Goal: Task Accomplishment & Management: Complete application form

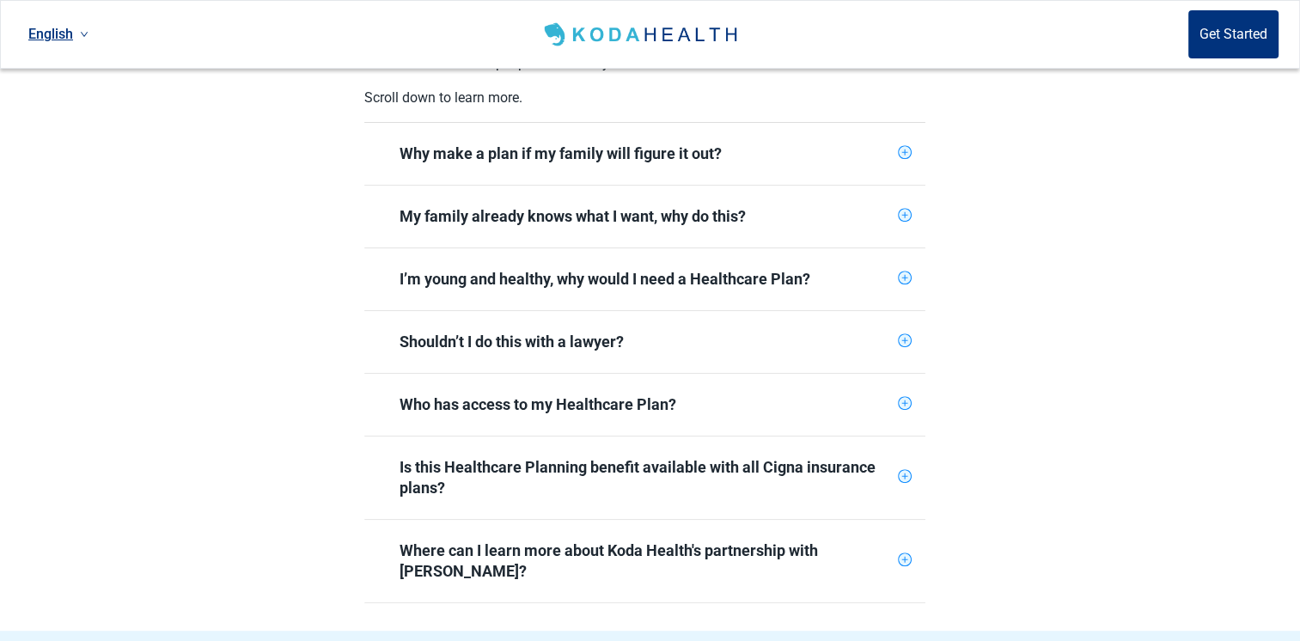
scroll to position [687, 0]
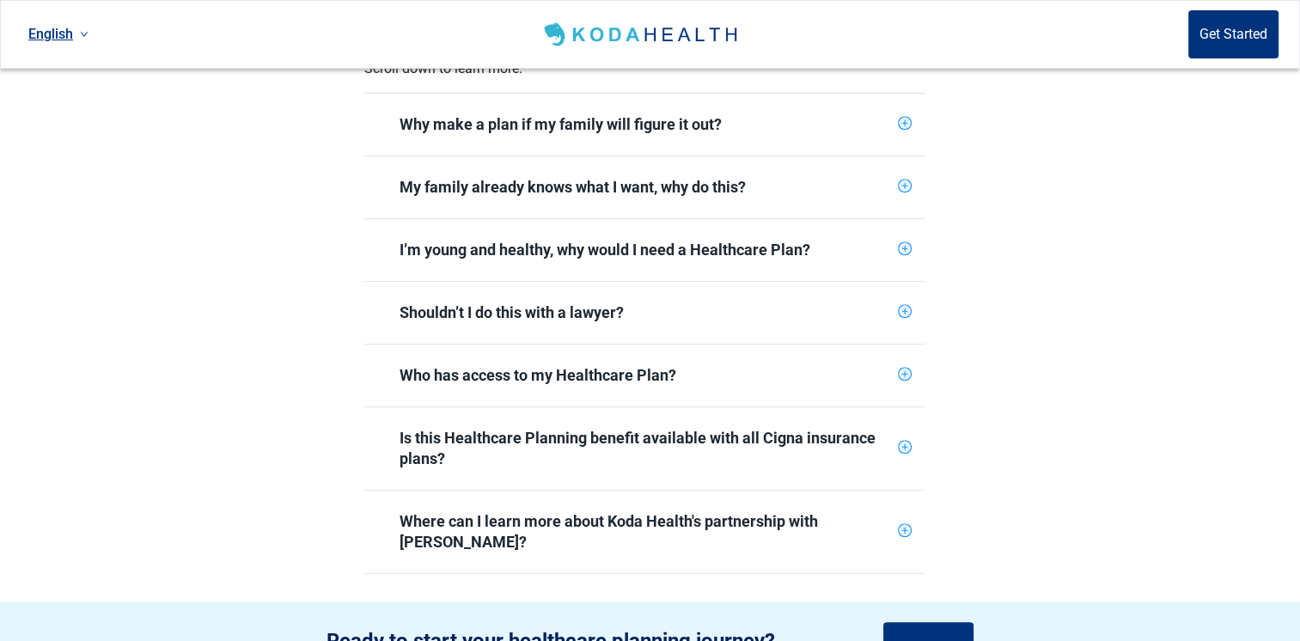
click at [889, 365] on div "Who has access to my Healthcare Plan?" at bounding box center [644, 375] width 491 height 21
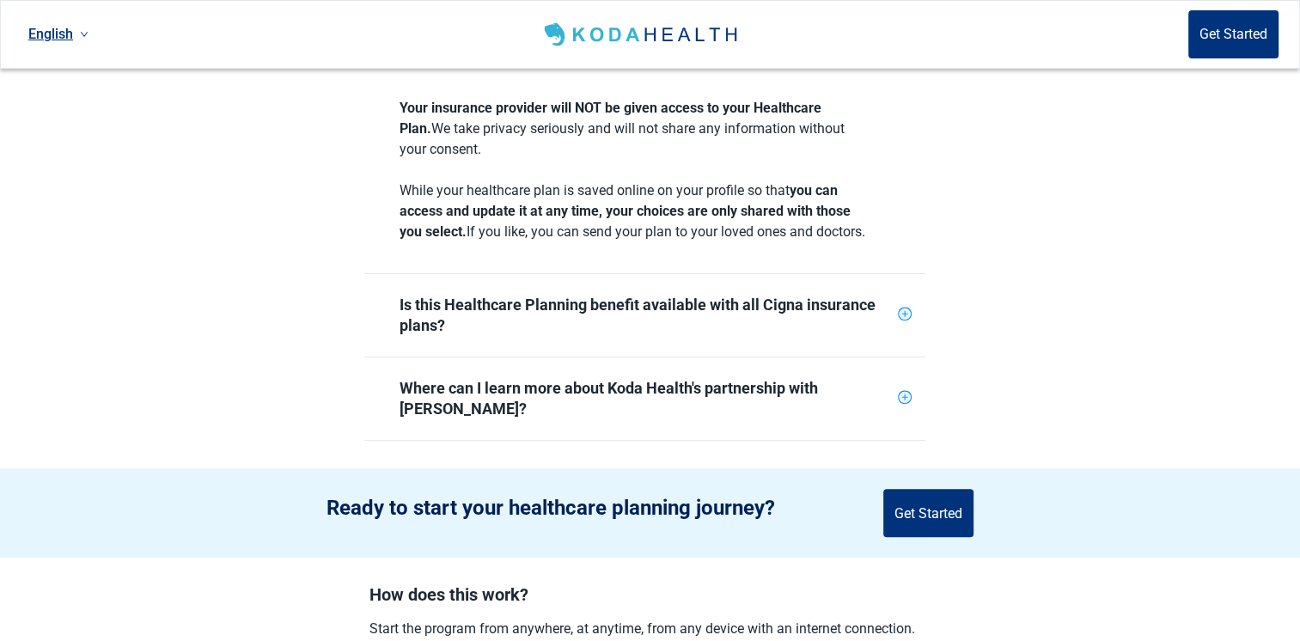
scroll to position [1031, 0]
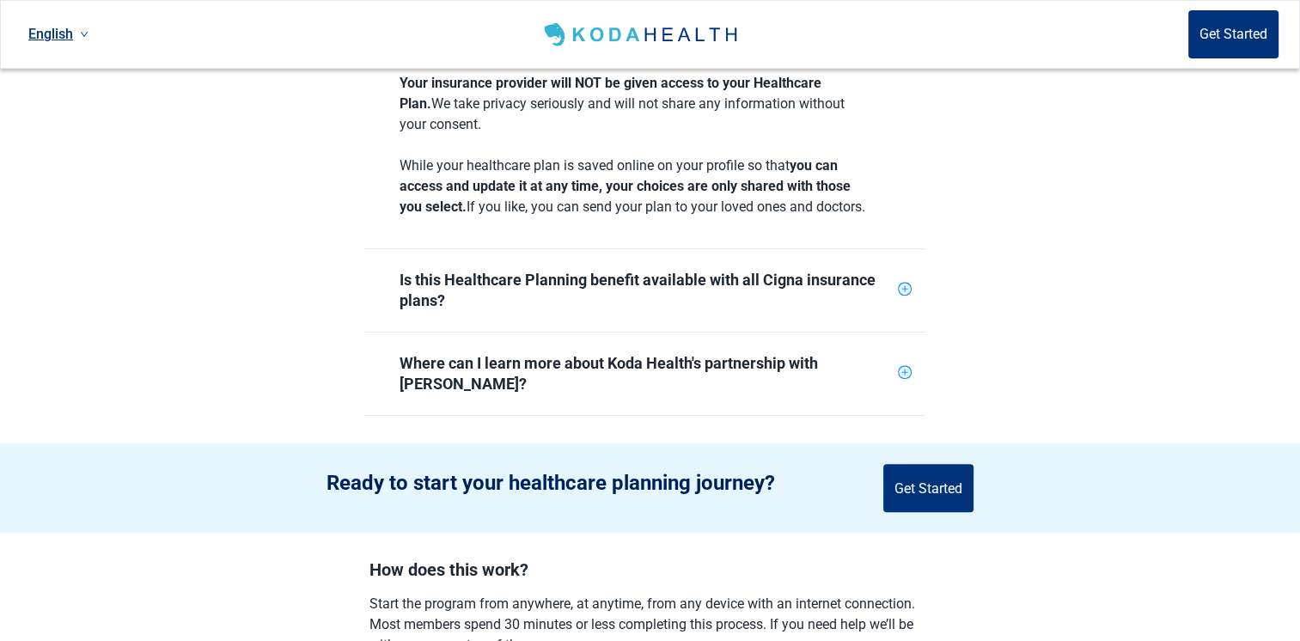
click at [902, 279] on div "Is this Healthcare Planning benefit available with all Cigna insurance plans?" at bounding box center [644, 290] width 561 height 82
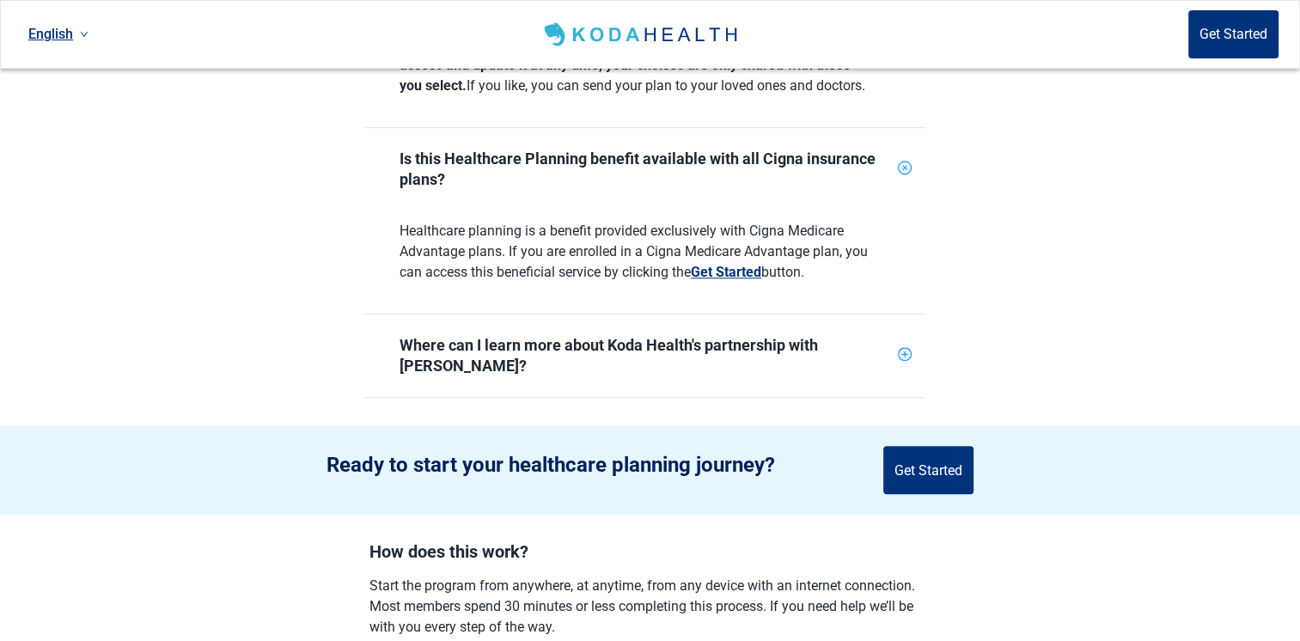
scroll to position [1203, 0]
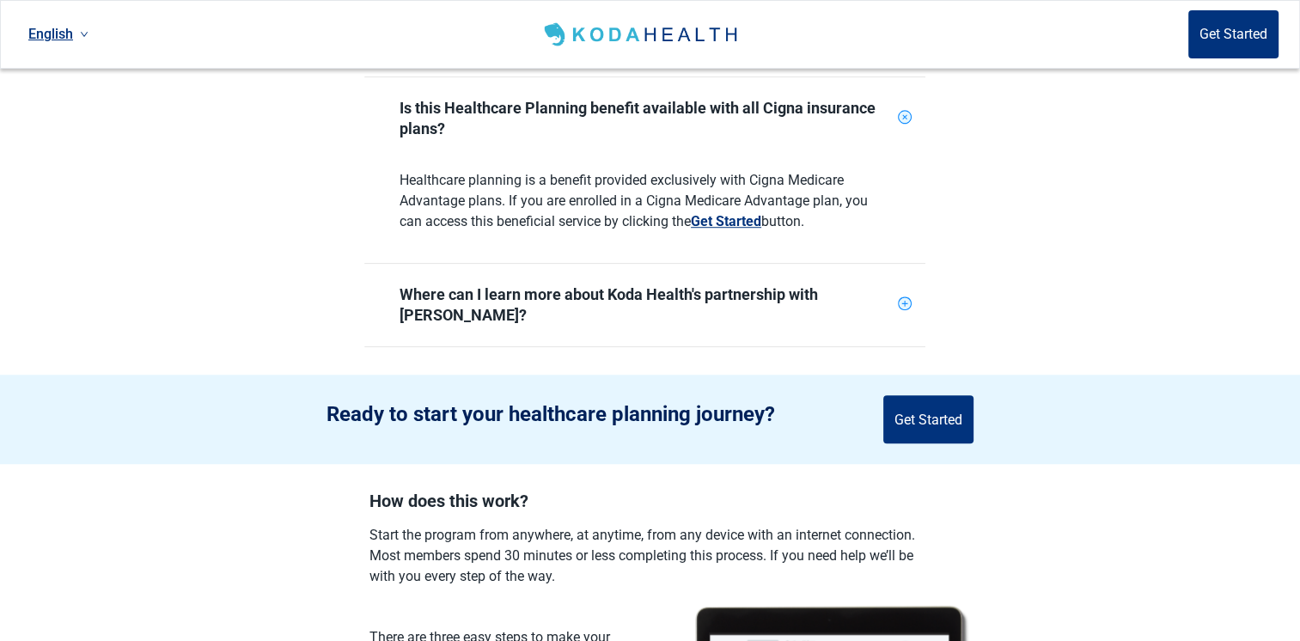
click at [899, 298] on icon "plus-circle" at bounding box center [903, 303] width 11 height 11
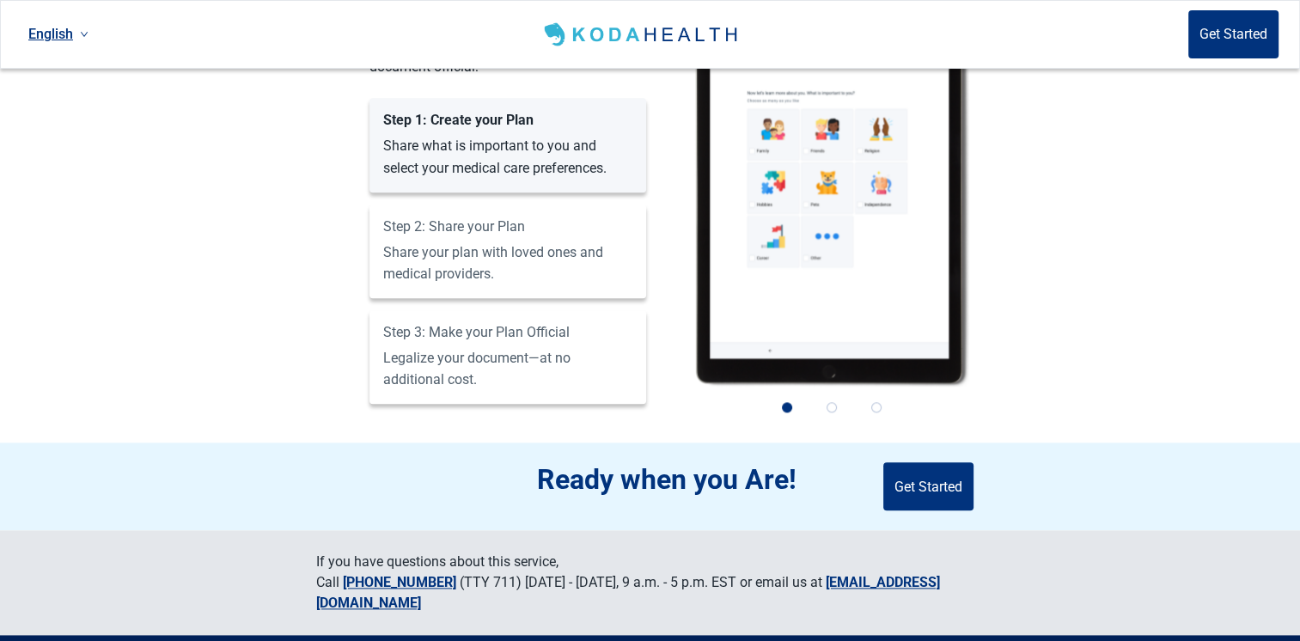
scroll to position [1890, 0]
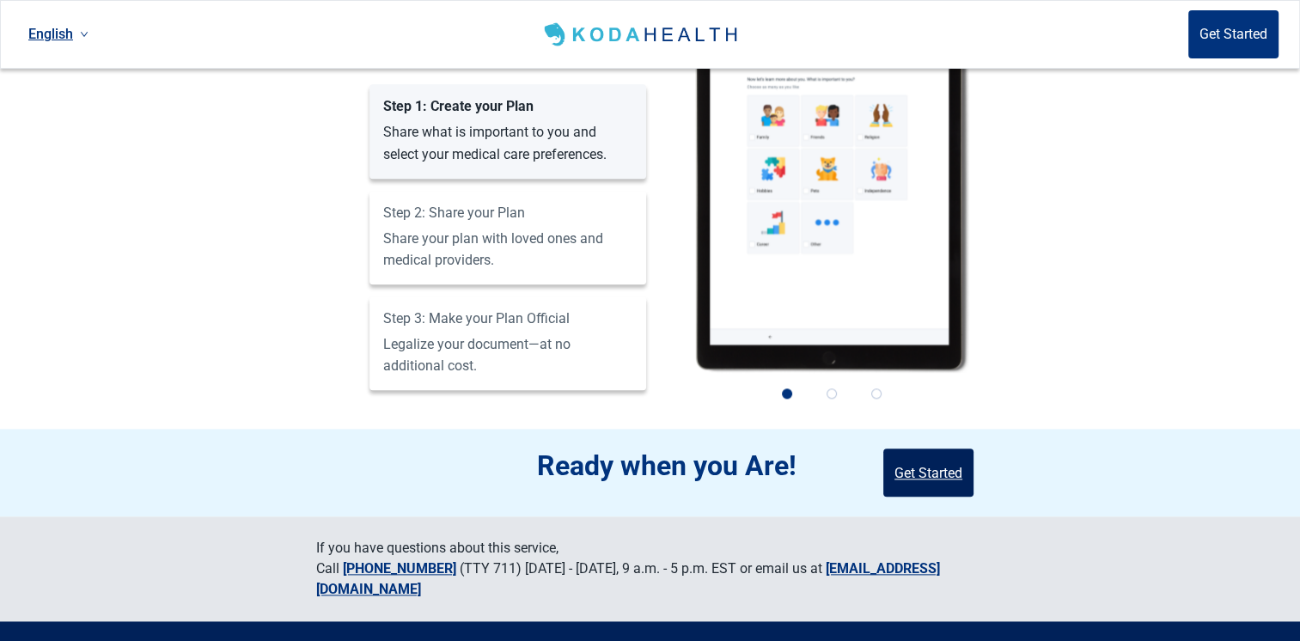
click at [912, 448] on button "Get Started" at bounding box center [928, 472] width 90 height 48
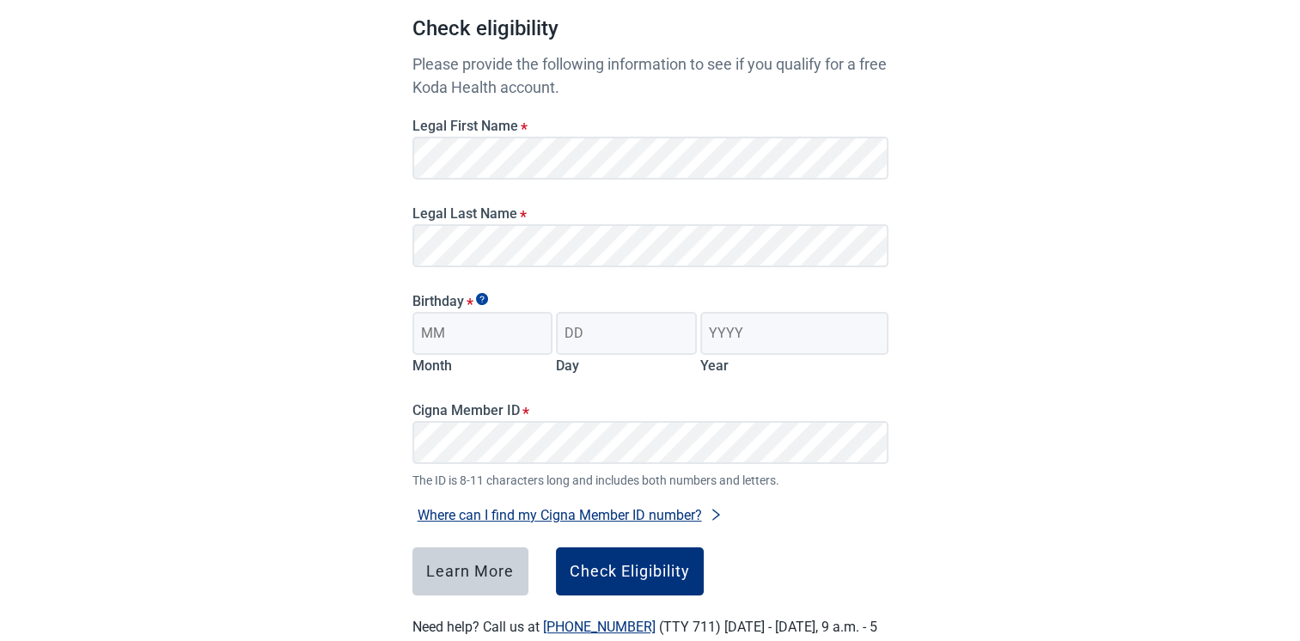
scroll to position [172, 0]
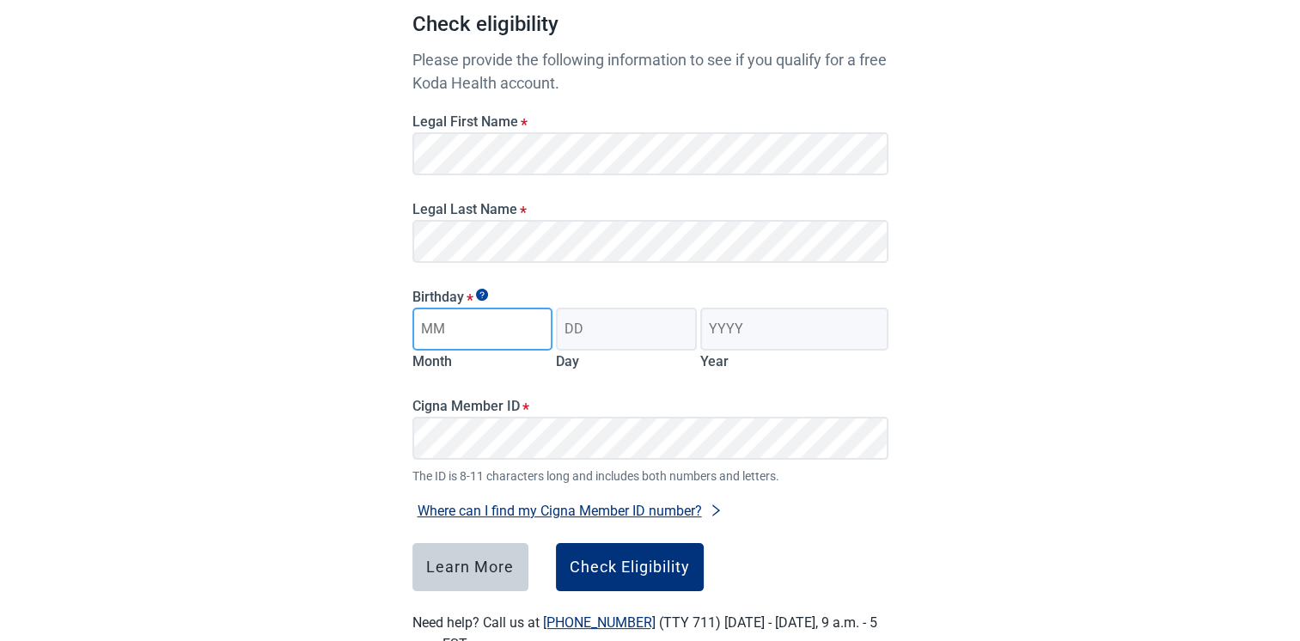
click at [485, 335] on input "Month" at bounding box center [482, 329] width 141 height 43
type input "12"
type input "04"
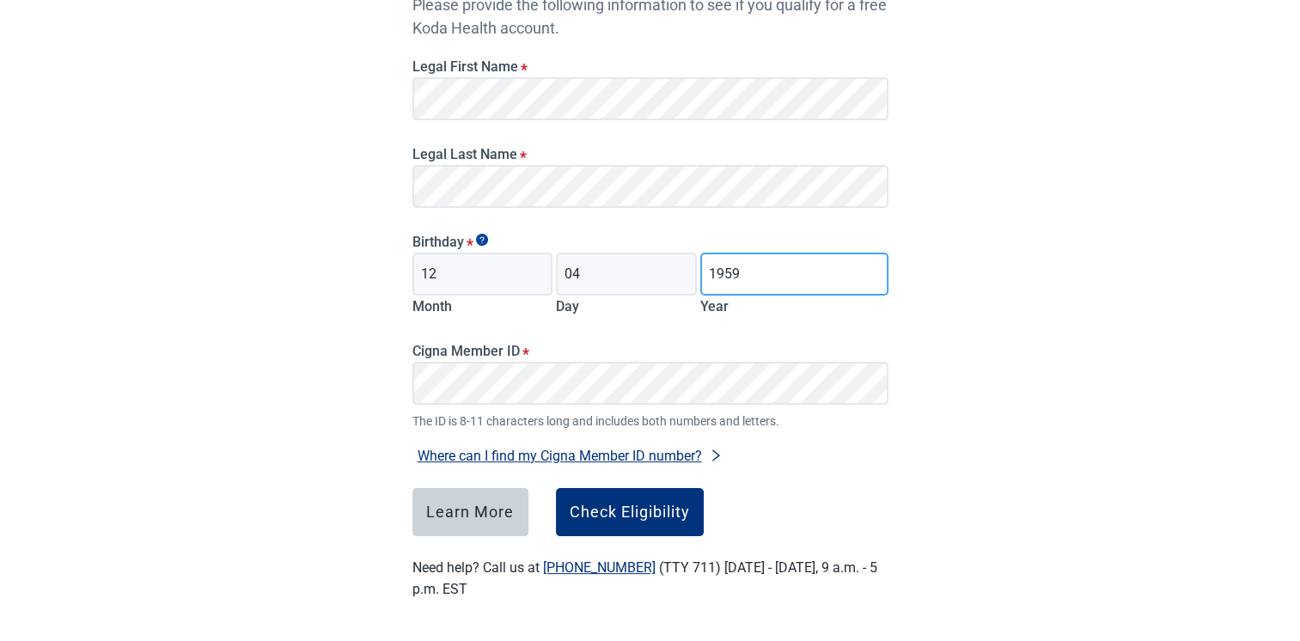
scroll to position [227, 0]
type input "1959"
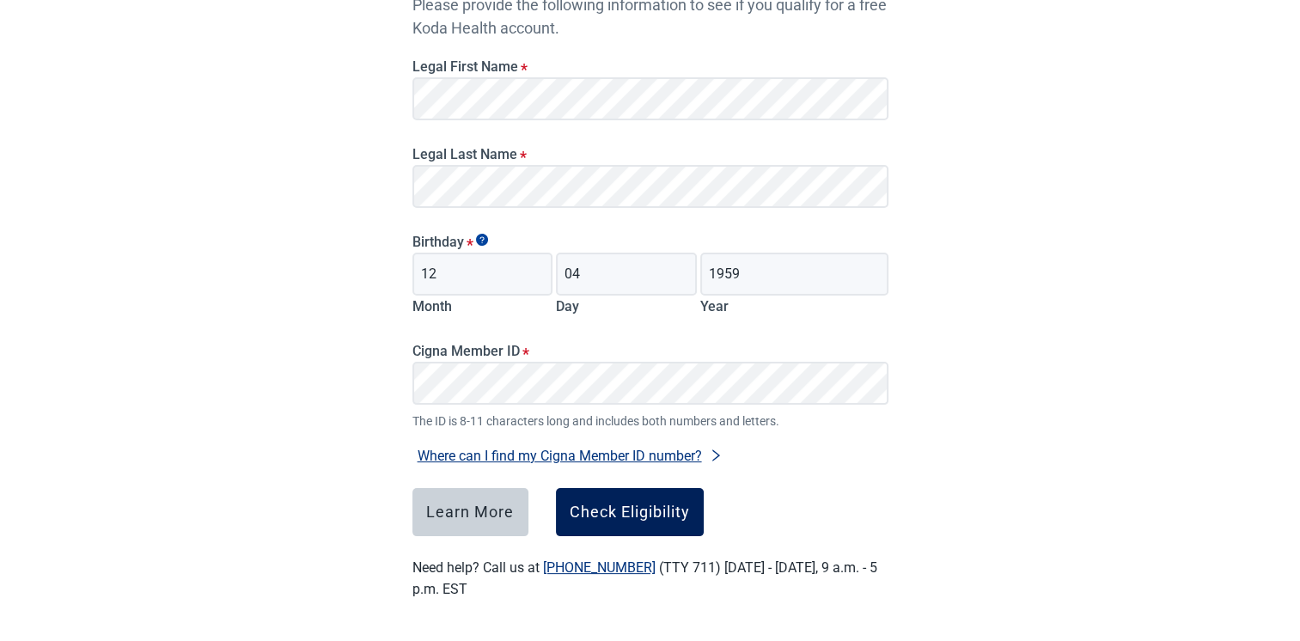
click at [620, 513] on div "Check Eligibility" at bounding box center [629, 511] width 120 height 17
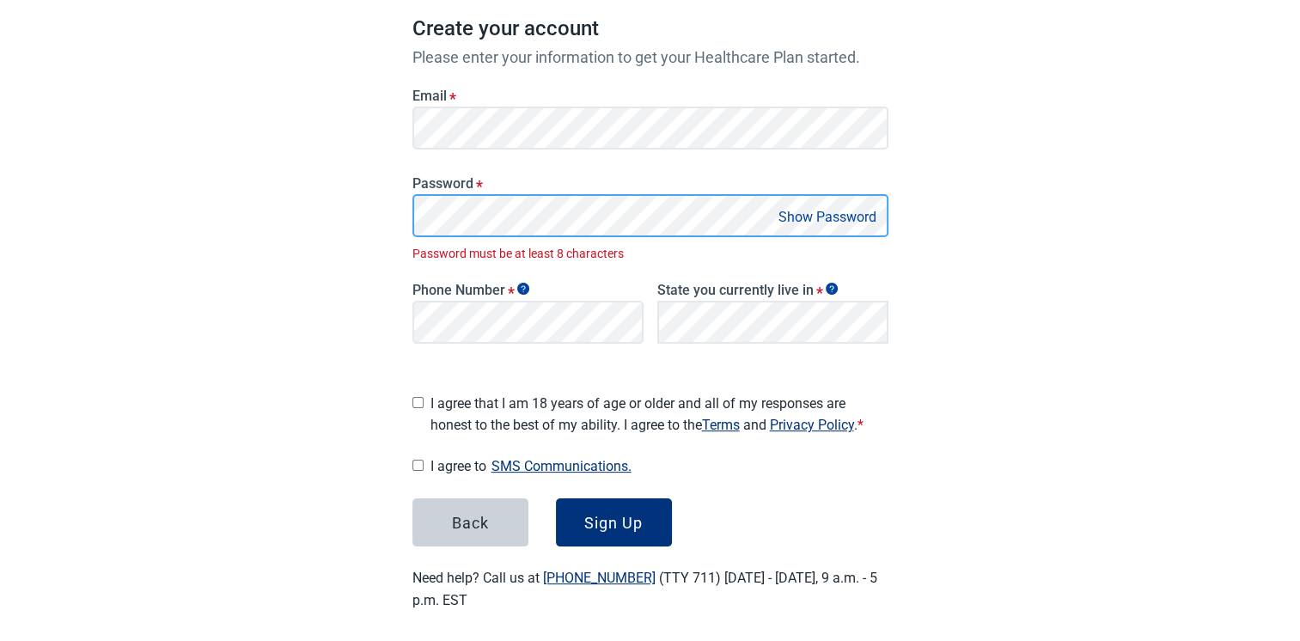
scroll to position [257, 0]
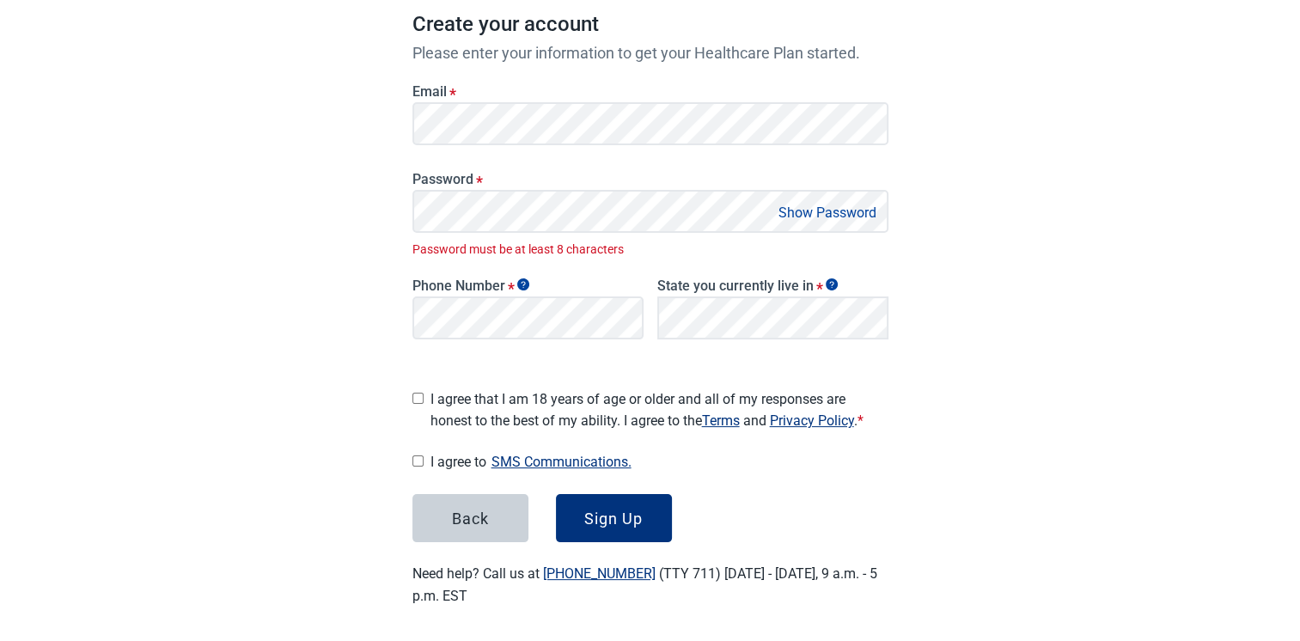
click at [845, 216] on button "Show Password" at bounding box center [827, 212] width 108 height 23
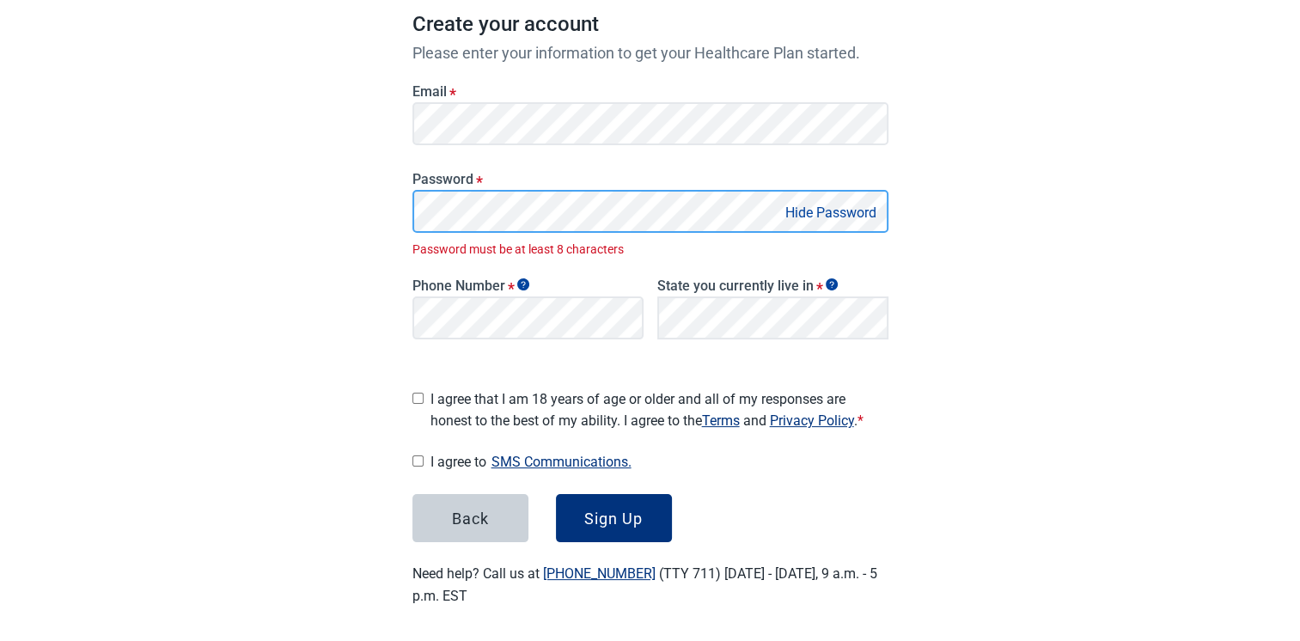
scroll to position [238, 0]
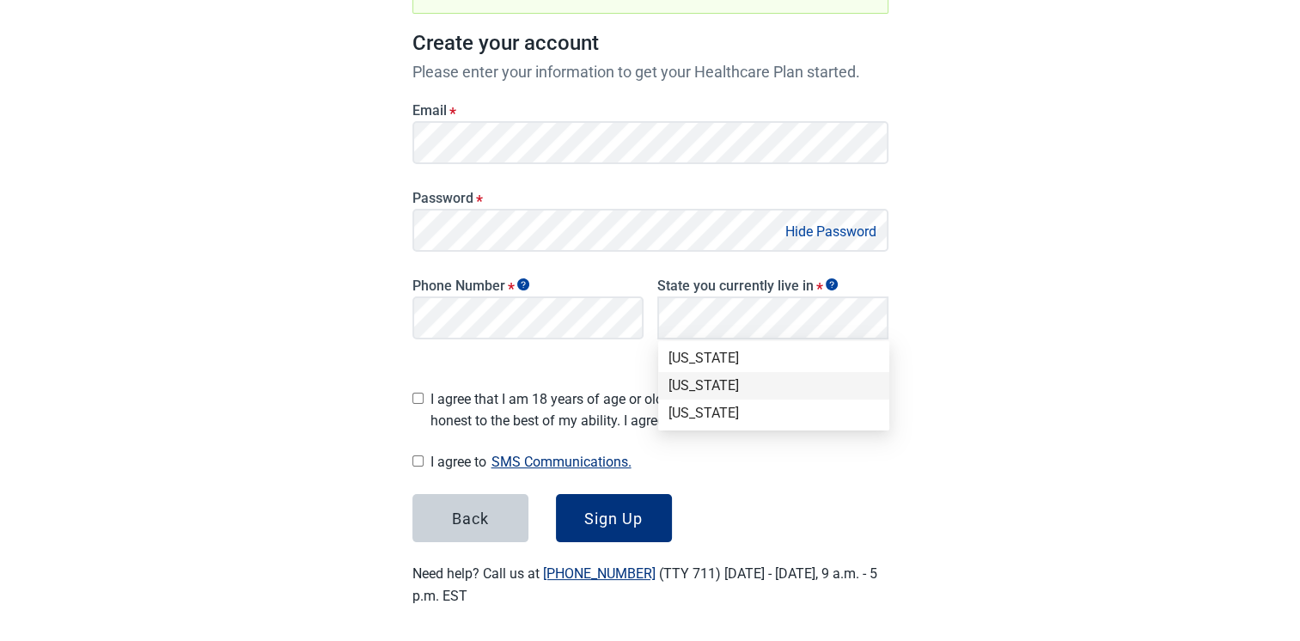
click at [784, 391] on div "[US_STATE]" at bounding box center [773, 385] width 210 height 19
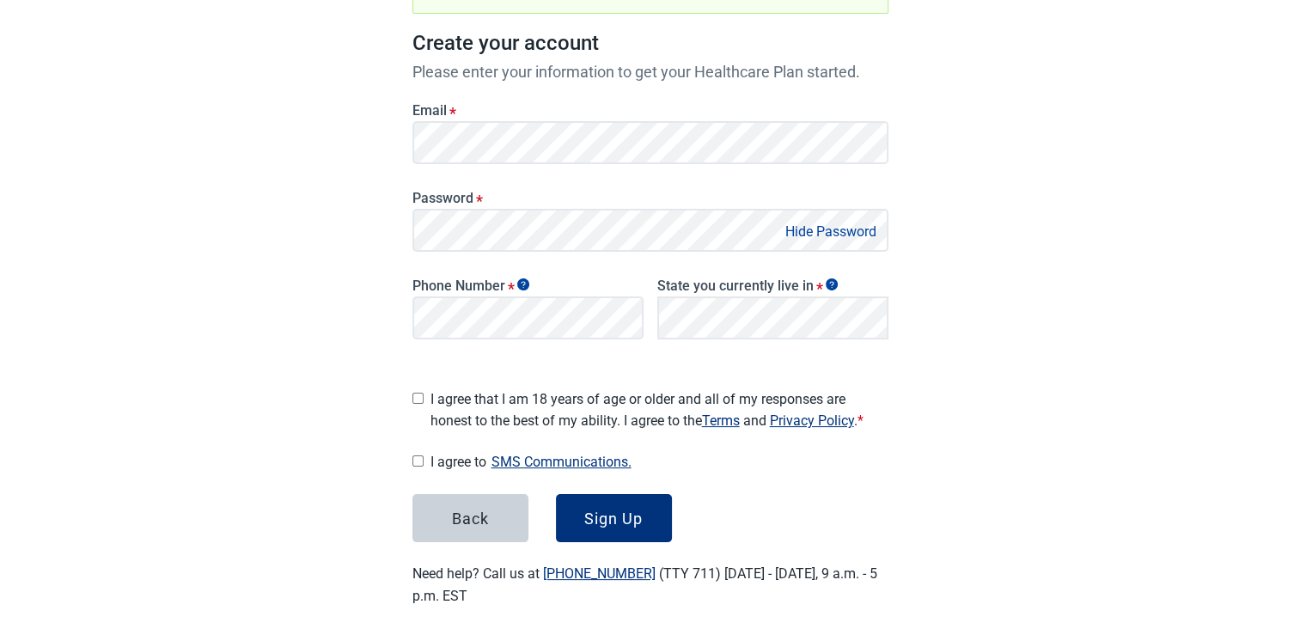
click at [419, 393] on input "I agree that I am 18 years of age or older and all of my responses are honest t…" at bounding box center [417, 398] width 11 height 11
checkbox input "true"
click at [607, 509] on div "Sign Up" at bounding box center [613, 517] width 58 height 17
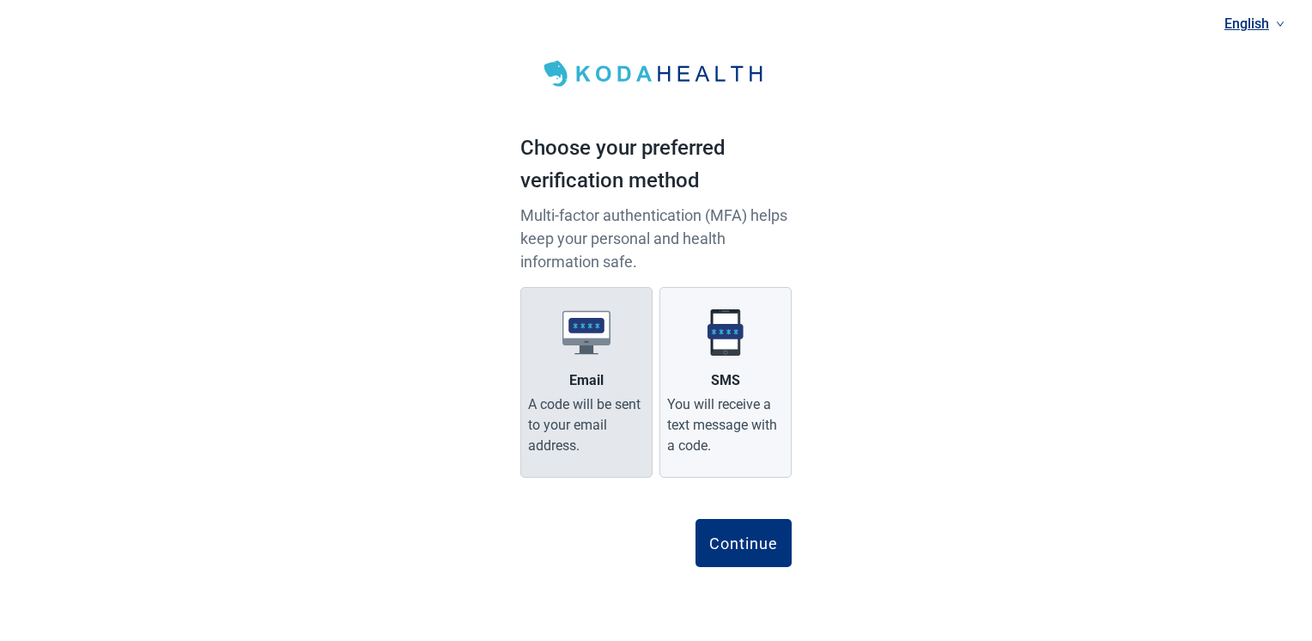
click at [593, 352] on img "Main content" at bounding box center [587, 332] width 48 height 48
click at [0, 0] on input "Email A code will be sent to your email address." at bounding box center [0, 0] width 0 height 0
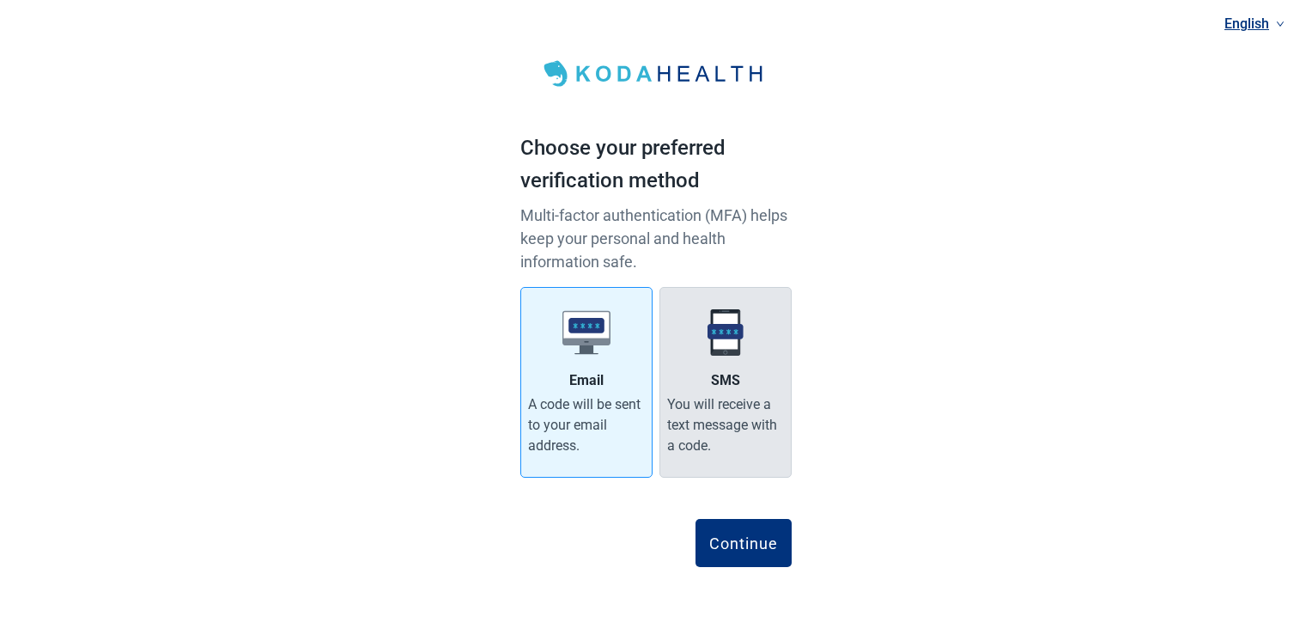
click at [709, 360] on label "SMS You will receive a text message with a code." at bounding box center [726, 382] width 132 height 191
click at [0, 0] on input "SMS You will receive a text message with a code." at bounding box center [0, 0] width 0 height 0
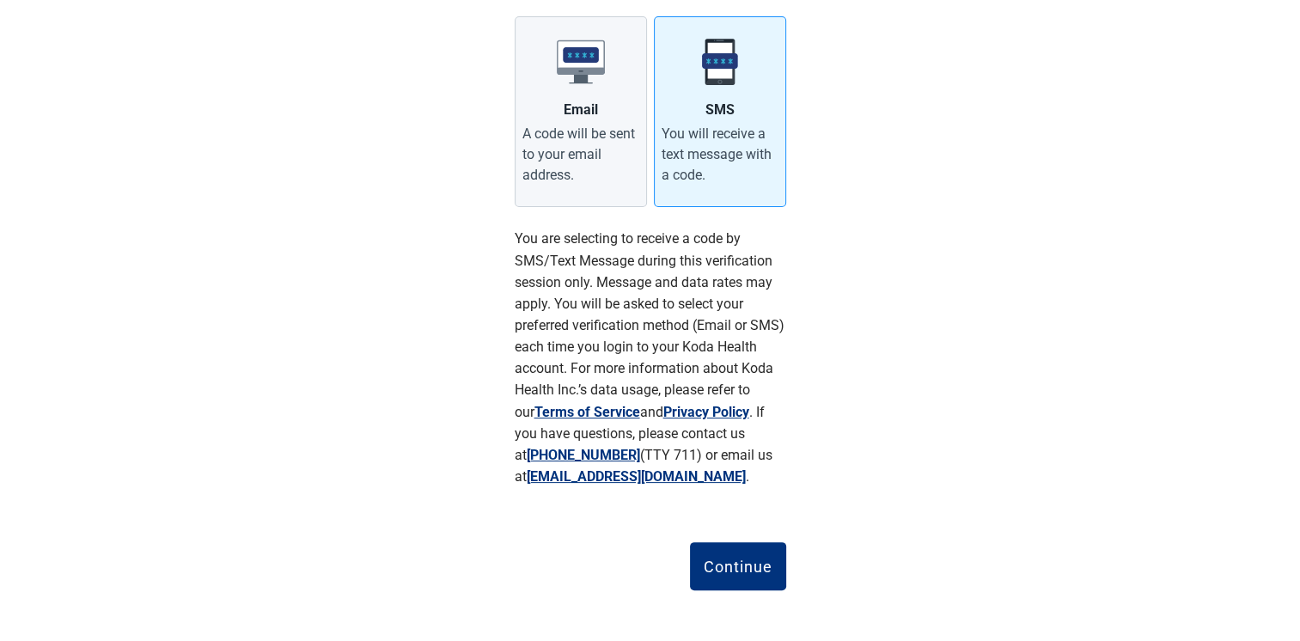
scroll to position [274, 0]
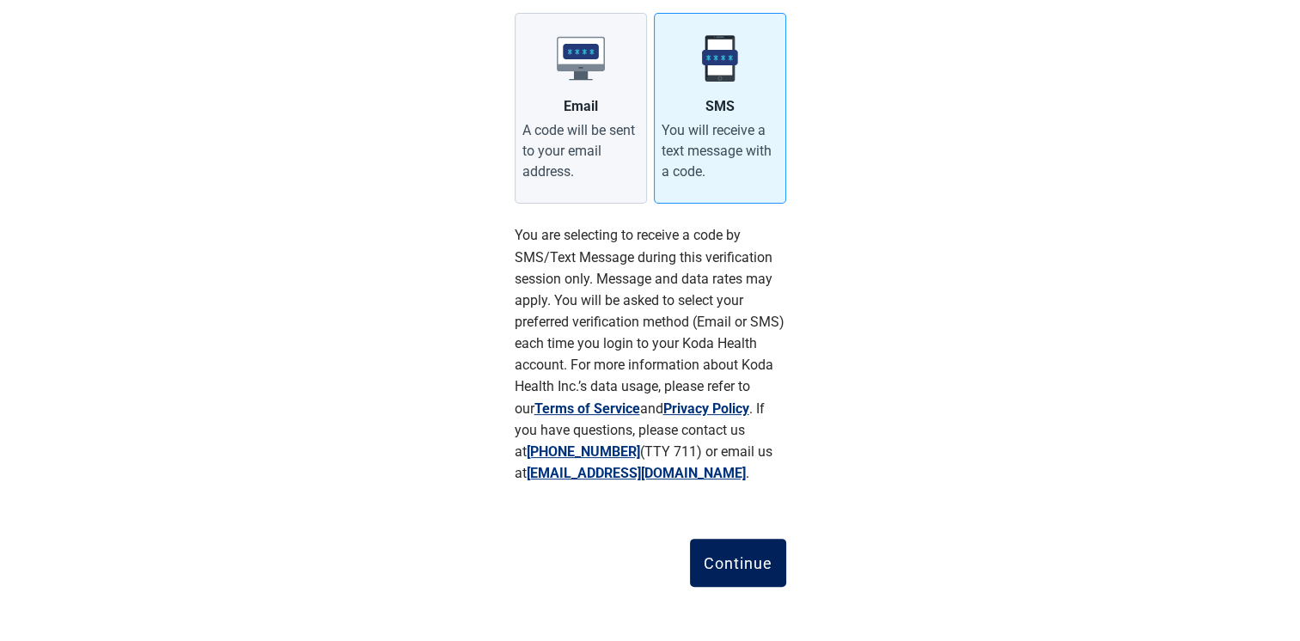
click at [746, 565] on div "Continue" at bounding box center [737, 562] width 69 height 17
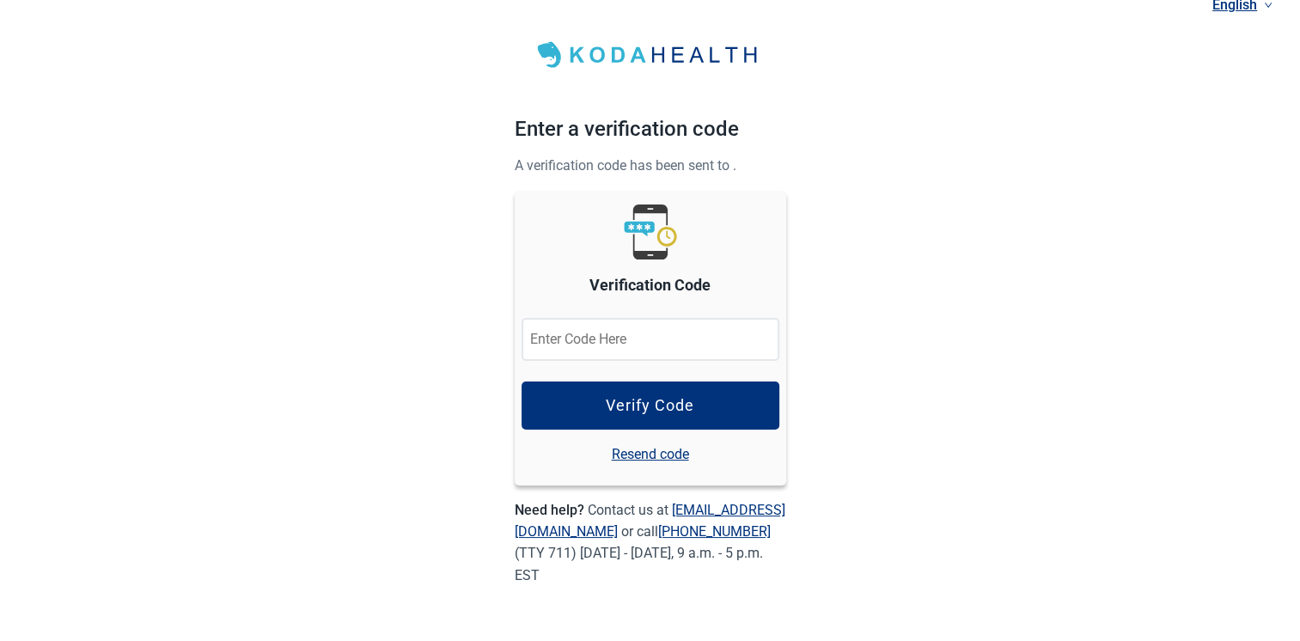
scroll to position [17, 0]
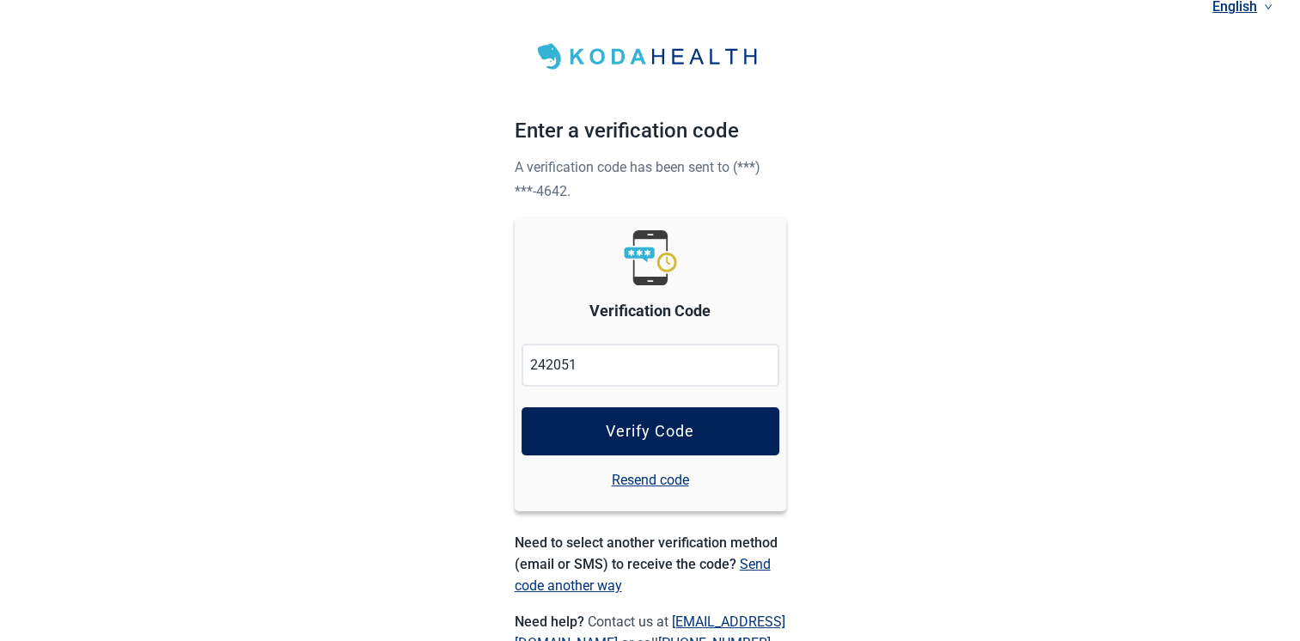
type input "242051"
click at [675, 429] on div "Verify Code" at bounding box center [650, 431] width 88 height 17
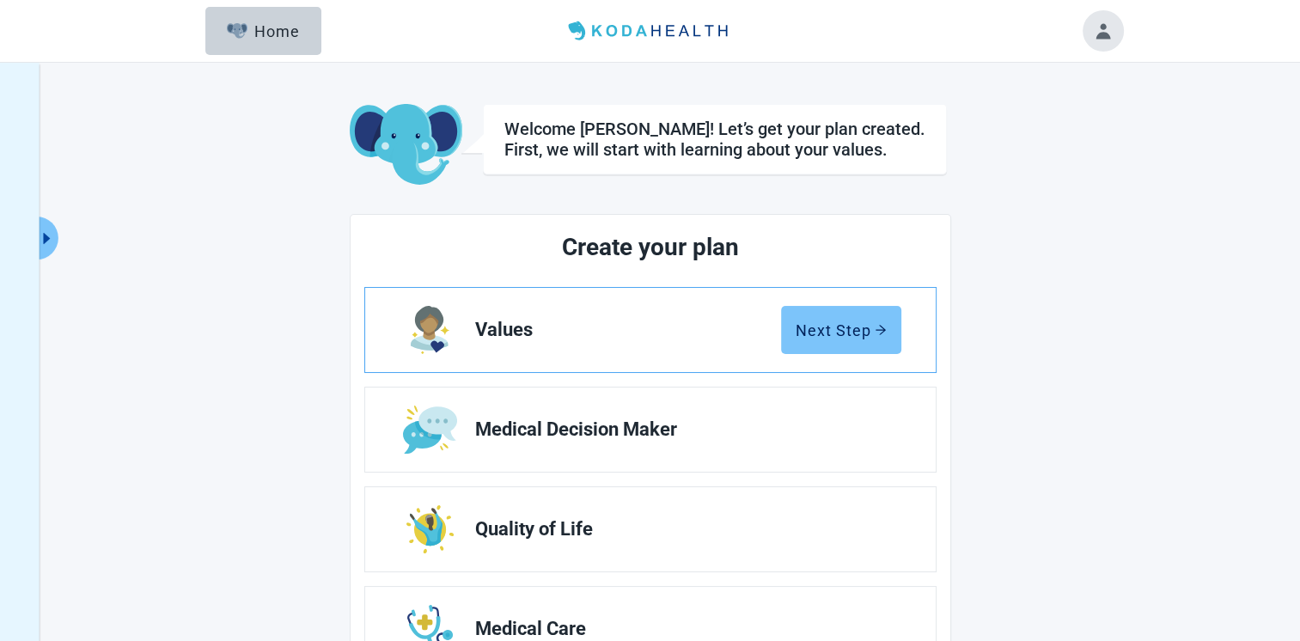
click at [861, 335] on div "Next Step" at bounding box center [840, 329] width 91 height 17
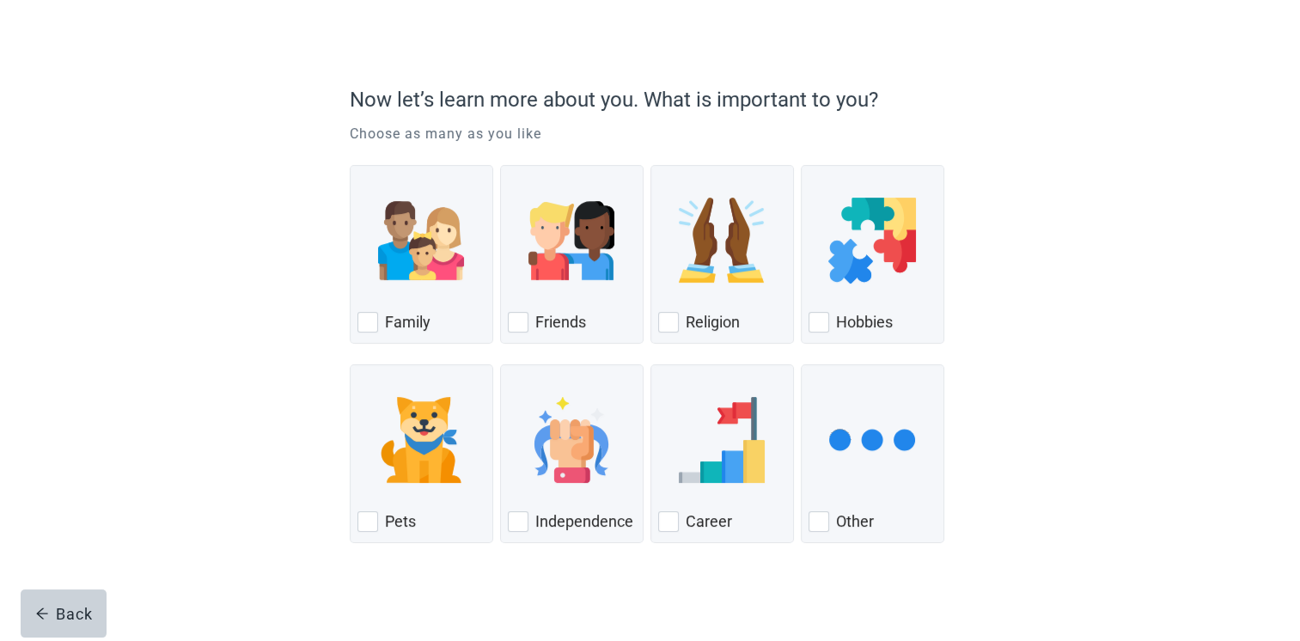
scroll to position [96, 0]
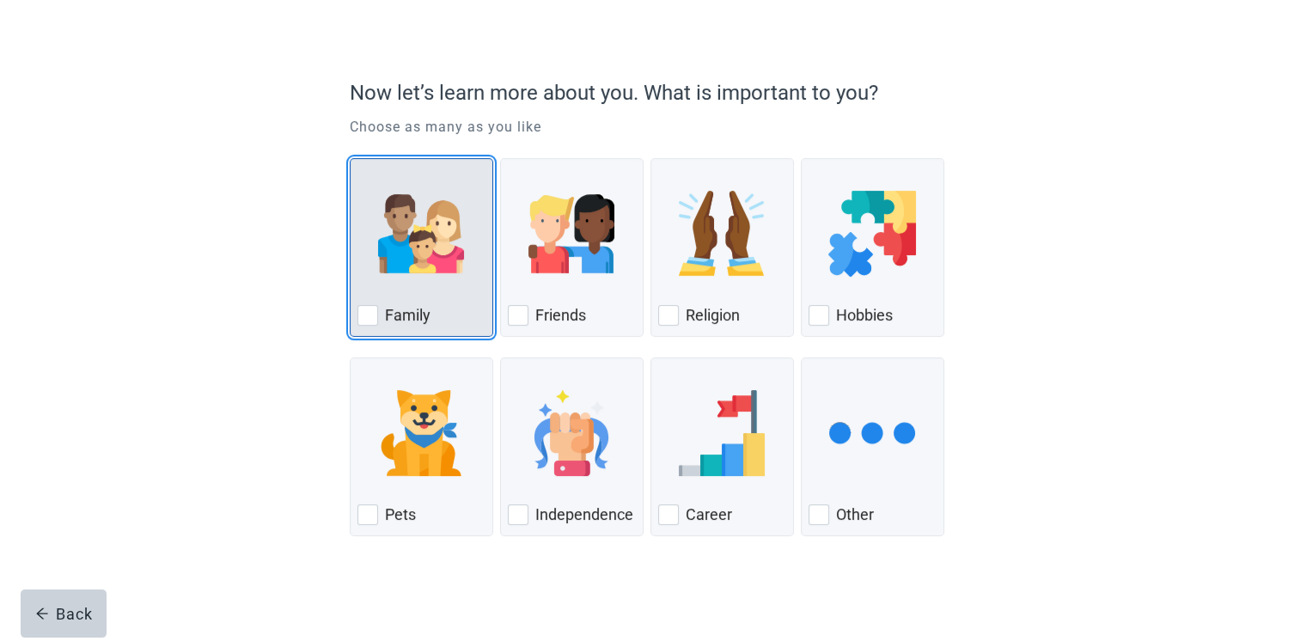
click at [375, 314] on div "Family, checkbox, not checked" at bounding box center [367, 315] width 21 height 21
click at [350, 159] on input "Family" at bounding box center [350, 158] width 1 height 1
checkbox input "true"
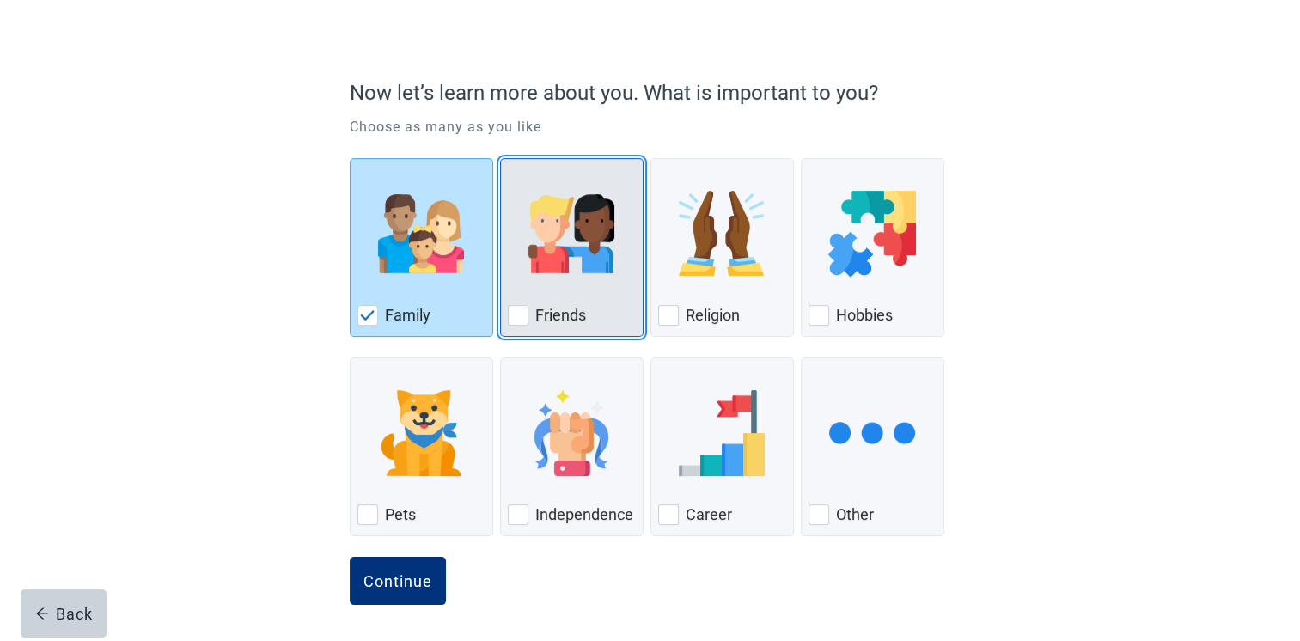
click at [522, 316] on div "Friends, checkbox, not checked" at bounding box center [518, 315] width 21 height 21
click at [501, 159] on input "Friends" at bounding box center [500, 158] width 1 height 1
checkbox input "true"
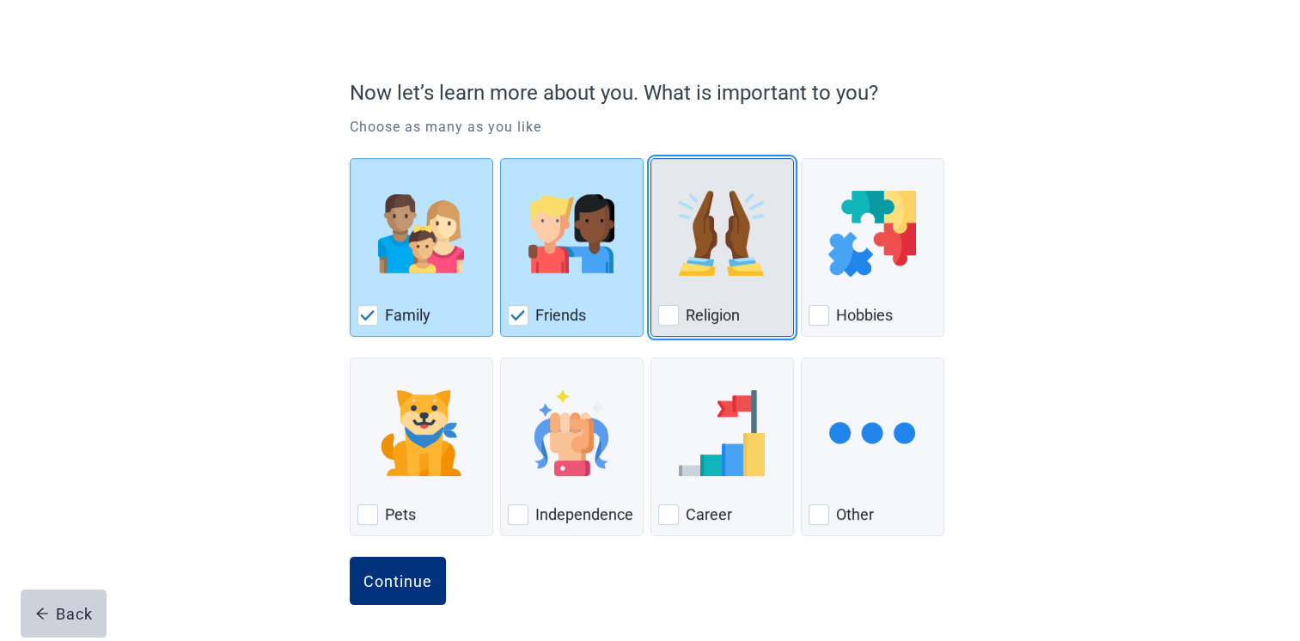
click at [666, 314] on div "Religion, checkbox, not checked" at bounding box center [668, 315] width 21 height 21
click at [651, 159] on input "Religion" at bounding box center [650, 158] width 1 height 1
checkbox input "true"
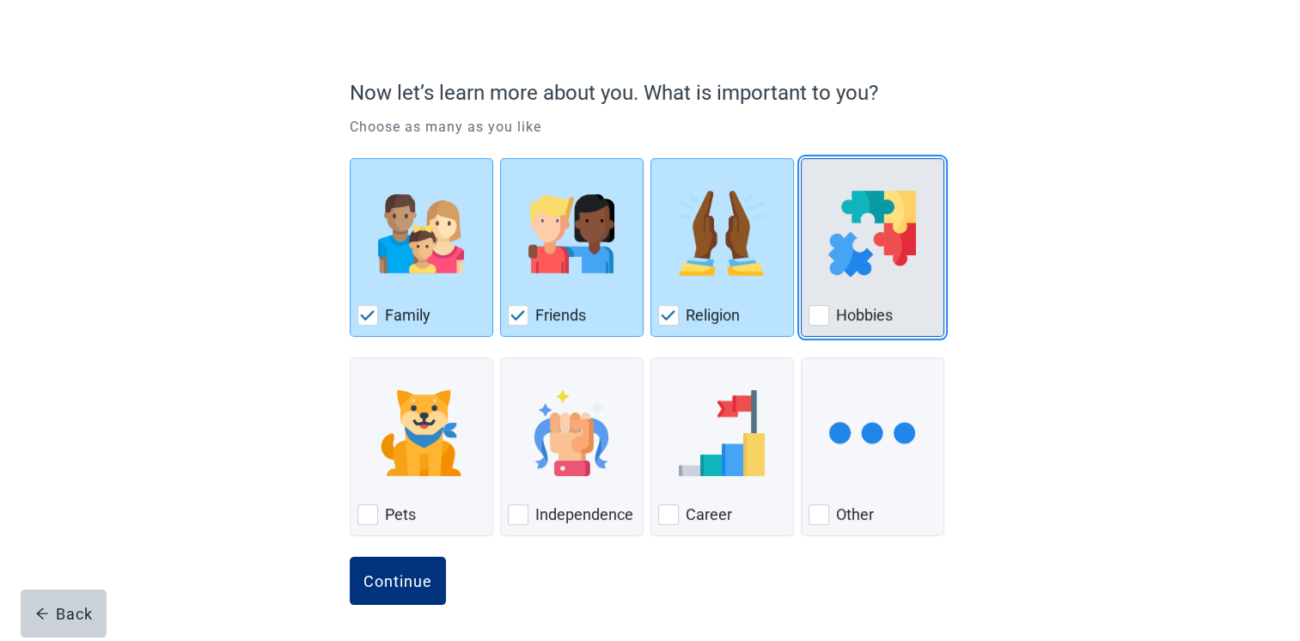
click at [807, 319] on div "Hobbies" at bounding box center [872, 247] width 143 height 179
click at [801, 159] on input "Hobbies" at bounding box center [801, 158] width 1 height 1
checkbox input "true"
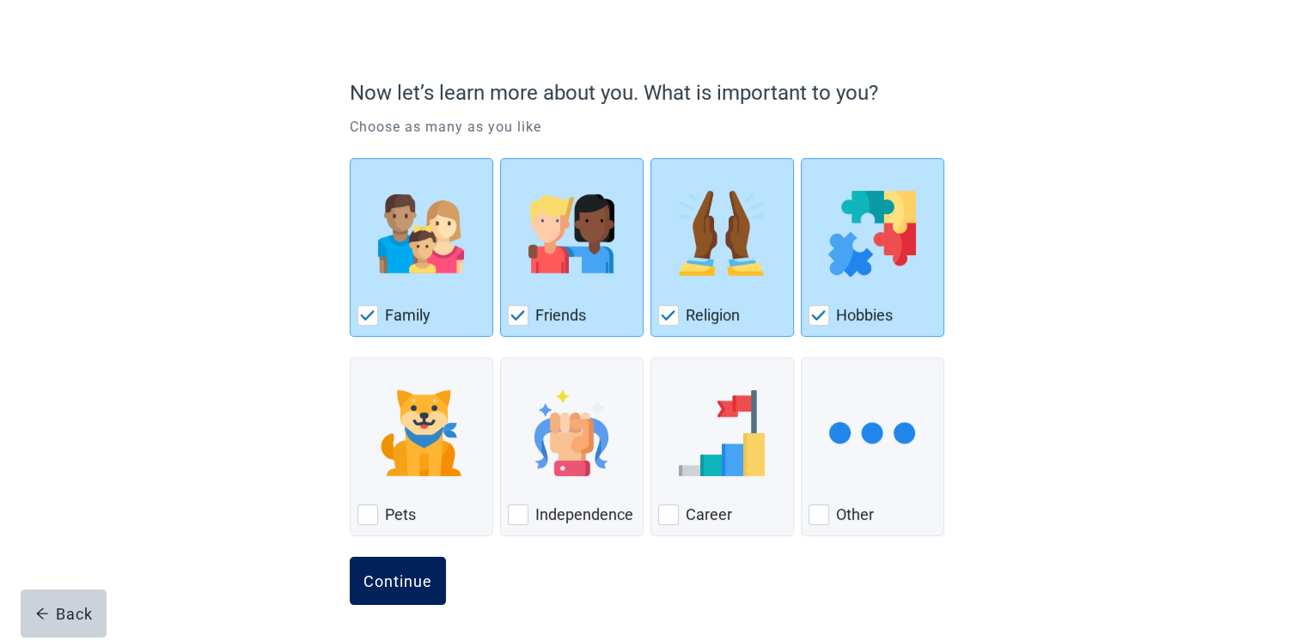
click at [410, 572] on div "Continue" at bounding box center [397, 580] width 69 height 17
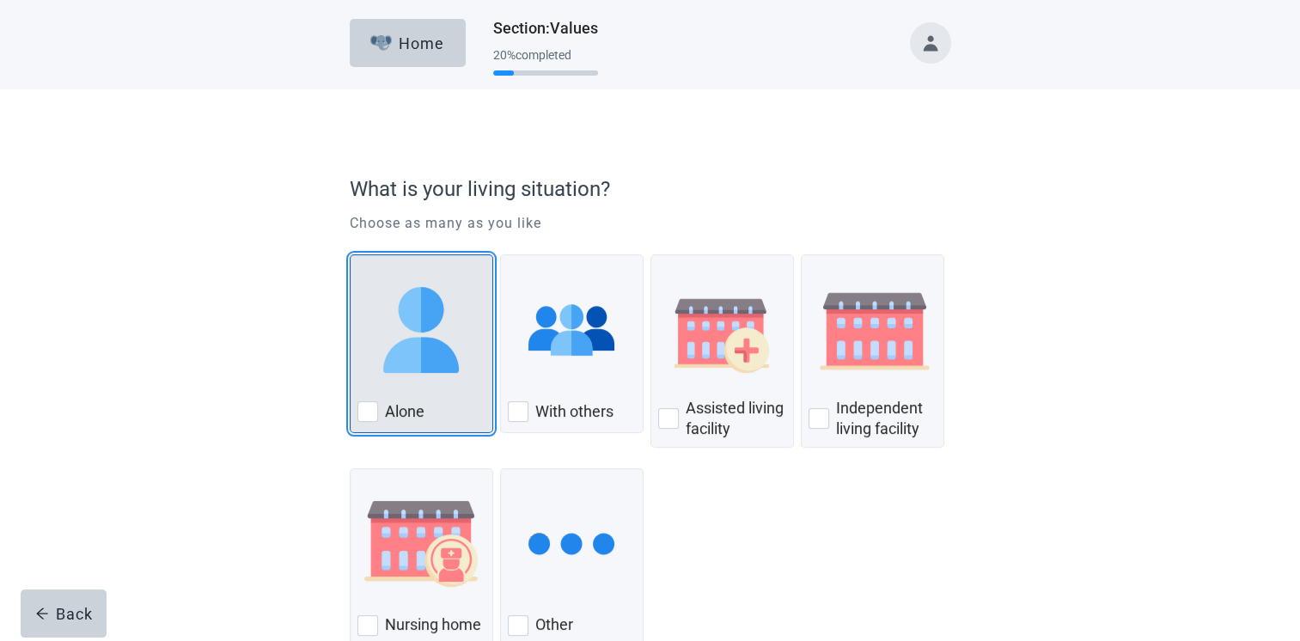
click at [369, 401] on div "Alone, checkbox, not checked" at bounding box center [367, 411] width 21 height 21
click at [350, 255] on input "Alone" at bounding box center [350, 254] width 1 height 1
checkbox input "true"
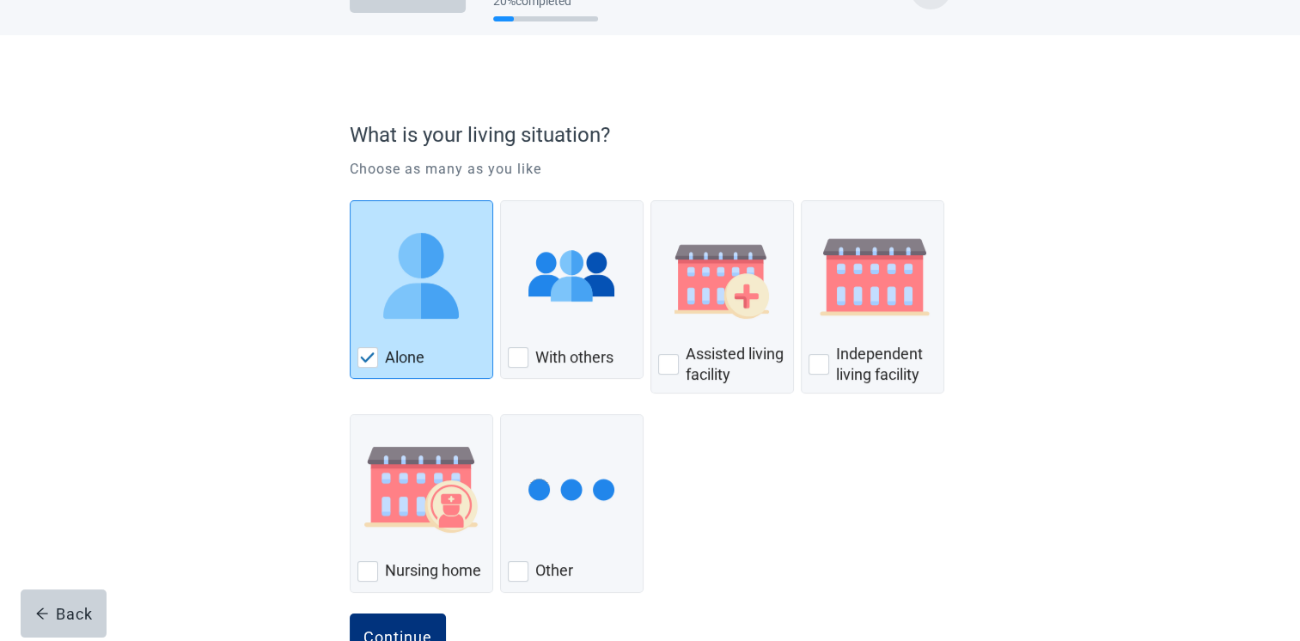
scroll to position [111, 0]
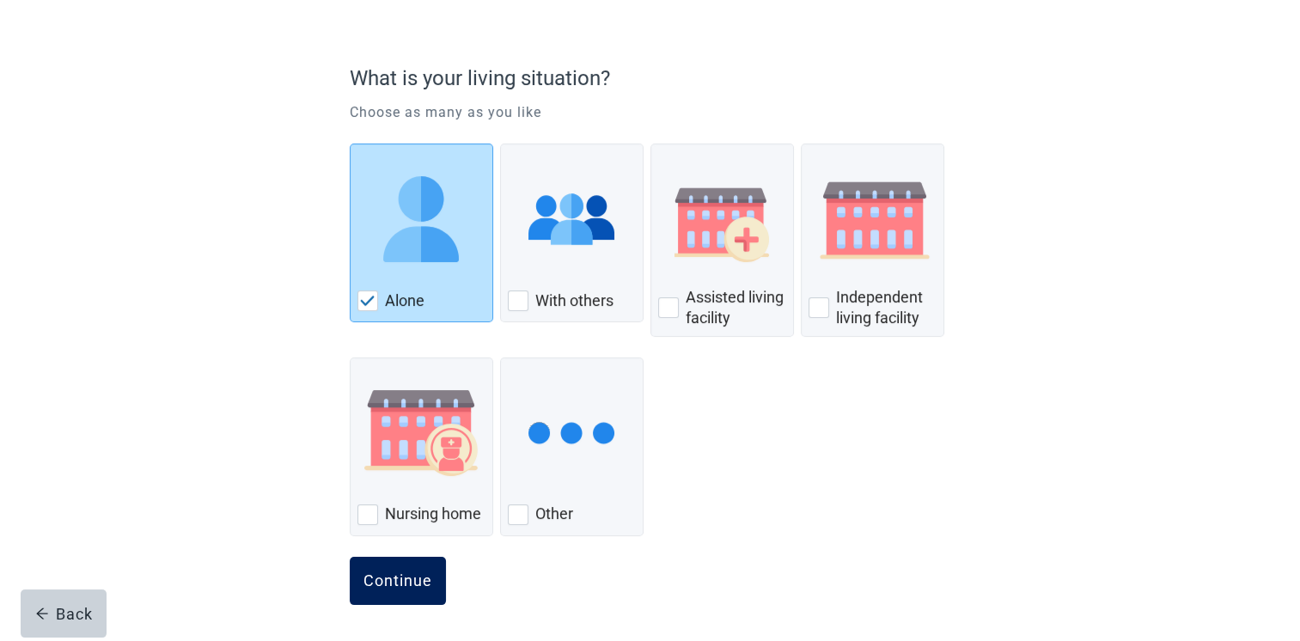
click at [398, 572] on div "Continue" at bounding box center [397, 580] width 69 height 17
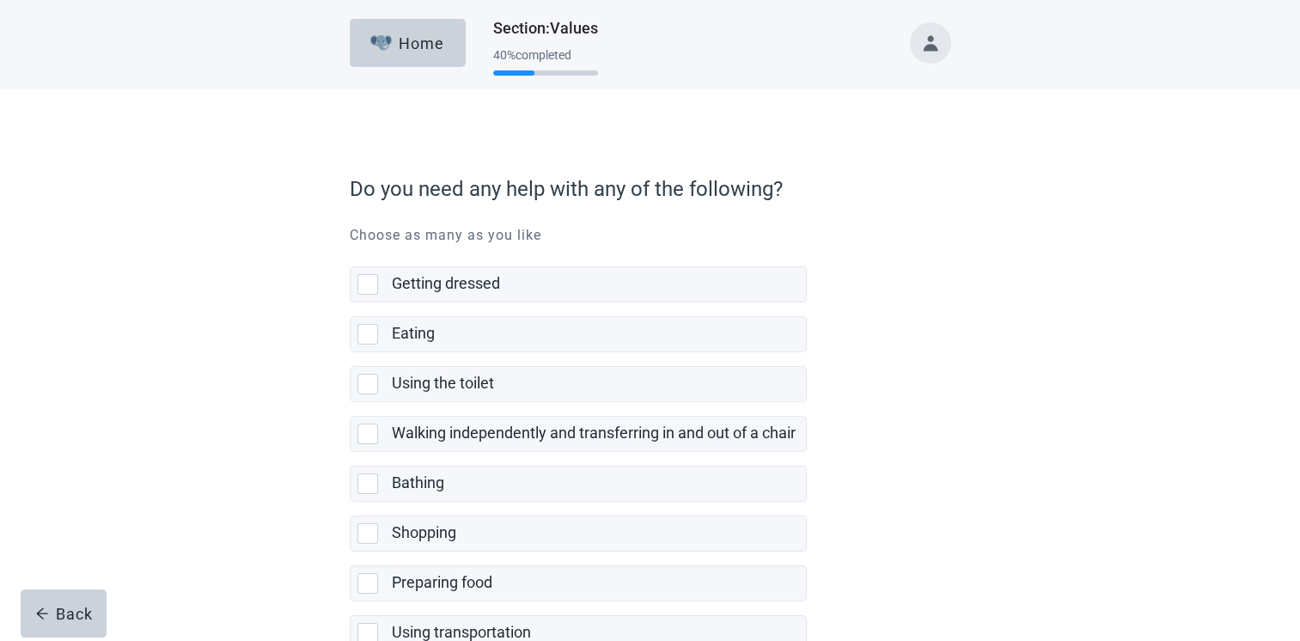
click at [53, 449] on main "Do you need any help with any of the following? Choose as many as you like Gett…" at bounding box center [650, 519] width 1300 height 861
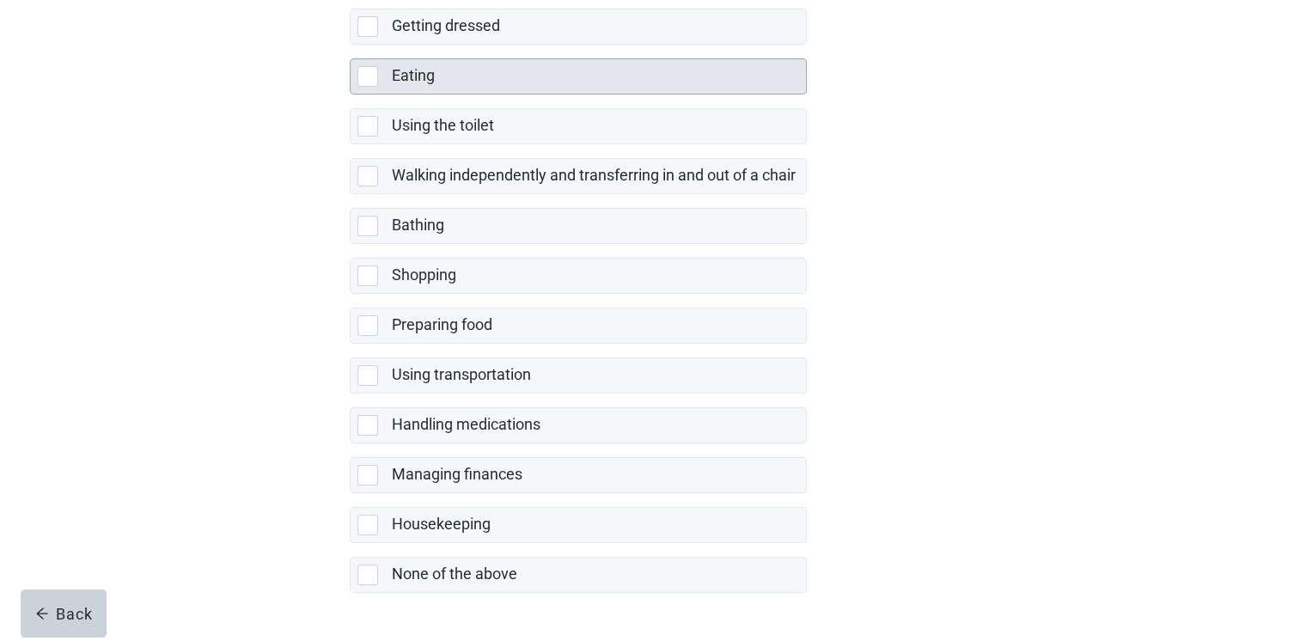
scroll to position [305, 0]
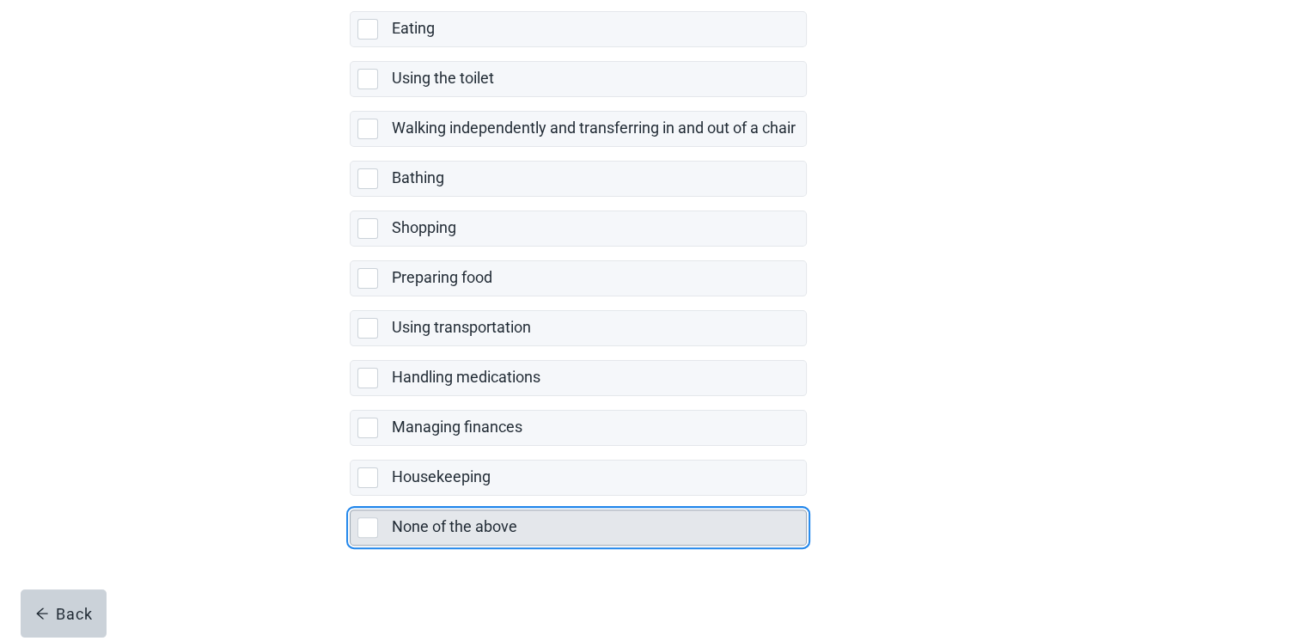
click at [371, 525] on div "None of the above, checkbox, not selected" at bounding box center [367, 527] width 21 height 21
click at [350, 496] on input "None of the above" at bounding box center [350, 496] width 1 height 1
checkbox input "true"
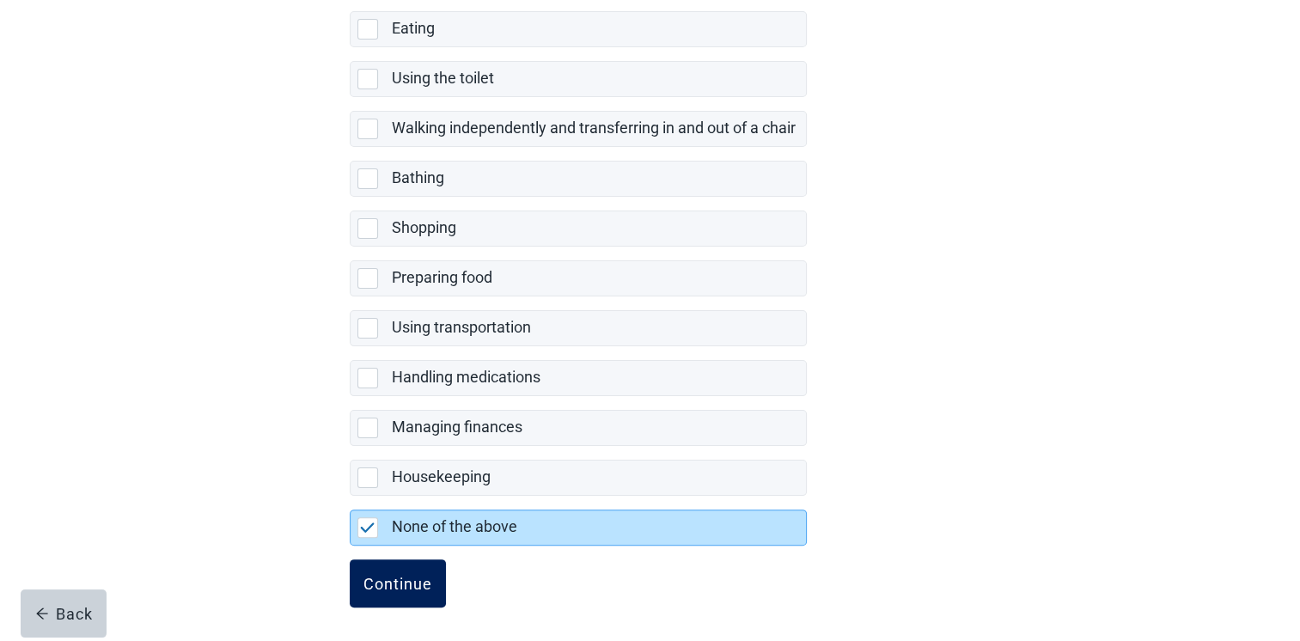
click at [401, 579] on div "Continue" at bounding box center [397, 583] width 69 height 17
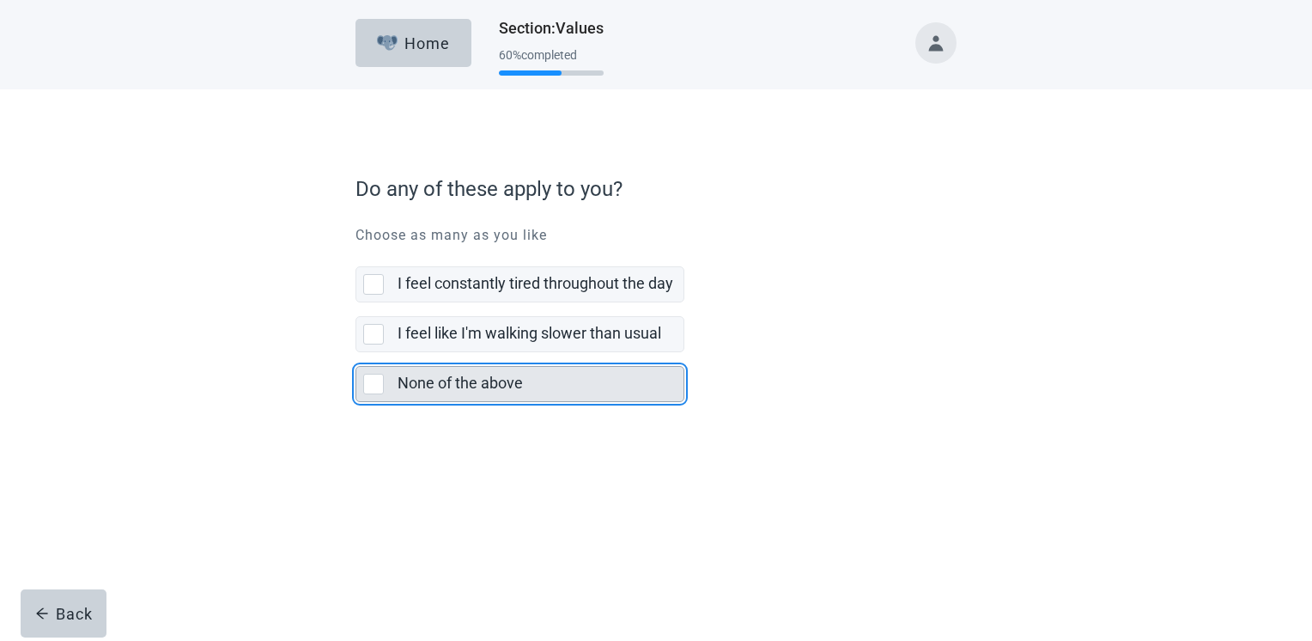
click at [373, 389] on div "None of the above, checkbox, not selected" at bounding box center [373, 384] width 21 height 21
click at [356, 353] on input "None of the above" at bounding box center [356, 352] width 1 height 1
checkbox input "true"
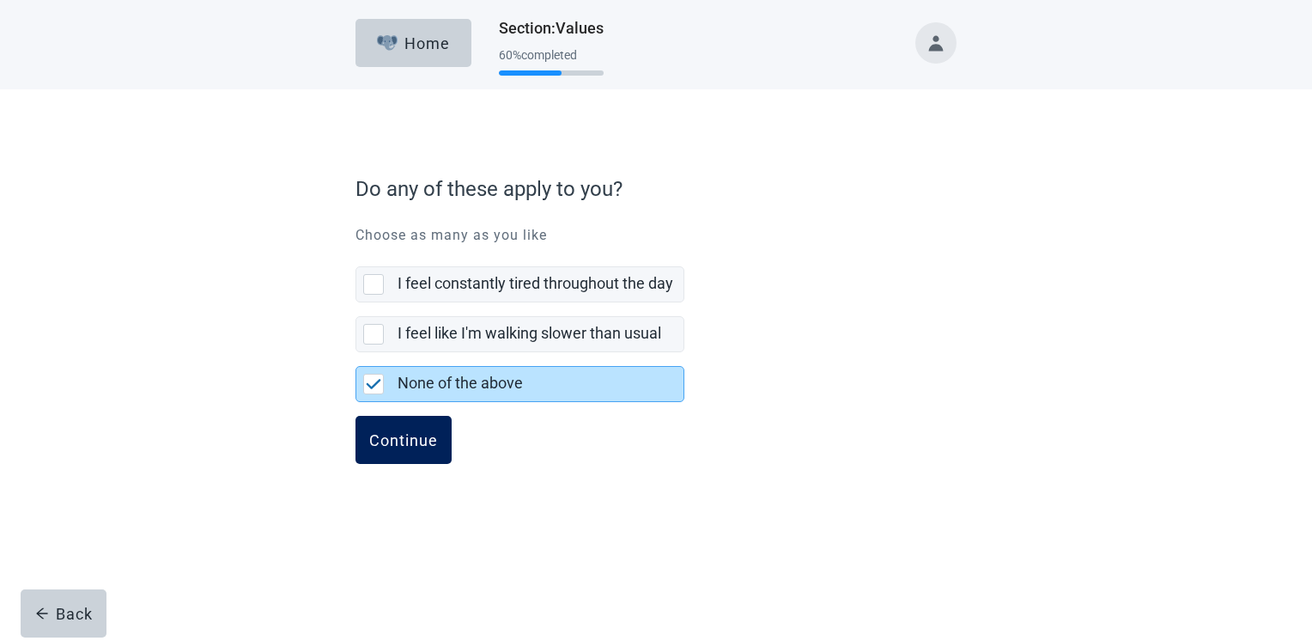
click at [374, 428] on button "Continue" at bounding box center [404, 440] width 96 height 48
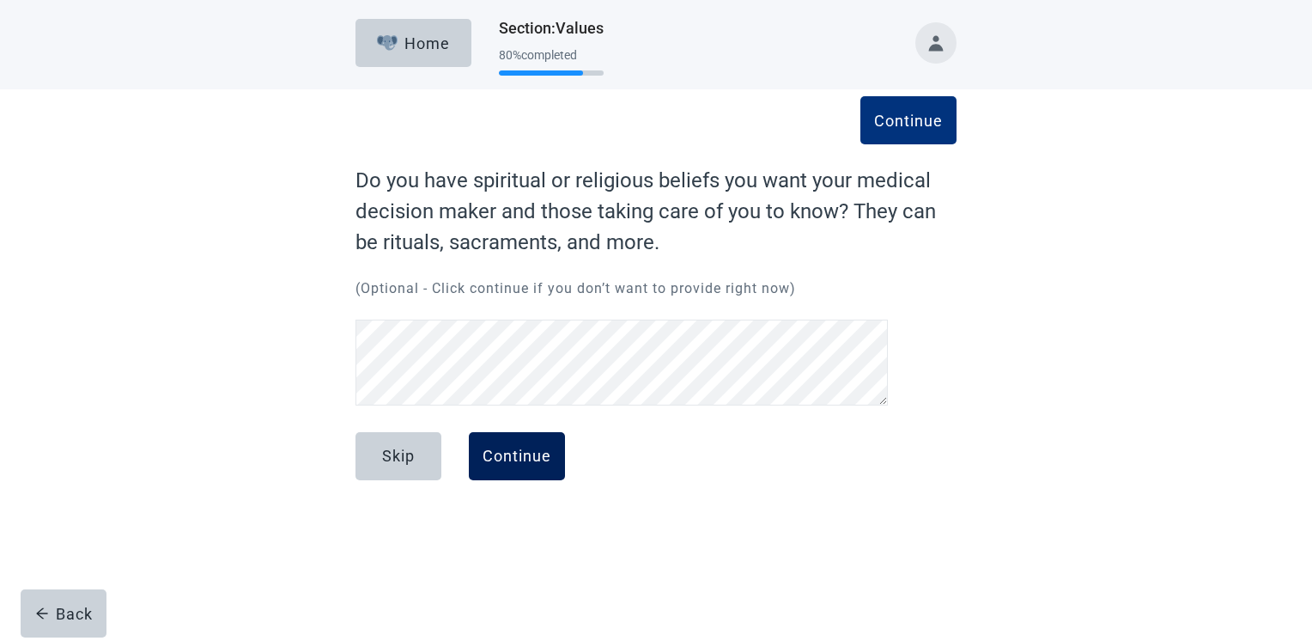
click at [516, 462] on div "Continue" at bounding box center [517, 456] width 69 height 17
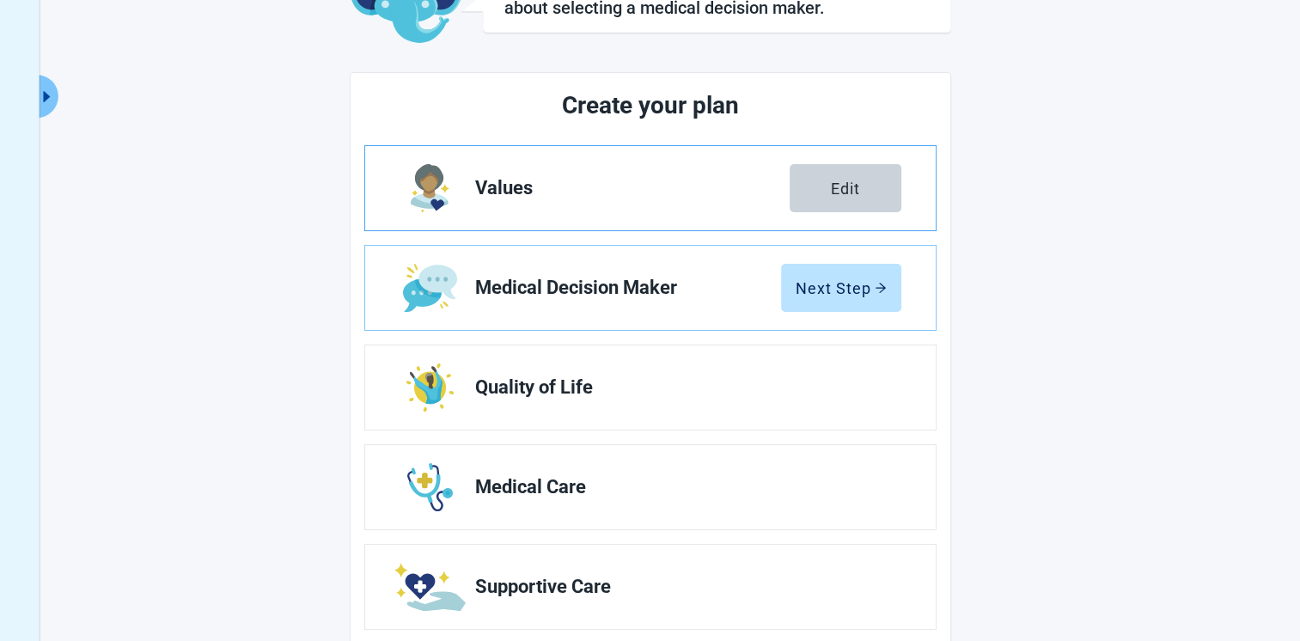
scroll to position [172, 0]
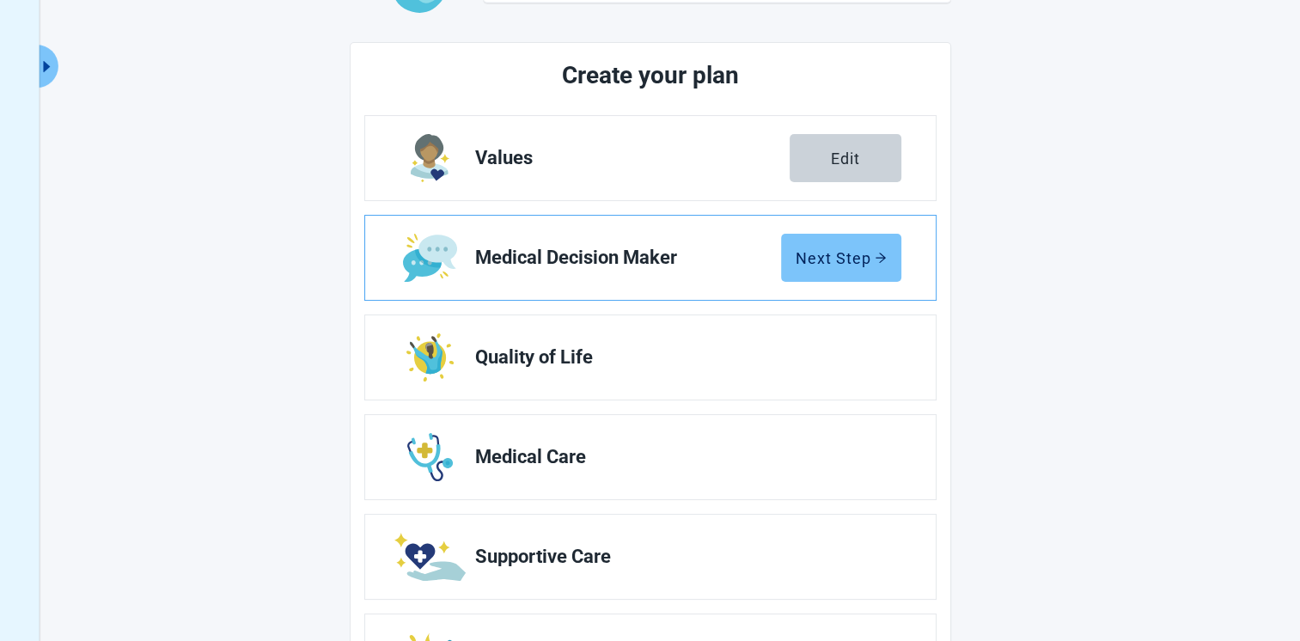
click at [825, 255] on div "Next Step" at bounding box center [840, 257] width 91 height 17
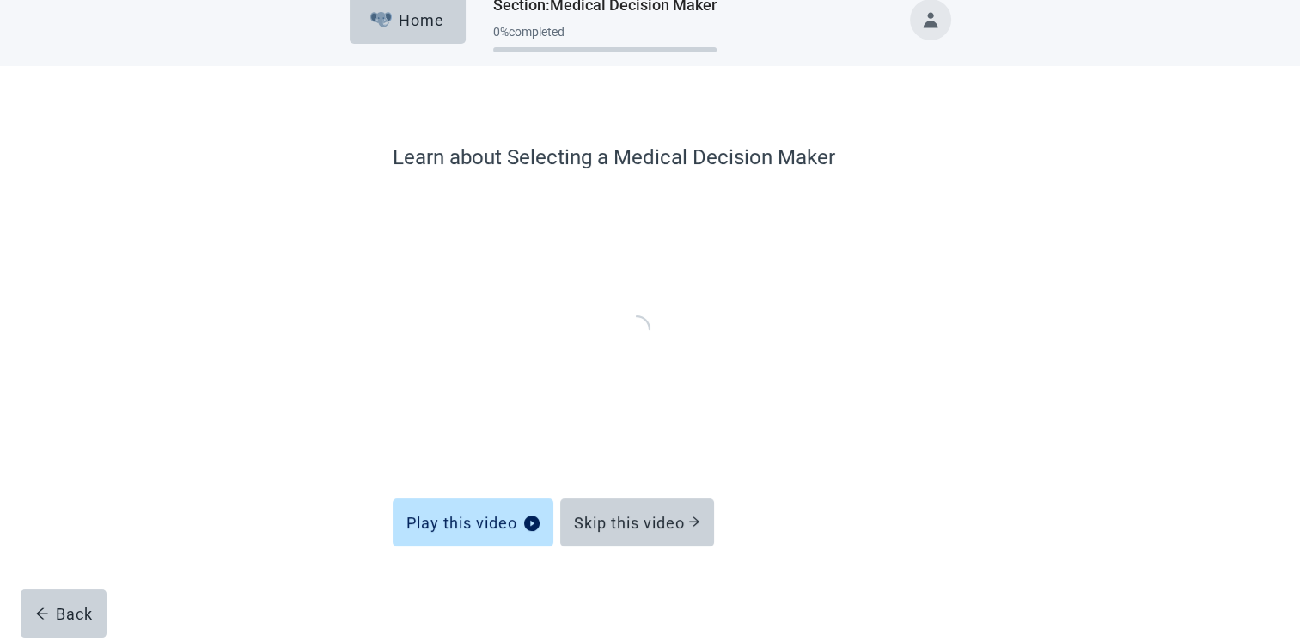
scroll to position [21, 0]
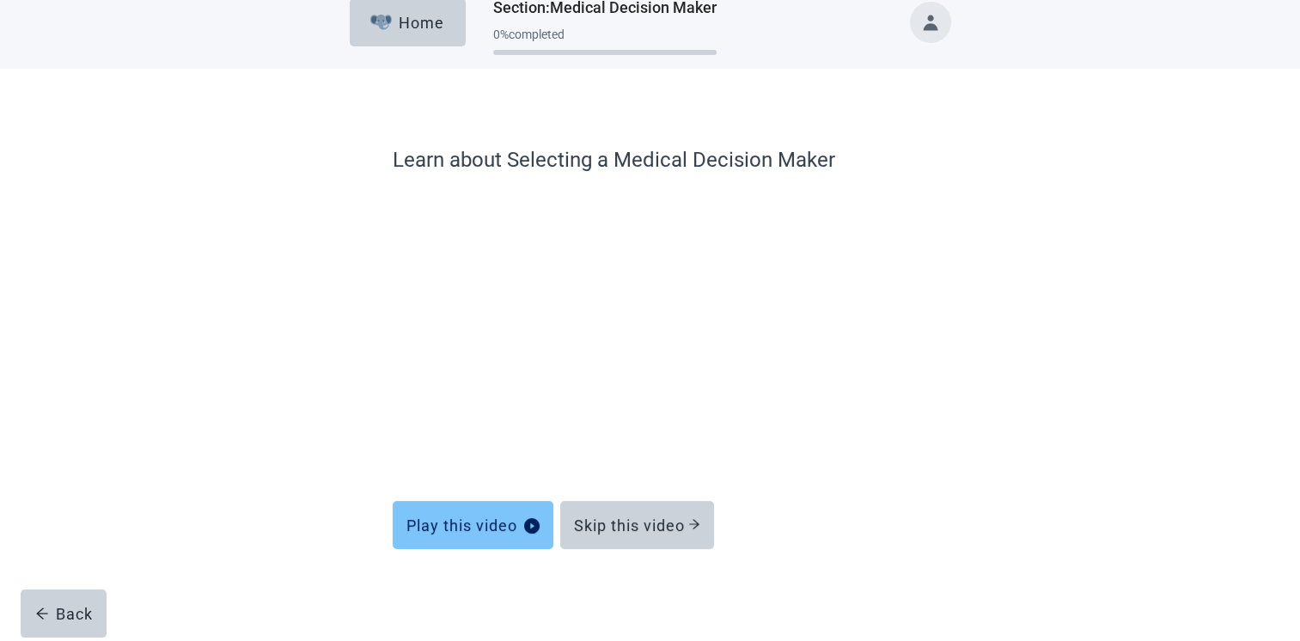
click at [478, 511] on button "Play this video" at bounding box center [473, 525] width 161 height 48
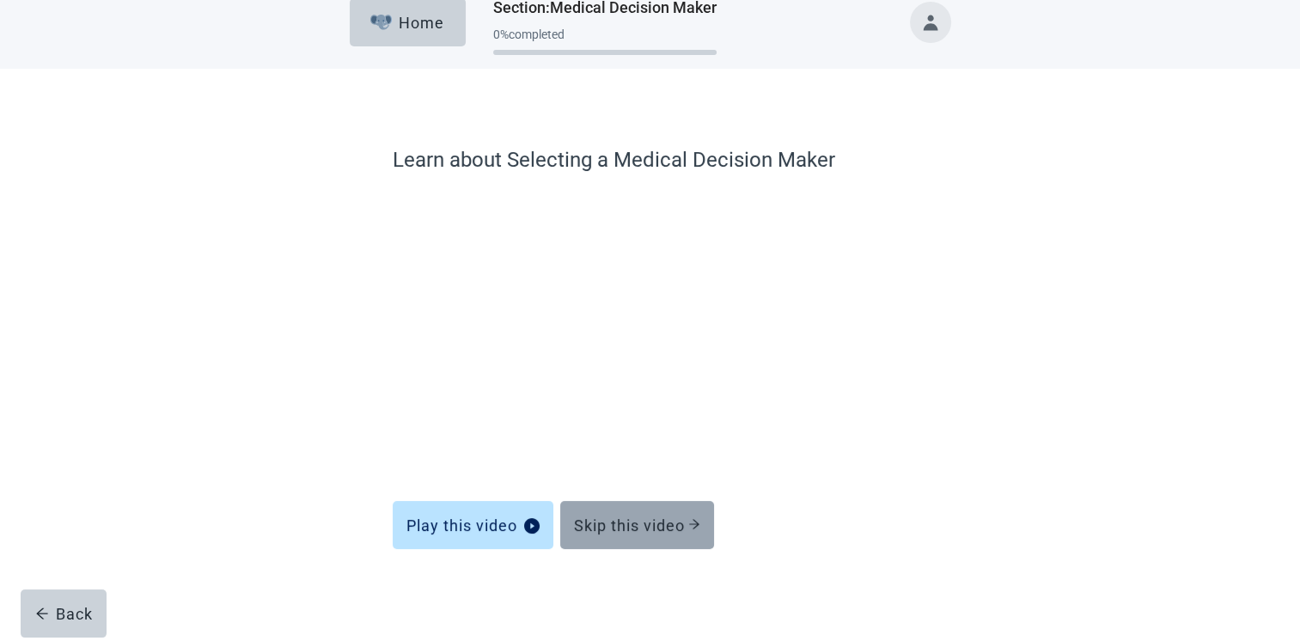
click at [667, 521] on div "Skip this video" at bounding box center [637, 524] width 126 height 17
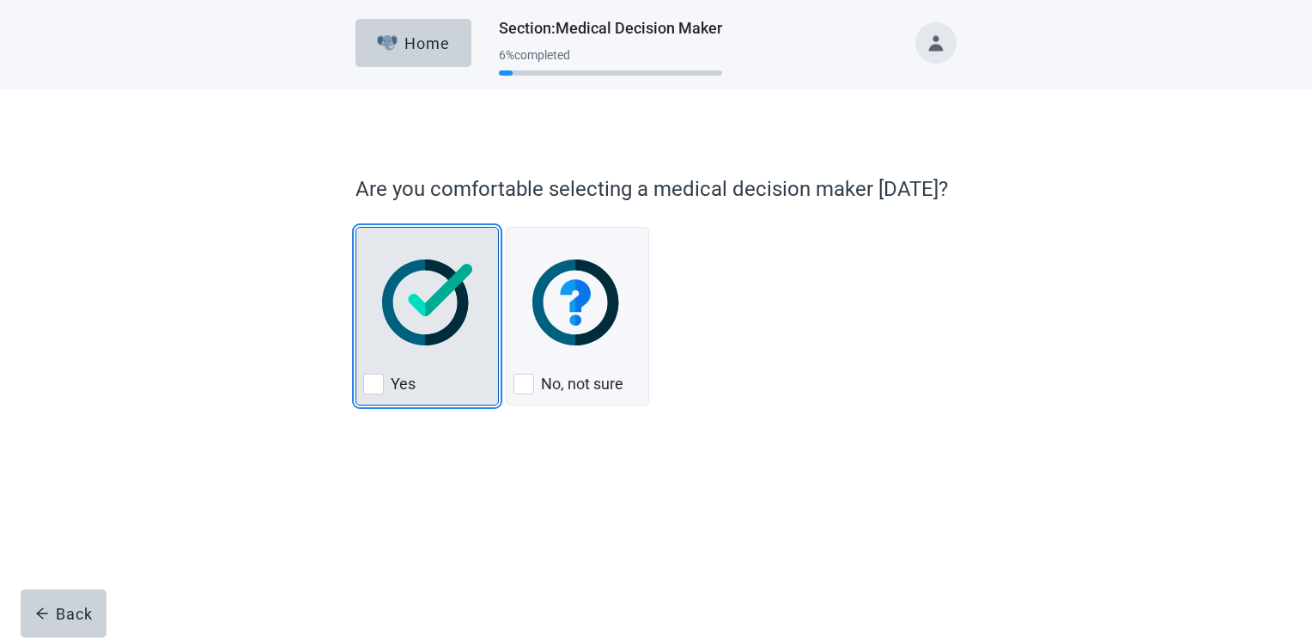
click at [381, 381] on div "Yes, checkbox, not checked" at bounding box center [373, 384] width 21 height 21
click at [356, 228] on input "Yes" at bounding box center [356, 227] width 1 height 1
checkbox input "true"
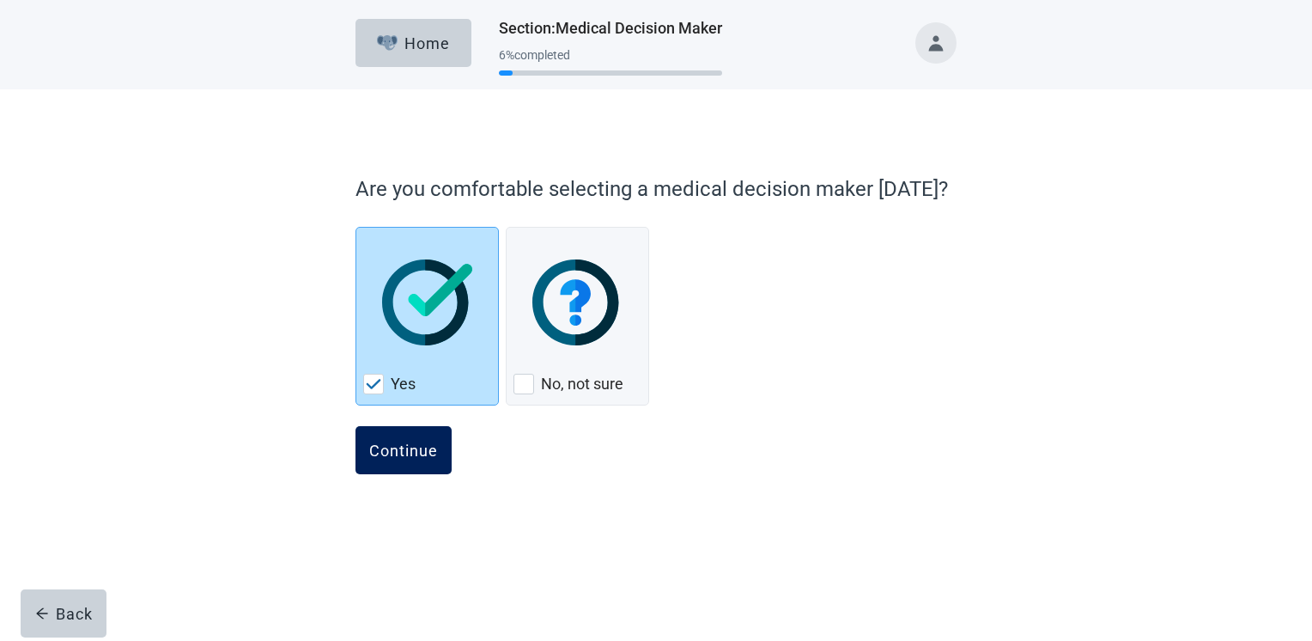
click at [395, 442] on div "Continue" at bounding box center [403, 450] width 69 height 17
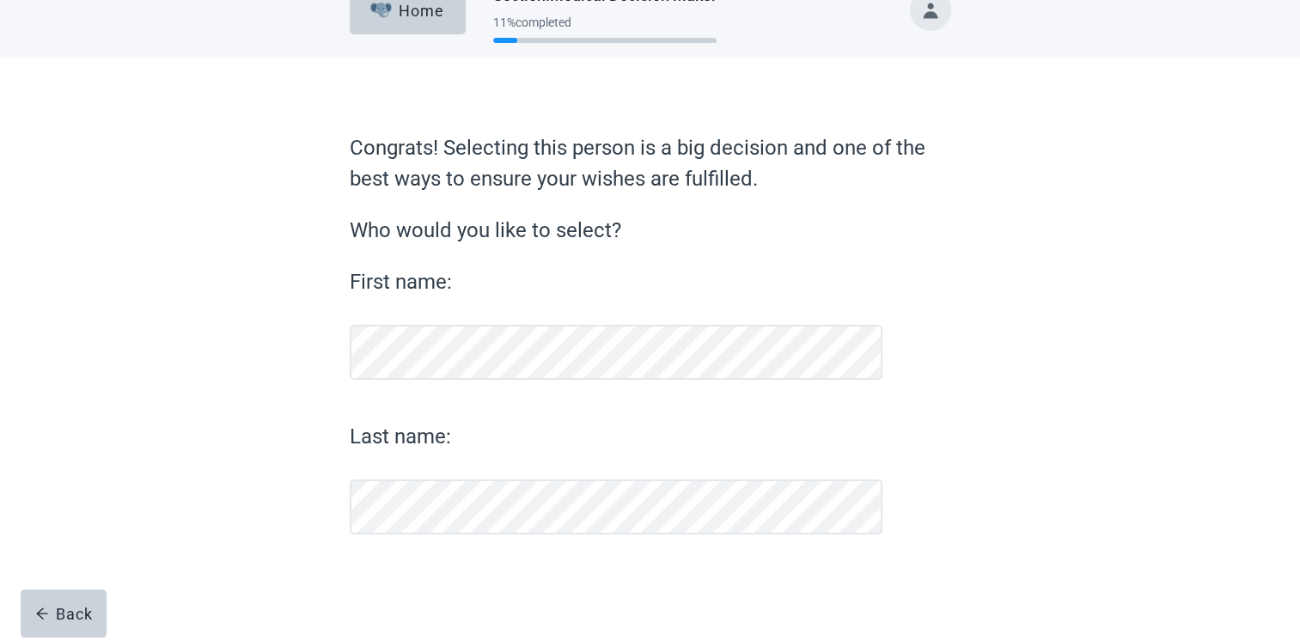
scroll to position [32, 0]
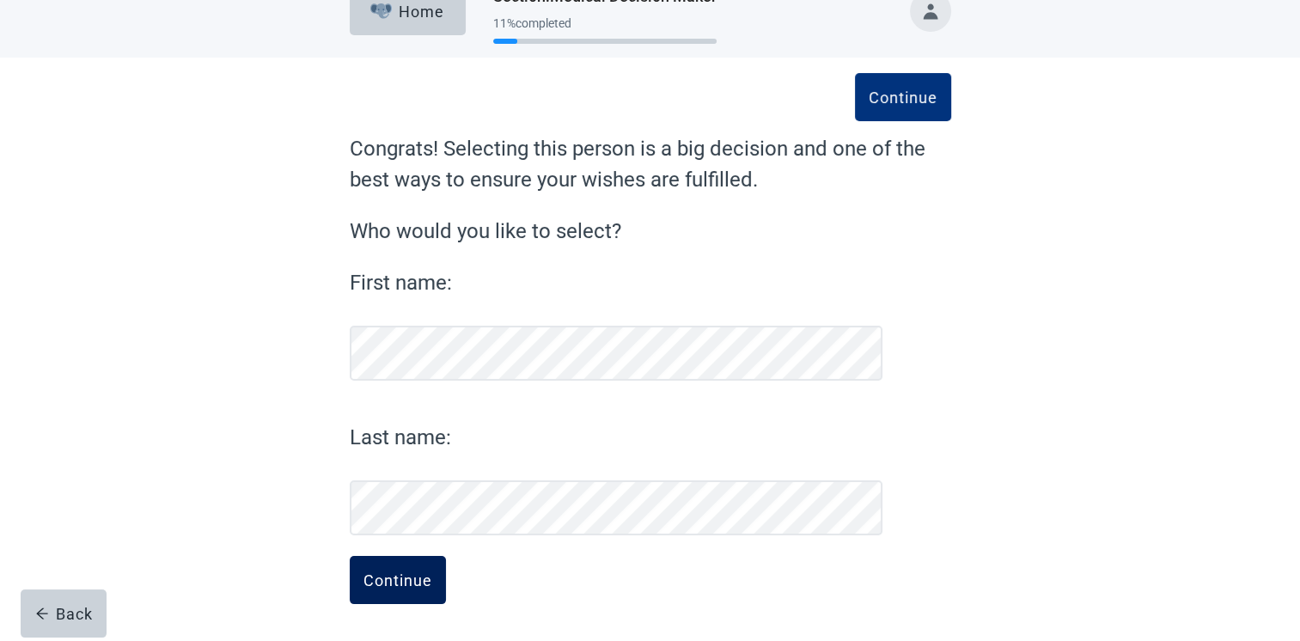
click at [405, 575] on div "Continue" at bounding box center [397, 579] width 69 height 17
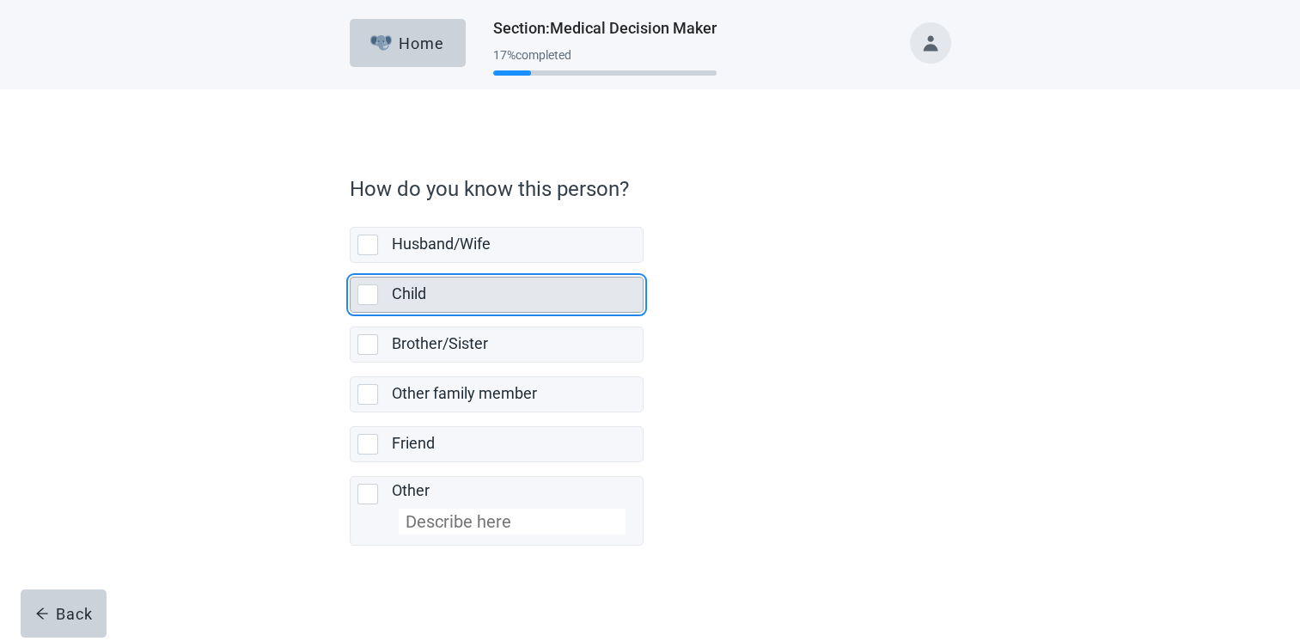
click at [365, 291] on div "Child, checkbox, not selected" at bounding box center [367, 294] width 21 height 21
click at [350, 264] on input "Child" at bounding box center [350, 263] width 1 height 1
checkbox input "true"
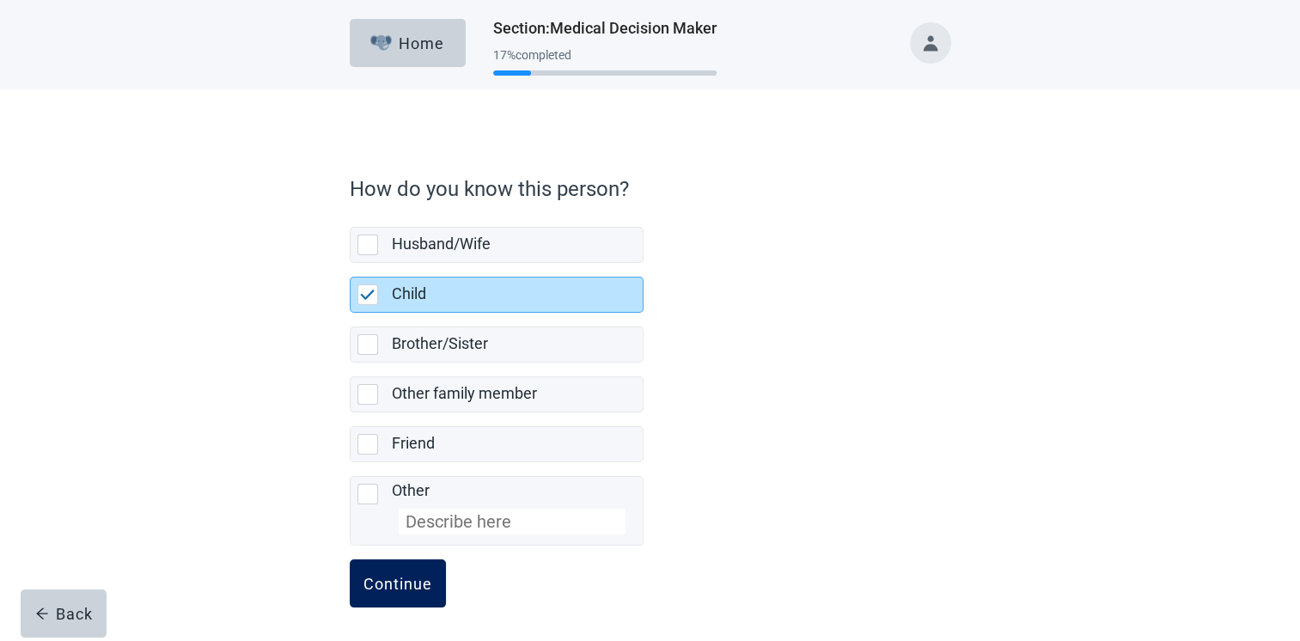
click at [393, 580] on div "Continue" at bounding box center [397, 583] width 69 height 17
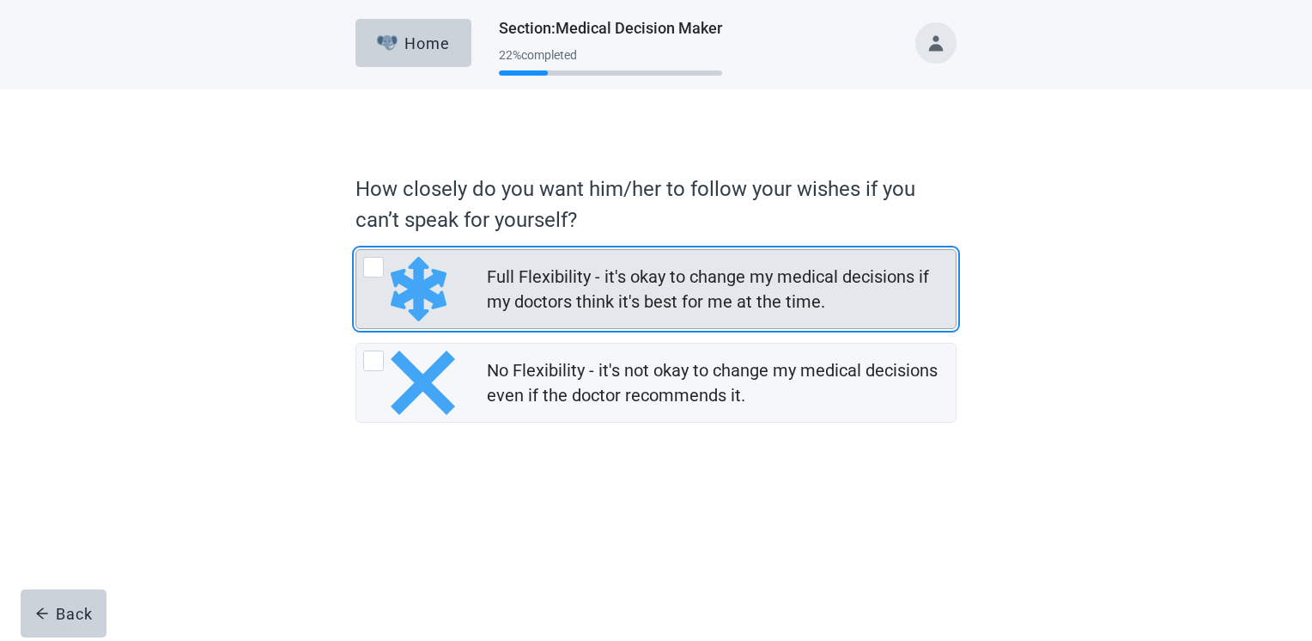
click at [371, 267] on div "Full Flexibility - it's okay to change my medical decisions if my doctors think…" at bounding box center [373, 267] width 21 height 21
click at [356, 250] on input "Full Flexibility - it's okay to change my medical decisions if my doctors think…" at bounding box center [356, 249] width 1 height 1
radio input "true"
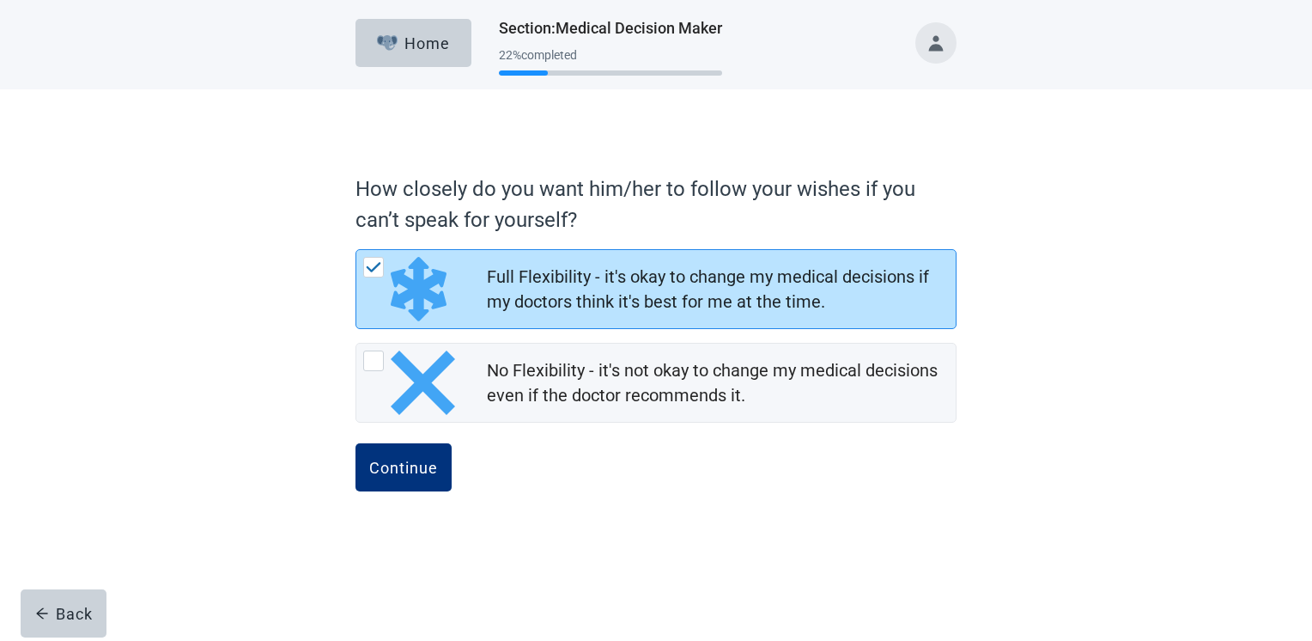
click at [375, 267] on img "Full Flexibility - it's okay to change my medical decisions if my doctors think…" at bounding box center [373, 267] width 15 height 10
click at [356, 250] on input "Full Flexibility - it's okay to change my medical decisions if my doctors think…" at bounding box center [356, 249] width 1 height 1
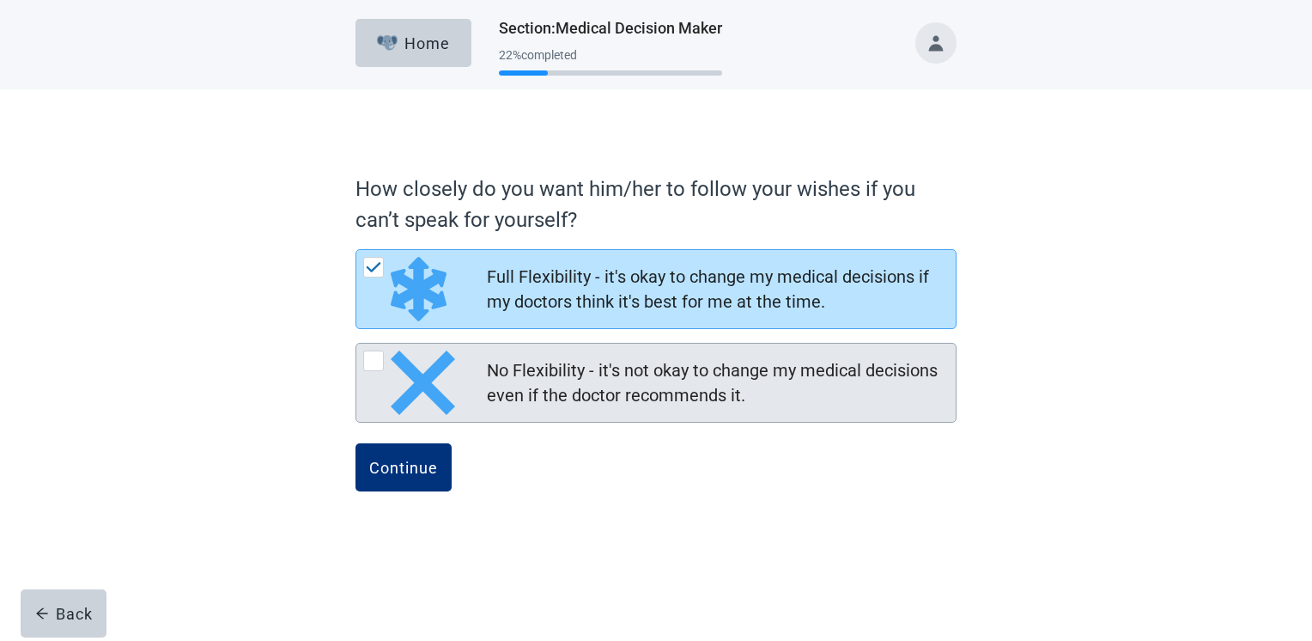
click at [372, 361] on div "No Flexibility - it's not okay to change my medical decisions even if the docto…" at bounding box center [373, 360] width 21 height 21
click at [356, 344] on input "No Flexibility - it's not okay to change my medical decisions even if the docto…" at bounding box center [356, 343] width 1 height 1
radio input "true"
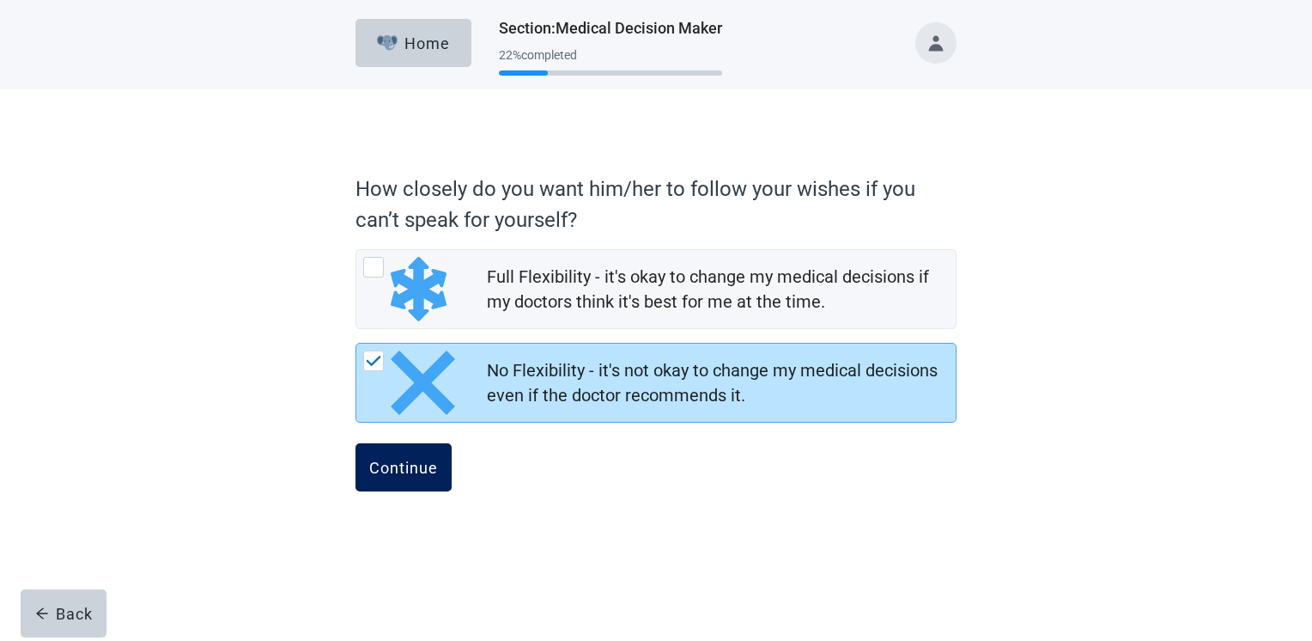
click at [389, 470] on div "Continue" at bounding box center [403, 467] width 69 height 17
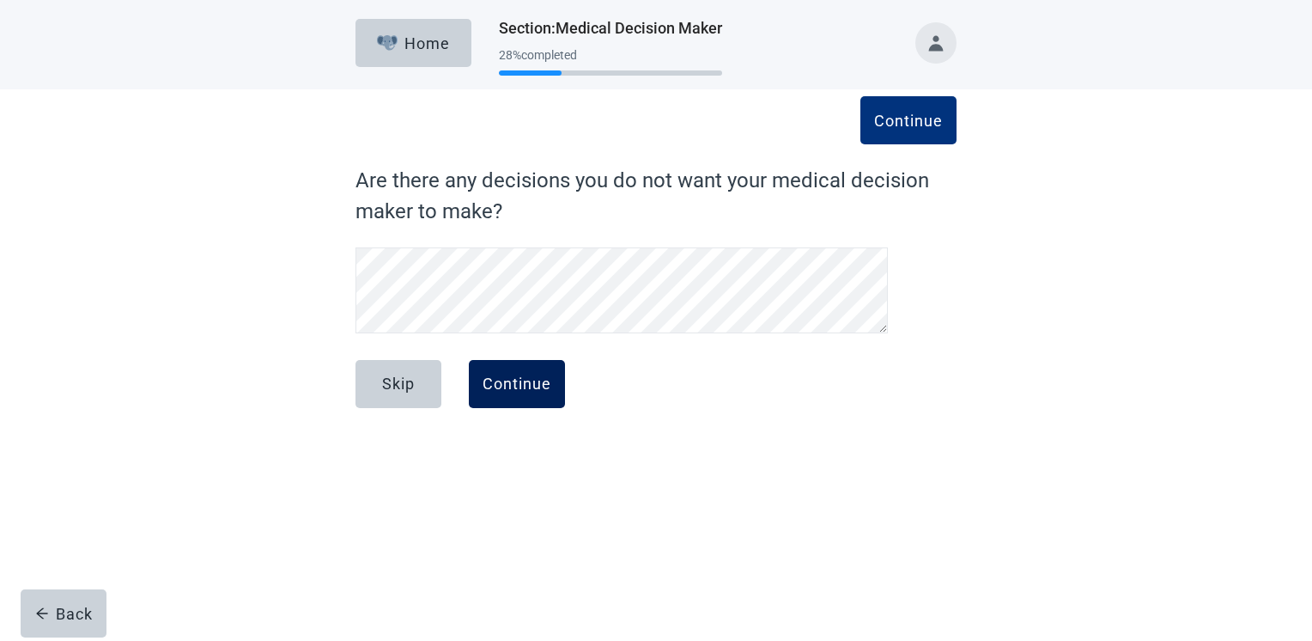
drag, startPoint x: 519, startPoint y: 374, endPoint x: 516, endPoint y: 382, distance: 9.0
click at [516, 382] on button "Continue" at bounding box center [517, 384] width 96 height 48
click at [516, 382] on div "Continue" at bounding box center [517, 383] width 69 height 17
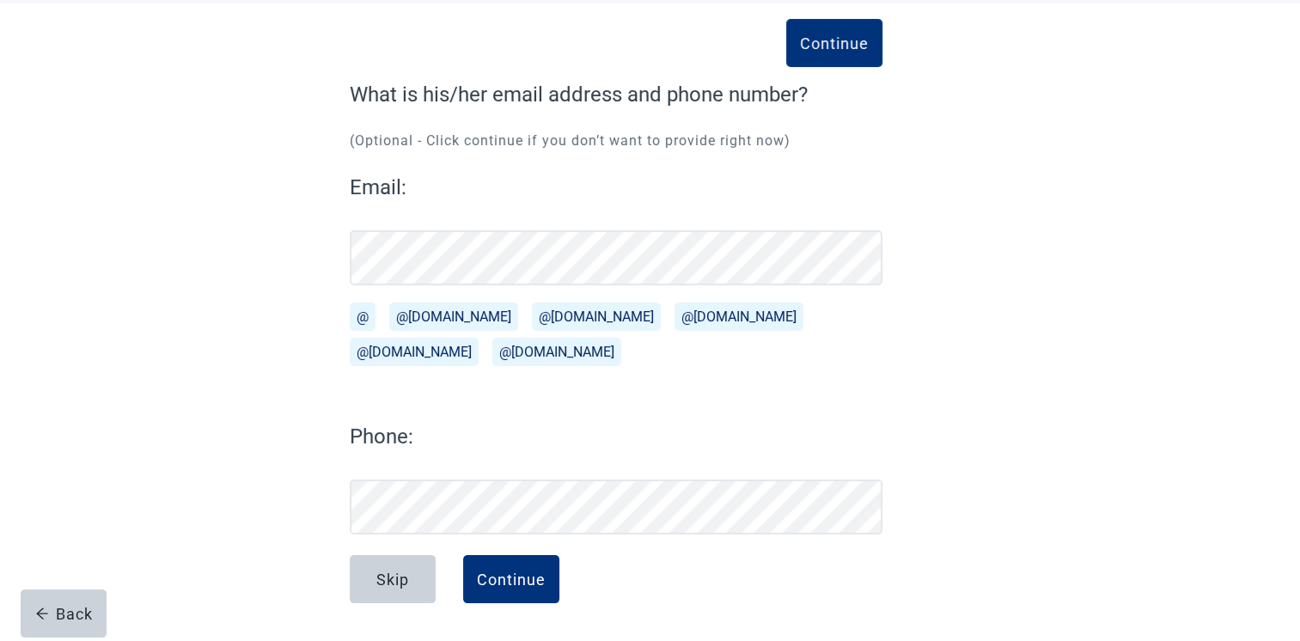
scroll to position [86, 0]
click at [401, 314] on button "@[DOMAIN_NAME]" at bounding box center [453, 316] width 129 height 28
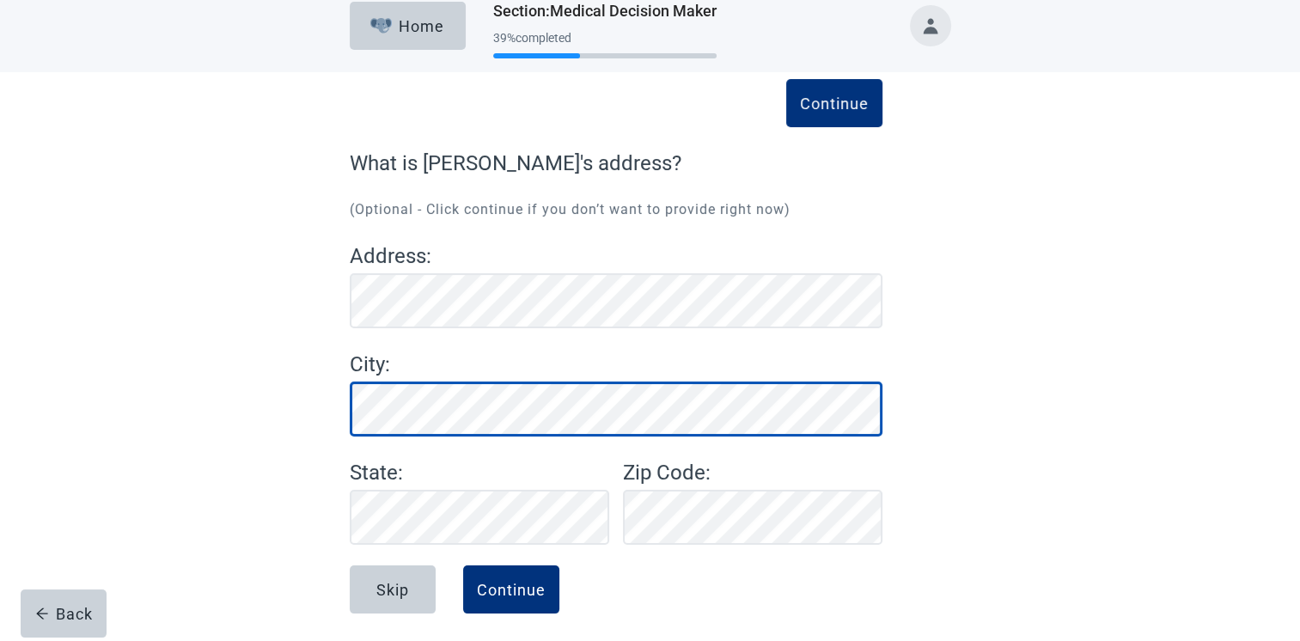
scroll to position [27, 0]
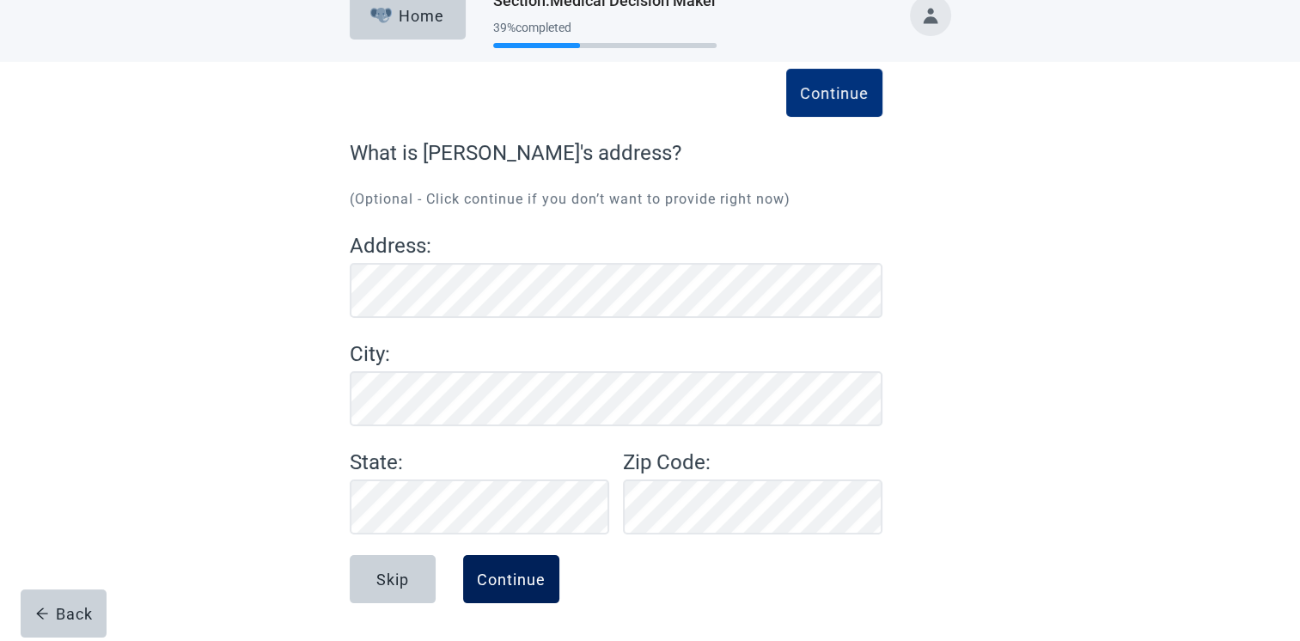
click at [502, 594] on button "Continue" at bounding box center [511, 579] width 96 height 48
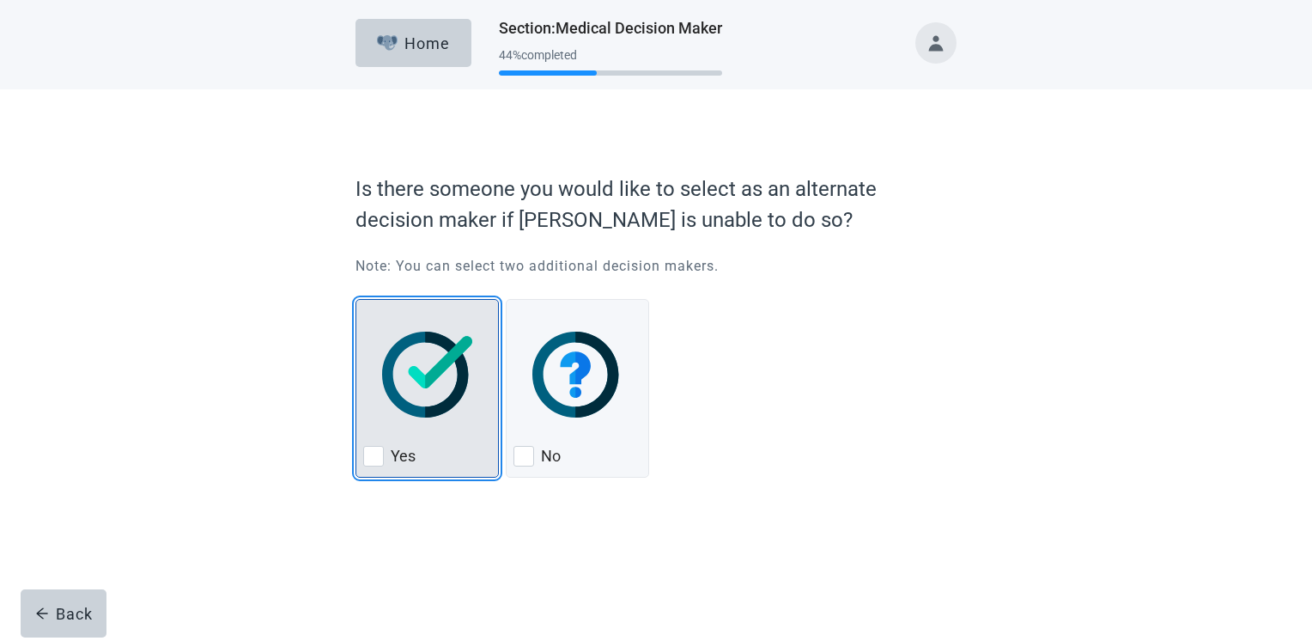
click at [376, 460] on div "Yes, checkbox, not checked" at bounding box center [373, 456] width 21 height 21
click at [356, 300] on input "Yes" at bounding box center [356, 299] width 1 height 1
checkbox input "true"
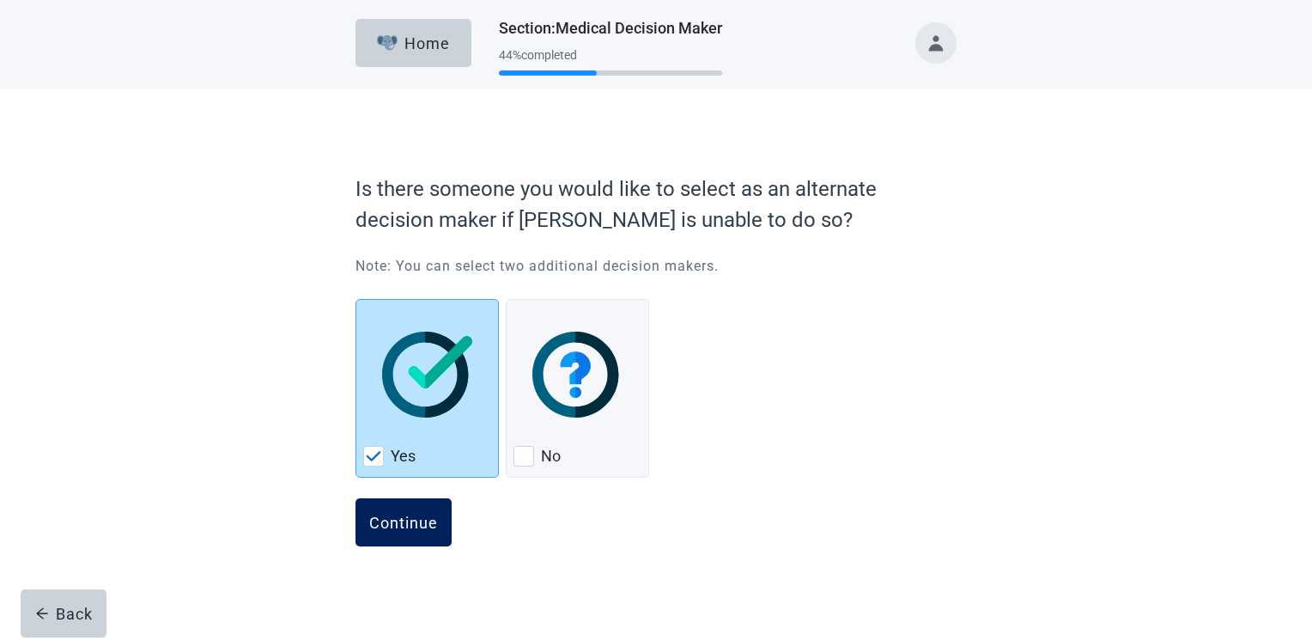
click at [415, 526] on div "Continue" at bounding box center [403, 522] width 69 height 17
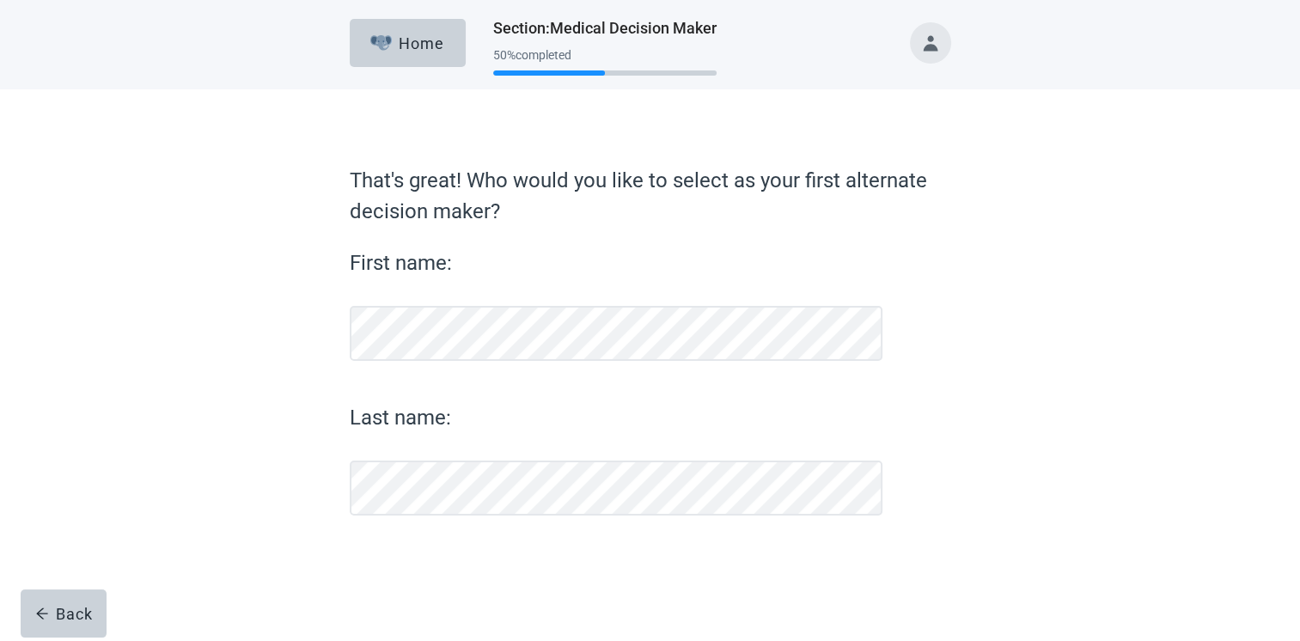
click at [425, 514] on form "That's great! Who would you like to select as your first alternate decision mak…" at bounding box center [650, 393] width 601 height 457
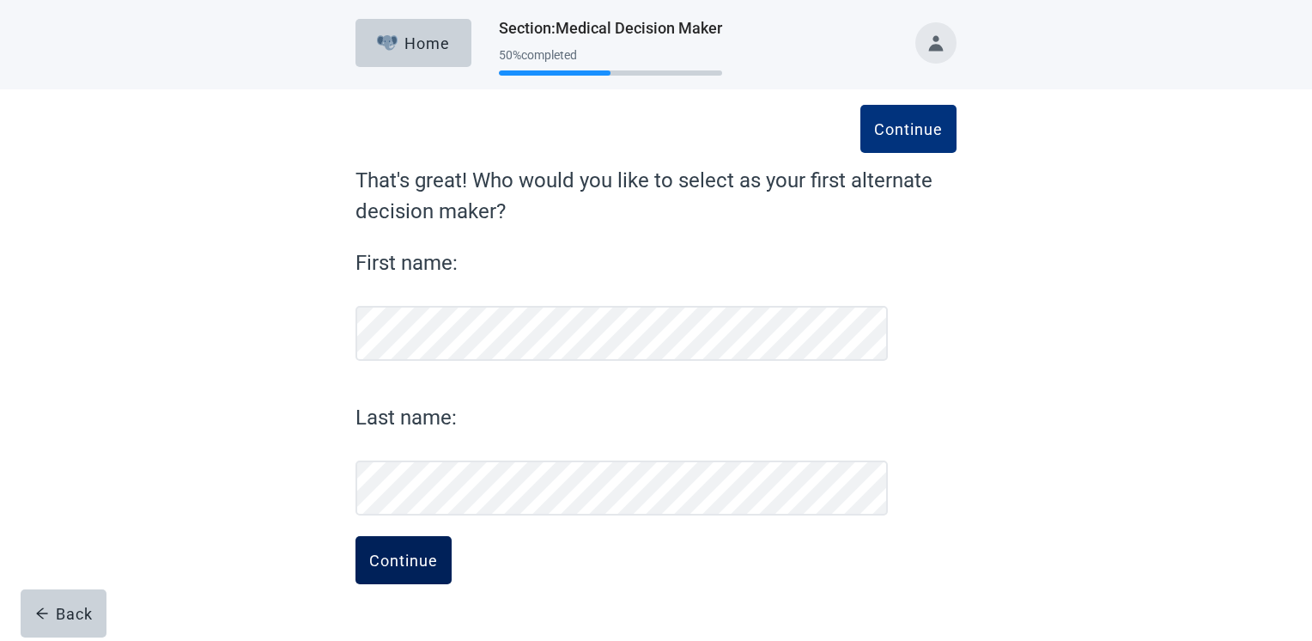
click at [408, 568] on div "Continue" at bounding box center [403, 559] width 69 height 17
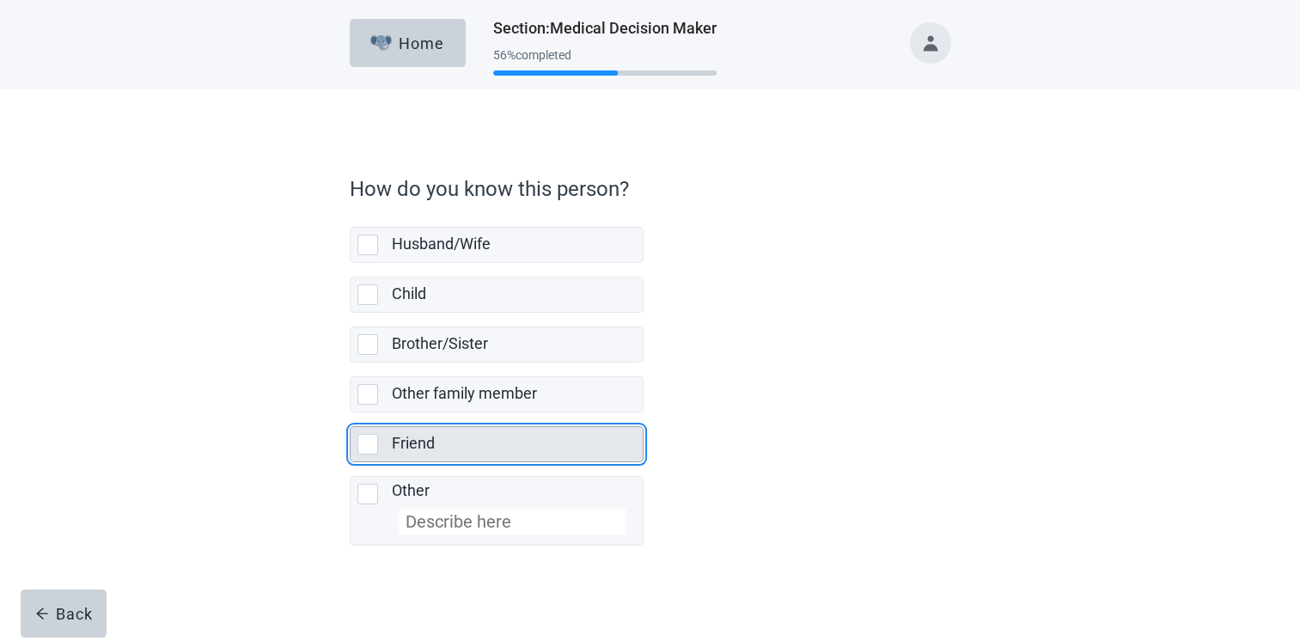
click at [368, 440] on div "Friend, checkbox, not selected" at bounding box center [367, 444] width 21 height 21
click at [350, 413] on input "Friend" at bounding box center [350, 412] width 1 height 1
checkbox input "true"
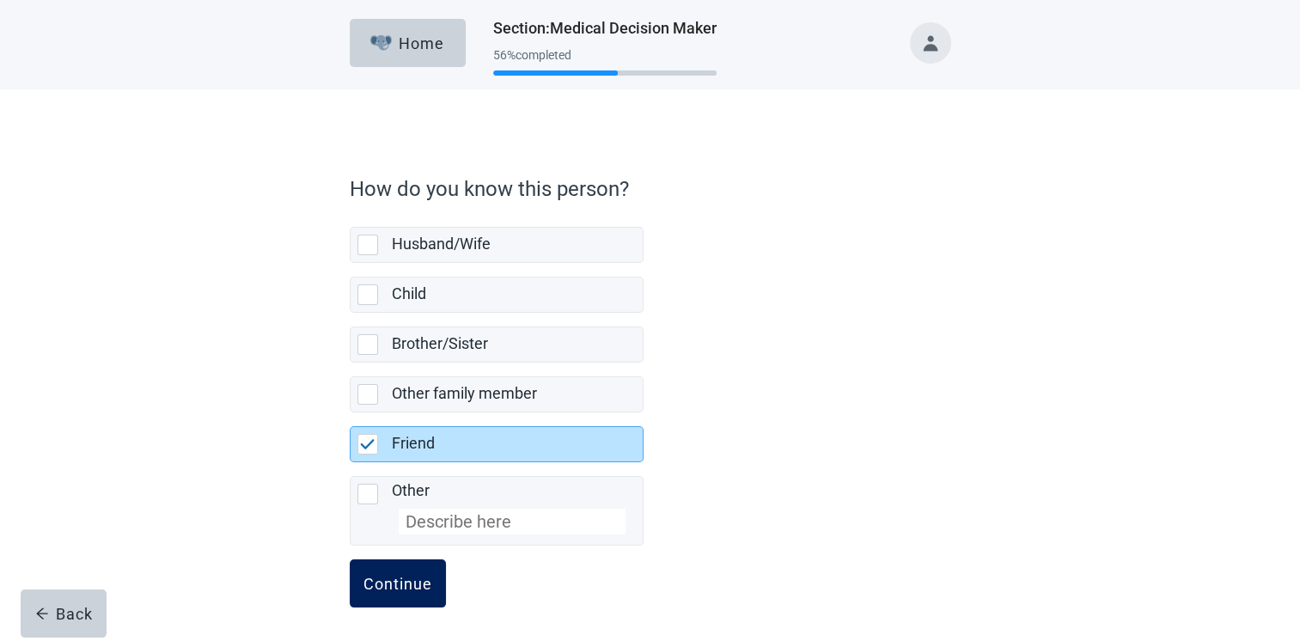
click at [399, 576] on div "Continue" at bounding box center [397, 583] width 69 height 17
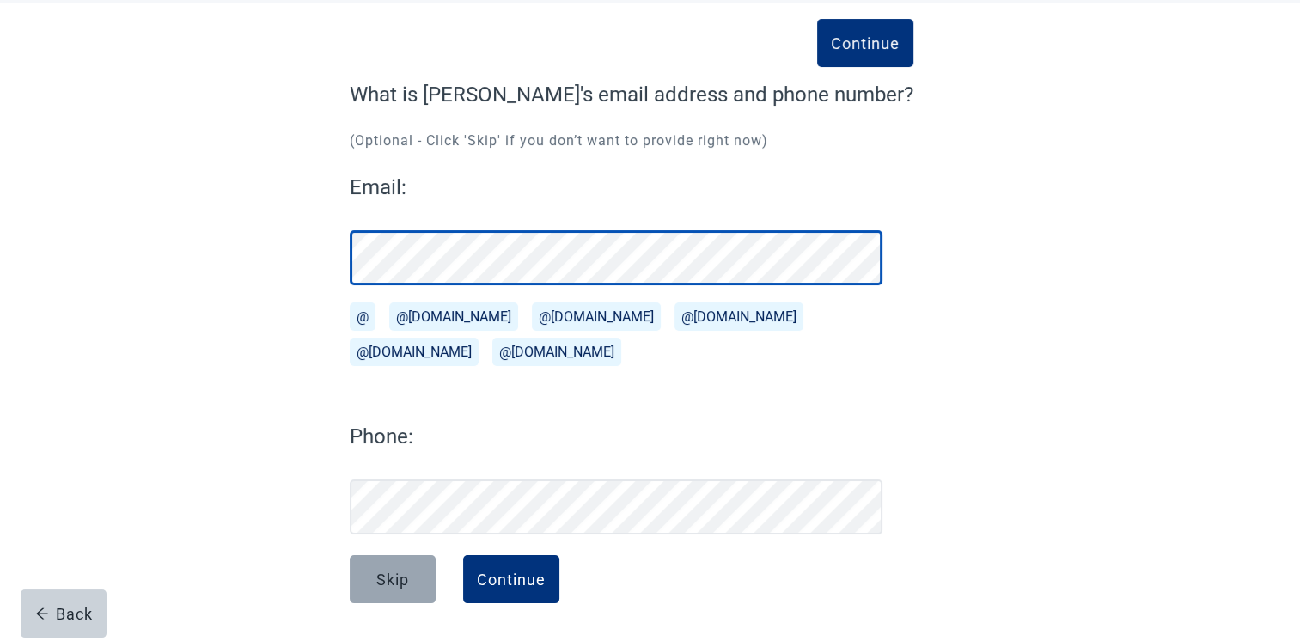
scroll to position [86, 0]
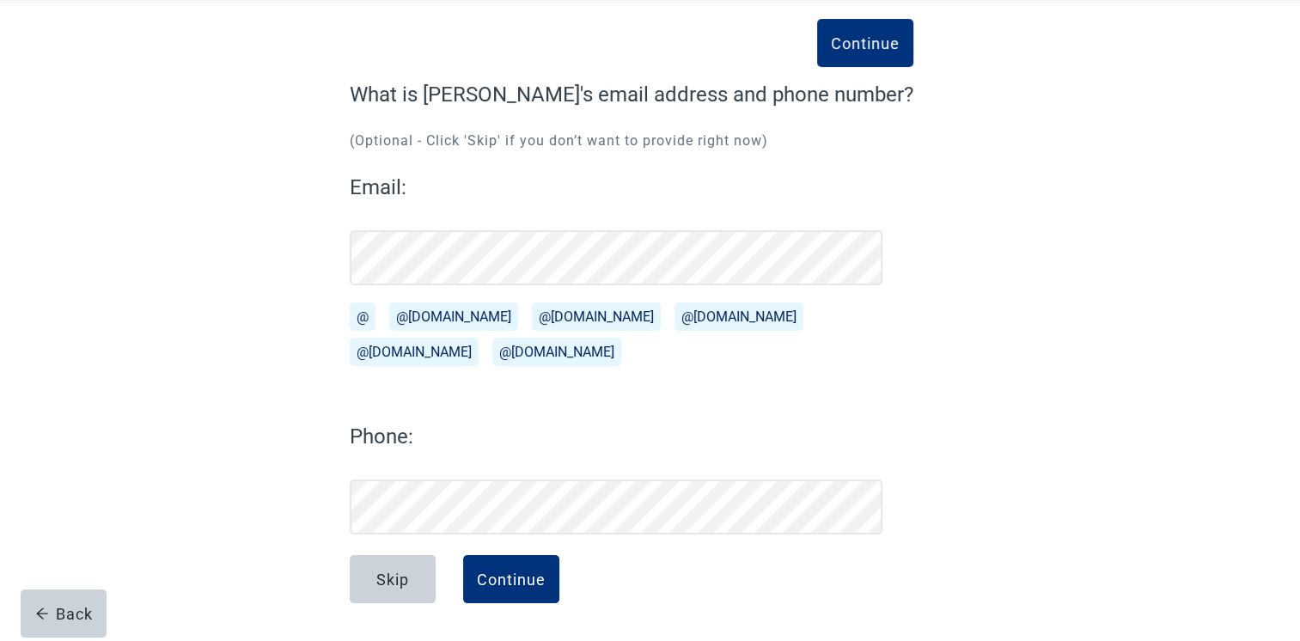
click at [417, 318] on button "@[DOMAIN_NAME]" at bounding box center [453, 316] width 129 height 28
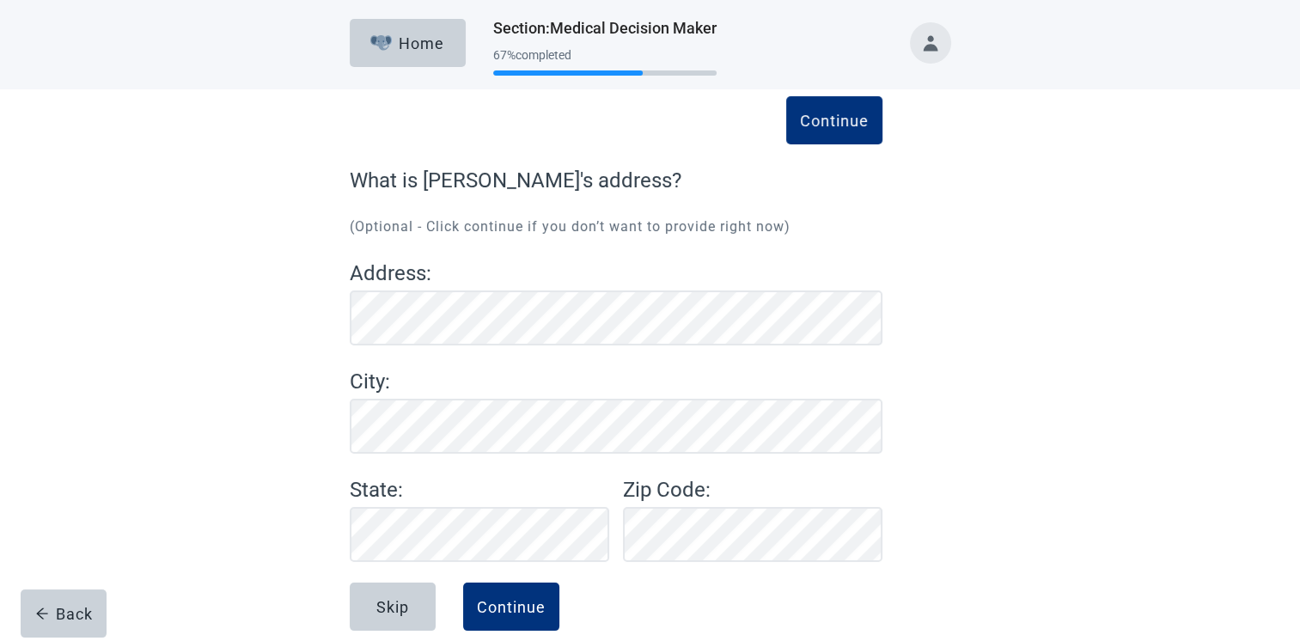
scroll to position [27, 0]
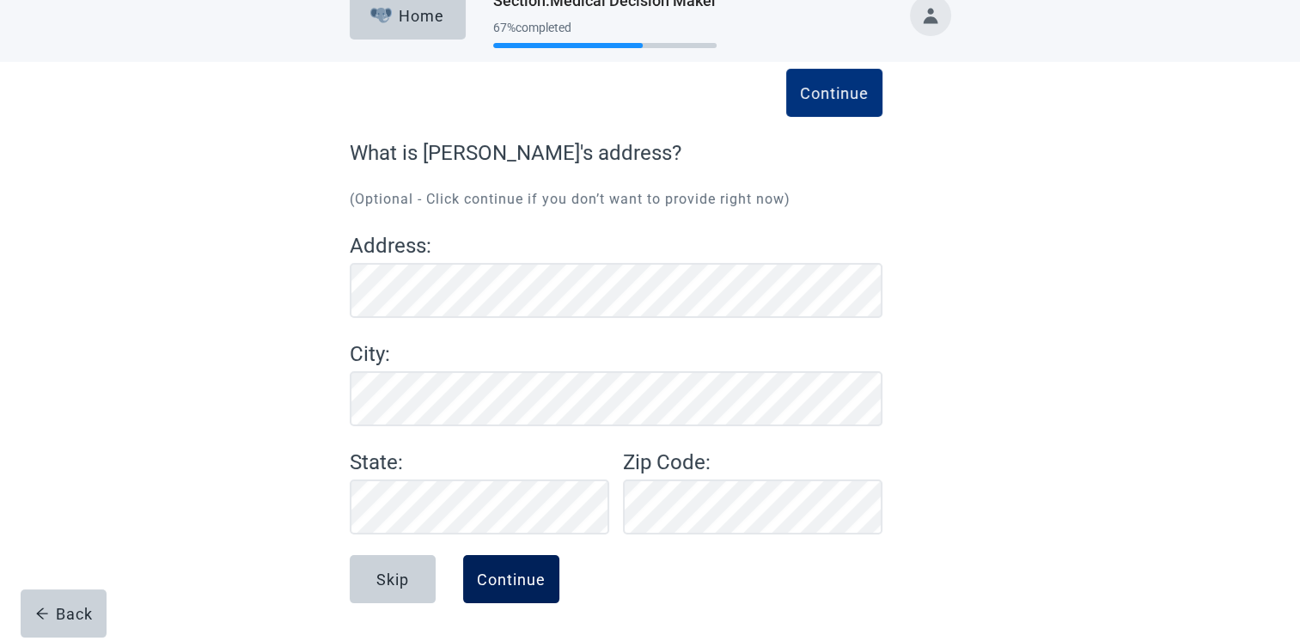
click at [523, 575] on div "Continue" at bounding box center [511, 578] width 69 height 17
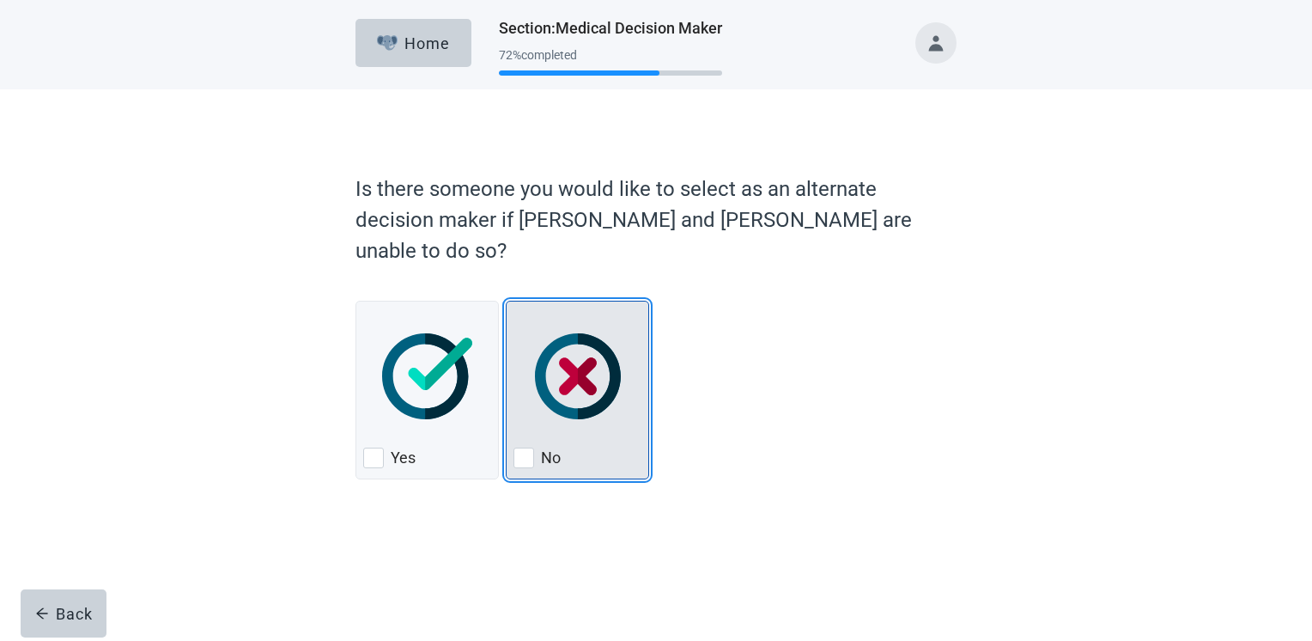
click at [535, 444] on div "No" at bounding box center [578, 457] width 128 height 27
click at [507, 301] on input "No" at bounding box center [506, 301] width 1 height 1
checkbox input "true"
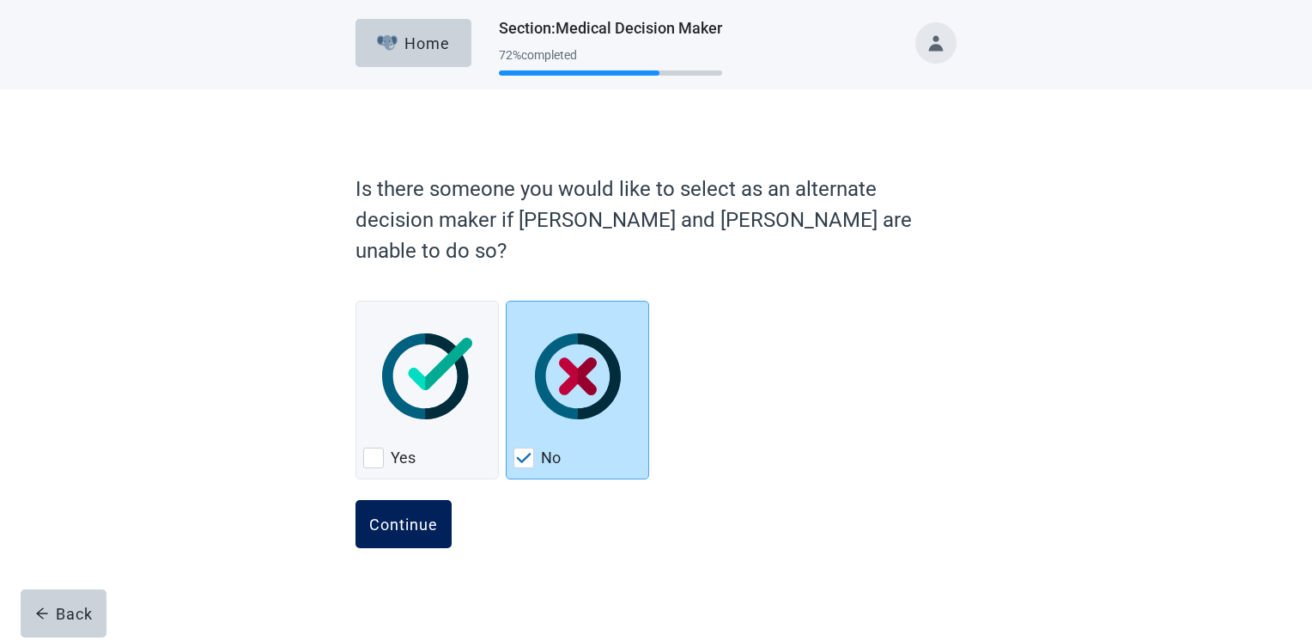
click at [411, 515] on div "Continue" at bounding box center [403, 523] width 69 height 17
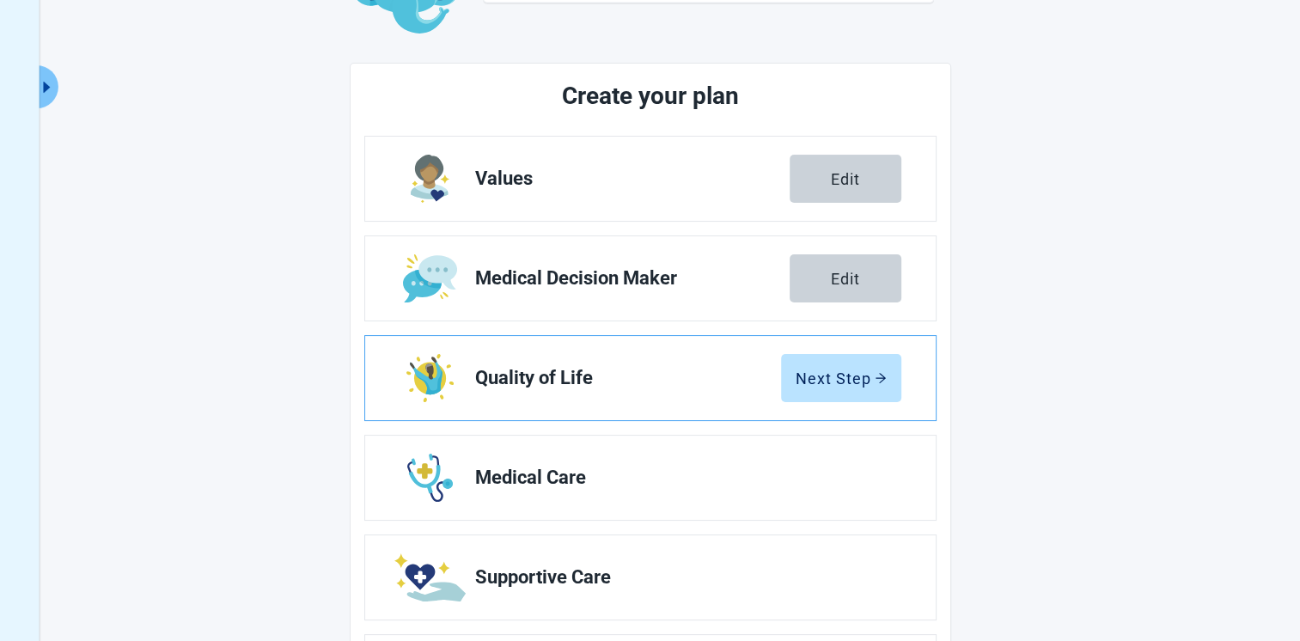
scroll to position [172, 0]
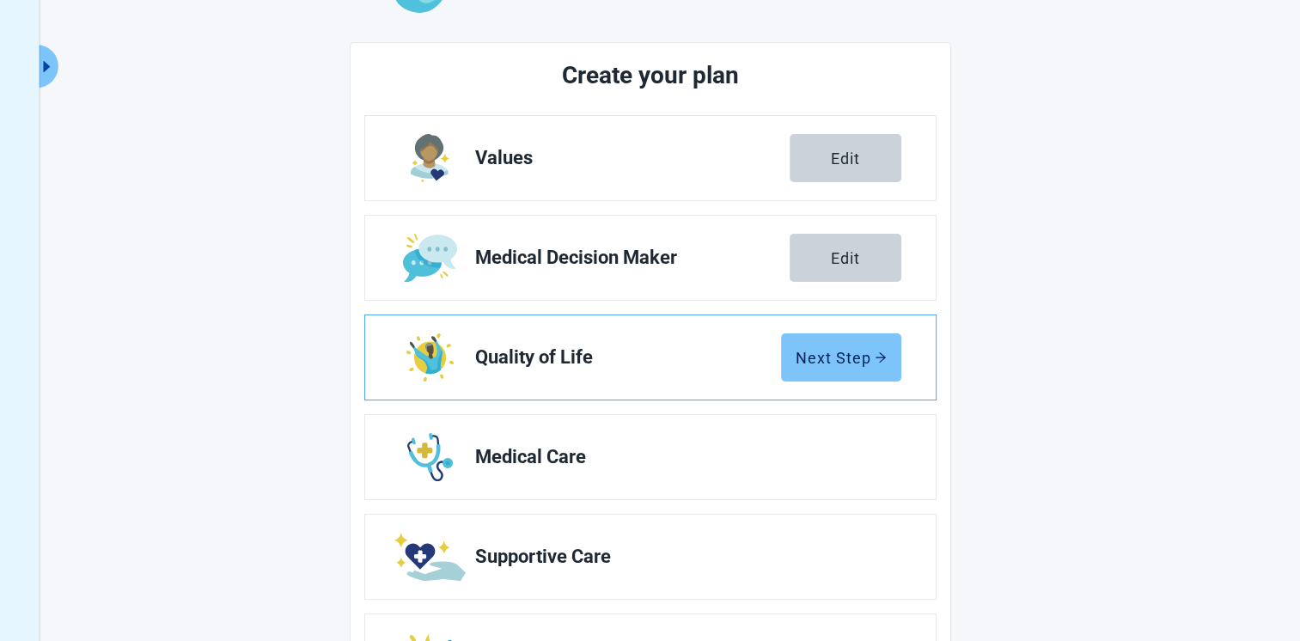
click at [836, 356] on div "Next Step" at bounding box center [840, 357] width 91 height 17
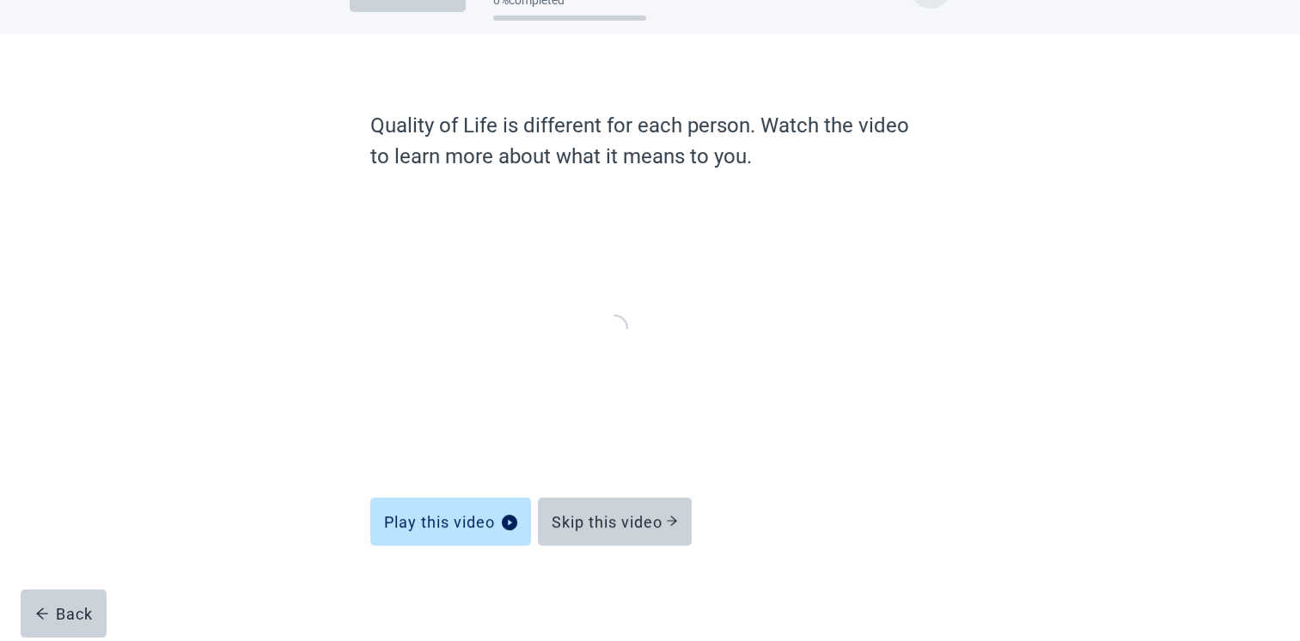
scroll to position [52, 0]
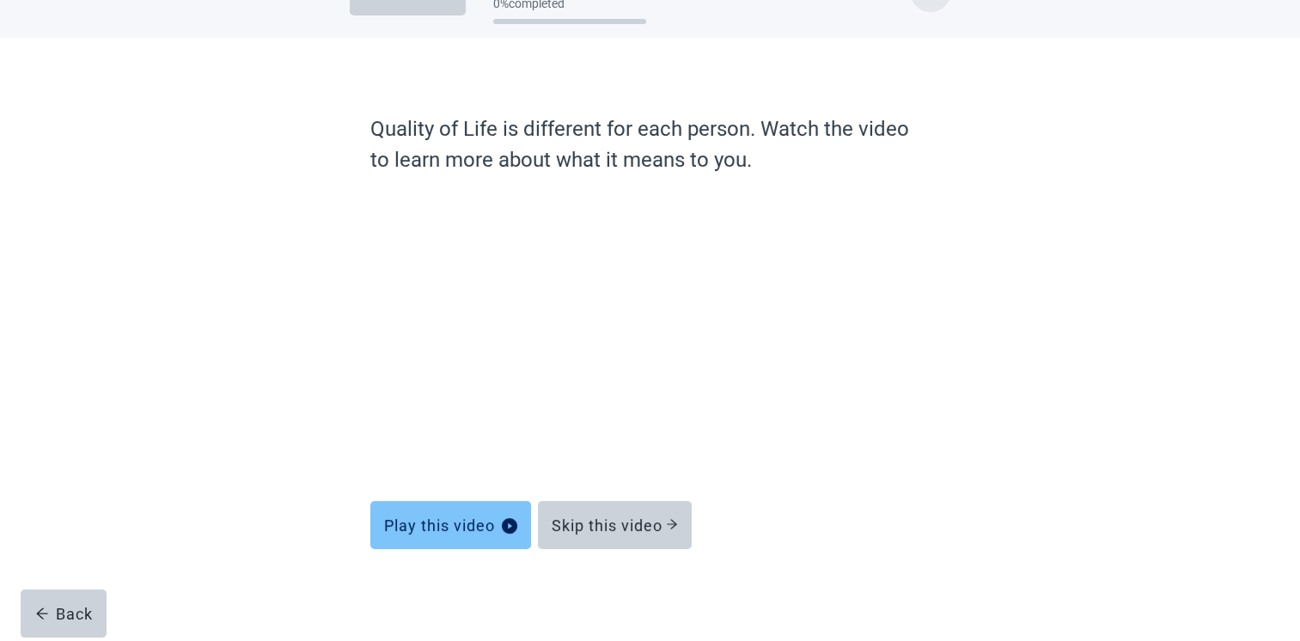
click at [459, 527] on div "Play this video" at bounding box center [450, 524] width 133 height 17
click at [509, 522] on icon "play-circle" at bounding box center [509, 525] width 15 height 15
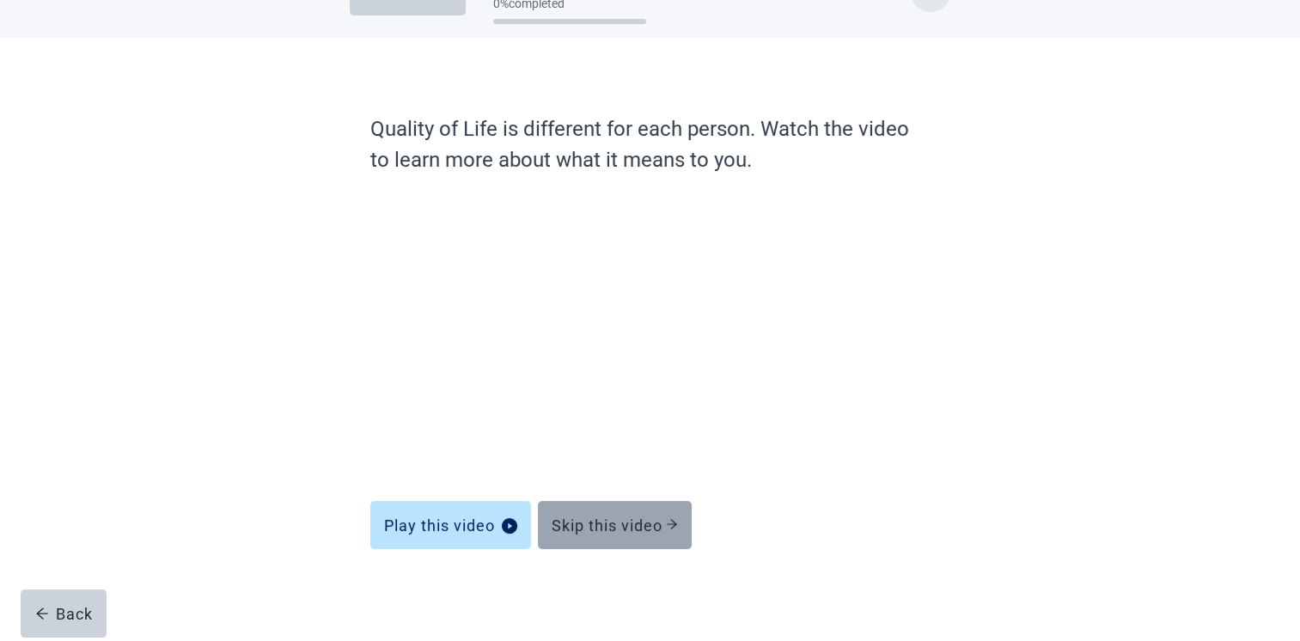
click at [588, 516] on div "Skip this video" at bounding box center [614, 524] width 126 height 17
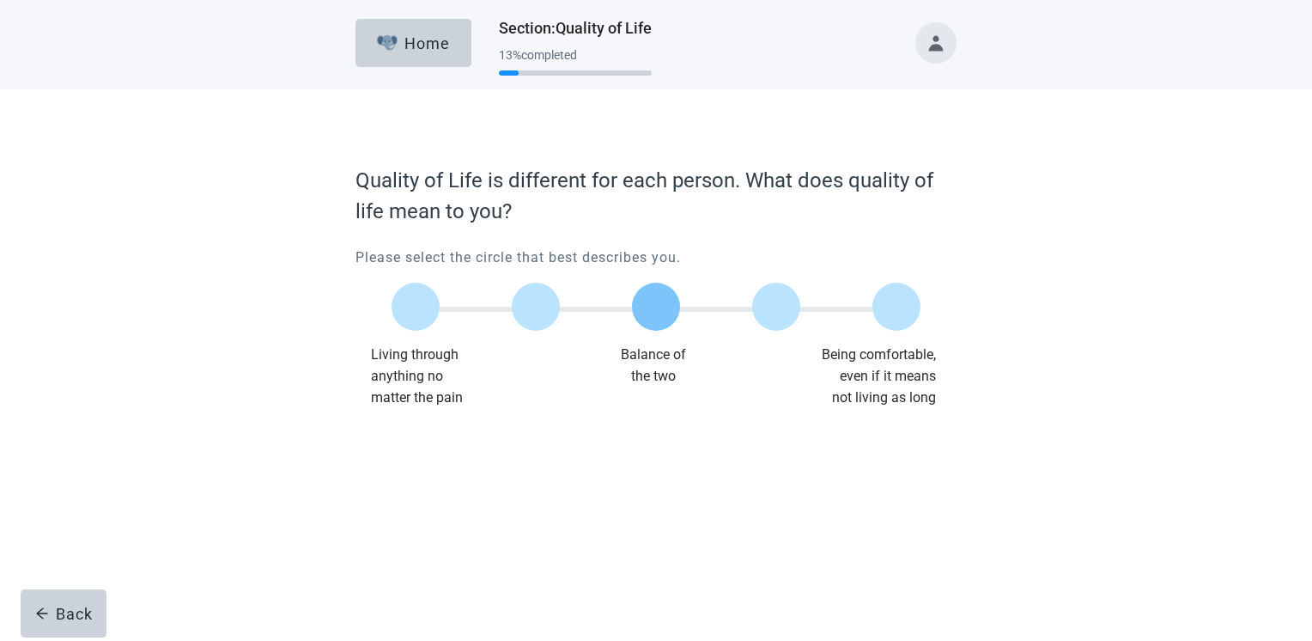
click at [665, 308] on label "Main content" at bounding box center [656, 307] width 48 height 48
click at [656, 307] on input "Quality of life scale: 50 out of 100. Balance of the two" at bounding box center [656, 307] width 0 height 0
click at [420, 447] on div "Continue" at bounding box center [403, 443] width 69 height 17
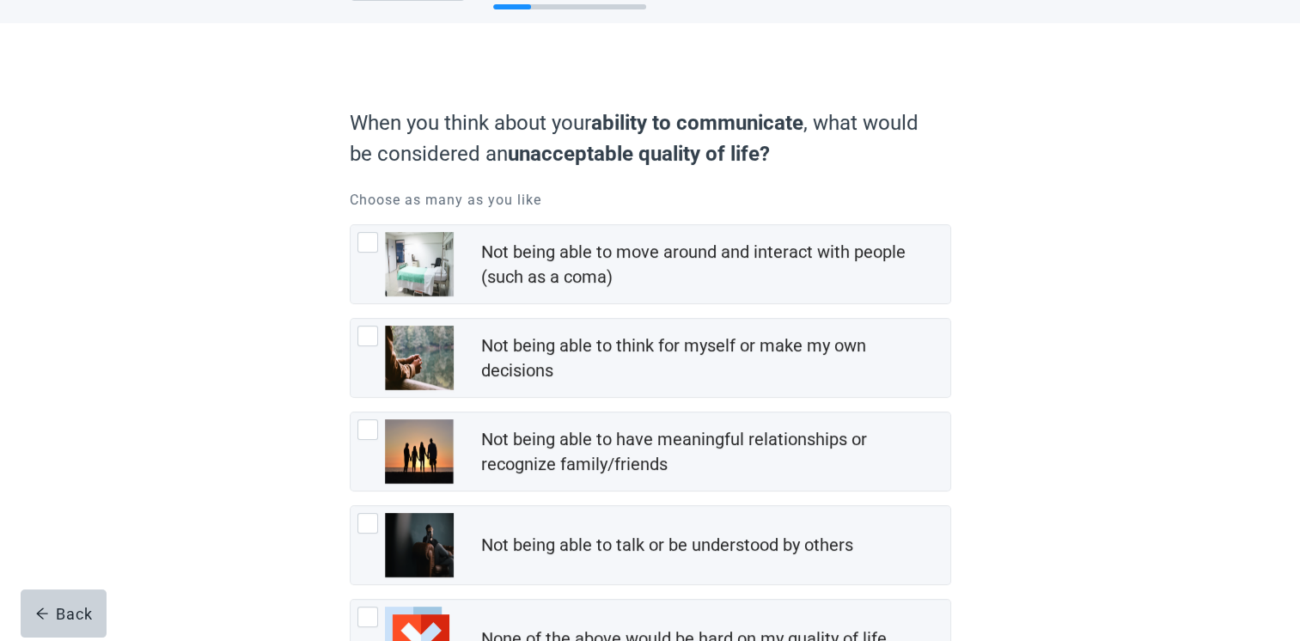
scroll to position [86, 0]
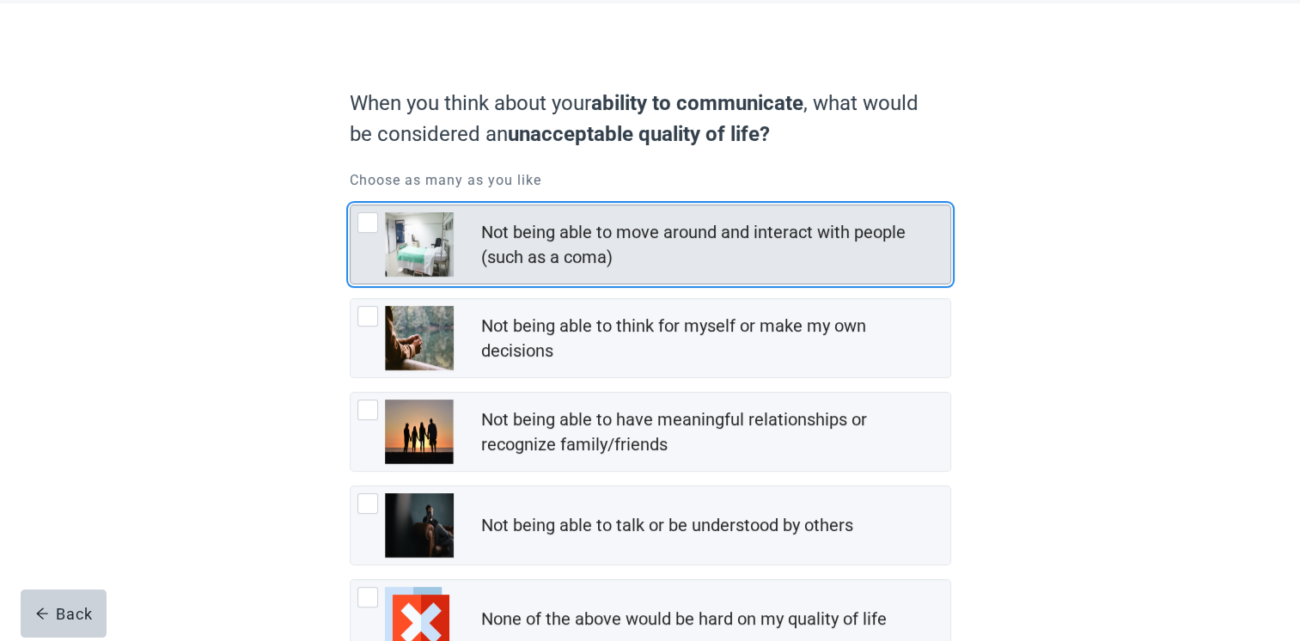
click at [370, 222] on div "Not being able to move around and interact with people (such as a coma), checkb…" at bounding box center [367, 222] width 21 height 21
click at [350, 205] on input "Not being able to move around and interact with people (such as a coma)" at bounding box center [350, 204] width 1 height 1
checkbox input "true"
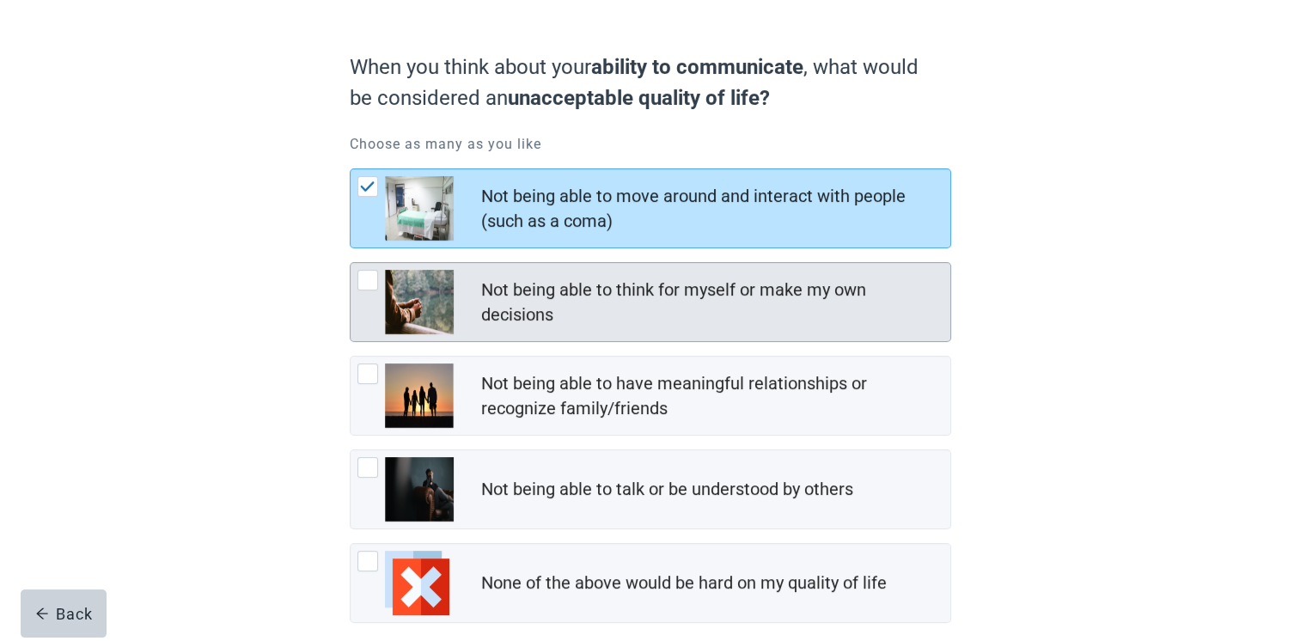
scroll to position [208, 0]
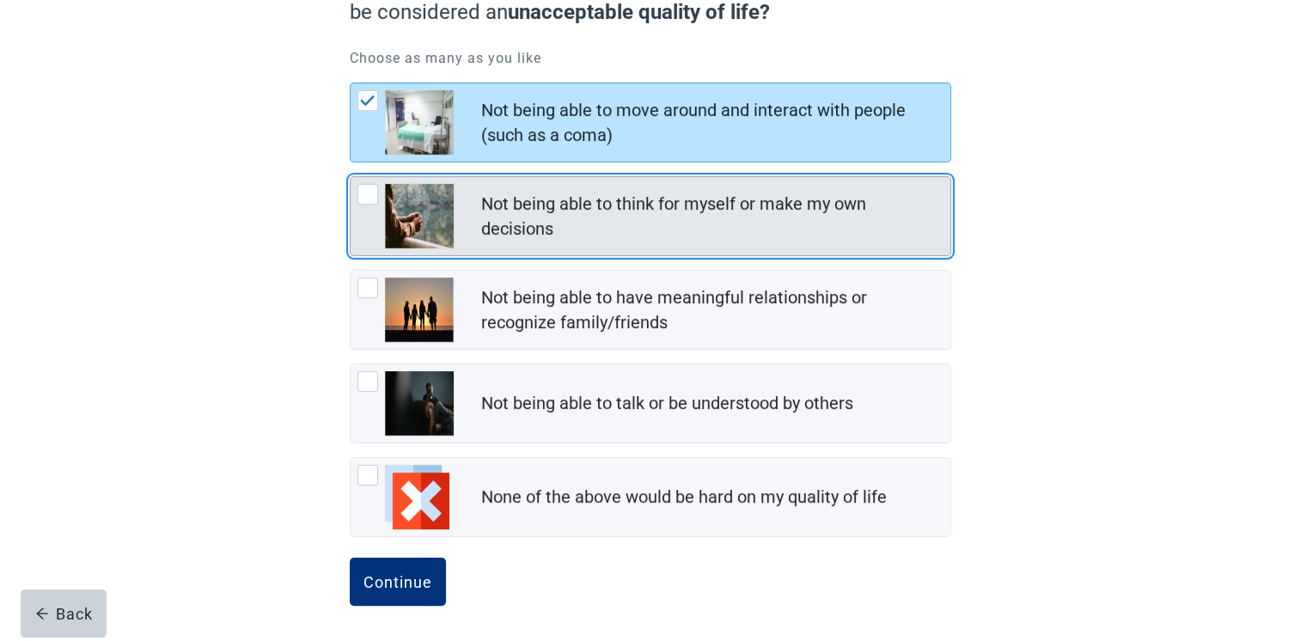
click at [372, 196] on div "Not being able to think for myself or make my own decisions, checkbox, not chec…" at bounding box center [367, 194] width 21 height 21
click at [350, 177] on input "Not being able to think for myself or make my own decisions" at bounding box center [350, 176] width 1 height 1
checkbox input "true"
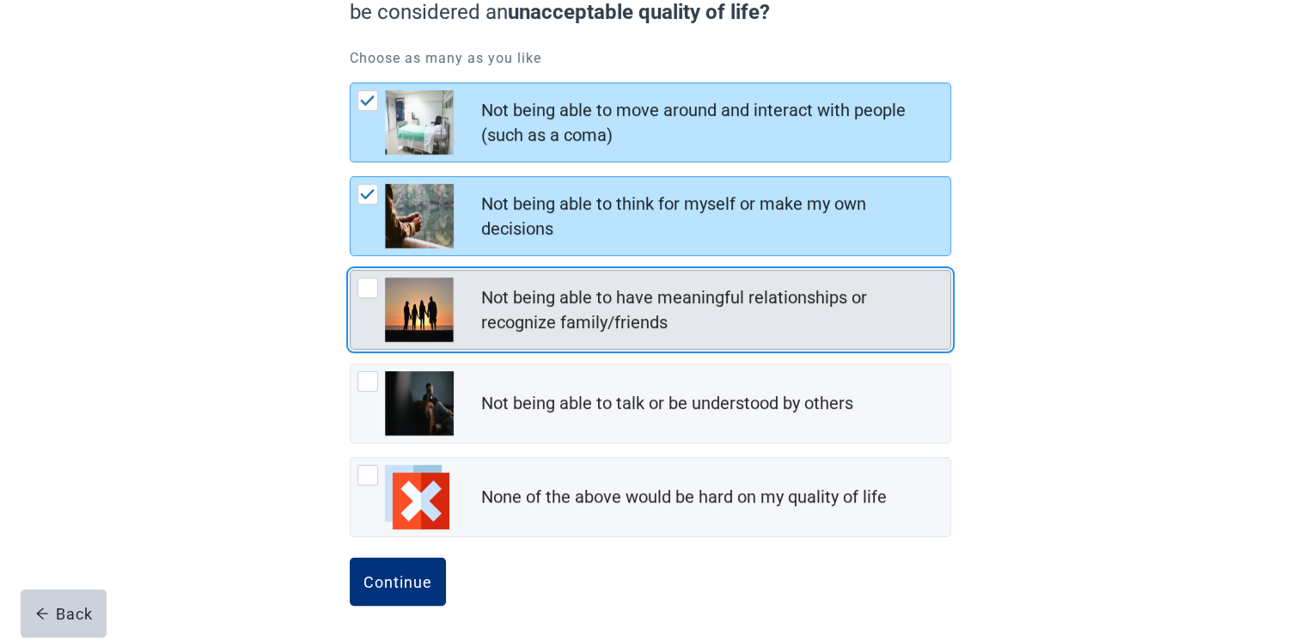
click at [368, 284] on div "Not being able to have meaningful relationships or recognize family/friends, ch…" at bounding box center [367, 287] width 21 height 21
click at [350, 271] on input "Not being able to have meaningful relationships or recognize family/friends" at bounding box center [350, 270] width 1 height 1
checkbox input "true"
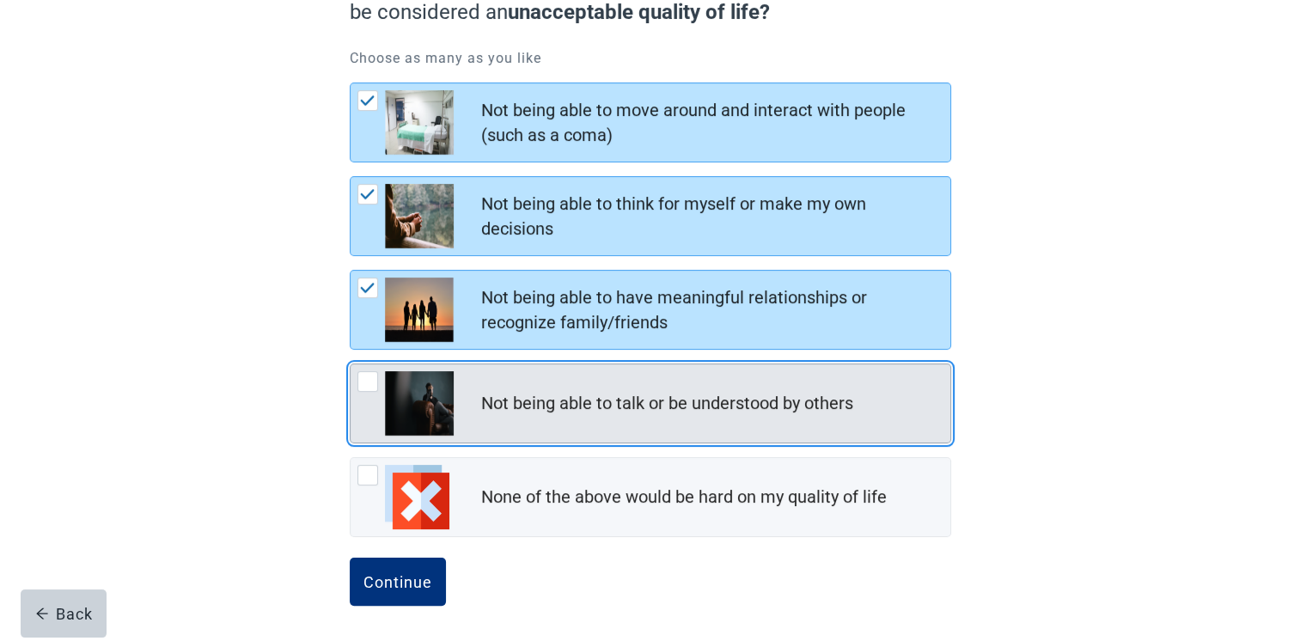
click at [364, 376] on div "Not being able to talk or be understood by others, checkbox, not checked" at bounding box center [367, 381] width 21 height 21
click at [350, 364] on input "Not being able to talk or be understood by others" at bounding box center [350, 363] width 1 height 1
checkbox input "true"
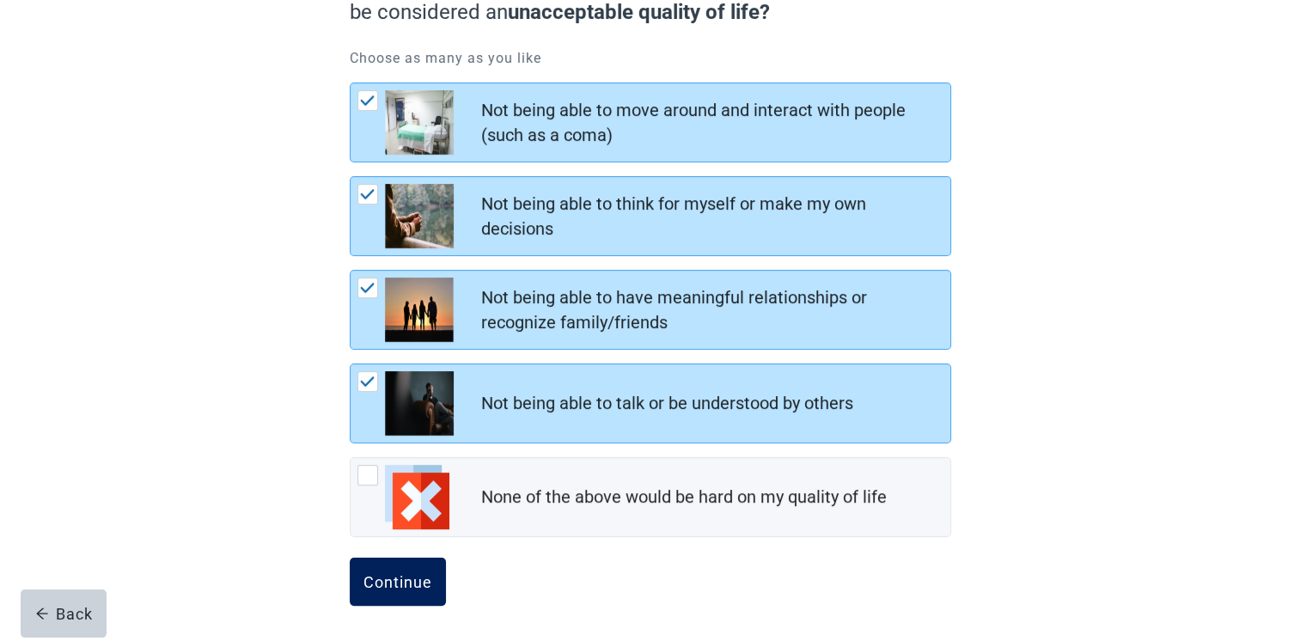
click at [398, 580] on div "Continue" at bounding box center [397, 581] width 69 height 17
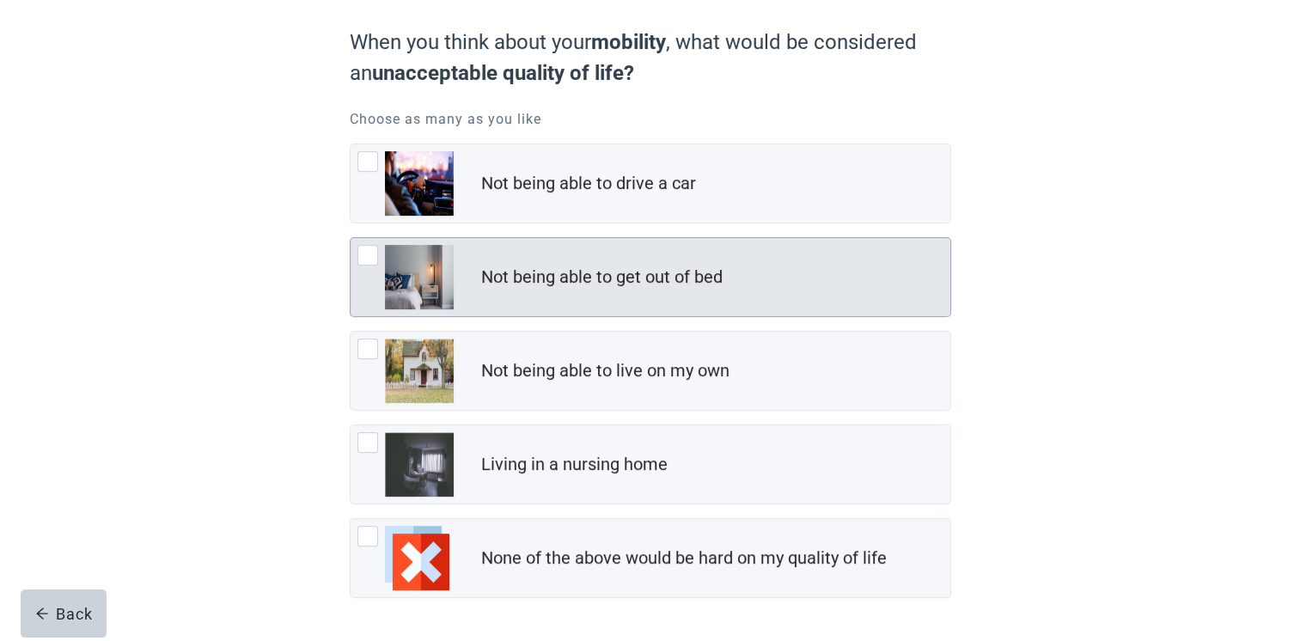
scroll to position [122, 0]
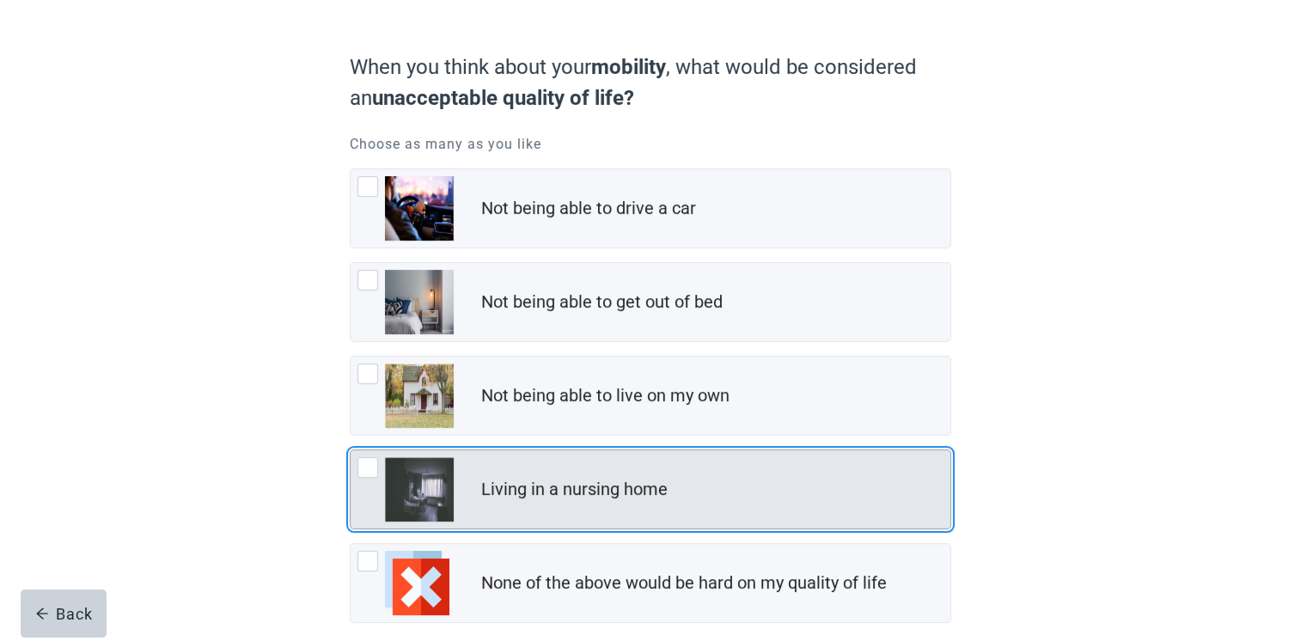
click at [364, 461] on div "Living in a nursing home, checkbox, not checked" at bounding box center [367, 467] width 21 height 21
click at [350, 450] on input "Living in a nursing home" at bounding box center [350, 449] width 1 height 1
checkbox input "true"
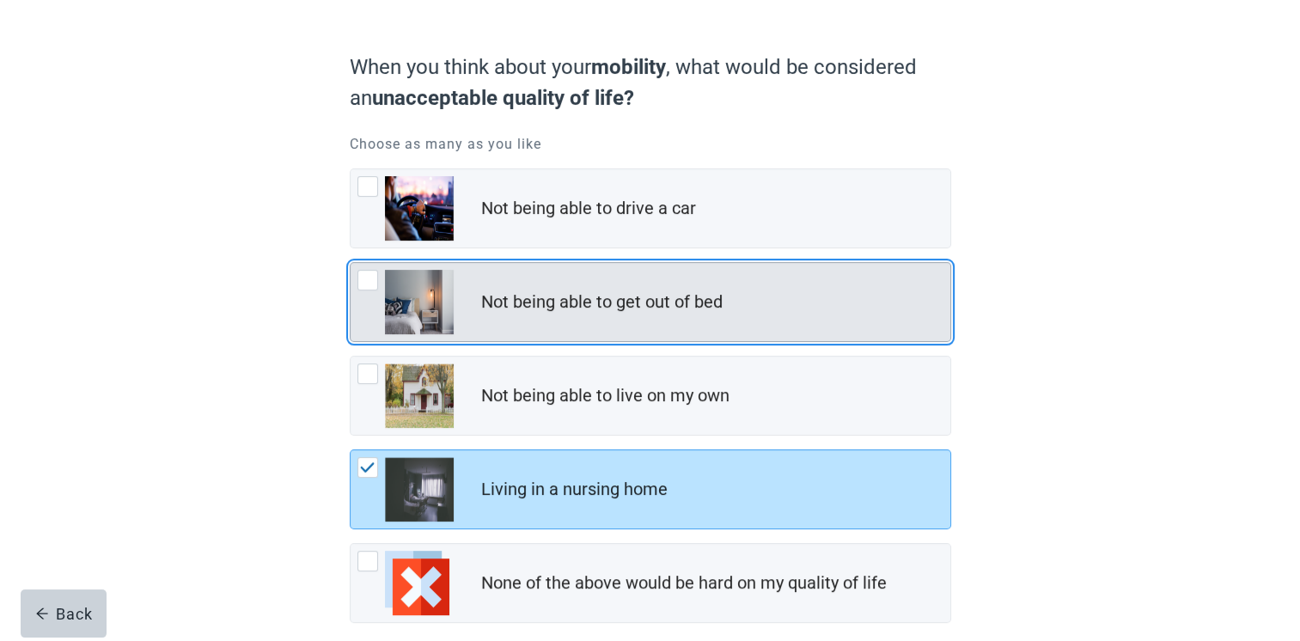
click at [371, 273] on div "Not being able to get out of bed, checkbox, not checked" at bounding box center [367, 280] width 21 height 21
click at [350, 263] on input "Not being able to get out of bed" at bounding box center [350, 262] width 1 height 1
checkbox input "true"
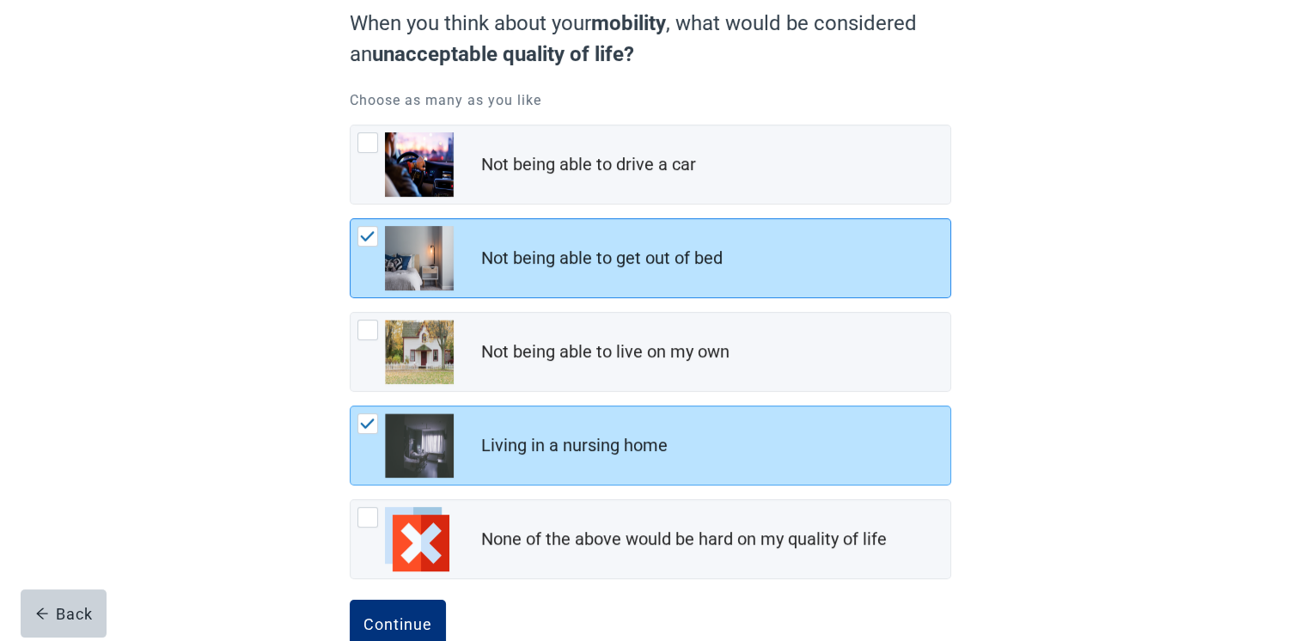
scroll to position [208, 0]
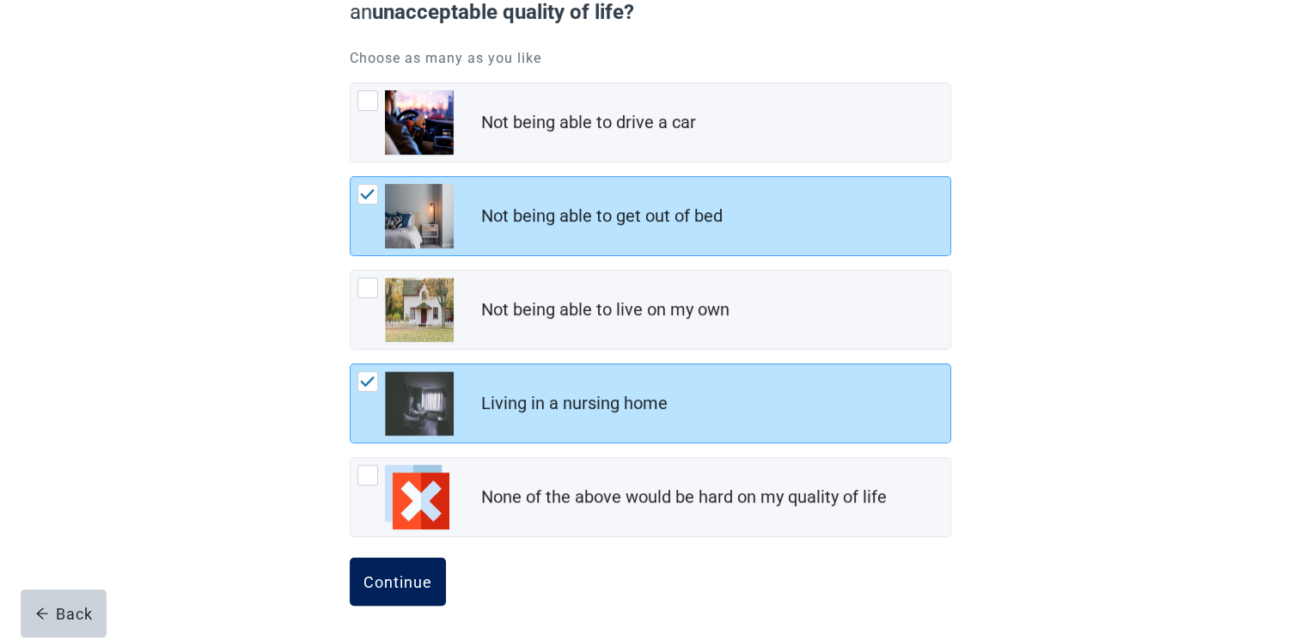
click at [400, 575] on div "Continue" at bounding box center [397, 581] width 69 height 17
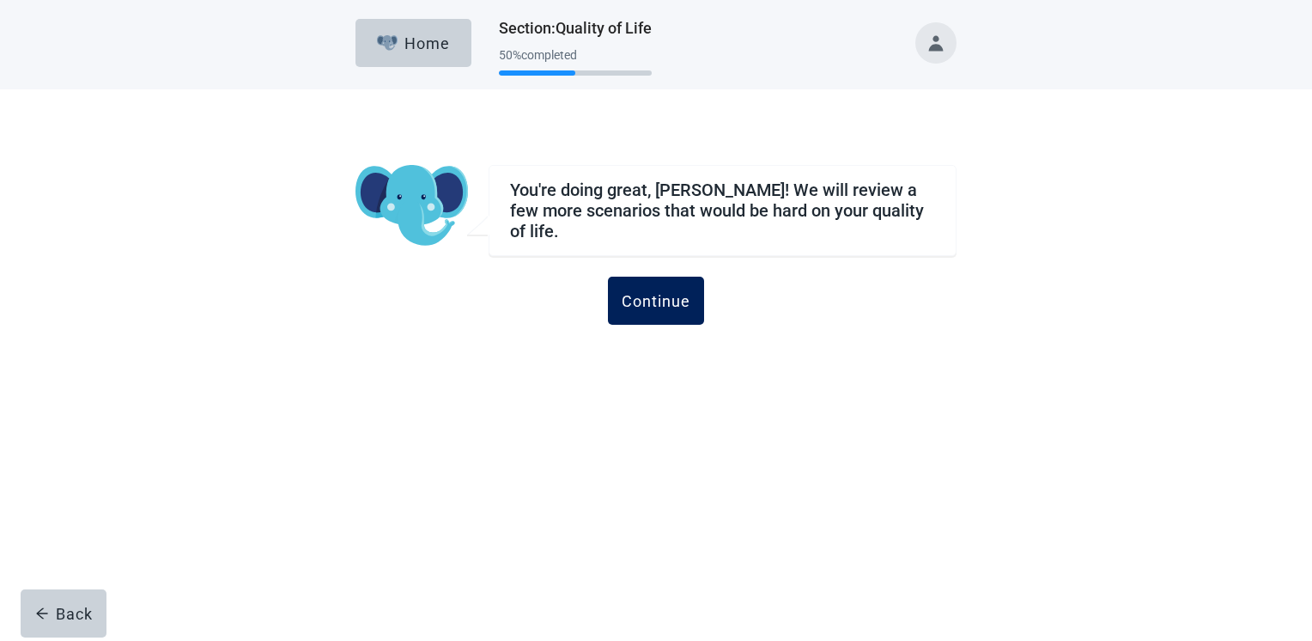
click at [650, 301] on div "Continue" at bounding box center [656, 300] width 69 height 17
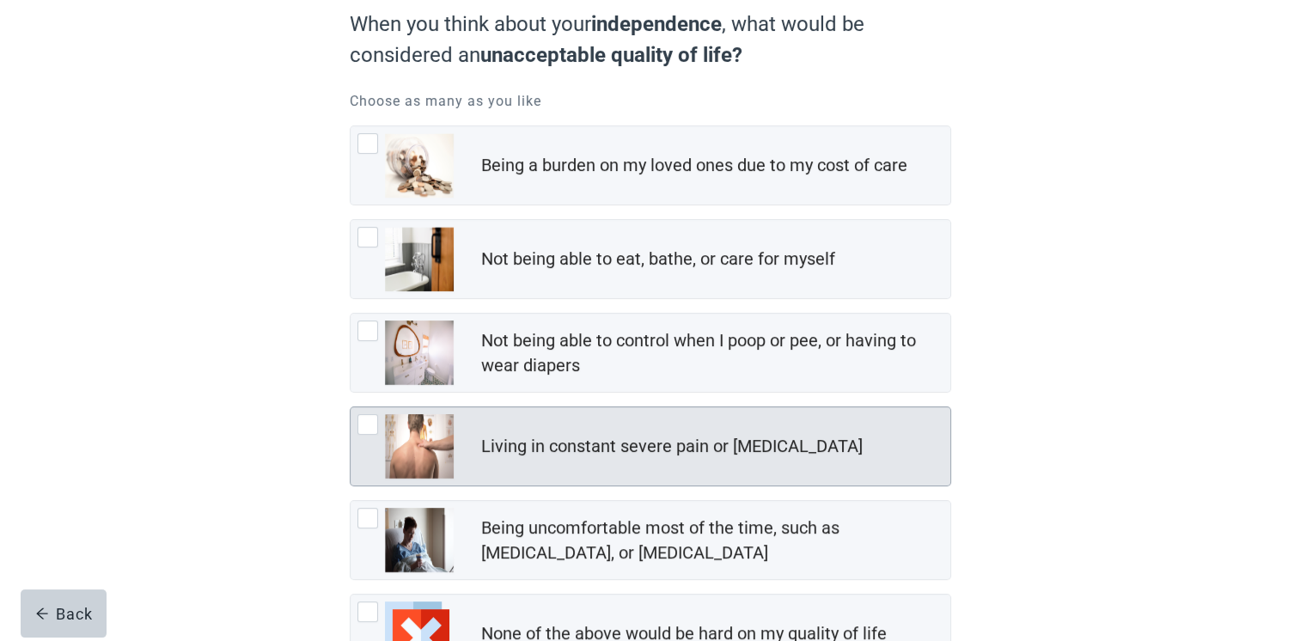
scroll to position [130, 0]
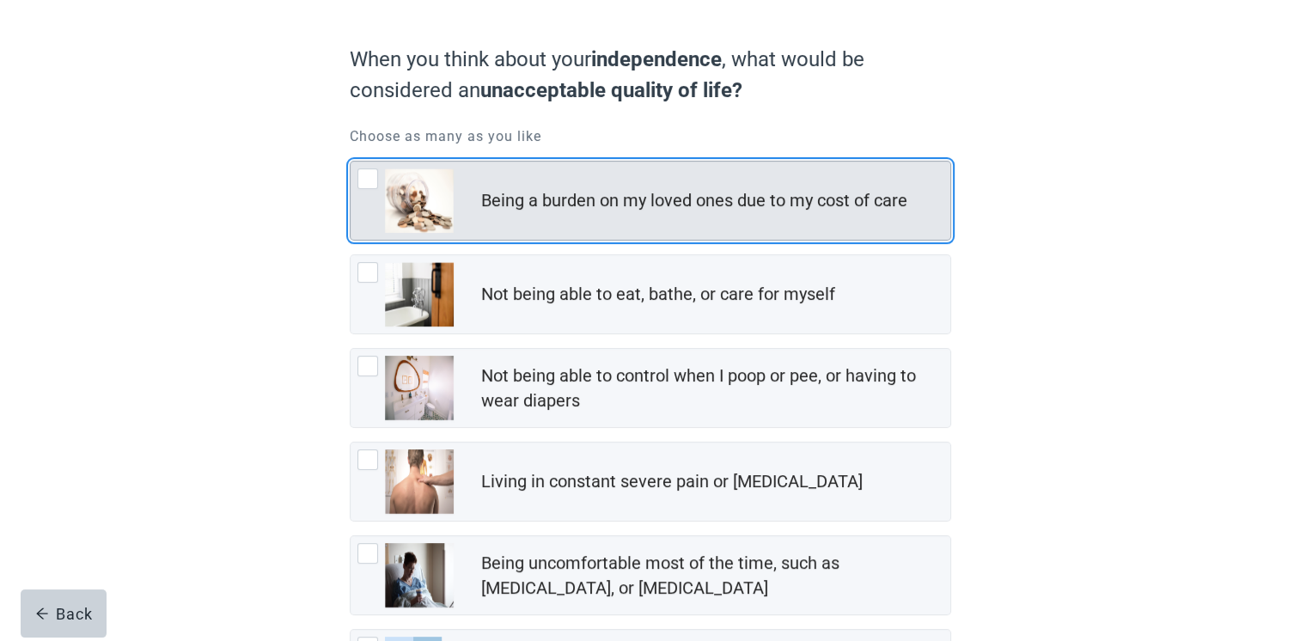
click at [364, 177] on div "Being a burden on my loved ones due to my cost of care, checkbox, not checked" at bounding box center [367, 178] width 21 height 21
click at [350, 161] on input "Being a burden on my loved ones due to my cost of care" at bounding box center [350, 161] width 1 height 1
checkbox input "true"
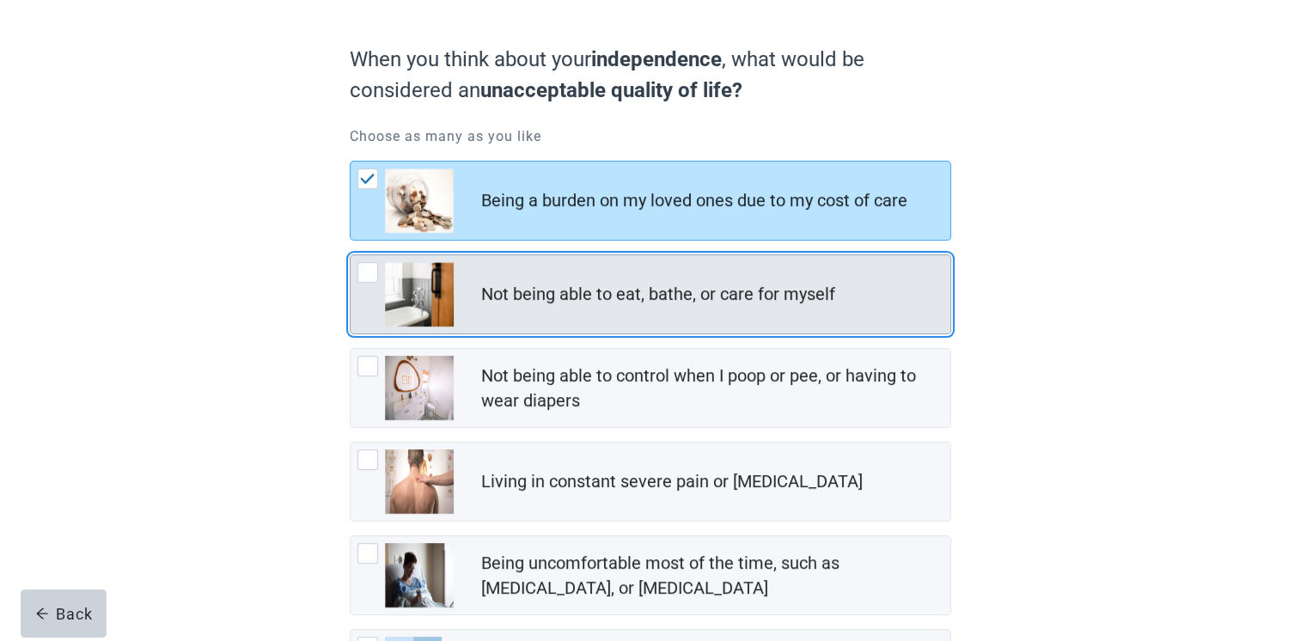
click at [363, 273] on div "Not being able to eat, bathe, or care for myself, checkbox, not checked" at bounding box center [367, 272] width 21 height 21
click at [350, 255] on input "Not being able to eat, bathe, or care for myself" at bounding box center [350, 254] width 1 height 1
checkbox input "true"
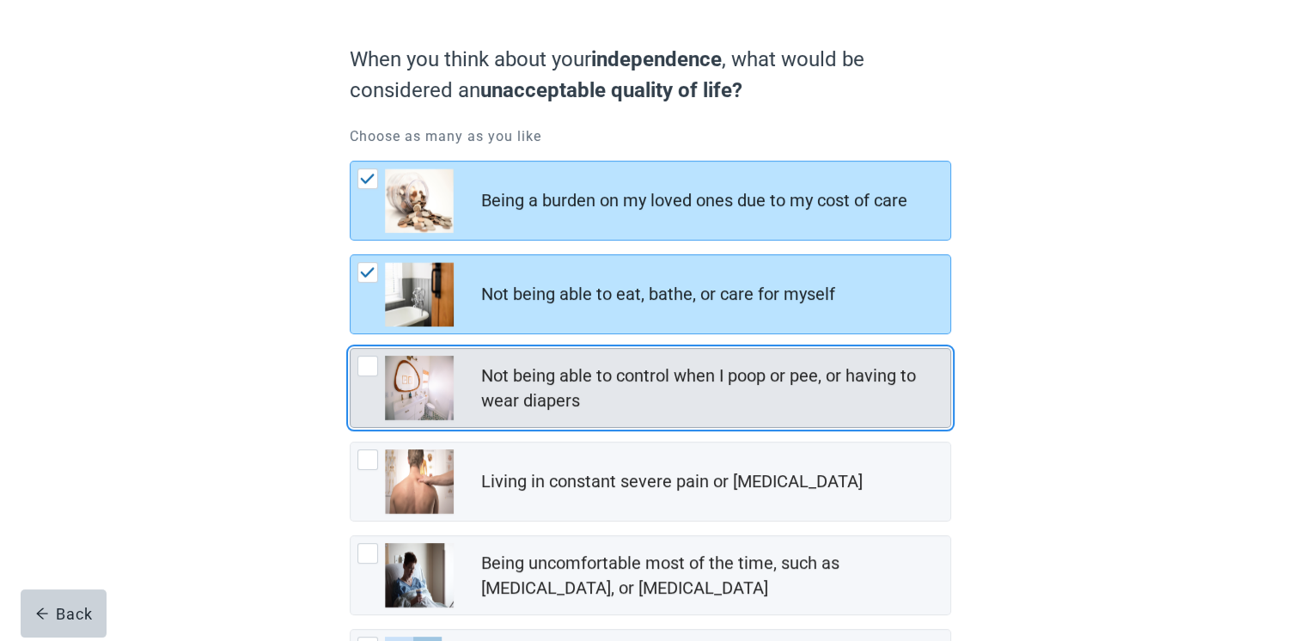
click at [366, 357] on div "Not being able to control when I poop or pee, or having to wear diapers, checkb…" at bounding box center [367, 366] width 21 height 21
click at [350, 349] on input "Not being able to control when I poop or pee, or having to wear diapers" at bounding box center [350, 348] width 1 height 1
checkbox input "true"
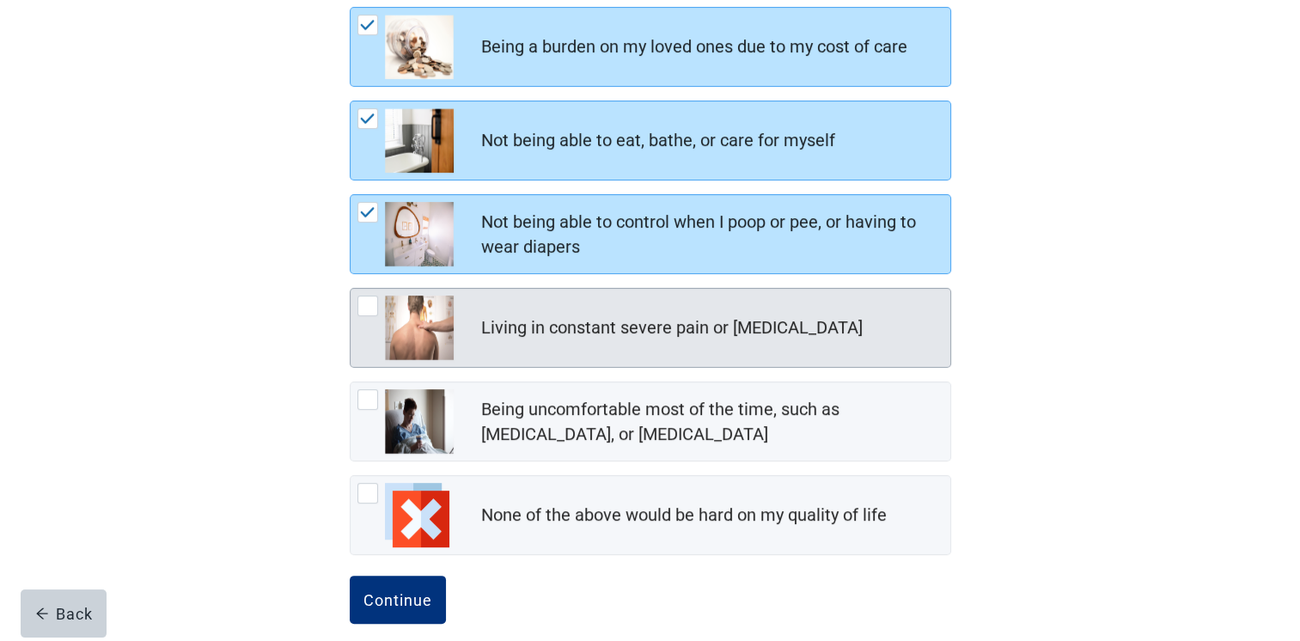
scroll to position [301, 0]
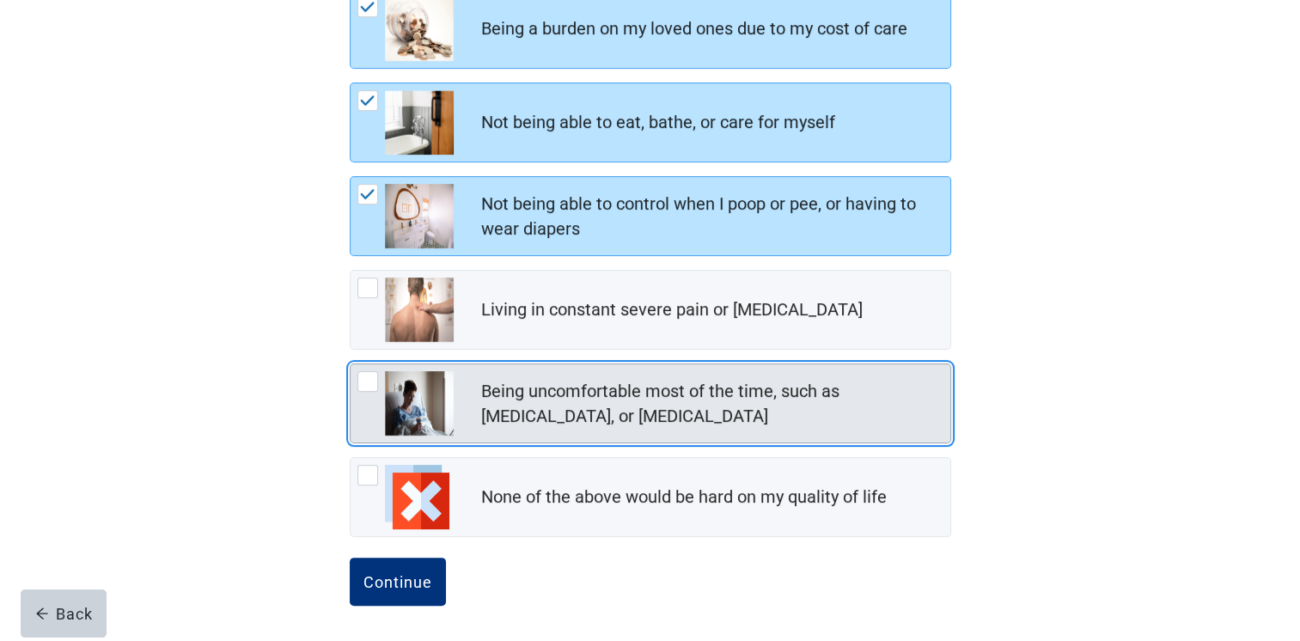
click at [359, 378] on div "Being uncomfortable most of the time, such as nausea, vomiting, or diarrhea, ch…" at bounding box center [367, 381] width 21 height 21
click at [350, 364] on input "Being uncomfortable most of the time, such as [MEDICAL_DATA], or [MEDICAL_DATA]" at bounding box center [350, 363] width 1 height 1
checkbox input "true"
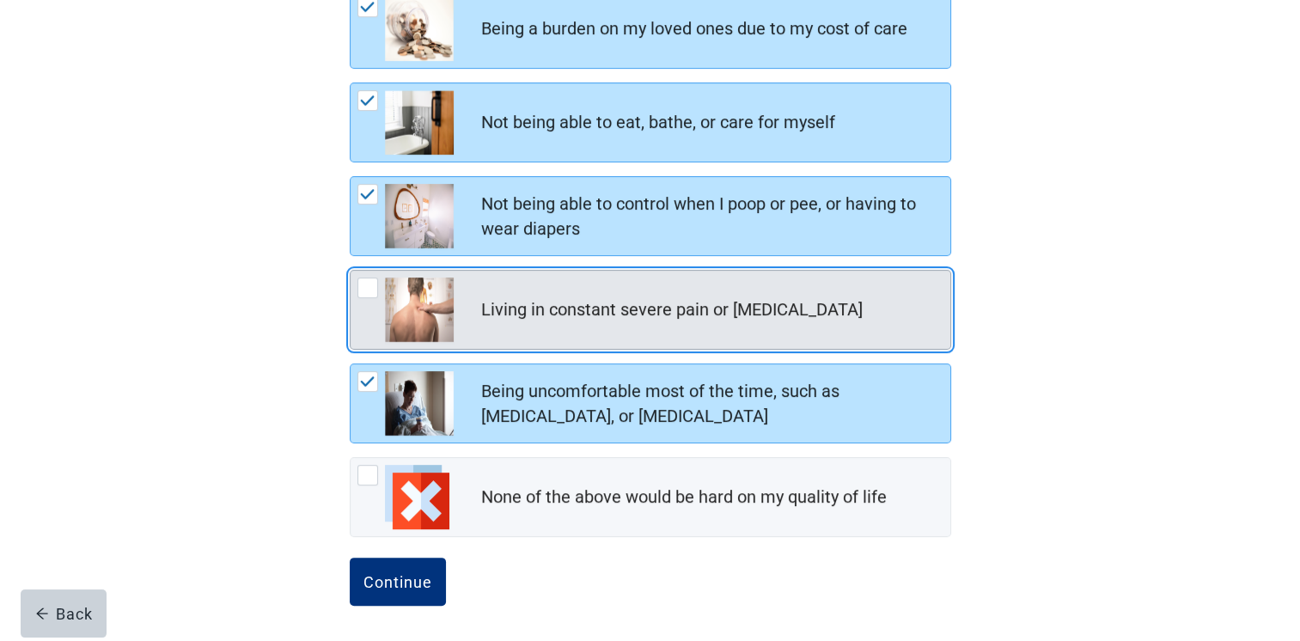
click at [373, 278] on div "Living in constant severe pain or shortness of breath, checkbox, not checked" at bounding box center [367, 287] width 21 height 21
click at [350, 271] on input "Living in constant severe pain or [MEDICAL_DATA]" at bounding box center [350, 270] width 1 height 1
checkbox input "true"
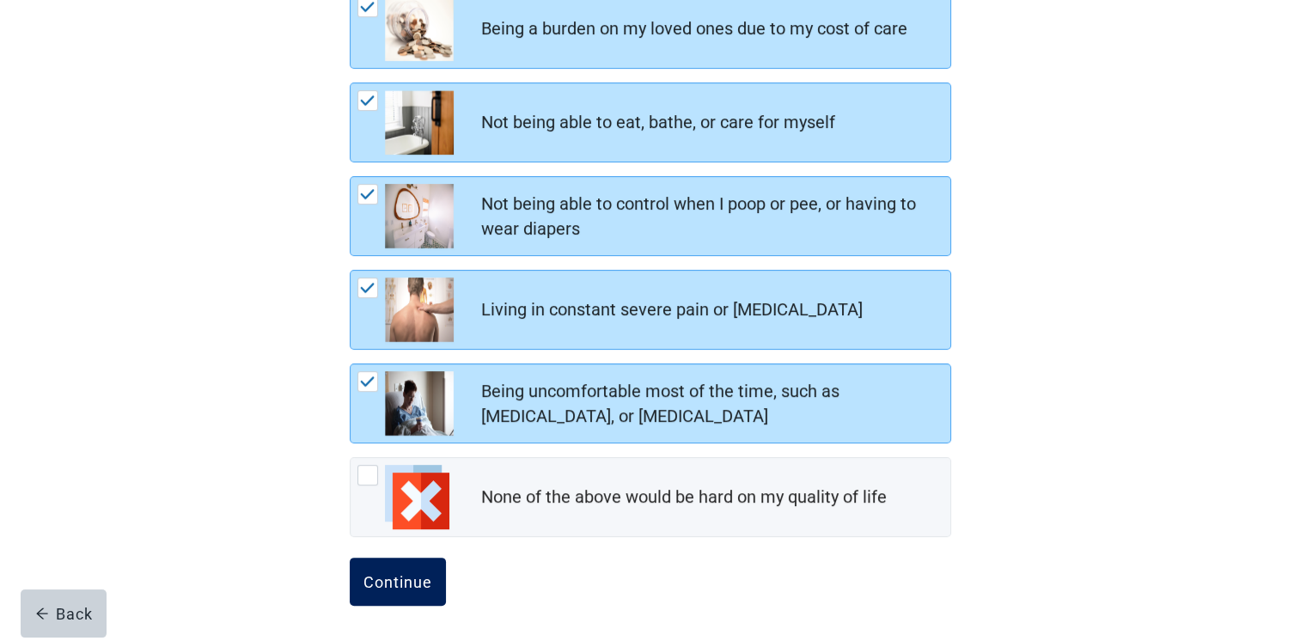
click at [386, 573] on div "Continue" at bounding box center [397, 581] width 69 height 17
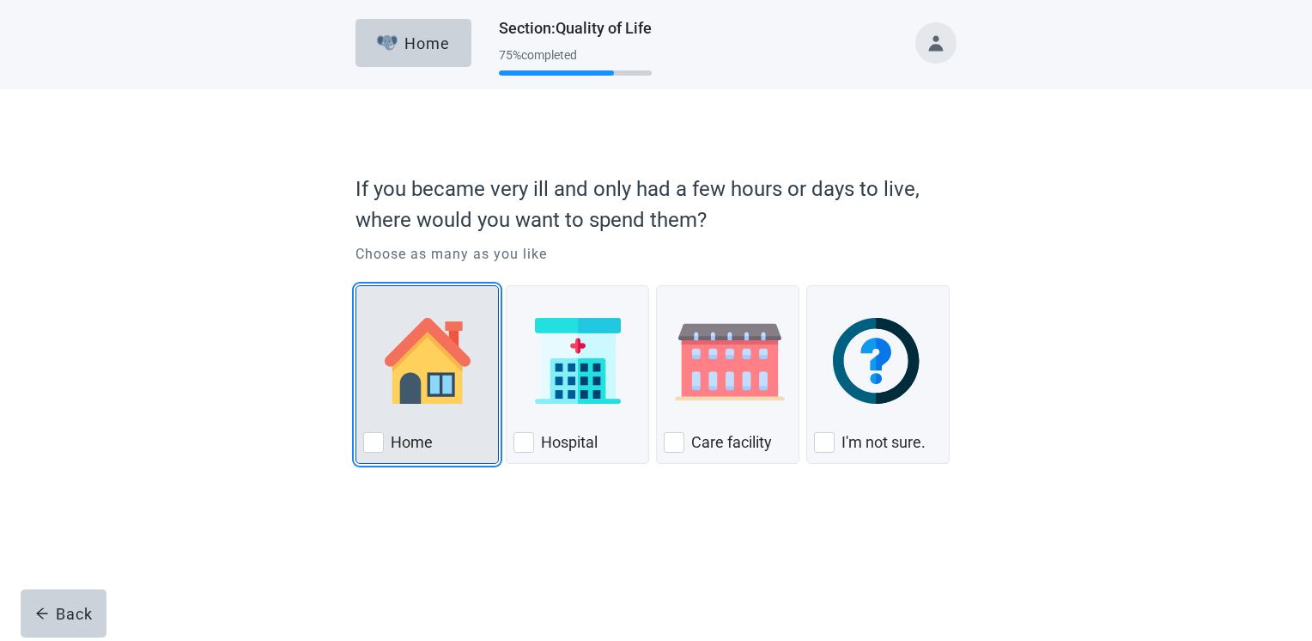
click at [369, 448] on div "Home, checkbox, not checked" at bounding box center [373, 442] width 21 height 21
click at [356, 286] on input "Home" at bounding box center [356, 285] width 1 height 1
checkbox input "true"
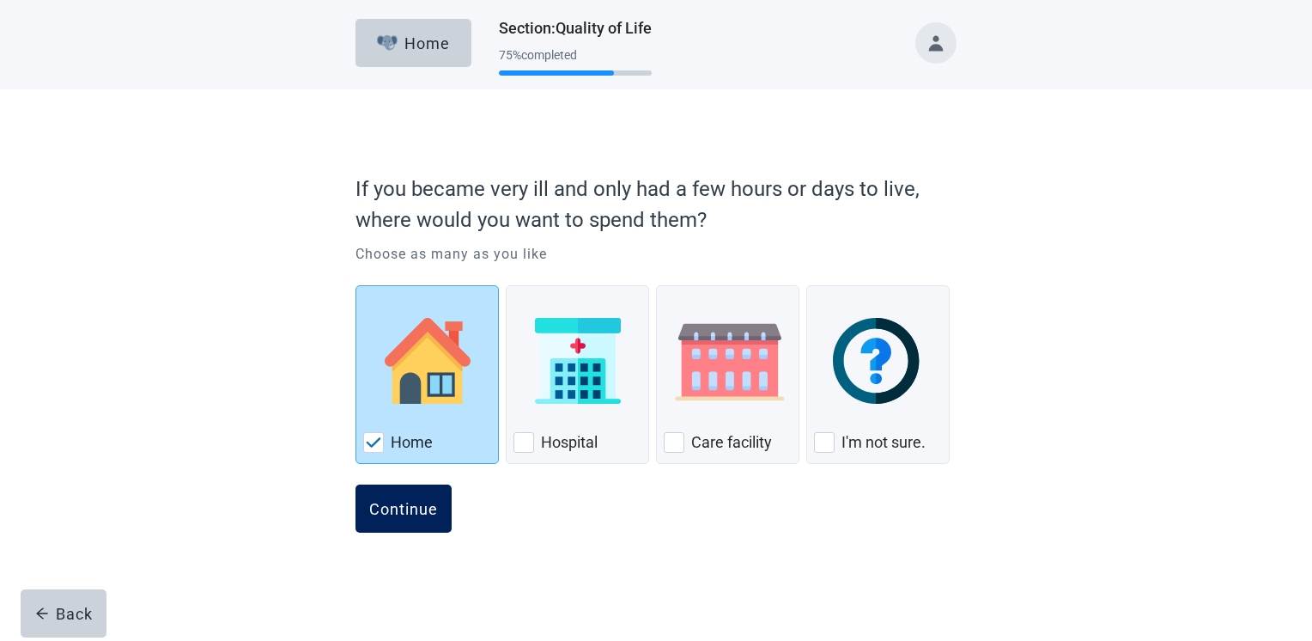
click at [384, 507] on div "Continue" at bounding box center [403, 508] width 69 height 17
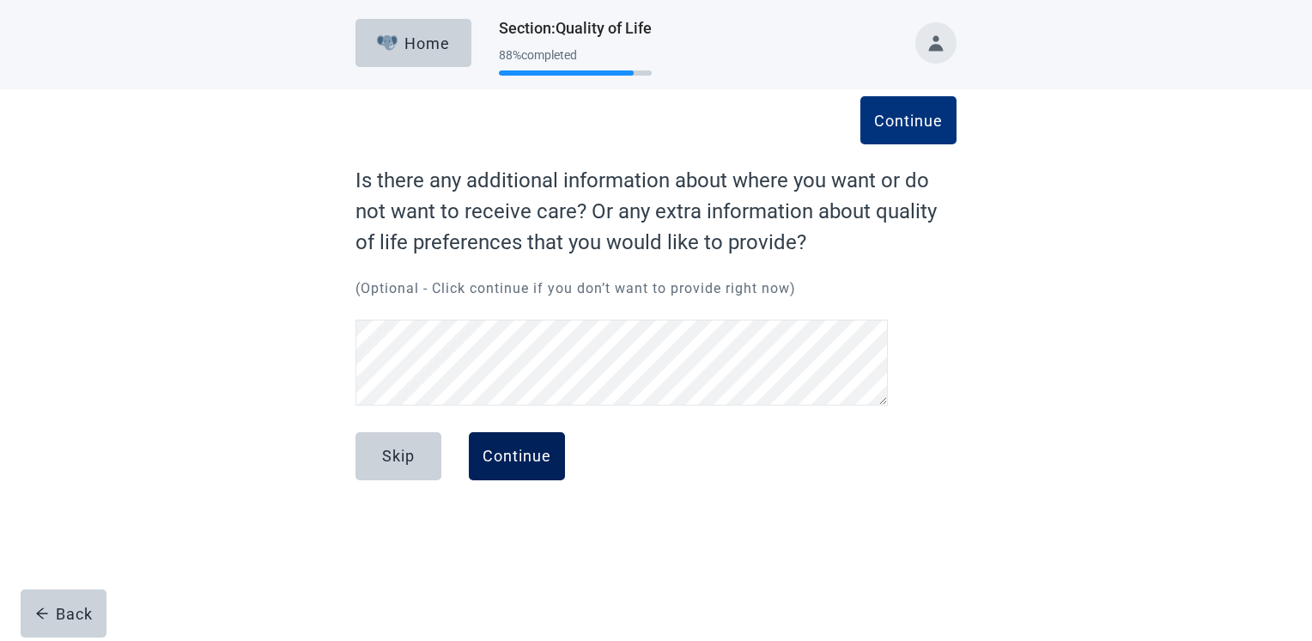
click at [529, 455] on div "Continue" at bounding box center [517, 456] width 69 height 17
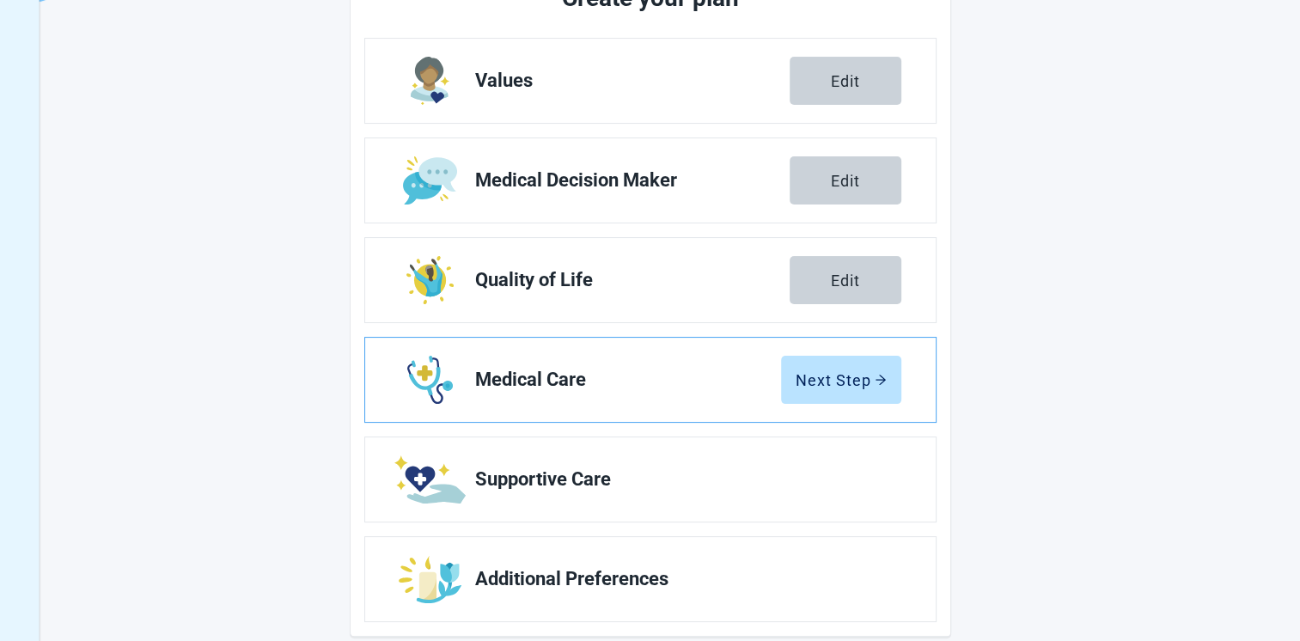
scroll to position [279, 0]
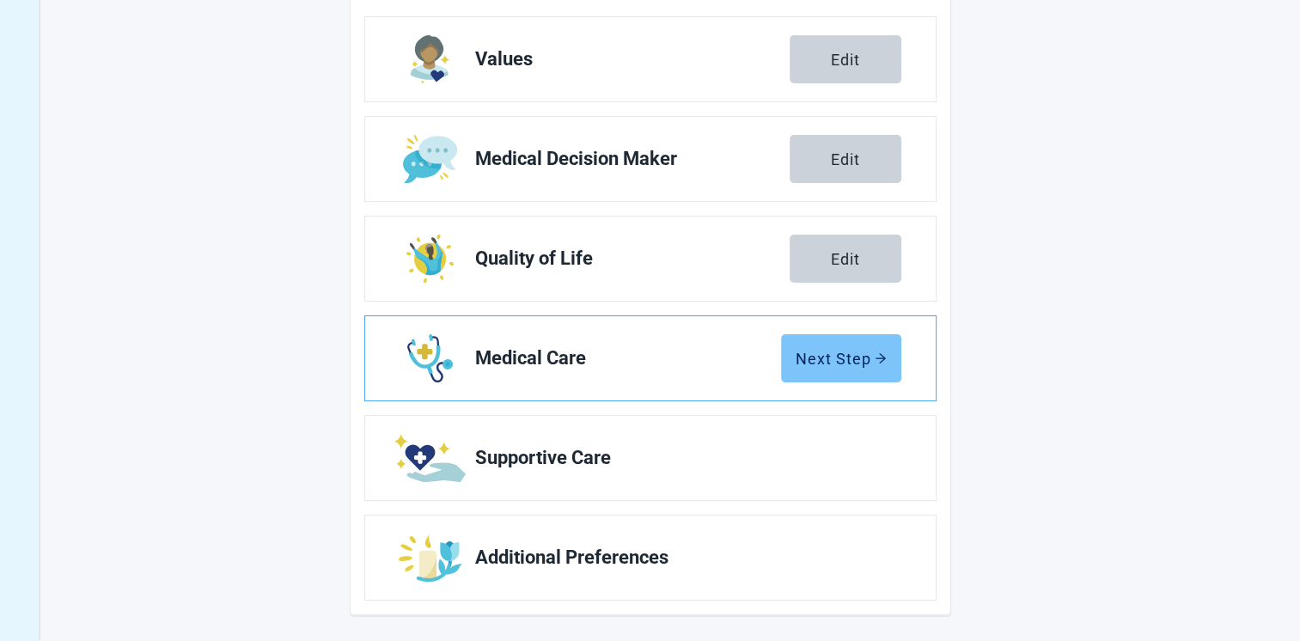
click at [838, 357] on div "Next Step" at bounding box center [840, 358] width 91 height 17
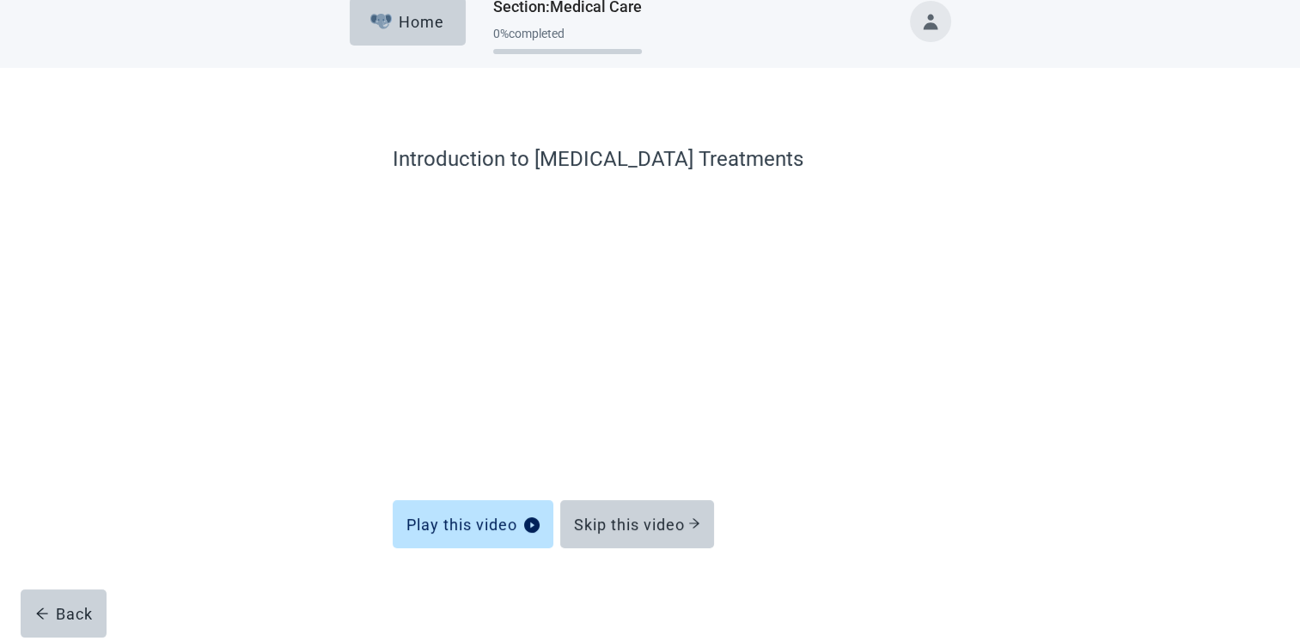
scroll to position [21, 0]
click at [636, 518] on div "Skip this video" at bounding box center [637, 524] width 126 height 17
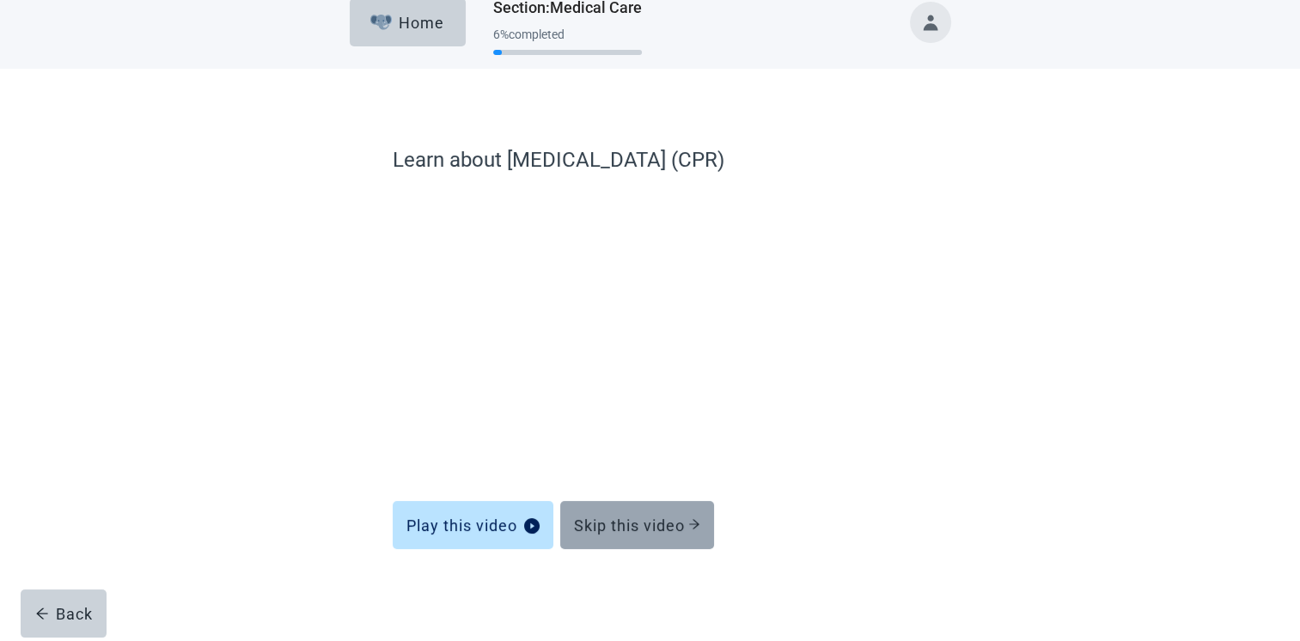
click at [611, 525] on div "Skip this video" at bounding box center [637, 524] width 126 height 17
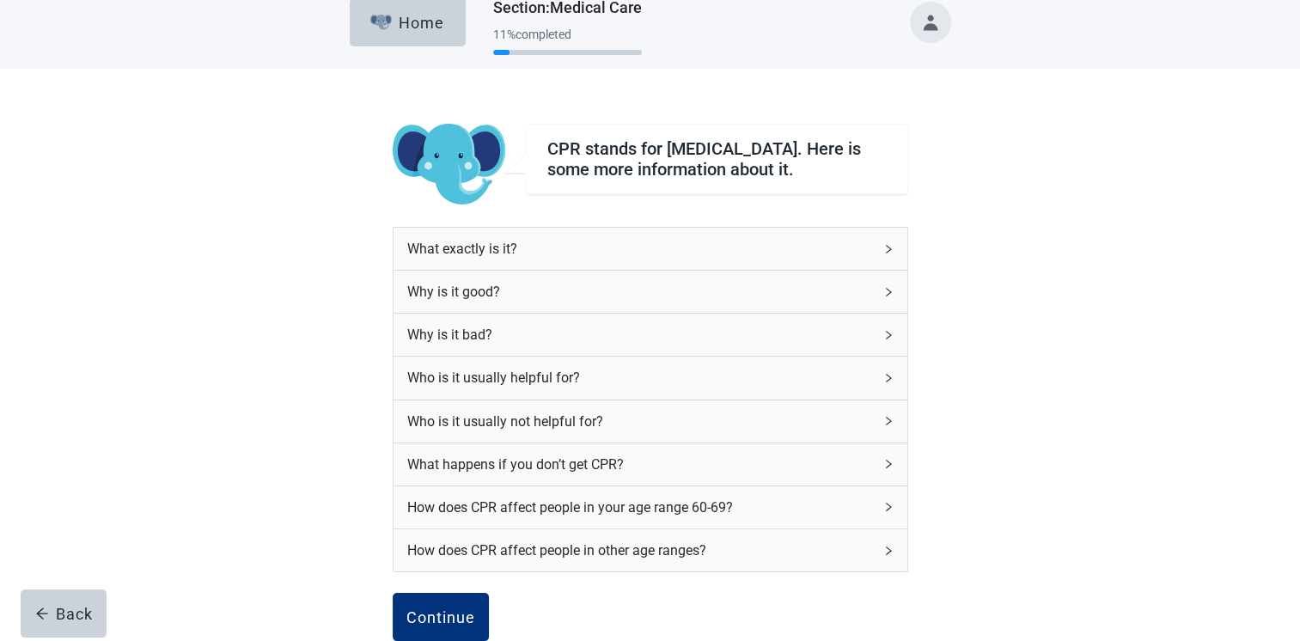
click at [615, 518] on div "How does CPR affect people in your age range 60-69?" at bounding box center [640, 506] width 466 height 21
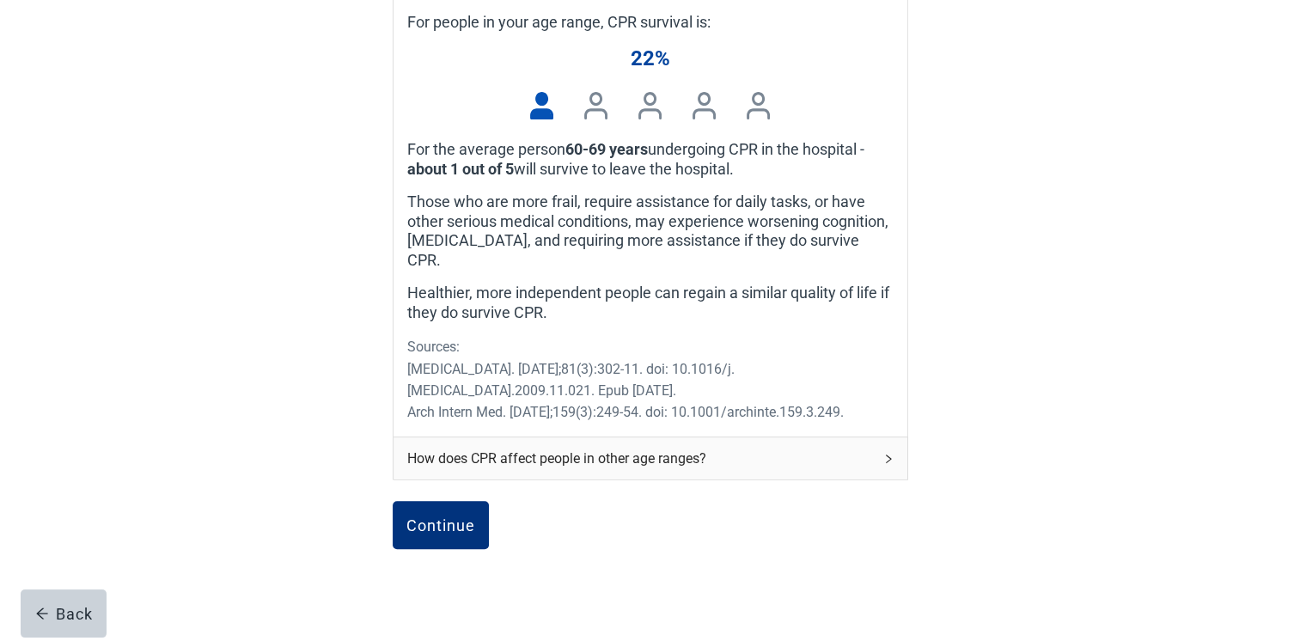
scroll to position [604, 0]
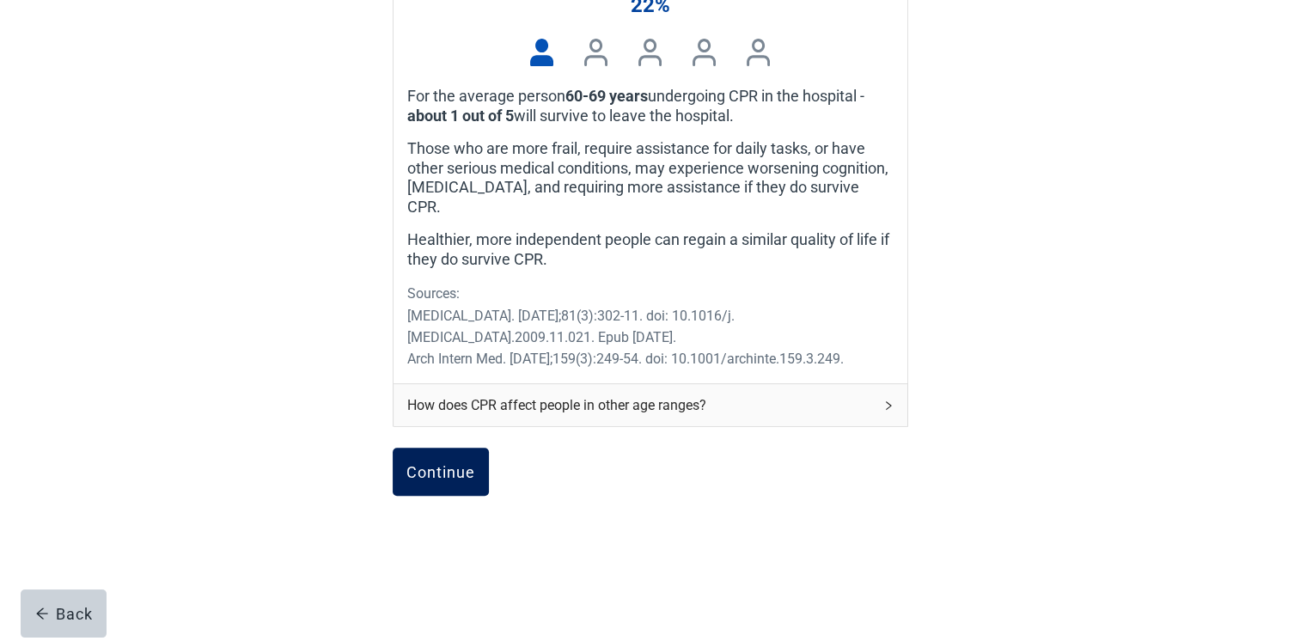
click at [454, 463] on div "Continue" at bounding box center [440, 471] width 69 height 17
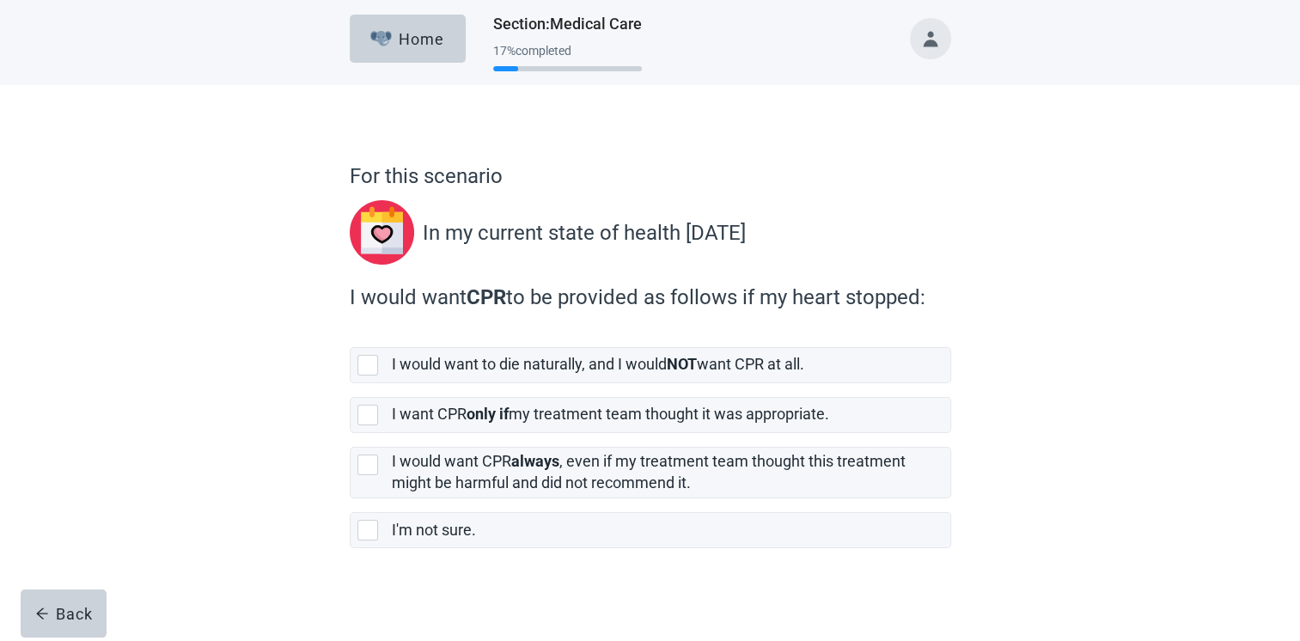
scroll to position [9, 0]
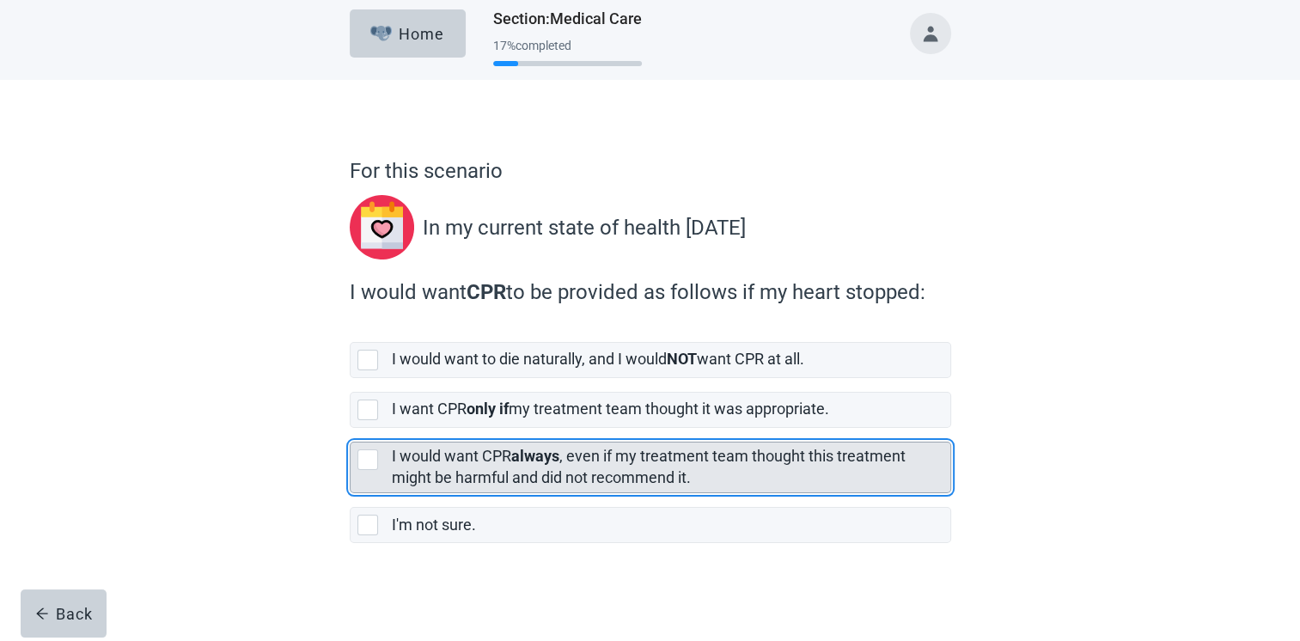
click at [362, 463] on div "[object Object], checkbox, not selected" at bounding box center [367, 459] width 21 height 21
click at [350, 429] on input "I would want CPR always , even if my treatment team thought this treatment migh…" at bounding box center [350, 428] width 1 height 1
checkbox input "true"
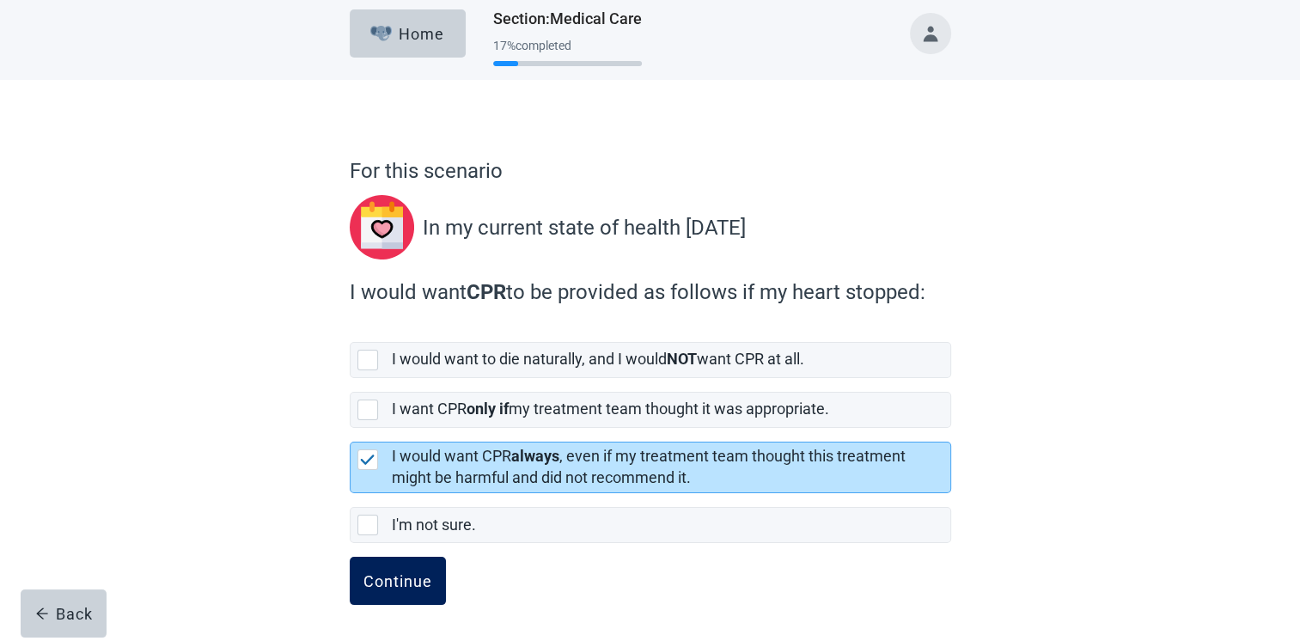
click at [382, 579] on div "Continue" at bounding box center [397, 580] width 69 height 17
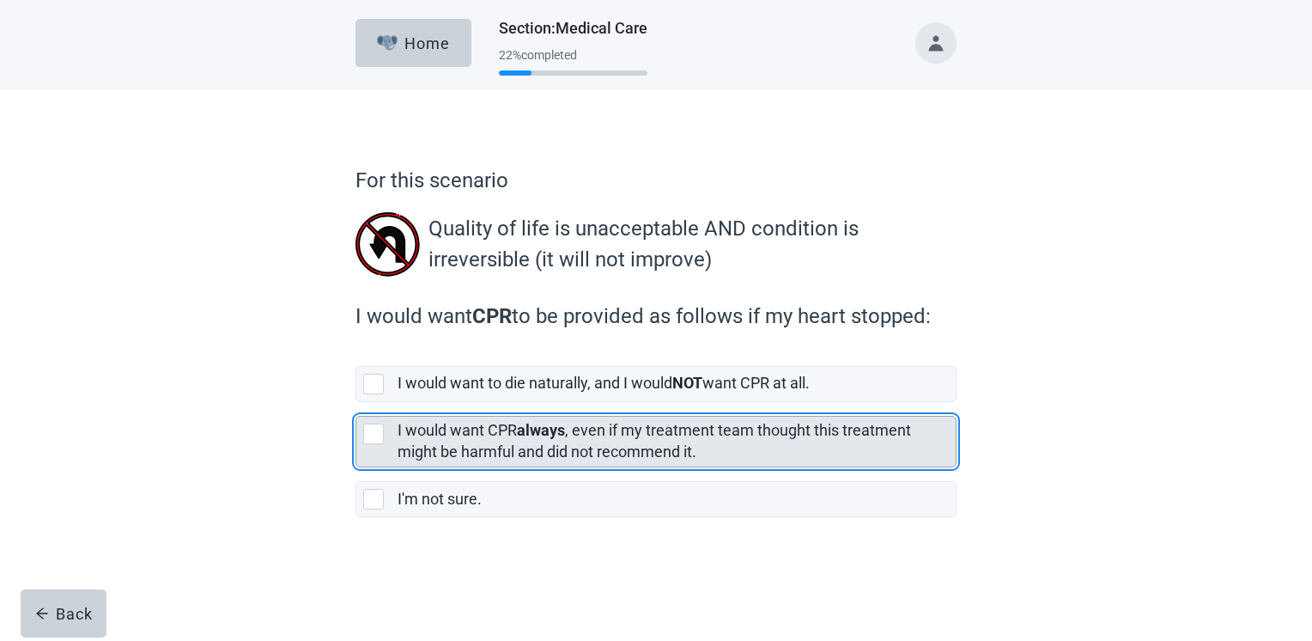
click at [368, 427] on div "[object Object], checkbox, not selected" at bounding box center [373, 433] width 21 height 21
click at [356, 403] on input "I would want CPR always , even if my treatment team thought this treatment migh…" at bounding box center [356, 402] width 1 height 1
checkbox input "true"
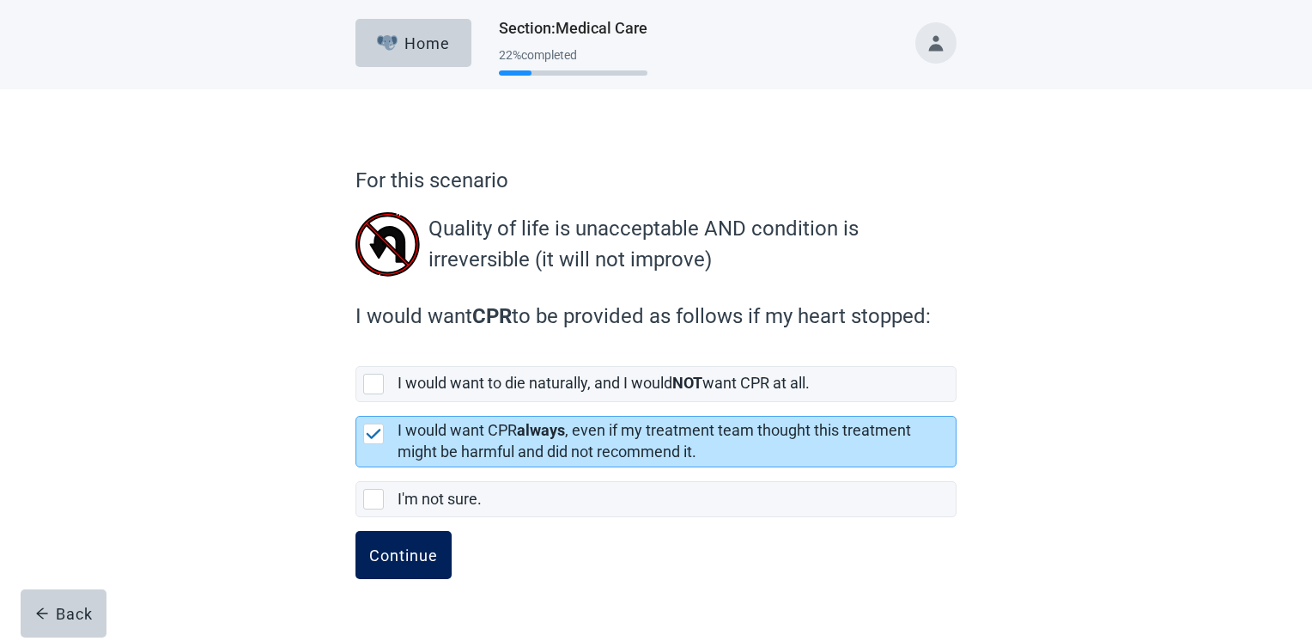
click at [401, 546] on div "Continue" at bounding box center [403, 554] width 69 height 17
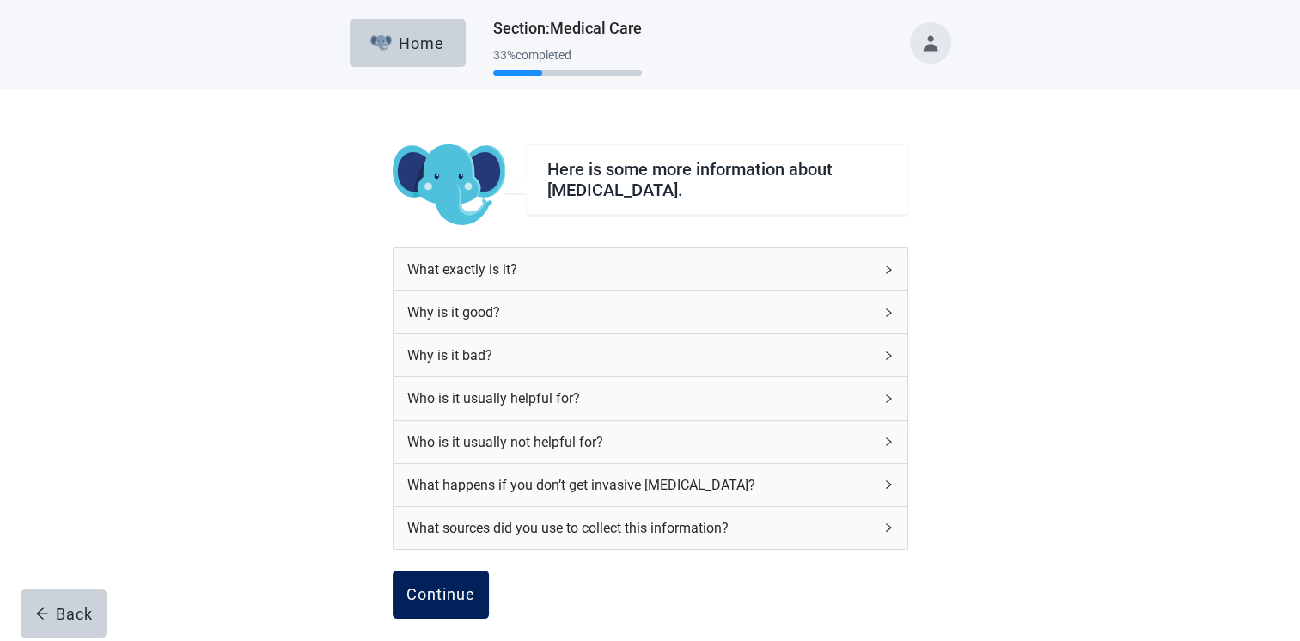
click at [443, 589] on div "Continue" at bounding box center [440, 594] width 69 height 17
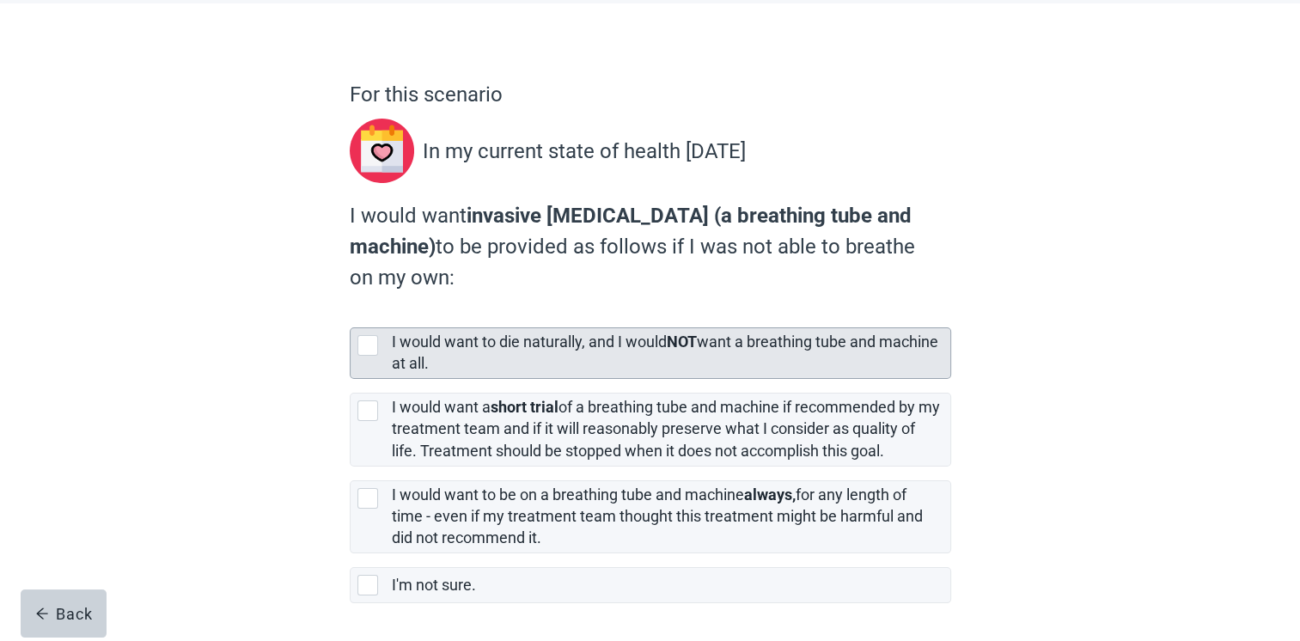
scroll to position [146, 0]
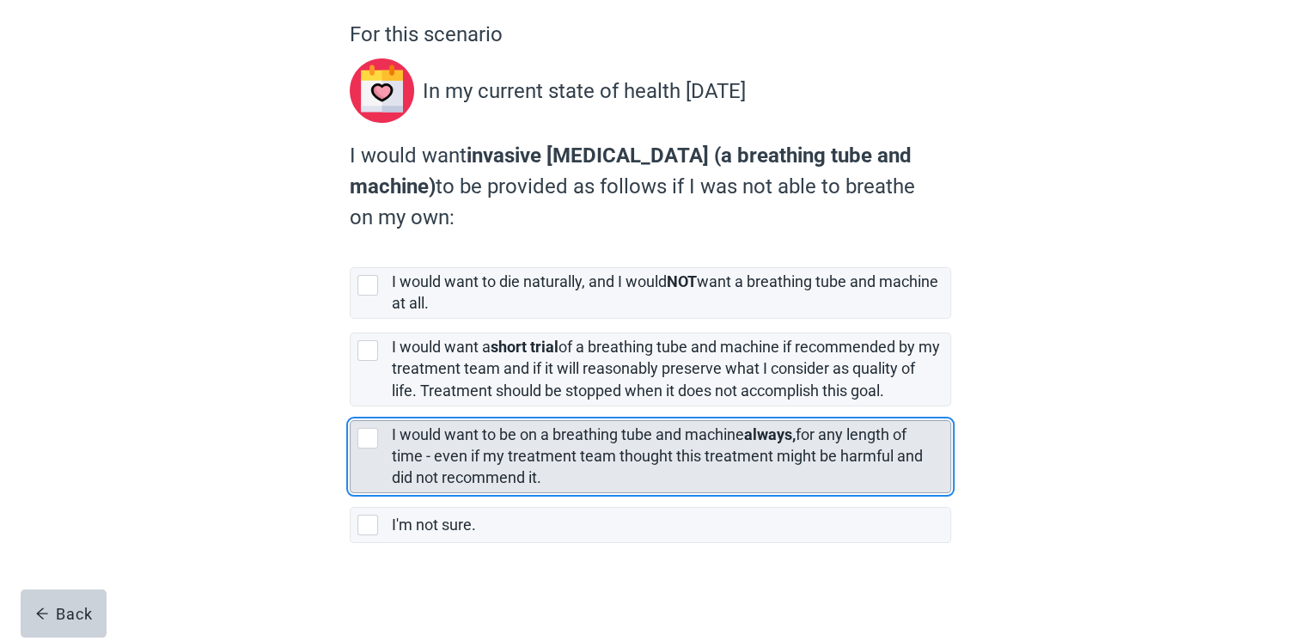
click at [368, 434] on div "[object Object], checkbox, not selected" at bounding box center [367, 438] width 21 height 21
click at [350, 407] on input "I would want to be on a breathing tube and machine always, for any length of ti…" at bounding box center [350, 406] width 1 height 1
checkbox input "true"
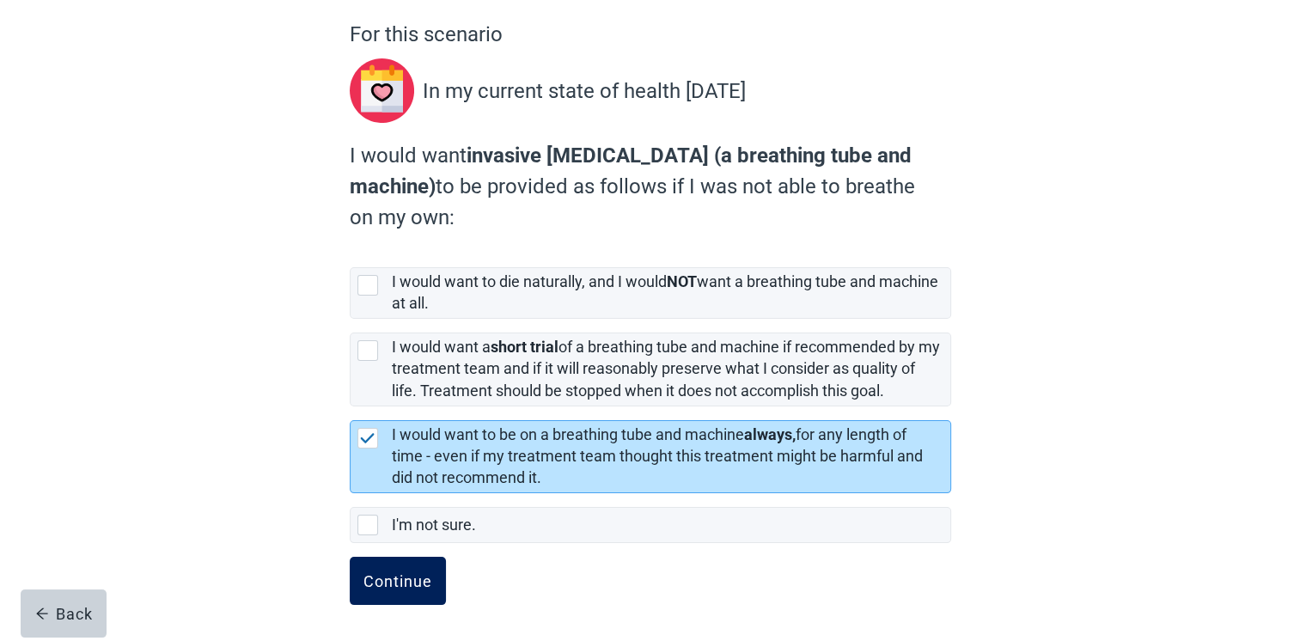
click at [409, 578] on div "Continue" at bounding box center [397, 580] width 69 height 17
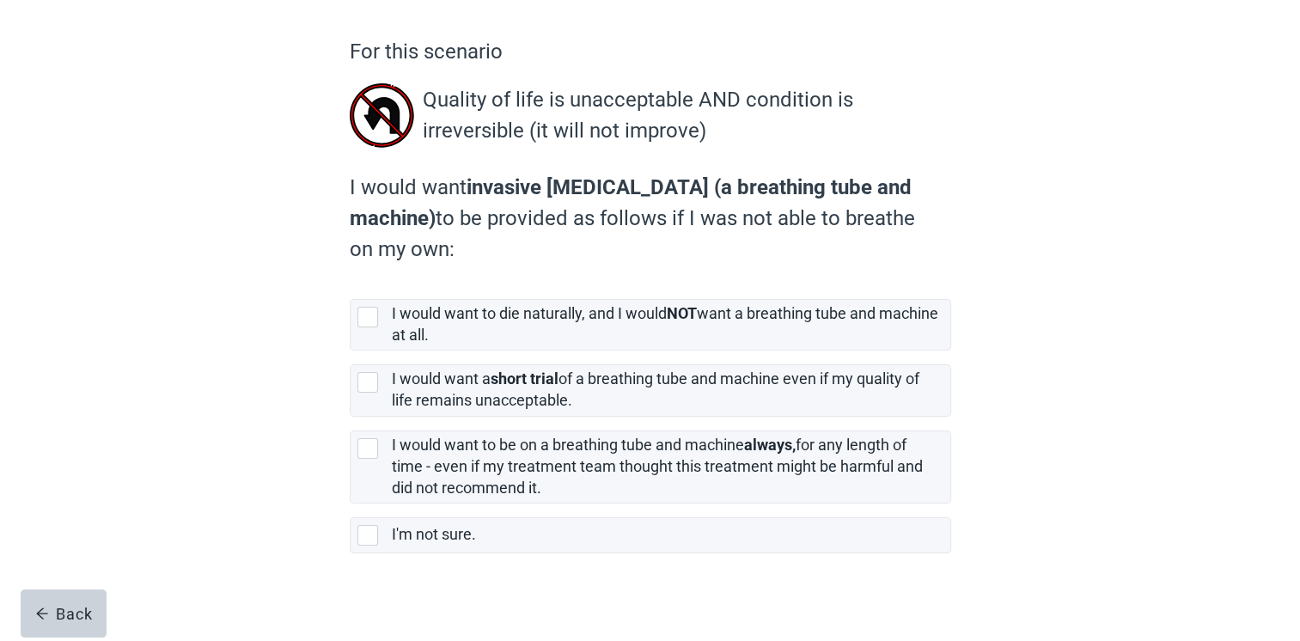
scroll to position [138, 0]
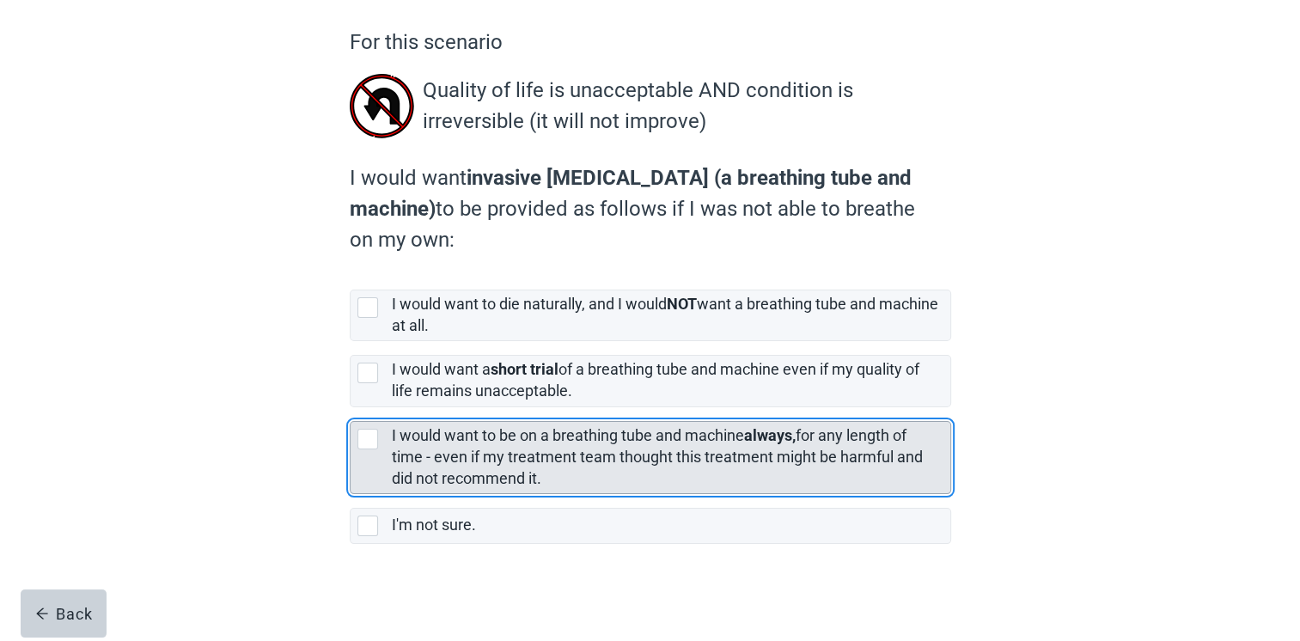
click at [361, 433] on div "[object Object], checkbox, not selected" at bounding box center [367, 439] width 21 height 21
click at [350, 408] on input "I would want to be on a breathing tube and machine always, for any length of ti…" at bounding box center [350, 407] width 1 height 1
checkbox input "true"
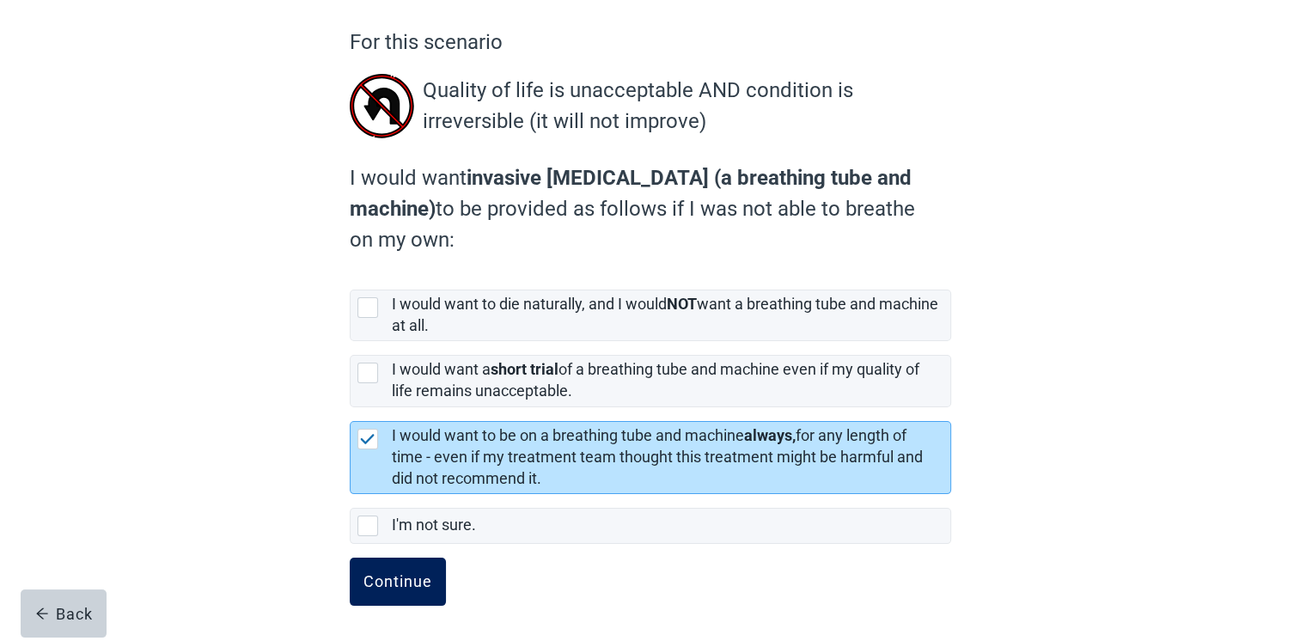
click at [399, 574] on div "Continue" at bounding box center [397, 581] width 69 height 17
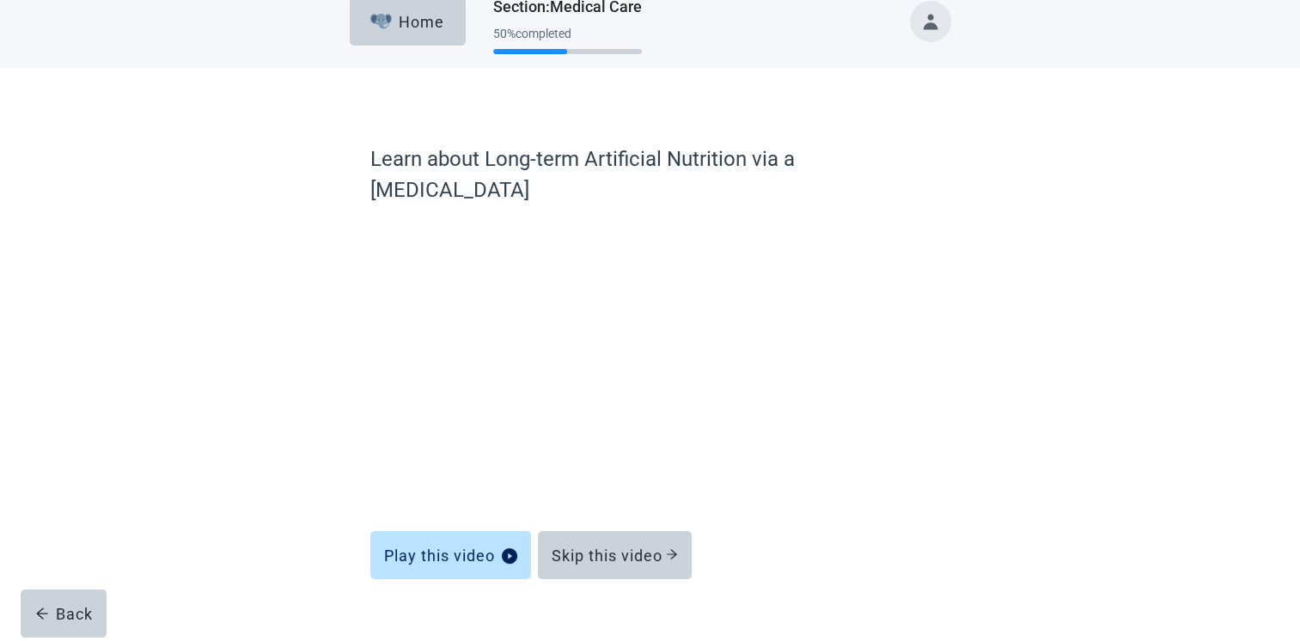
scroll to position [21, 0]
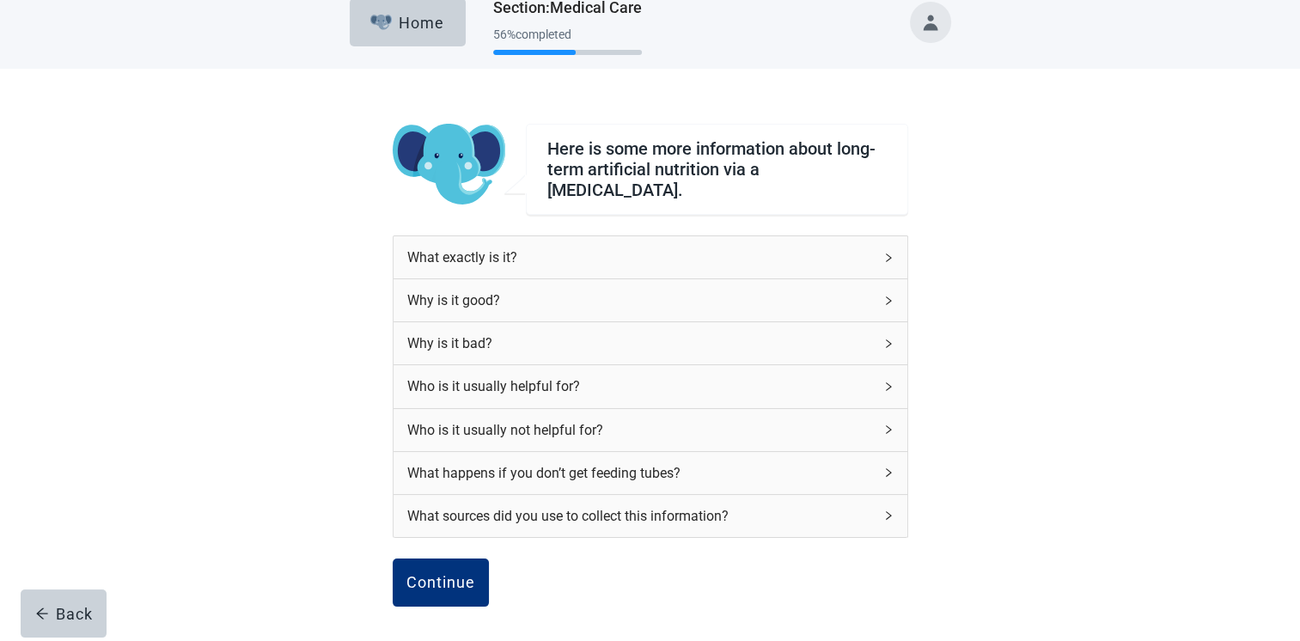
scroll to position [134, 0]
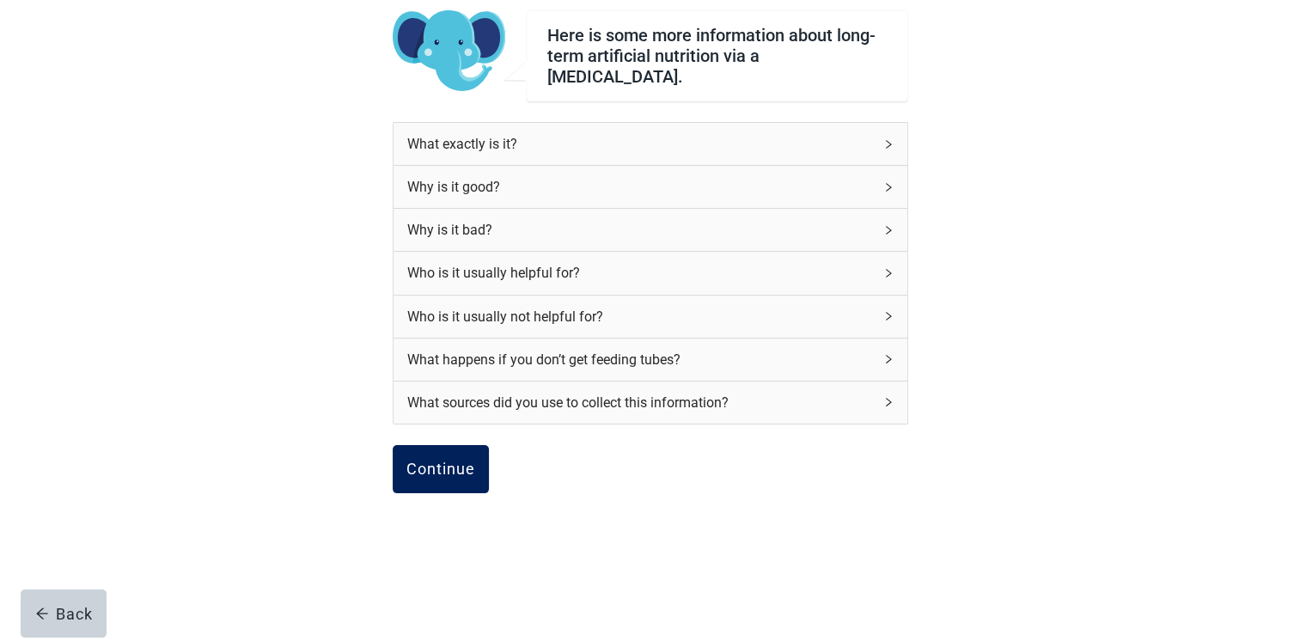
click at [436, 460] on div "Continue" at bounding box center [440, 468] width 69 height 17
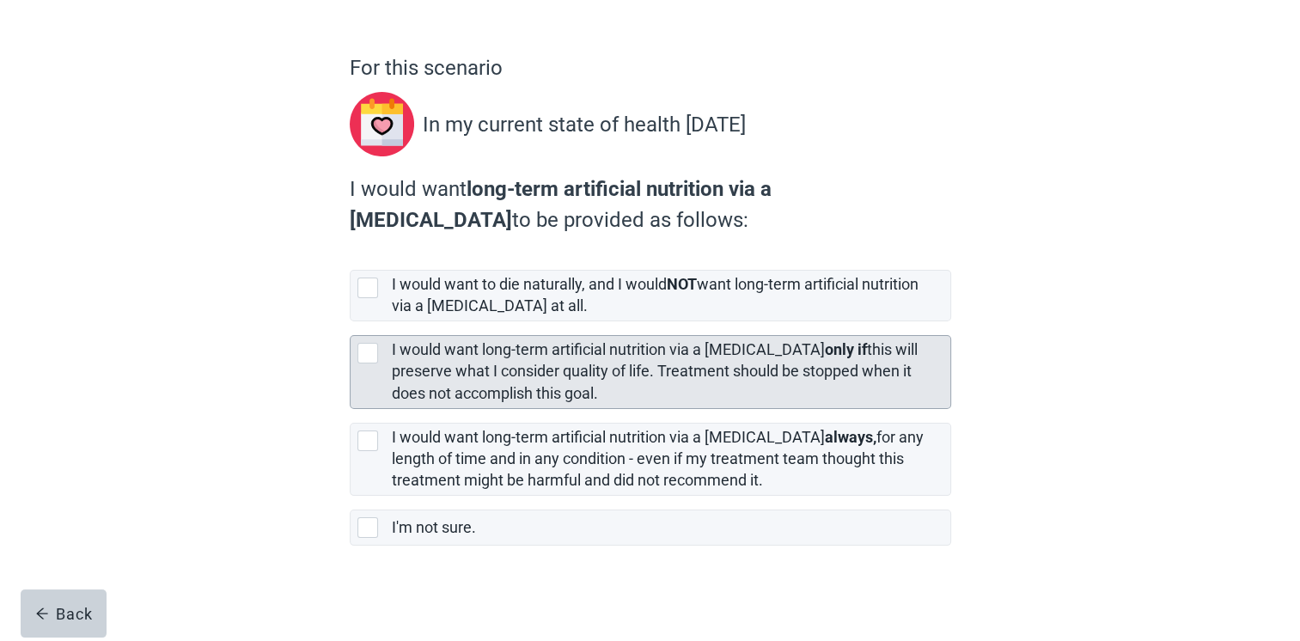
scroll to position [115, 0]
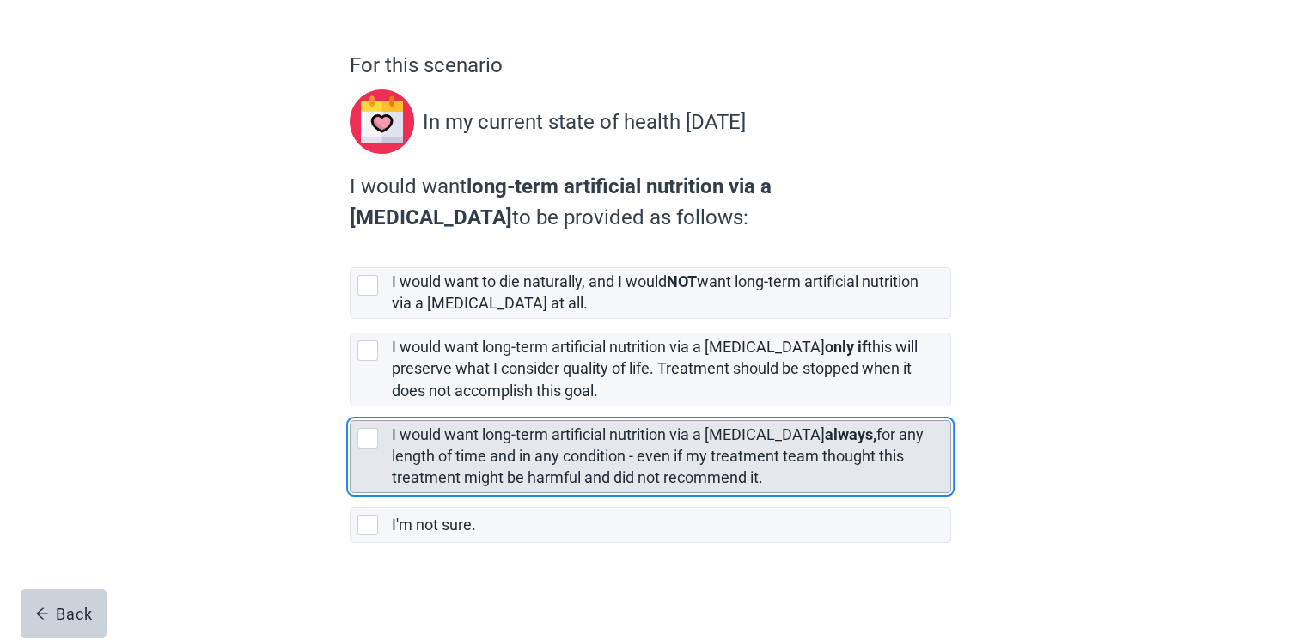
click at [364, 441] on div "[object Object], checkbox, not selected" at bounding box center [367, 438] width 21 height 21
click at [350, 407] on input "I would want long-term artificial nutrition via a [MEDICAL_DATA] always, for an…" at bounding box center [350, 406] width 1 height 1
checkbox input "true"
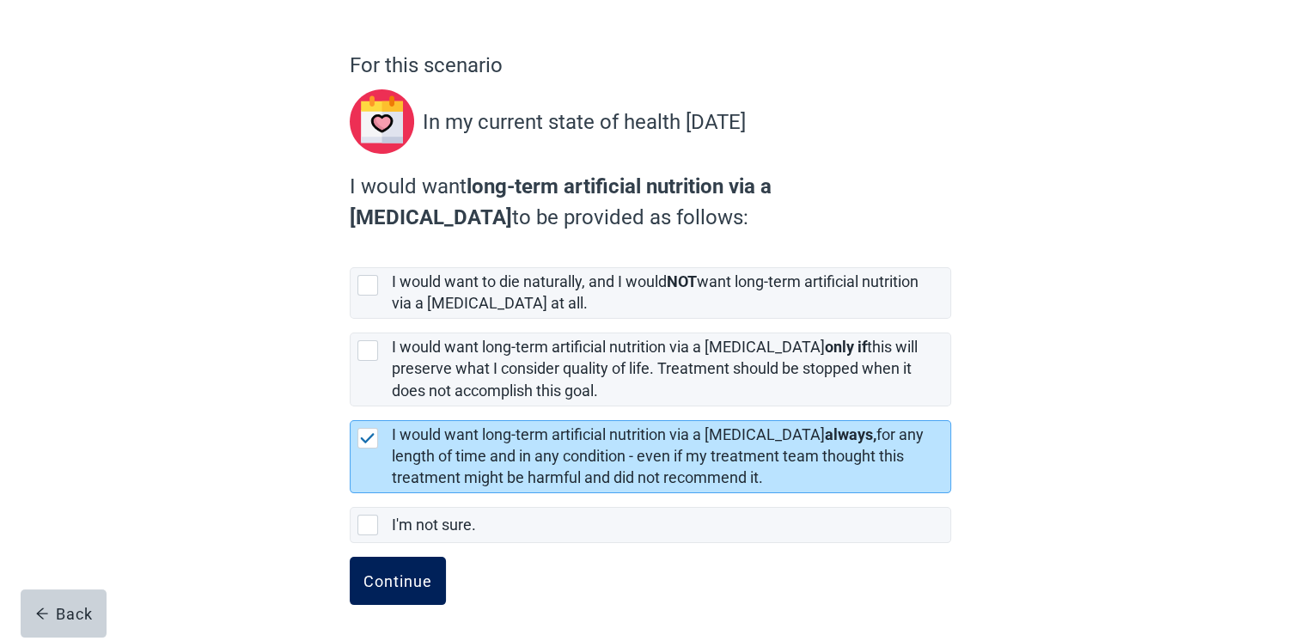
click at [394, 572] on div "Continue" at bounding box center [397, 580] width 69 height 17
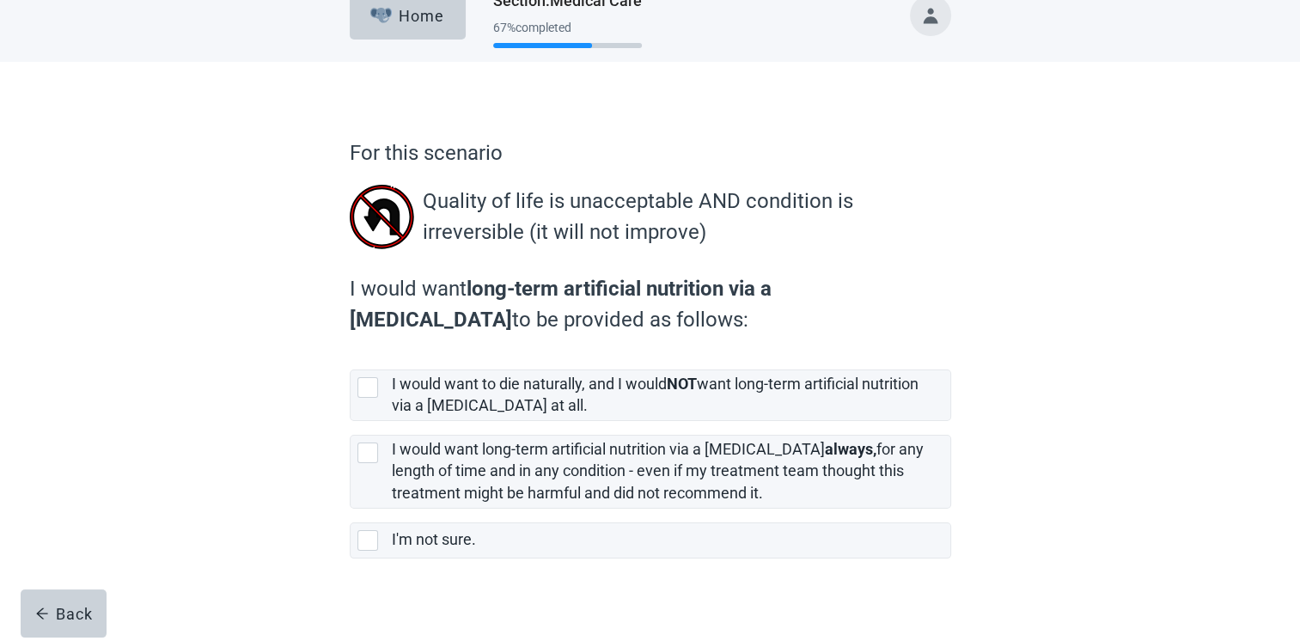
scroll to position [43, 0]
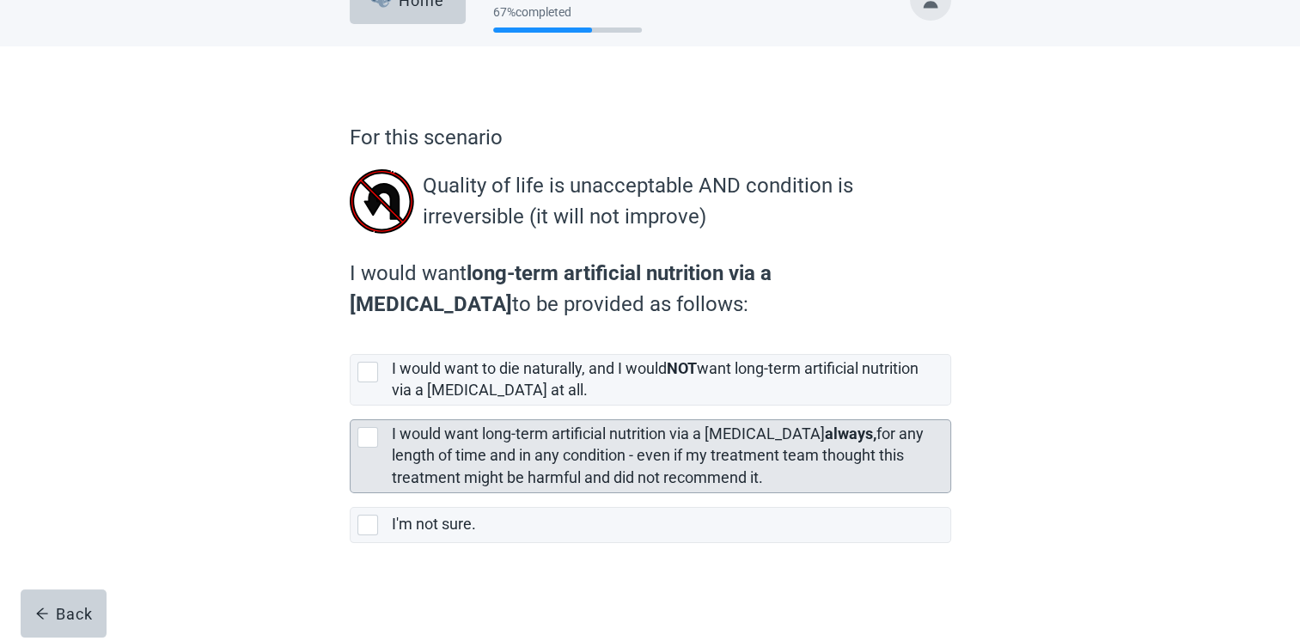
click at [368, 437] on div "[object Object], checkbox, not selected" at bounding box center [367, 437] width 21 height 21
click at [350, 406] on input "I would want long-term artificial nutrition via a [MEDICAL_DATA] always, for an…" at bounding box center [350, 405] width 1 height 1
checkbox input "true"
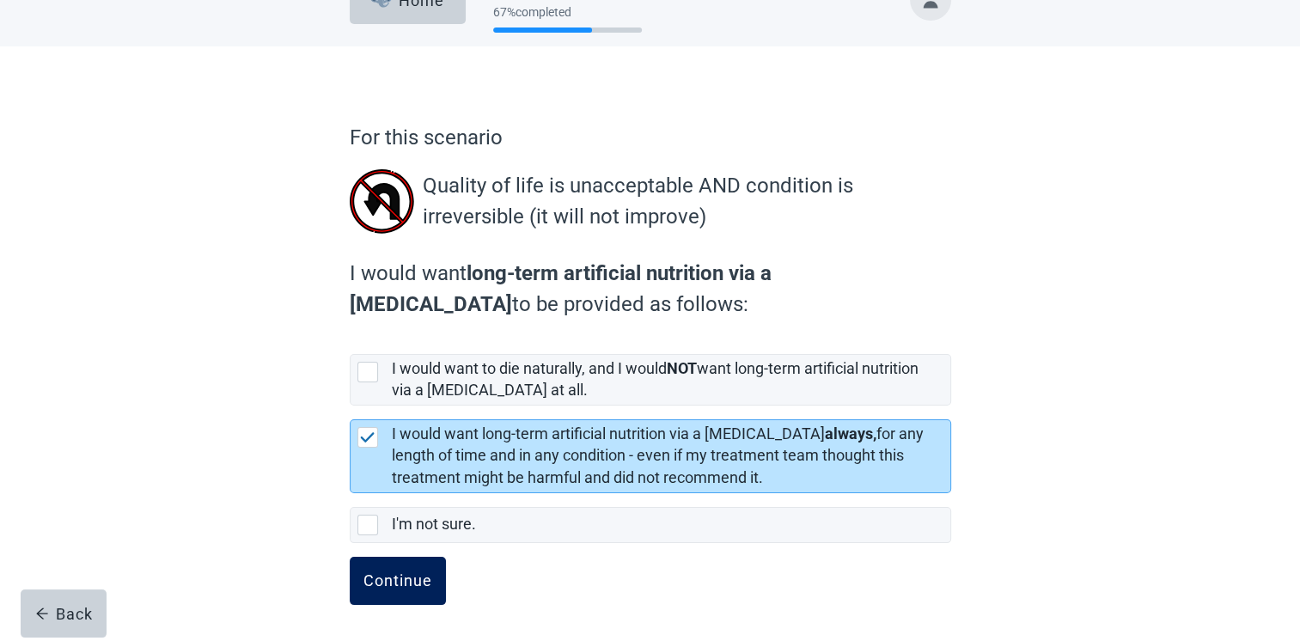
click at [395, 575] on div "Continue" at bounding box center [397, 580] width 69 height 17
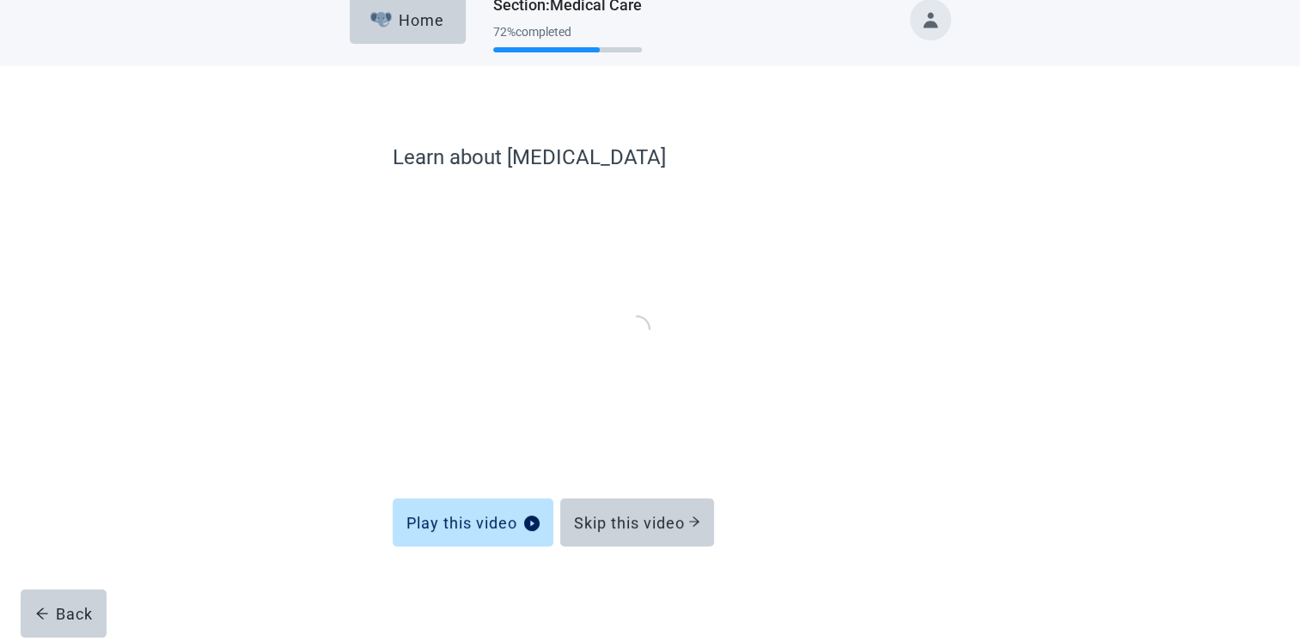
scroll to position [21, 0]
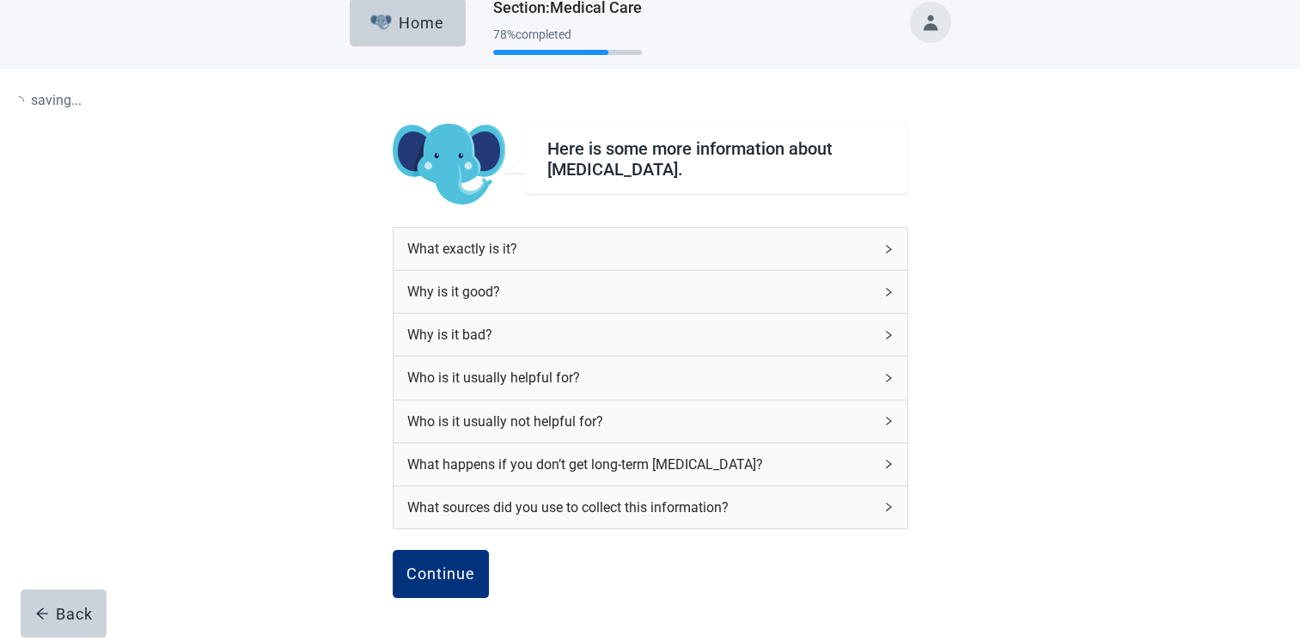
scroll to position [43, 0]
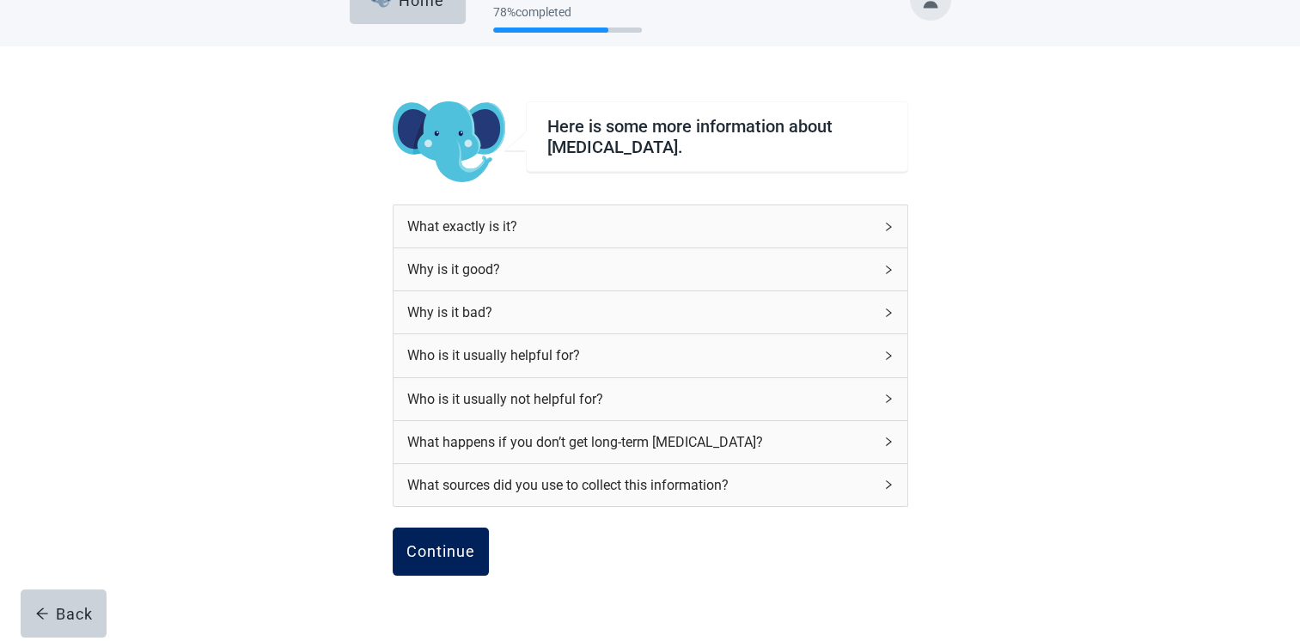
click at [417, 549] on div "Continue" at bounding box center [440, 551] width 69 height 17
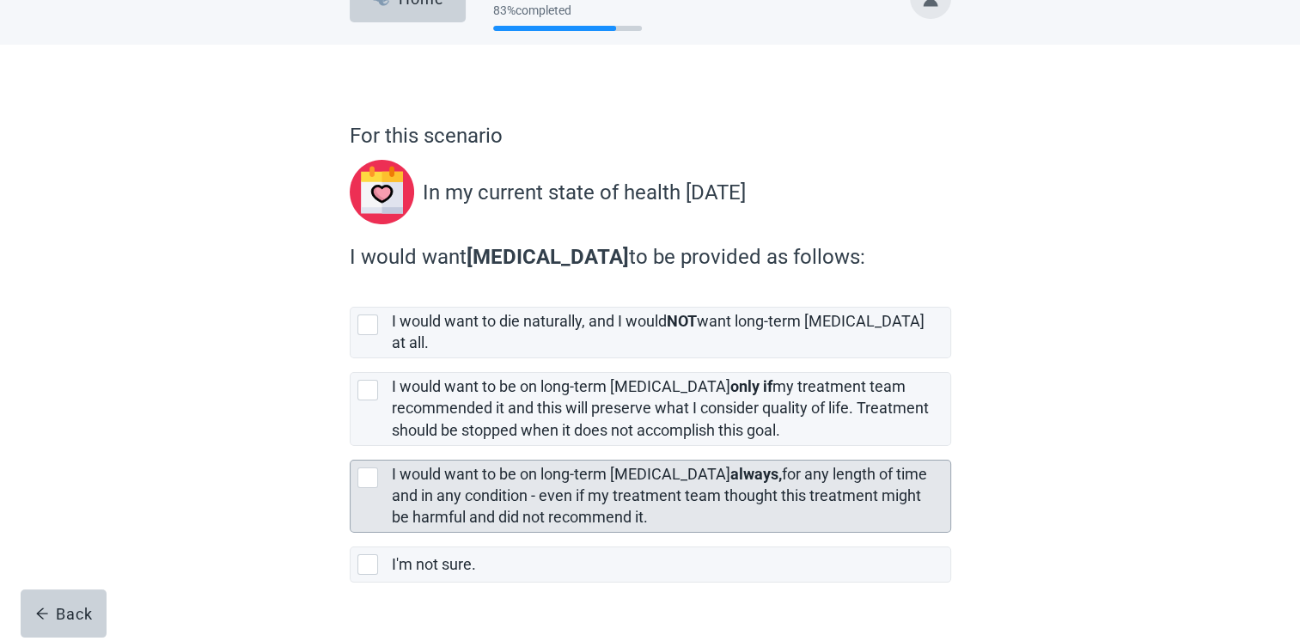
scroll to position [69, 0]
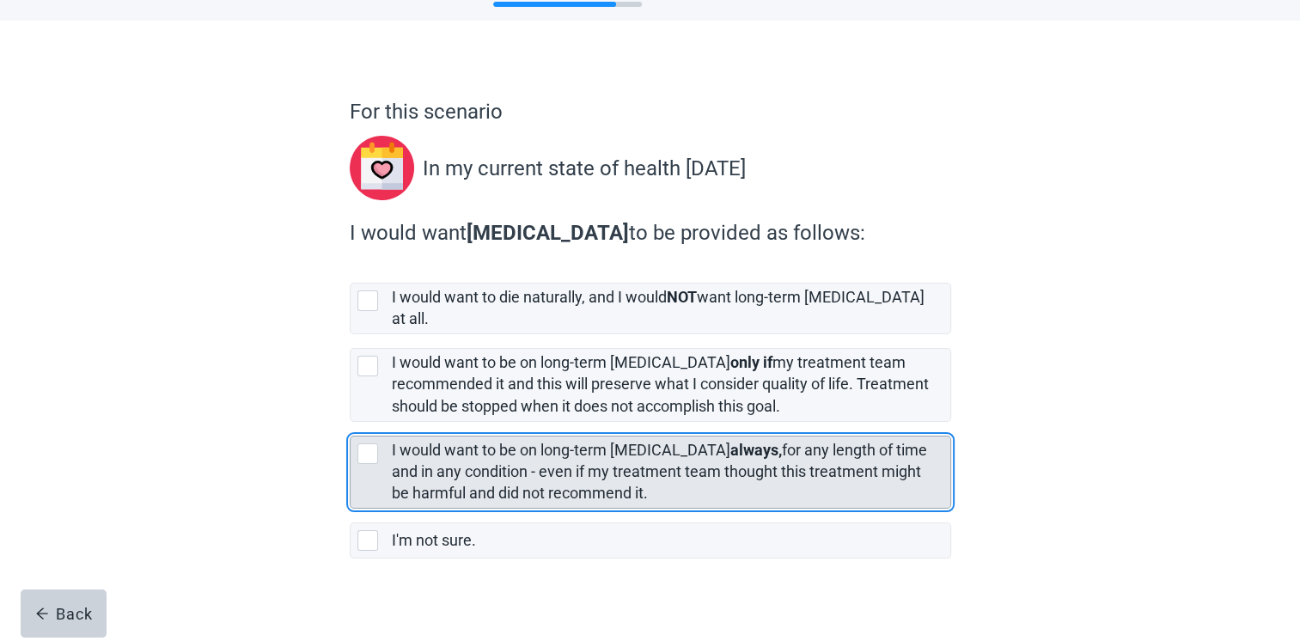
click at [368, 443] on div "[object Object], checkbox, not selected" at bounding box center [367, 453] width 21 height 21
click at [350, 423] on input "I would want to be on long-term [MEDICAL_DATA] always, for any length of time a…" at bounding box center [350, 422] width 1 height 1
checkbox input "true"
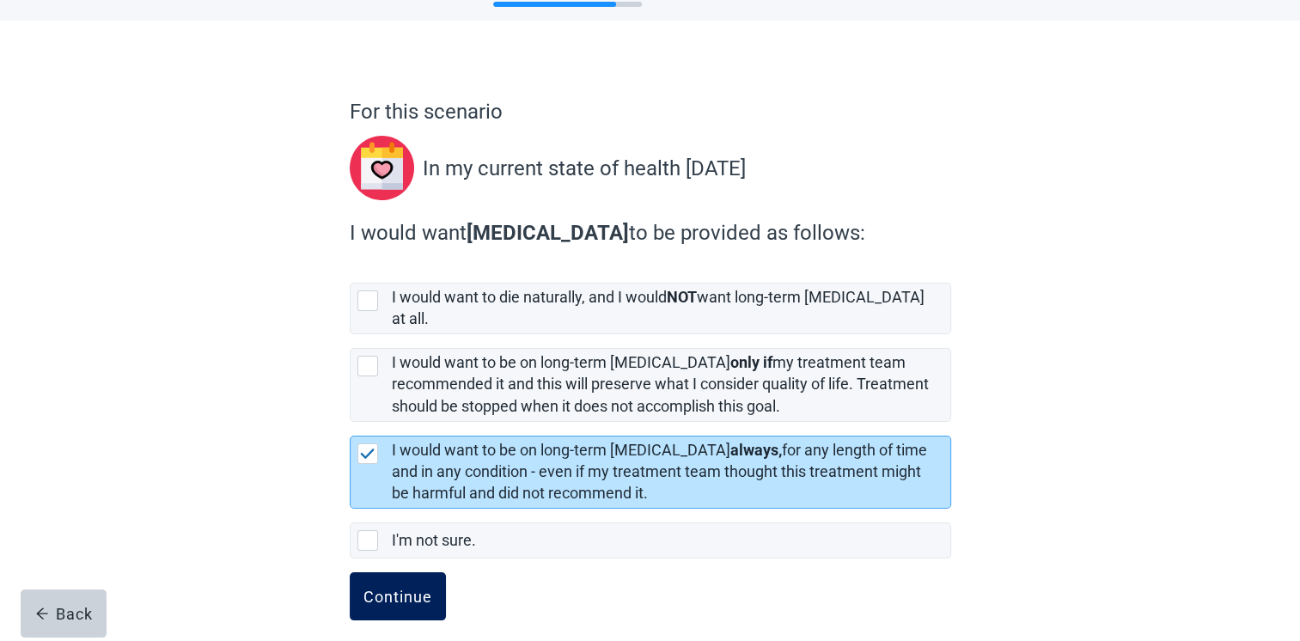
click at [380, 588] on div "Continue" at bounding box center [397, 596] width 69 height 17
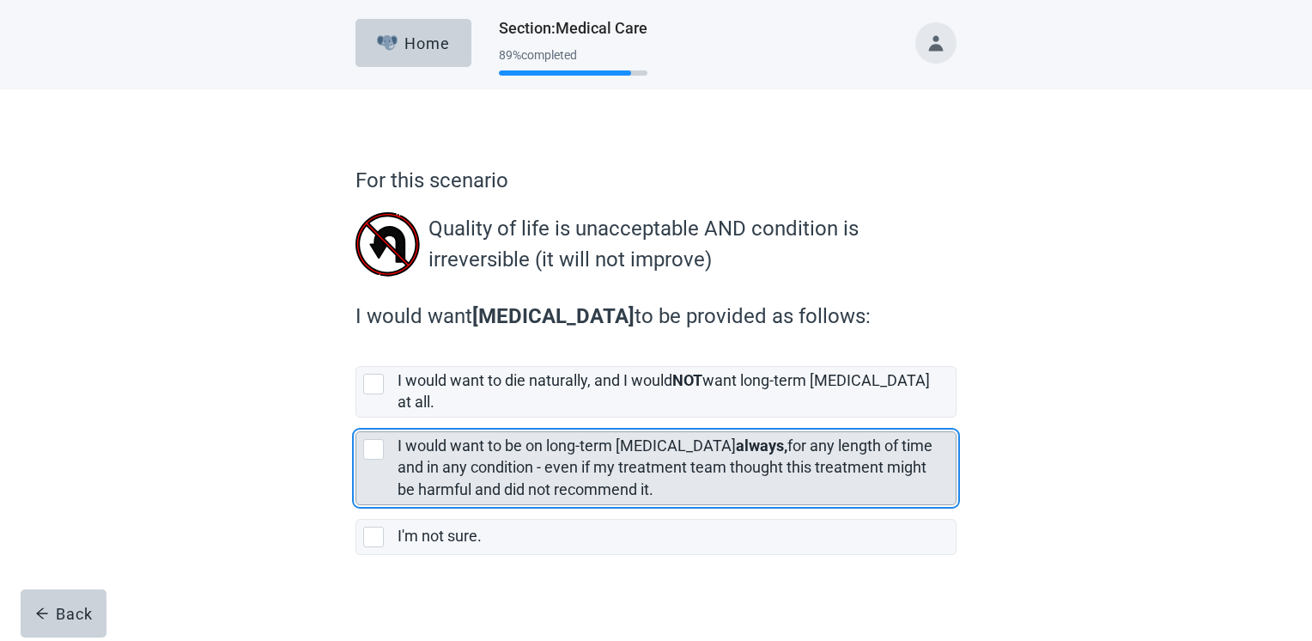
click at [367, 439] on div "[object Object], checkbox, not selected" at bounding box center [373, 449] width 21 height 21
click at [356, 418] on input "I would want to be on long-term [MEDICAL_DATA] always, for any length of time a…" at bounding box center [356, 417] width 1 height 1
checkbox input "true"
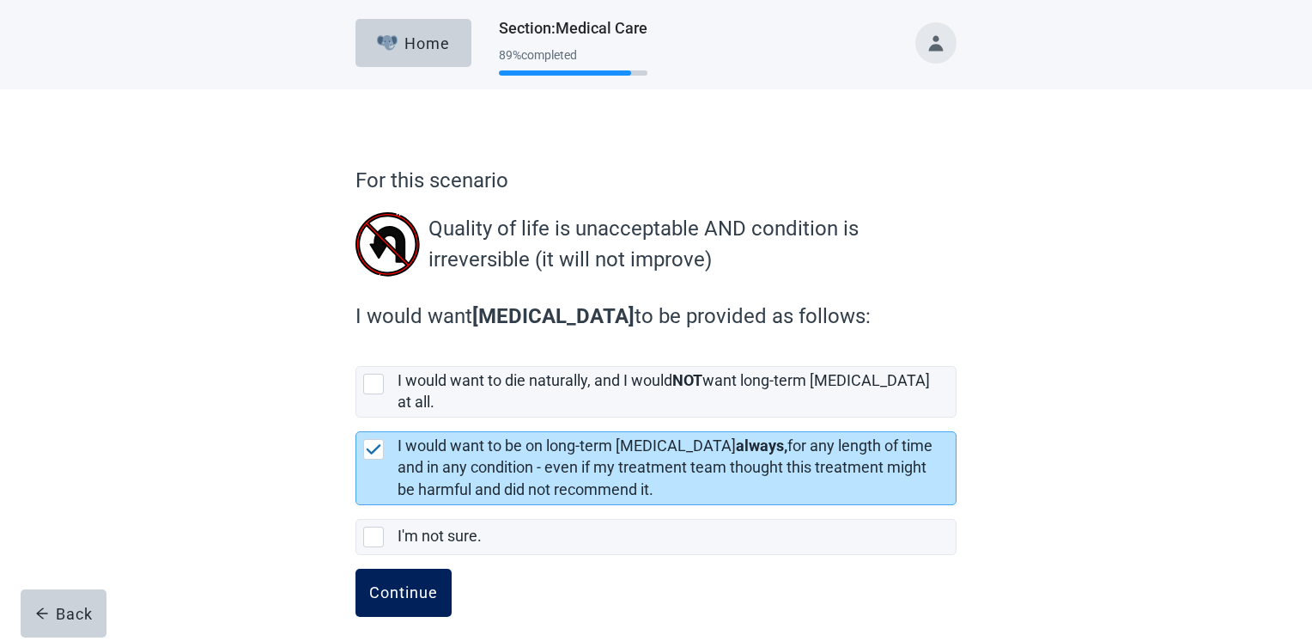
click at [395, 584] on div "Continue" at bounding box center [403, 592] width 69 height 17
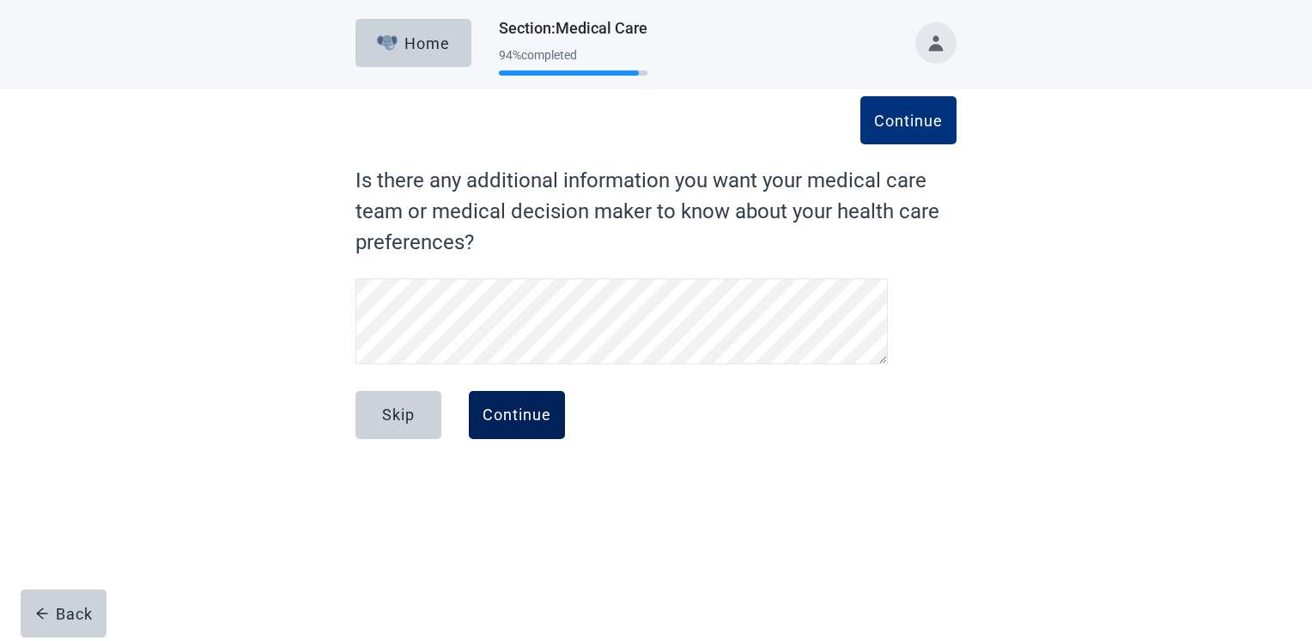
click at [541, 422] on div "Continue" at bounding box center [517, 414] width 69 height 17
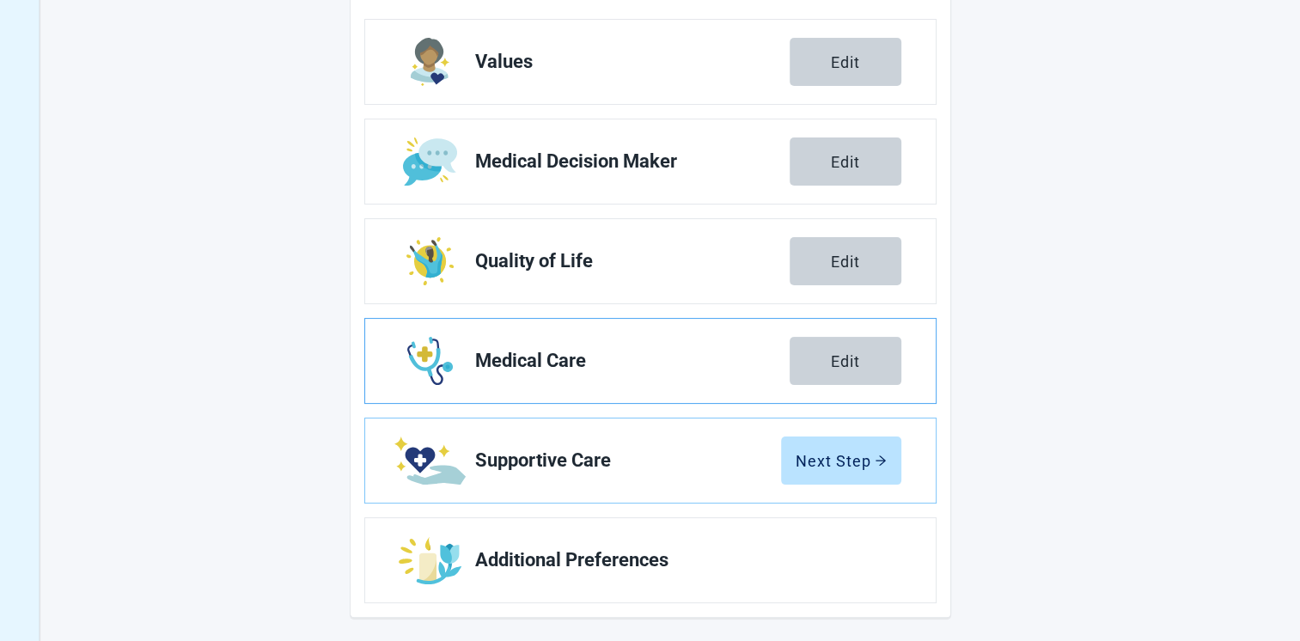
scroll to position [271, 0]
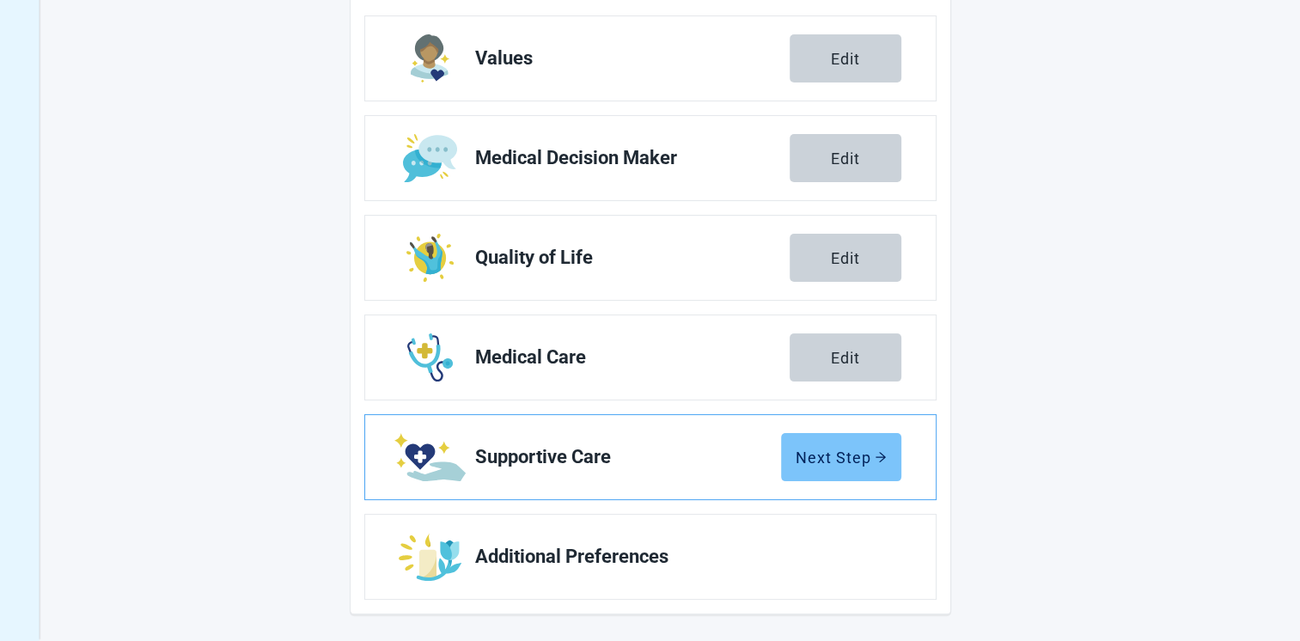
click at [812, 450] on div "Next Step" at bounding box center [840, 456] width 91 height 17
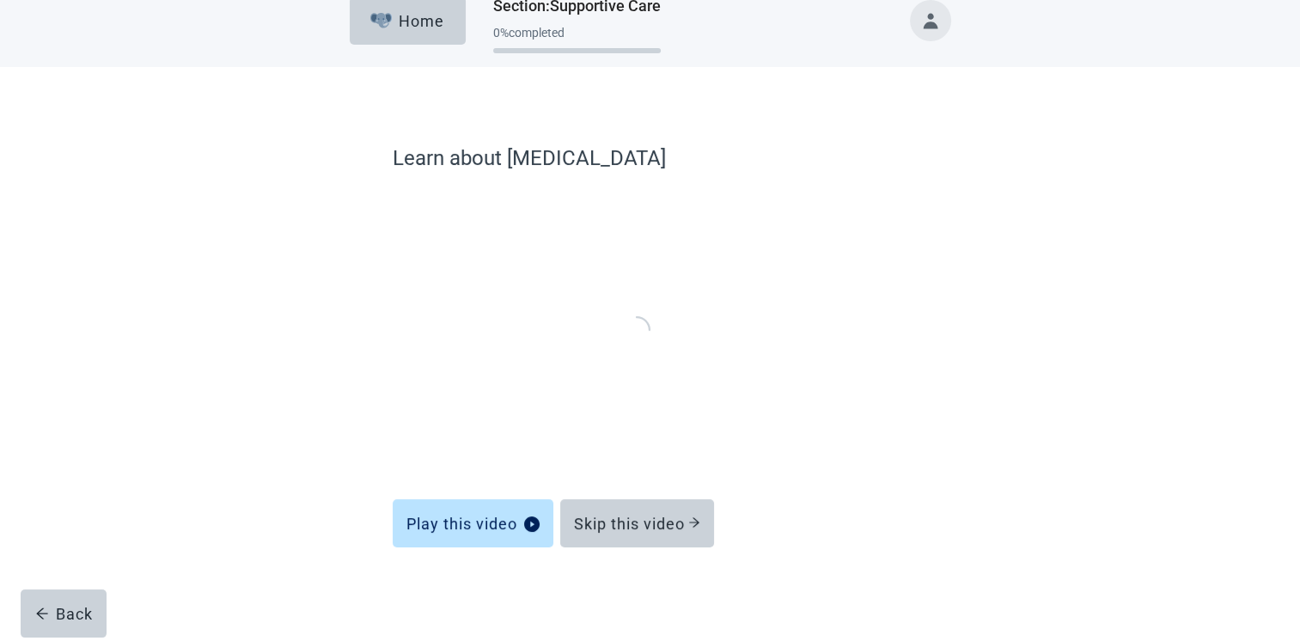
scroll to position [21, 0]
click at [594, 521] on div "Skip this video" at bounding box center [637, 524] width 126 height 17
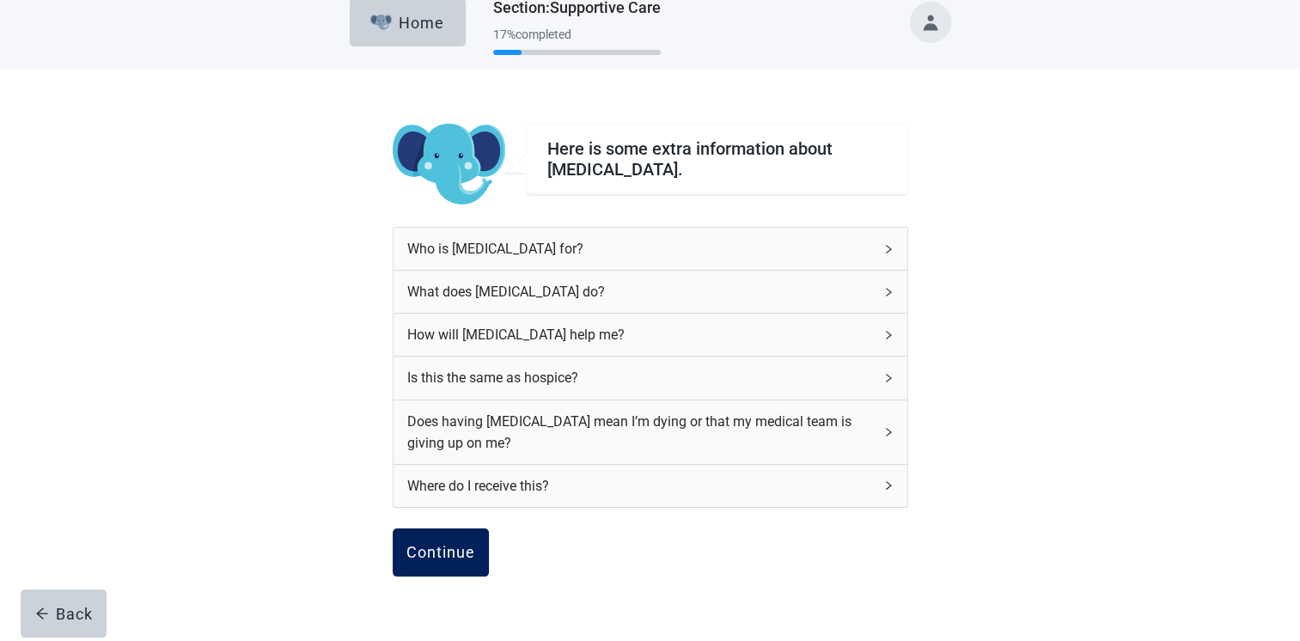
click at [436, 545] on div "Continue" at bounding box center [440, 552] width 69 height 17
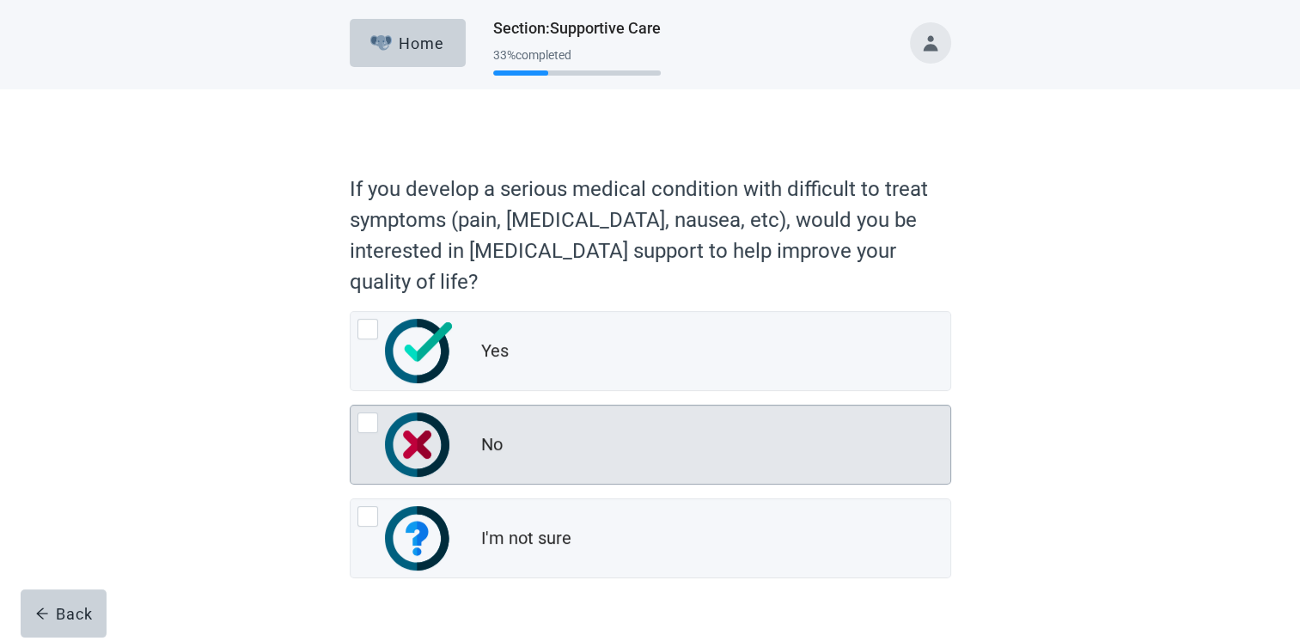
scroll to position [42, 0]
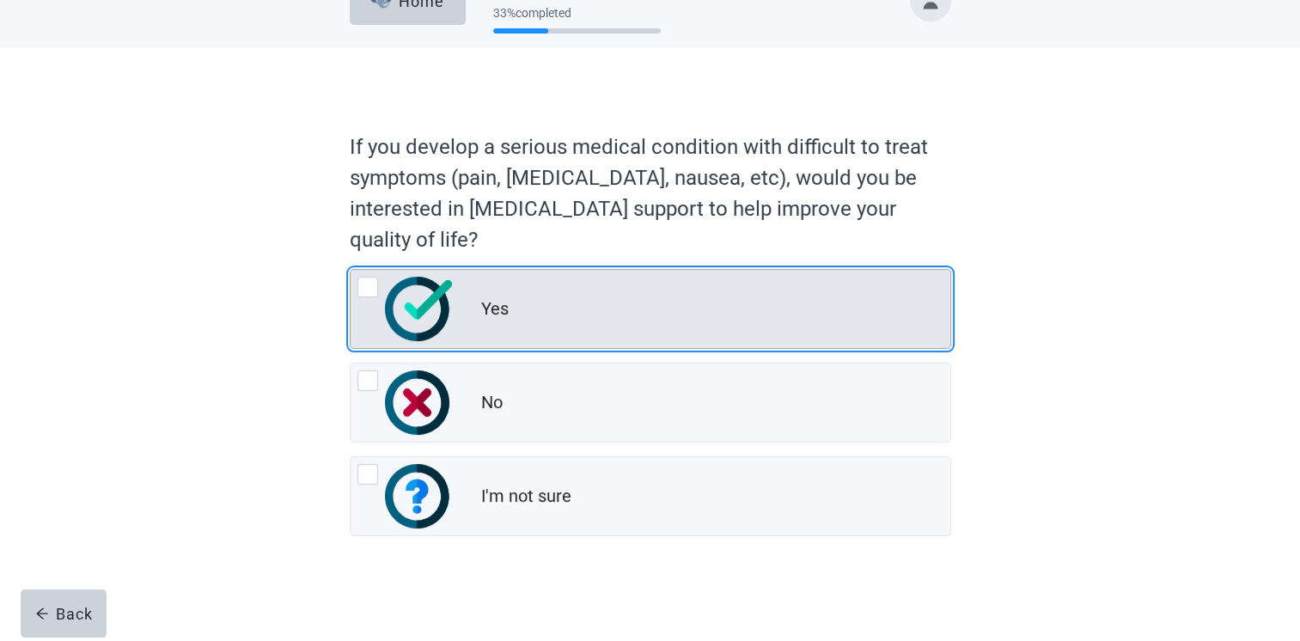
click at [361, 283] on div "Yes, radio button, not checked" at bounding box center [367, 287] width 21 height 21
click at [350, 270] on input "Yes" at bounding box center [350, 269] width 1 height 1
radio input "true"
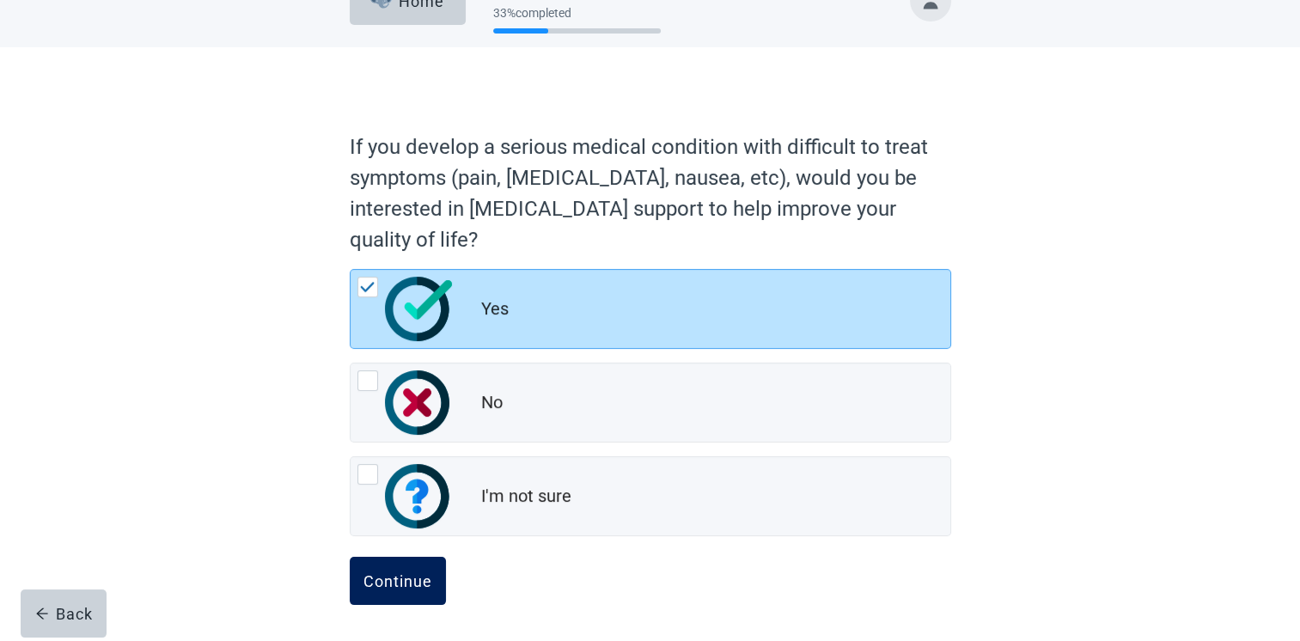
click at [399, 578] on div "Continue" at bounding box center [397, 580] width 69 height 17
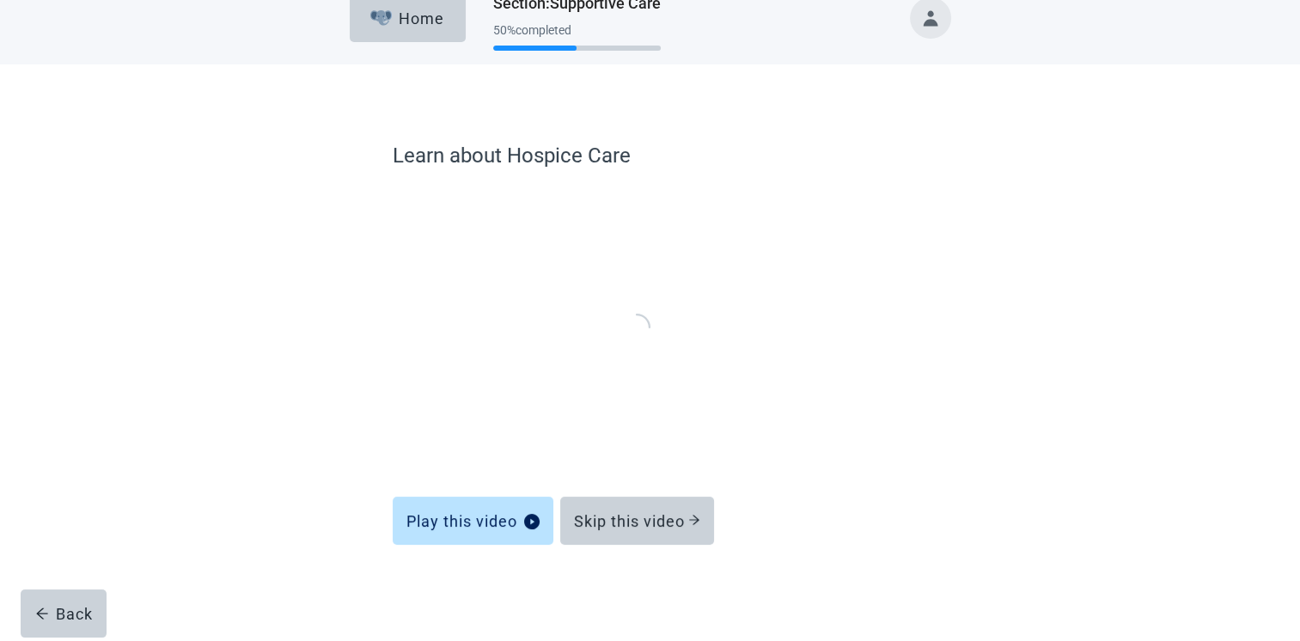
scroll to position [21, 0]
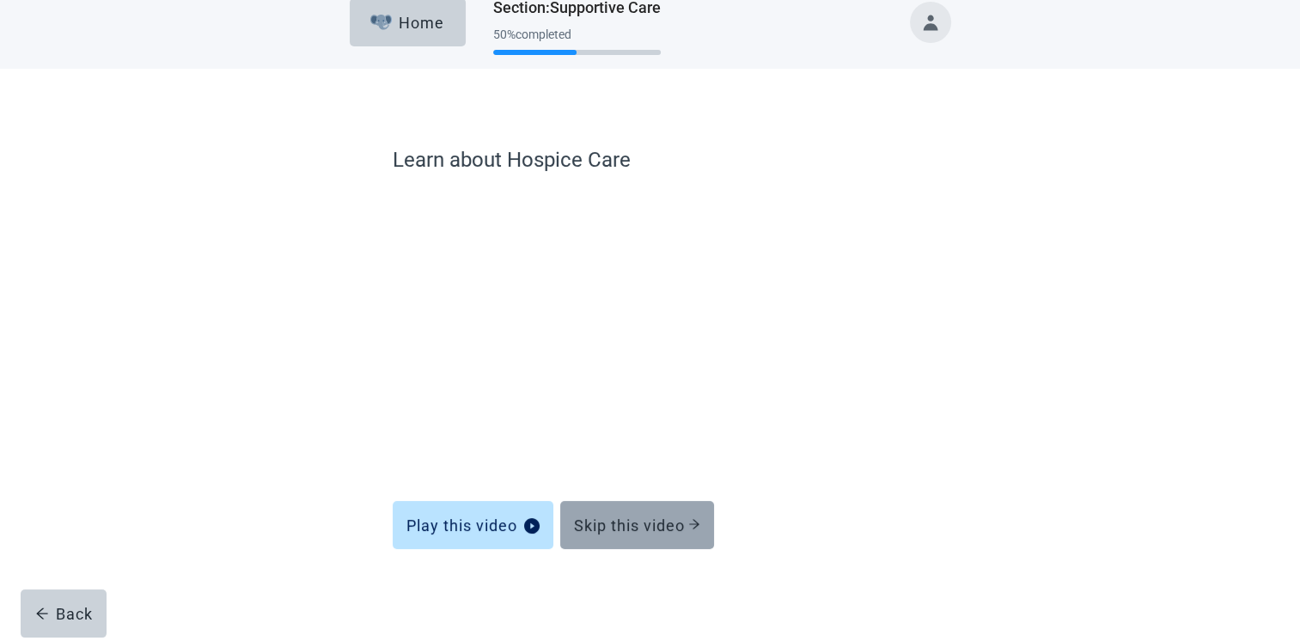
click at [606, 523] on div "Skip this video" at bounding box center [637, 524] width 126 height 17
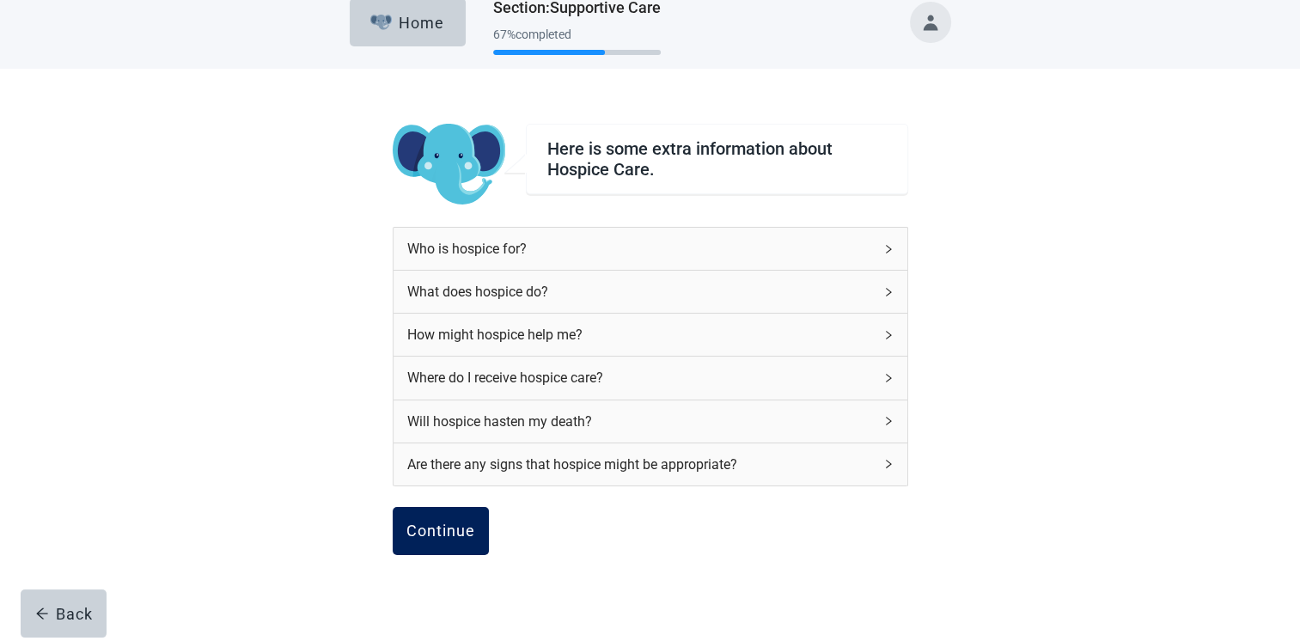
click at [437, 525] on div "Continue" at bounding box center [440, 530] width 69 height 17
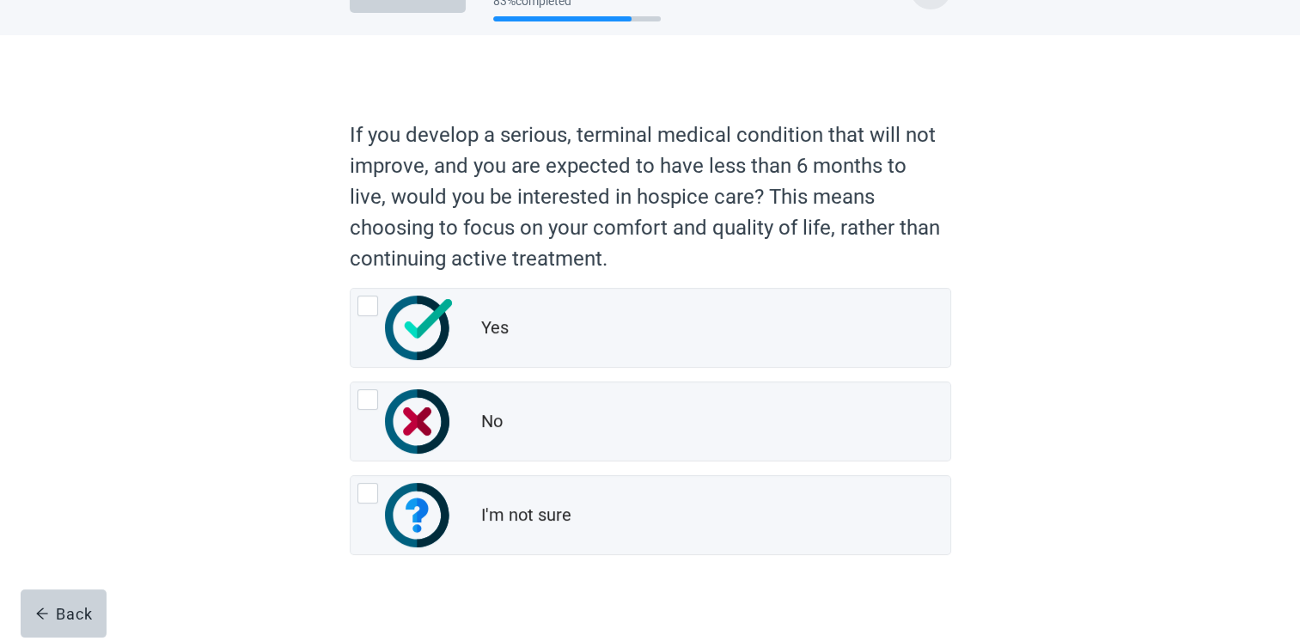
scroll to position [73, 0]
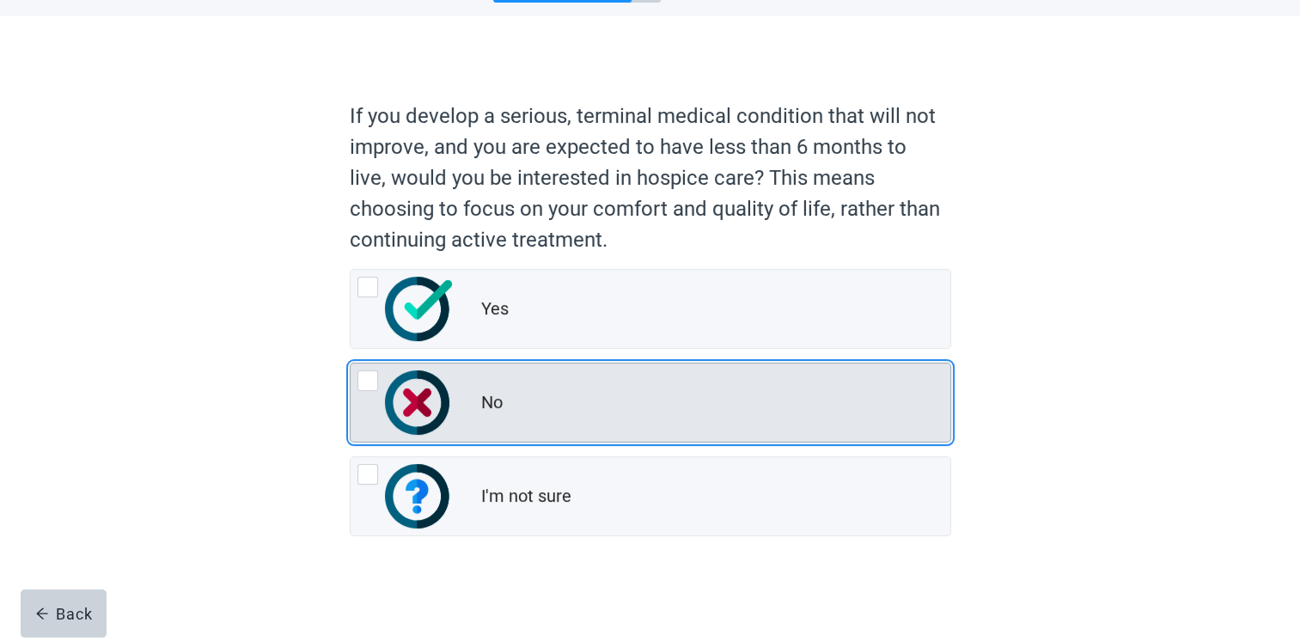
click at [362, 384] on div "No, radio button, not checked" at bounding box center [367, 380] width 21 height 21
click at [350, 363] on input "No" at bounding box center [350, 362] width 1 height 1
radio input "true"
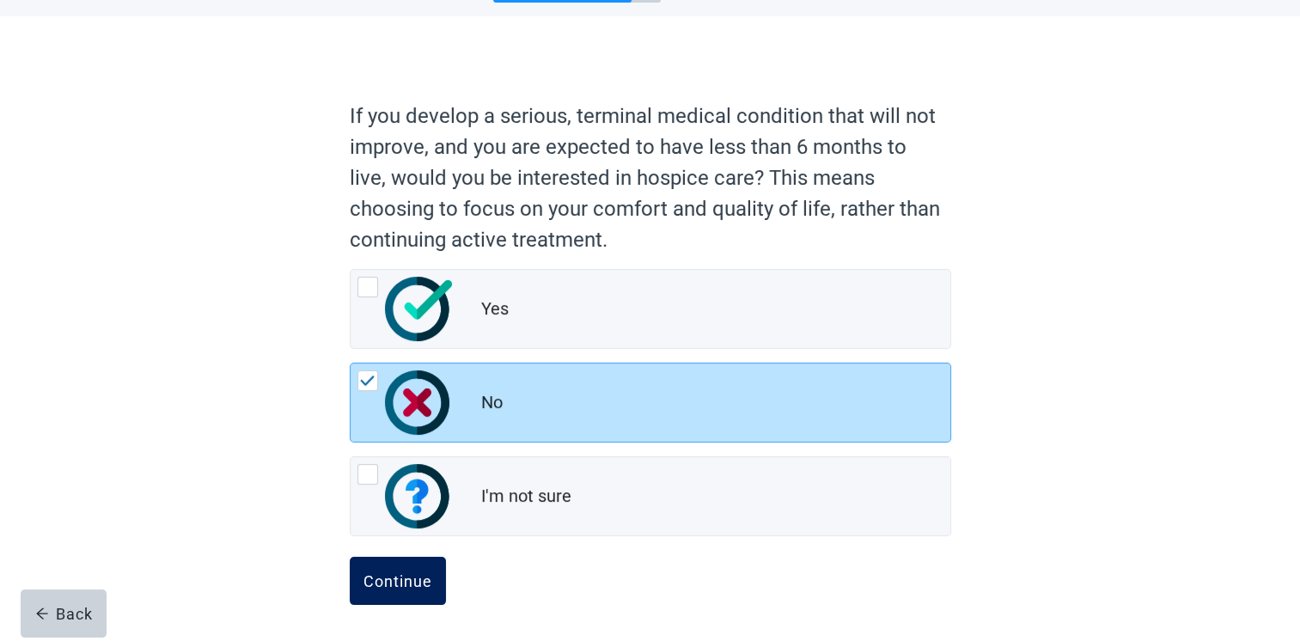
click at [393, 579] on div "Continue" at bounding box center [397, 580] width 69 height 17
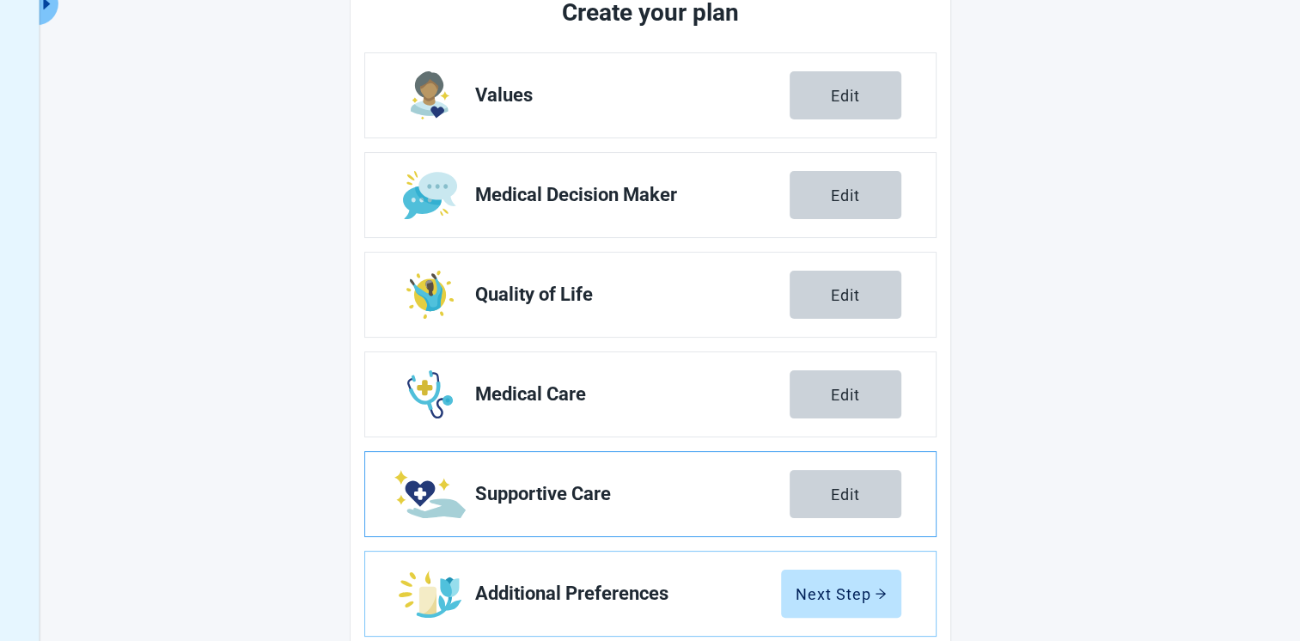
scroll to position [271, 0]
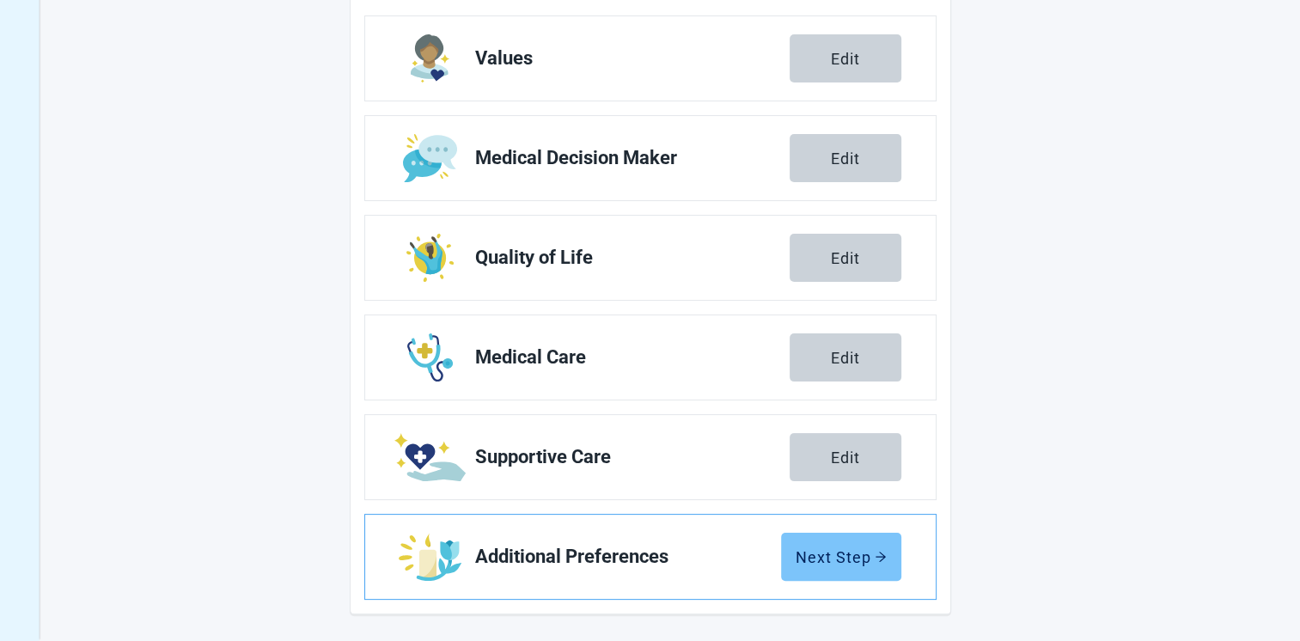
click at [813, 567] on button "Next Step" at bounding box center [841, 557] width 120 height 48
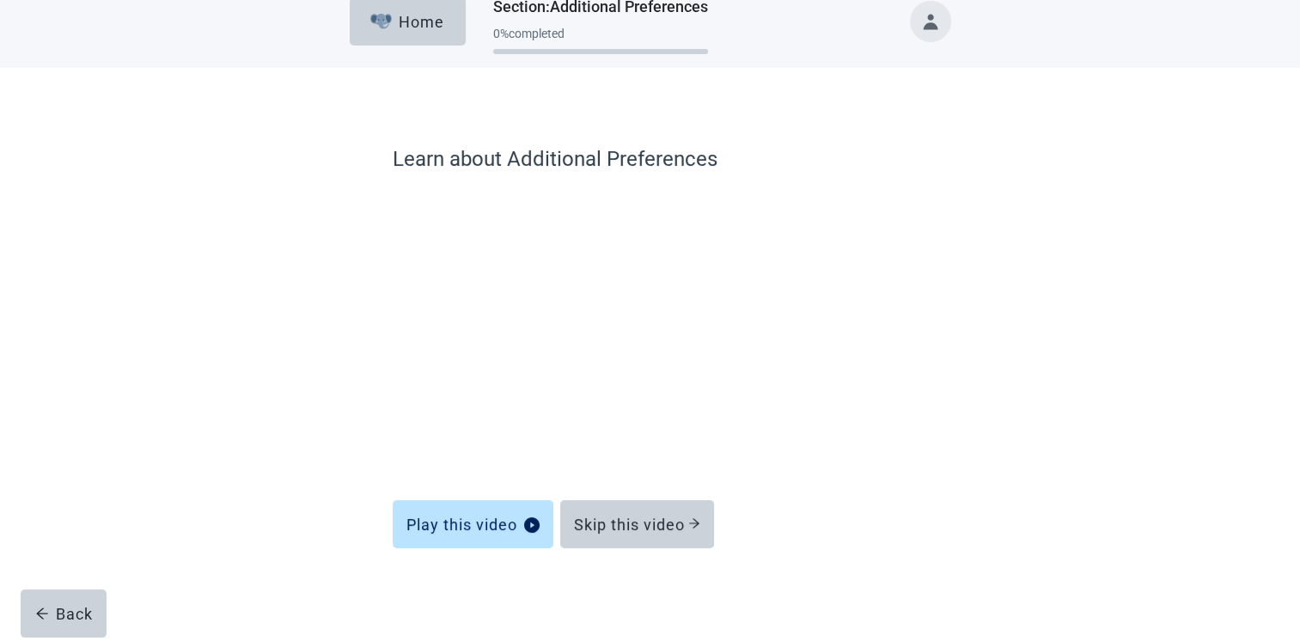
scroll to position [21, 0]
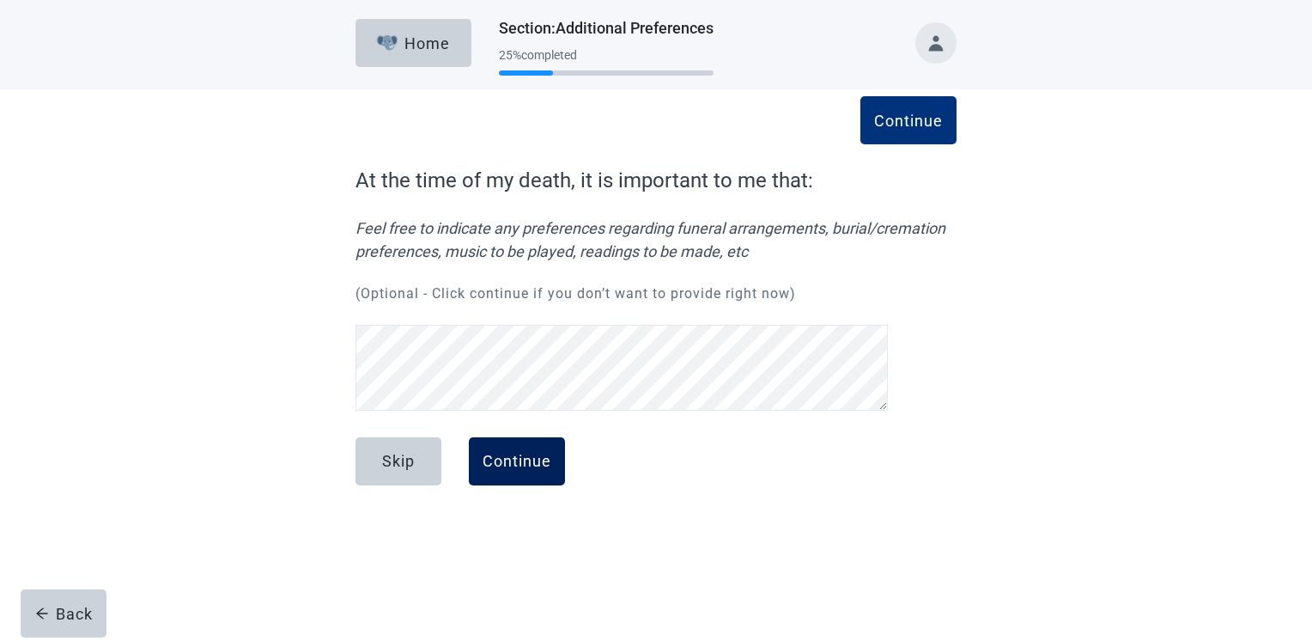
click at [499, 459] on div "Continue" at bounding box center [517, 461] width 69 height 17
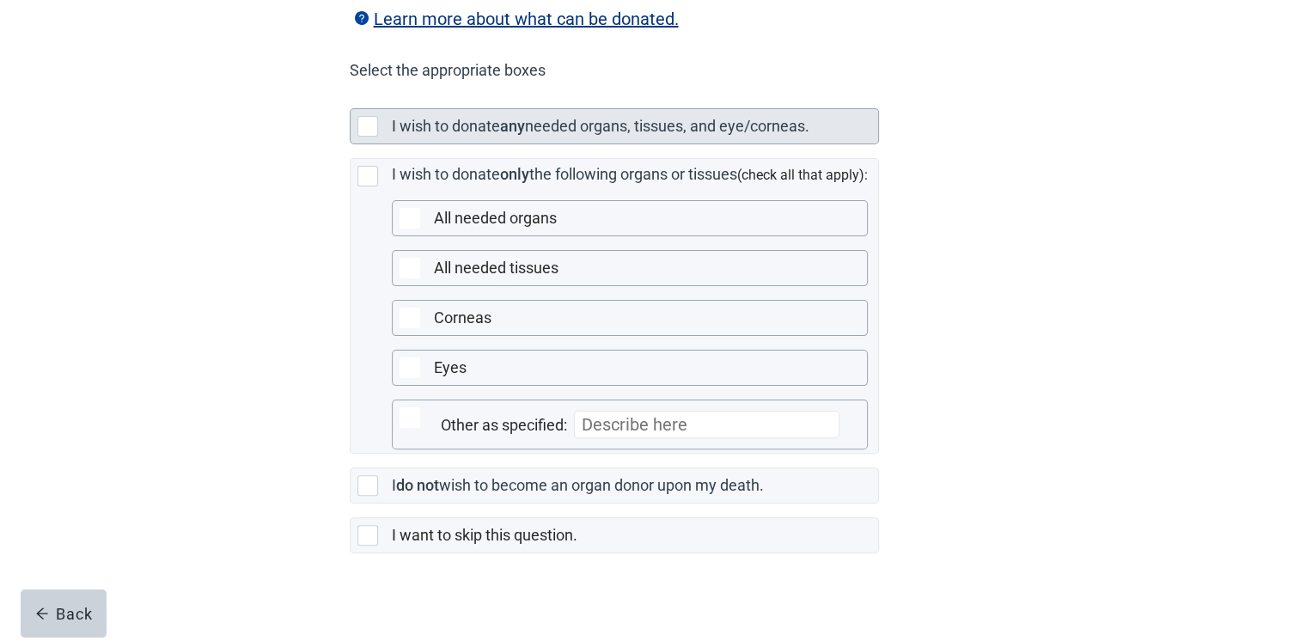
scroll to position [415, 0]
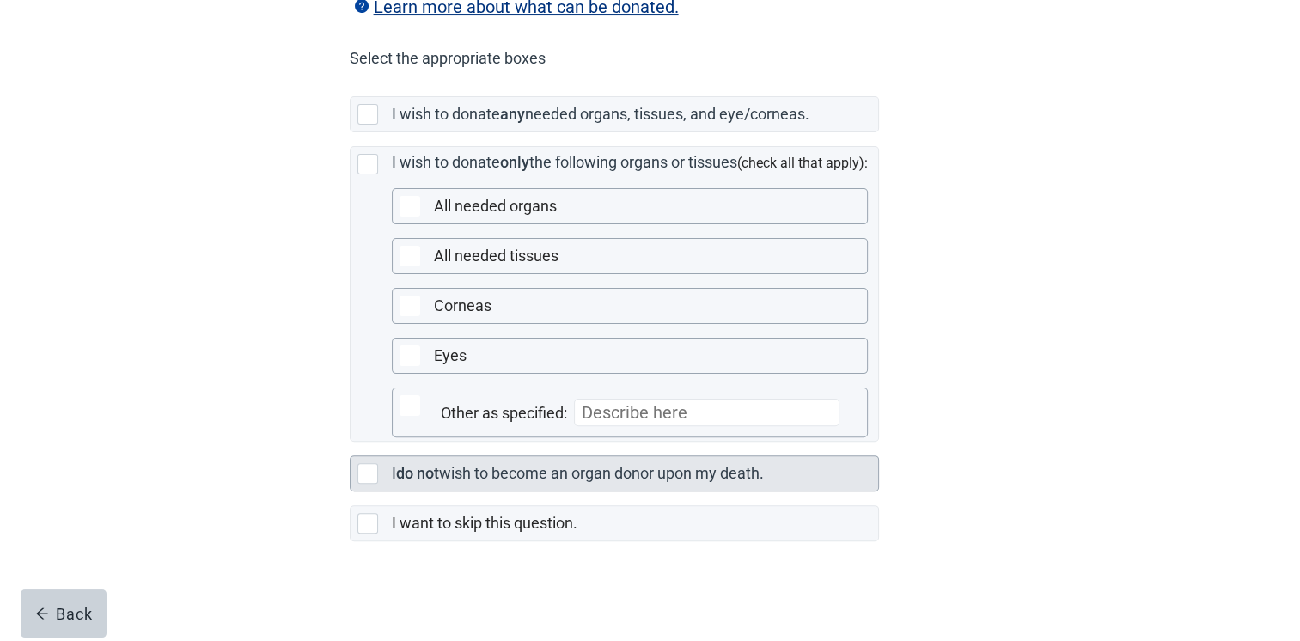
click at [370, 471] on div "Main content" at bounding box center [367, 473] width 21 height 21
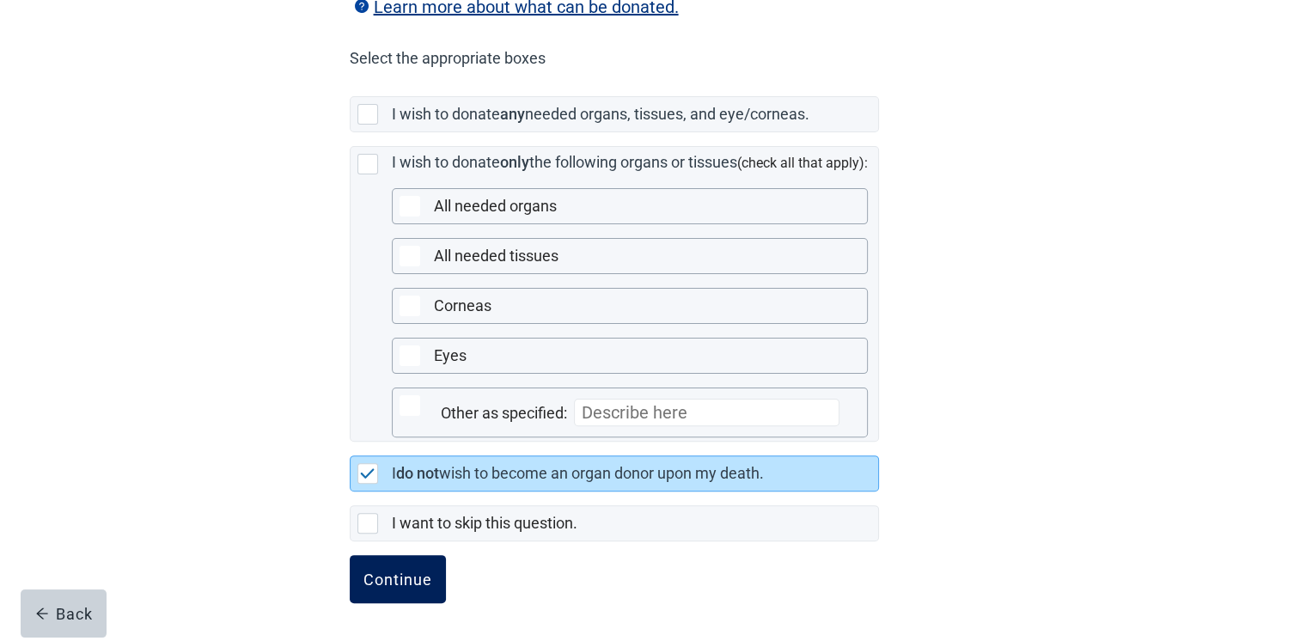
click at [385, 579] on div "Continue" at bounding box center [397, 578] width 69 height 17
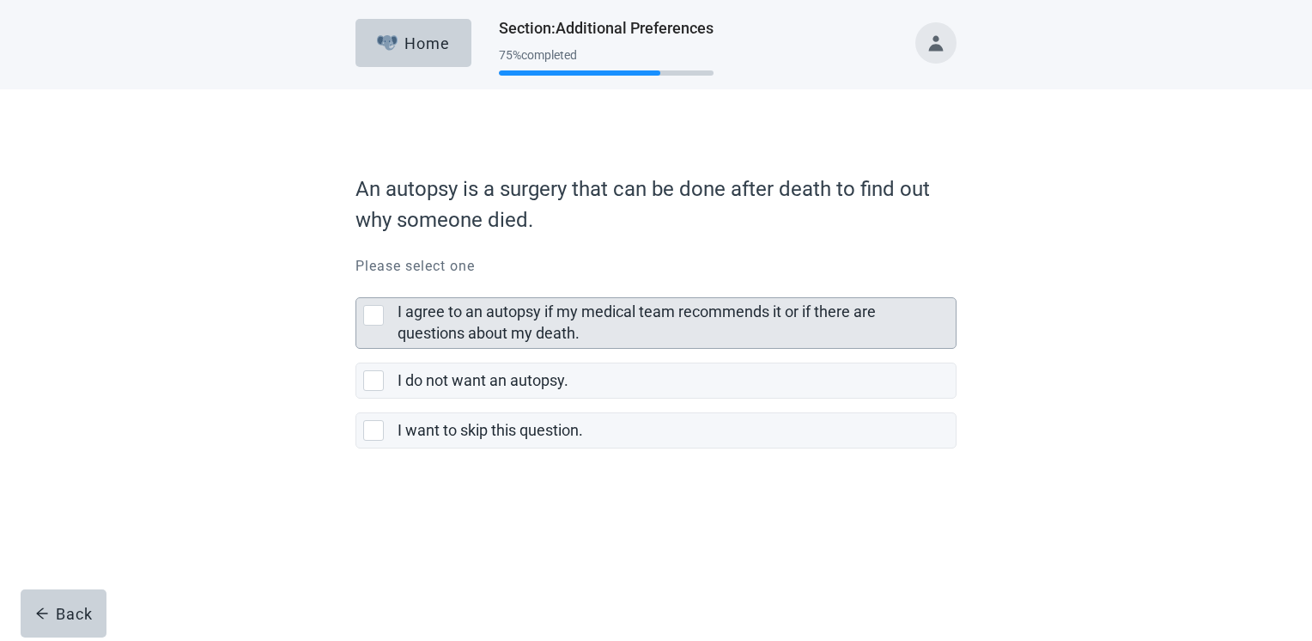
click at [373, 314] on div "I agree to an autopsy if my medical team recommends it or if there are question…" at bounding box center [373, 315] width 21 height 21
click at [356, 284] on input "I agree to an autopsy if my medical team recommends it or if there are question…" at bounding box center [356, 283] width 1 height 1
checkbox input "true"
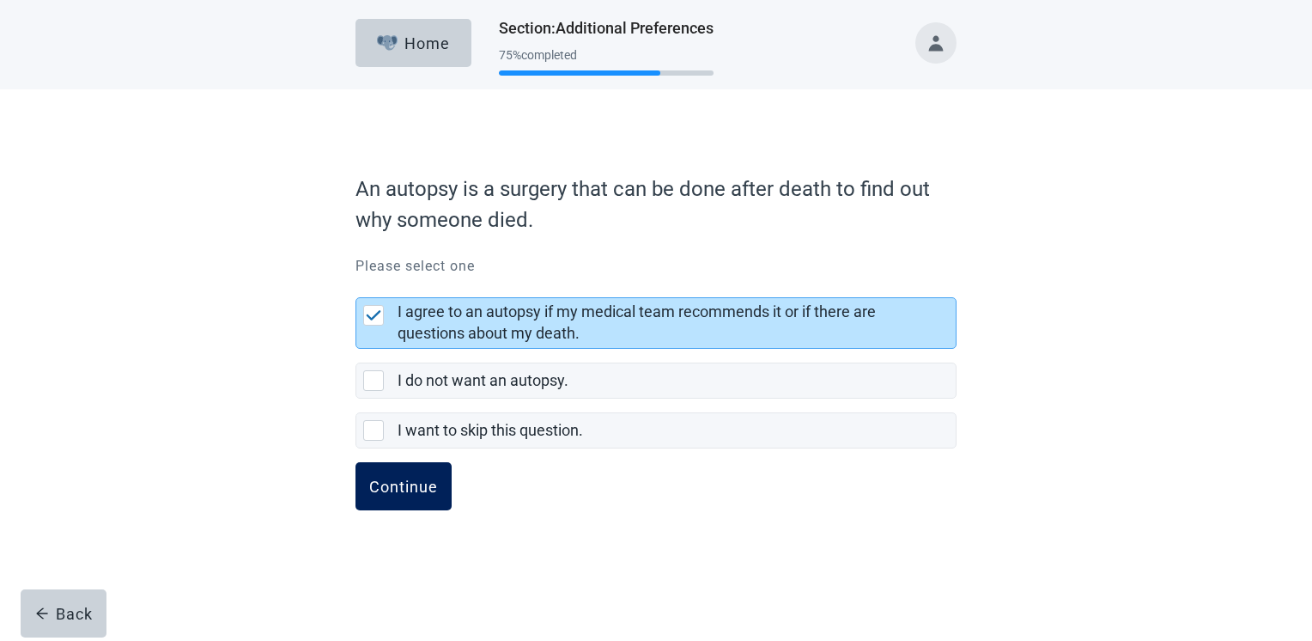
click at [393, 485] on div "Continue" at bounding box center [403, 486] width 69 height 17
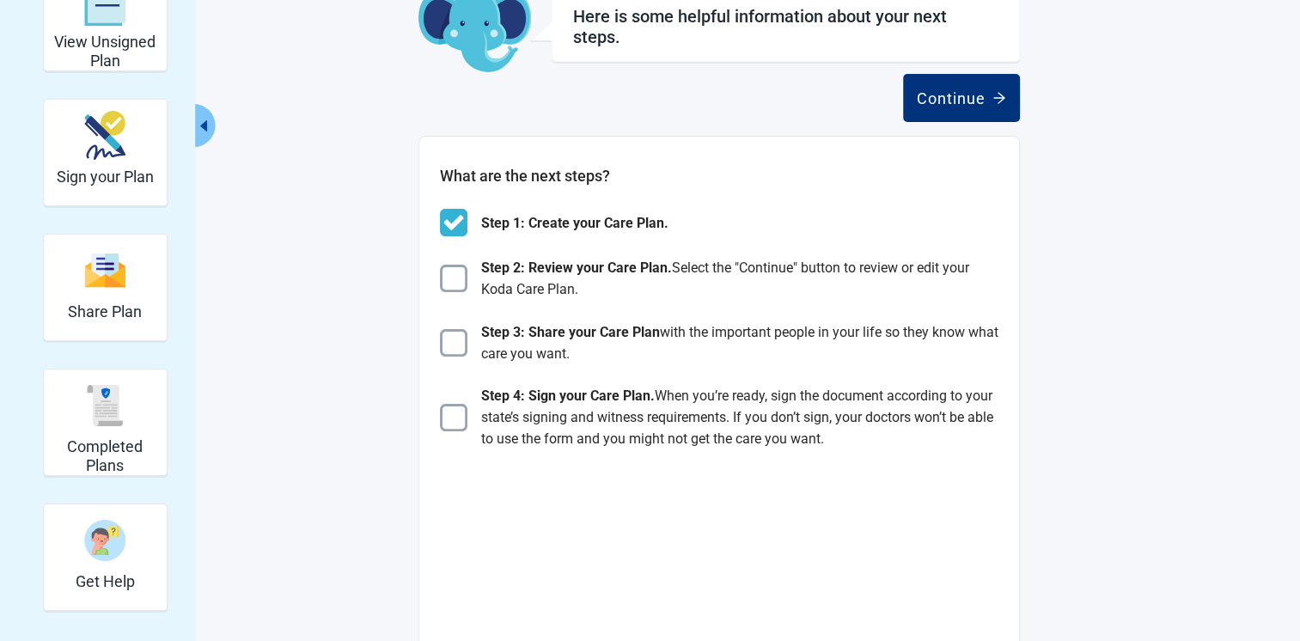
scroll to position [86, 0]
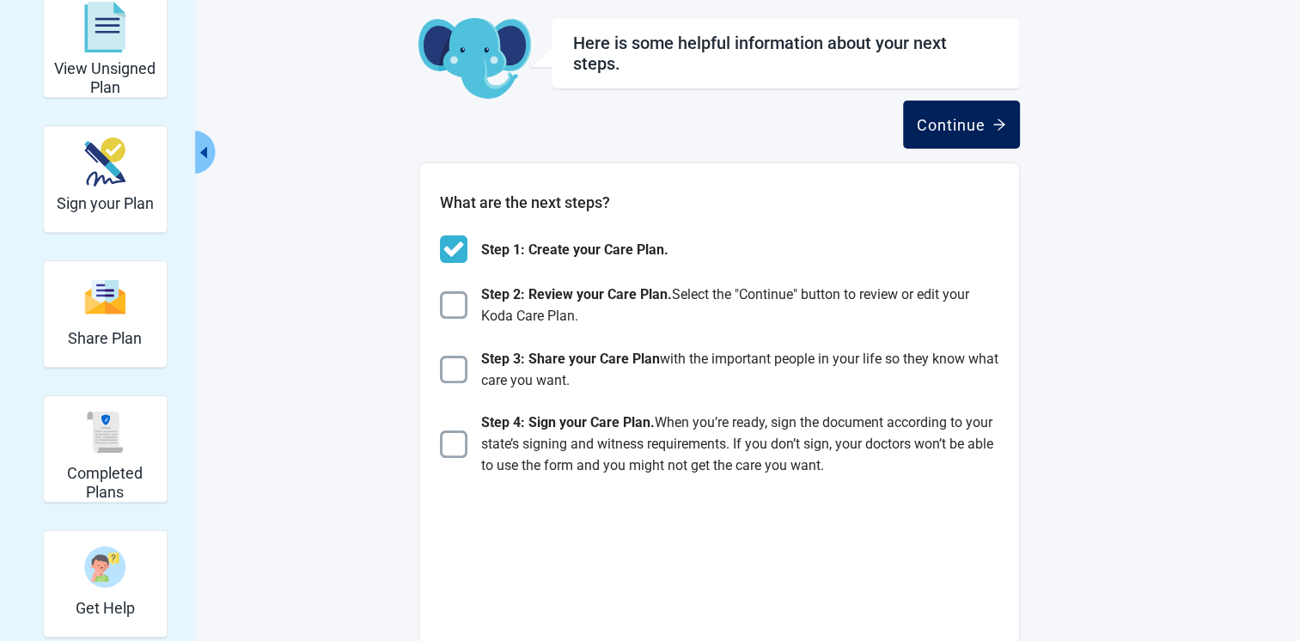
click at [954, 116] on div "Continue" at bounding box center [961, 124] width 89 height 17
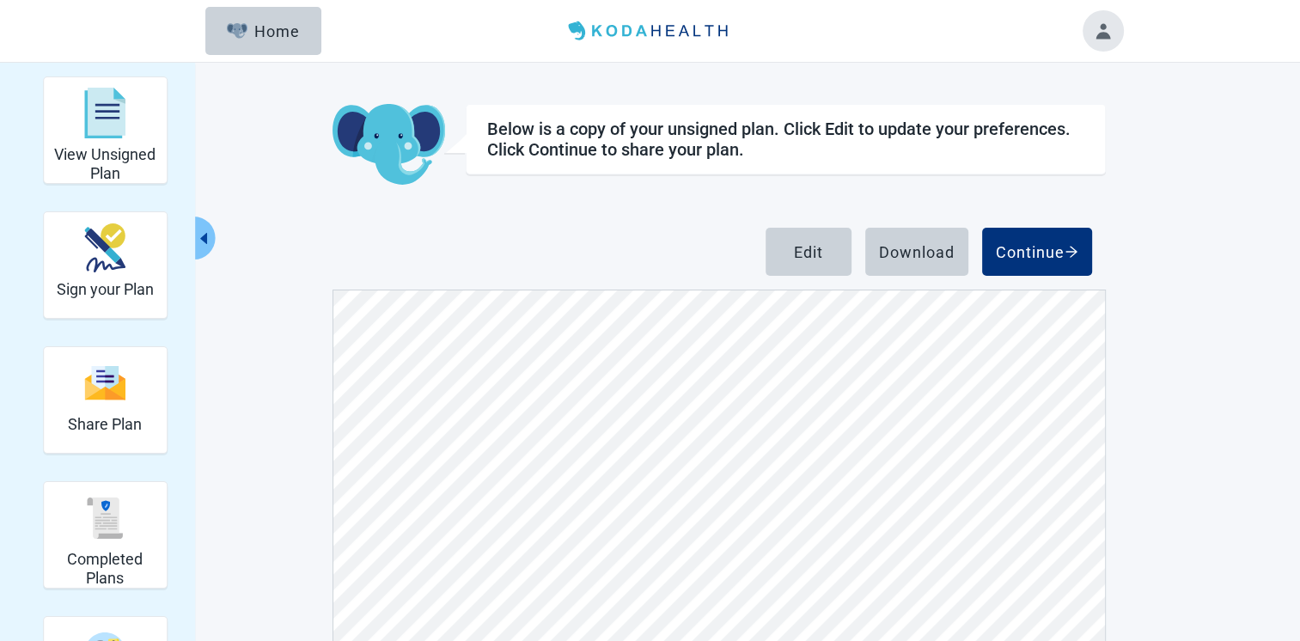
scroll to position [10410, 0]
click at [920, 250] on div "Download" at bounding box center [917, 251] width 76 height 17
click at [1038, 243] on div "Continue" at bounding box center [1037, 251] width 82 height 17
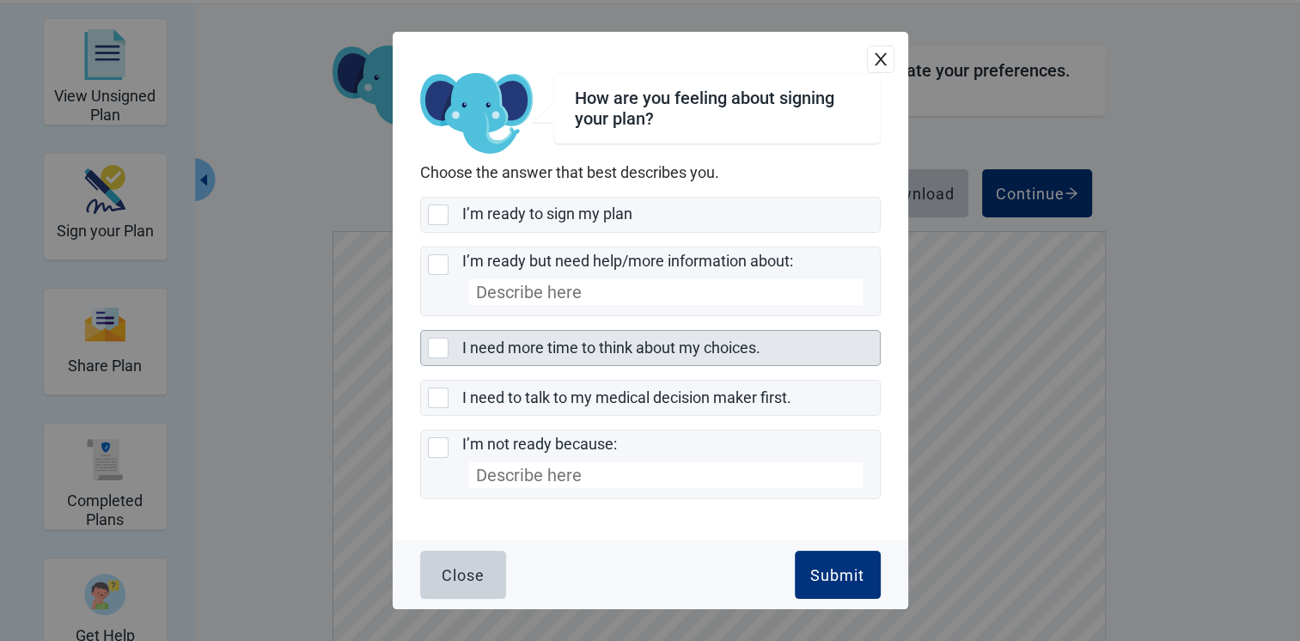
scroll to position [86, 0]
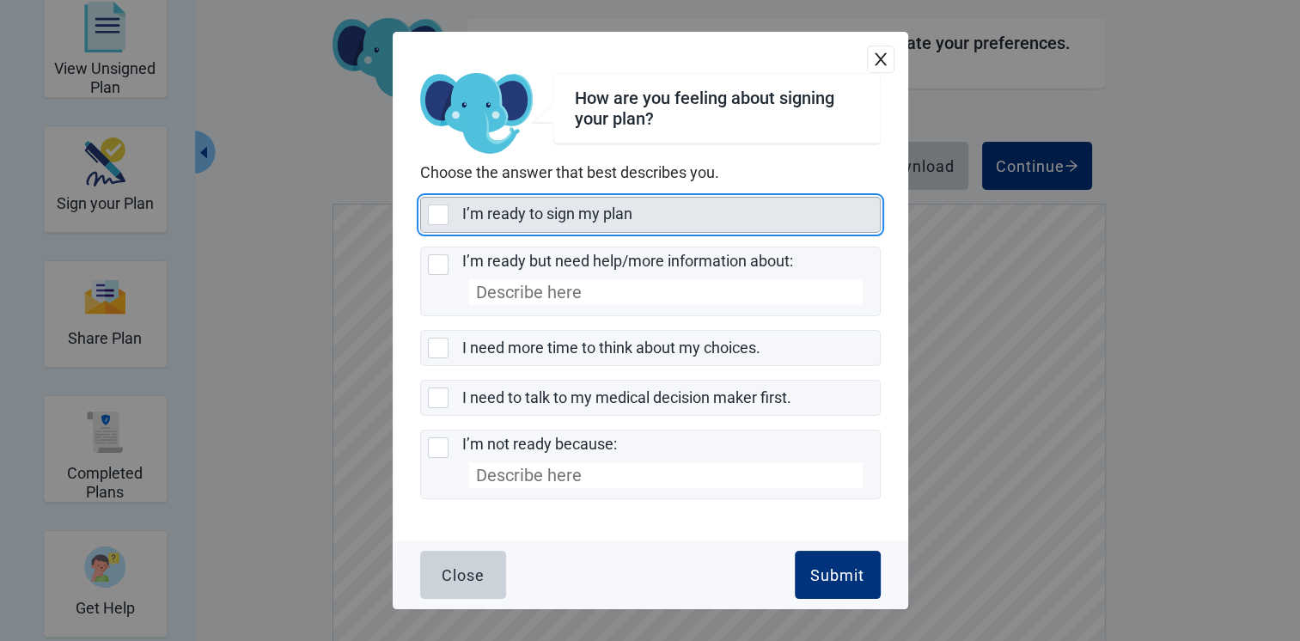
click at [438, 216] on div "I’m ready to sign my plan, checkbox, not selected" at bounding box center [438, 214] width 21 height 21
click at [421, 198] on input "I’m ready to sign my plan" at bounding box center [420, 197] width 1 height 1
checkbox input "true"
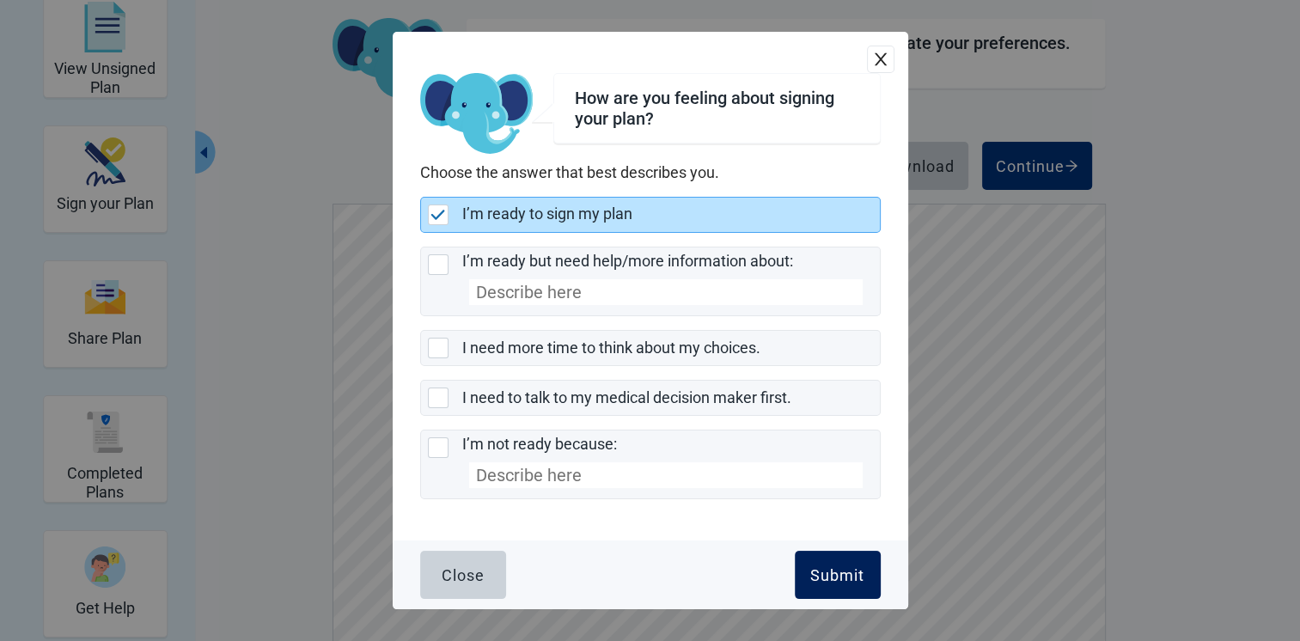
click at [816, 575] on div "Submit" at bounding box center [837, 574] width 54 height 17
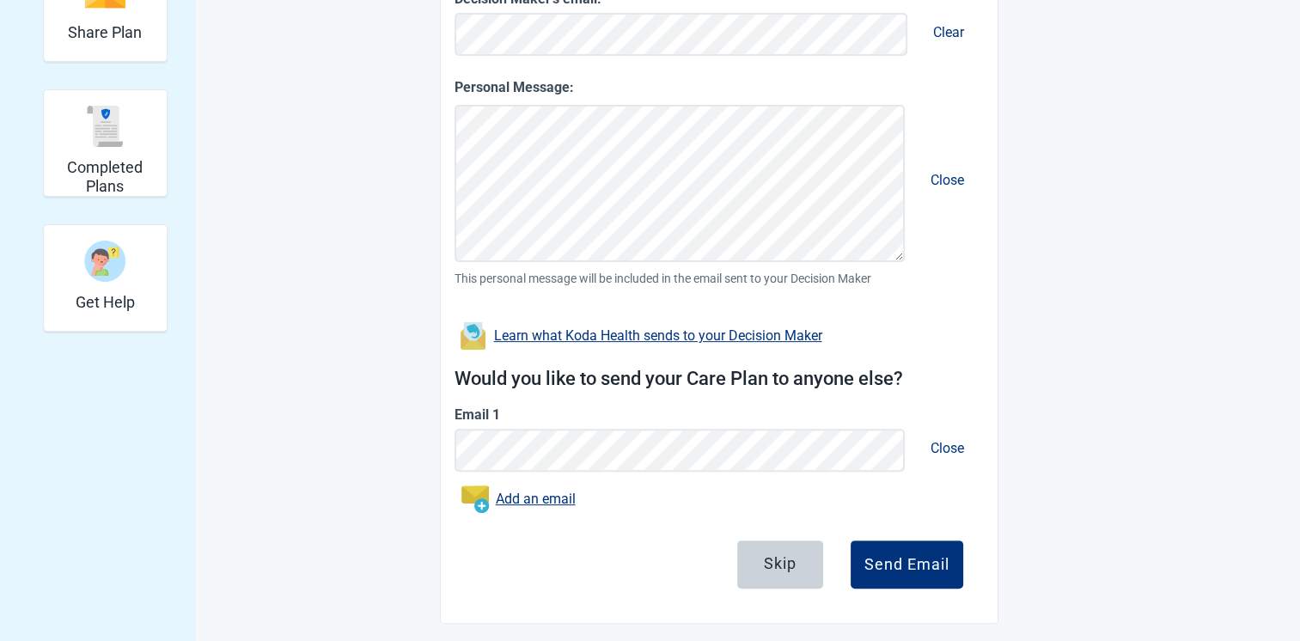
scroll to position [400, 0]
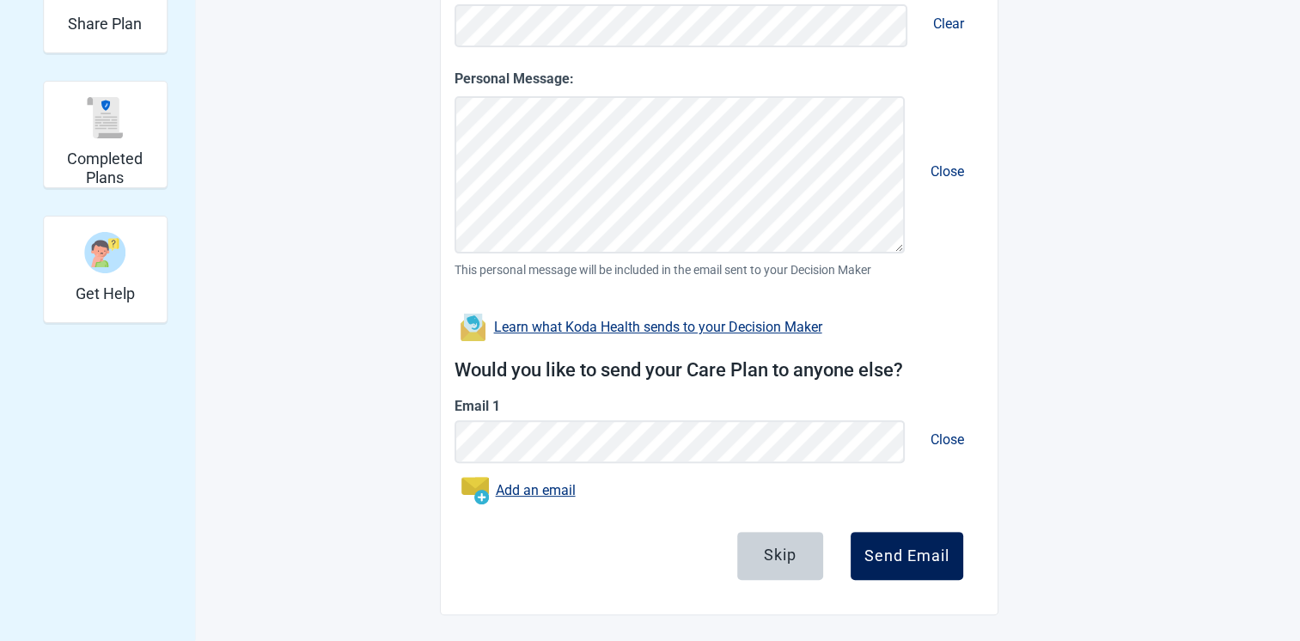
click at [903, 557] on div "Send Email" at bounding box center [906, 555] width 85 height 17
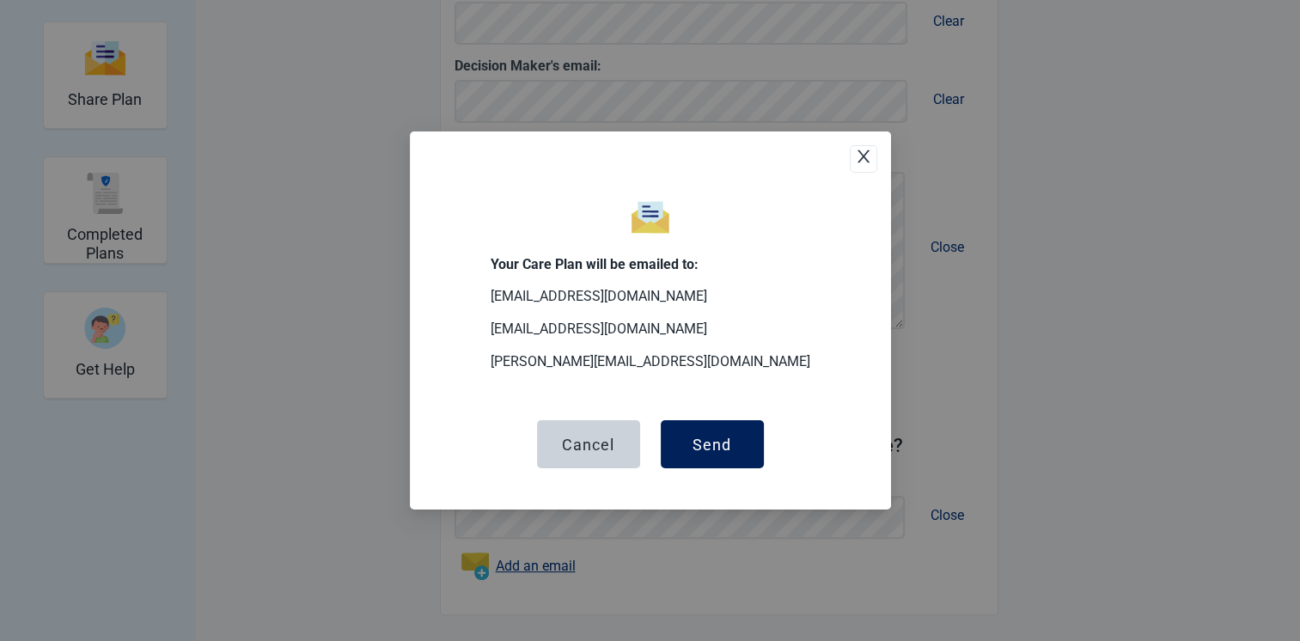
click at [712, 449] on div "Send" at bounding box center [711, 443] width 39 height 17
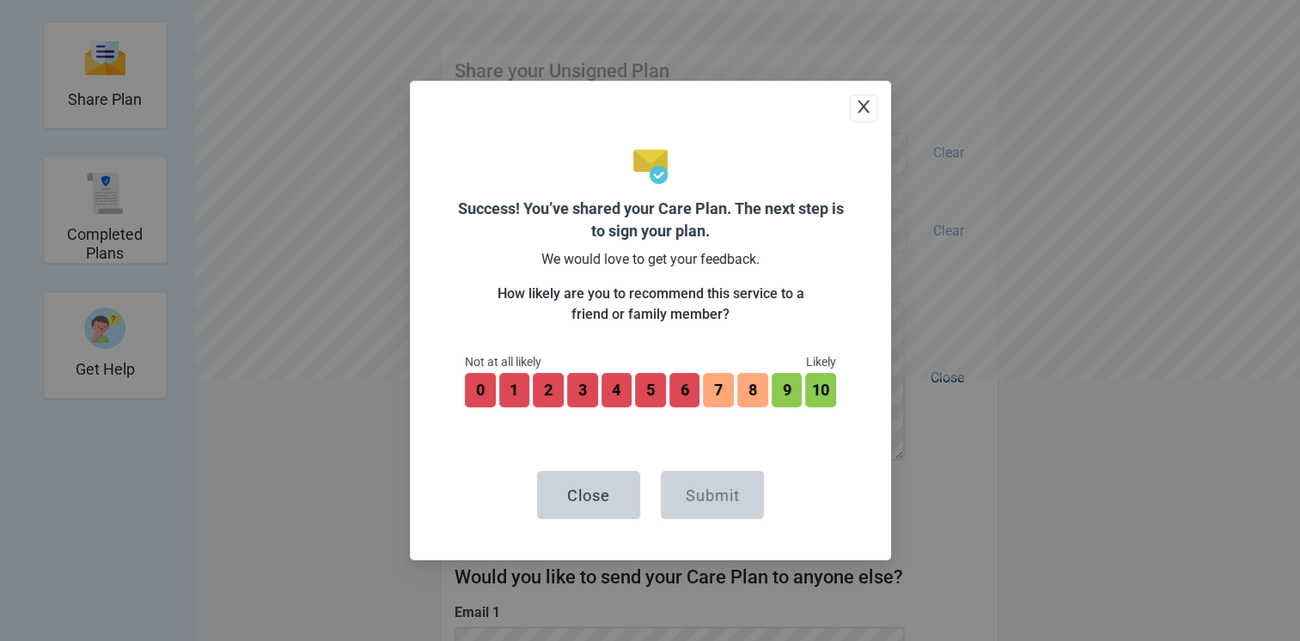
scroll to position [455, 0]
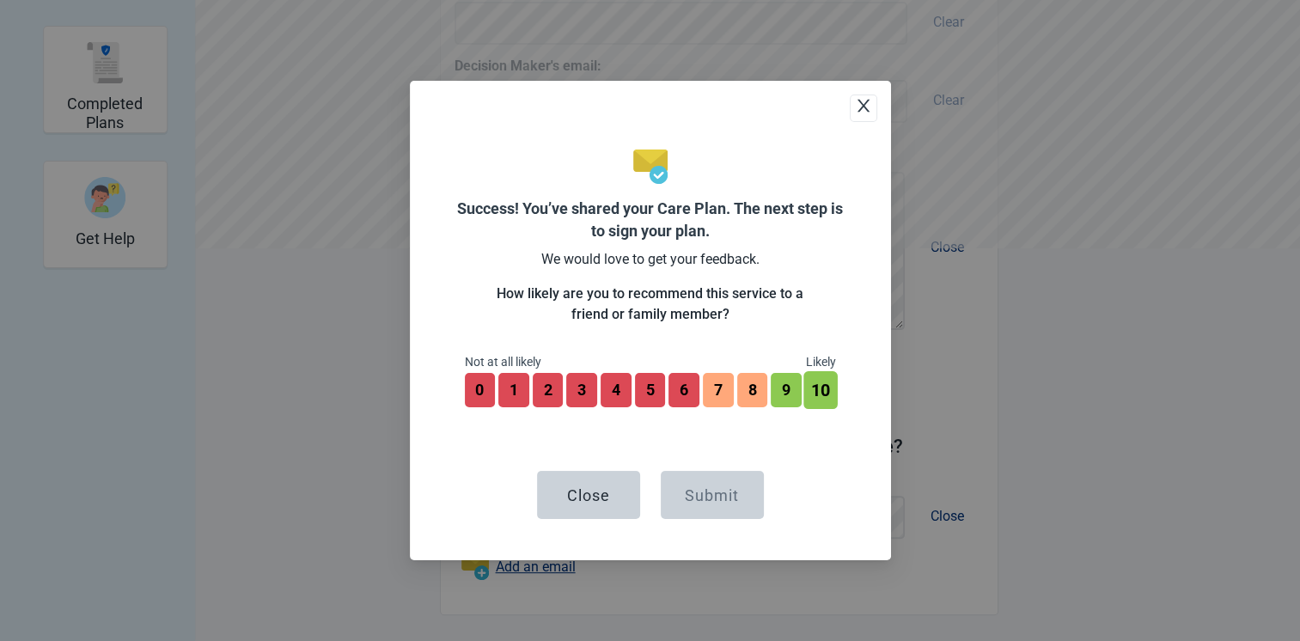
click at [828, 387] on button "10" at bounding box center [819, 390] width 33 height 38
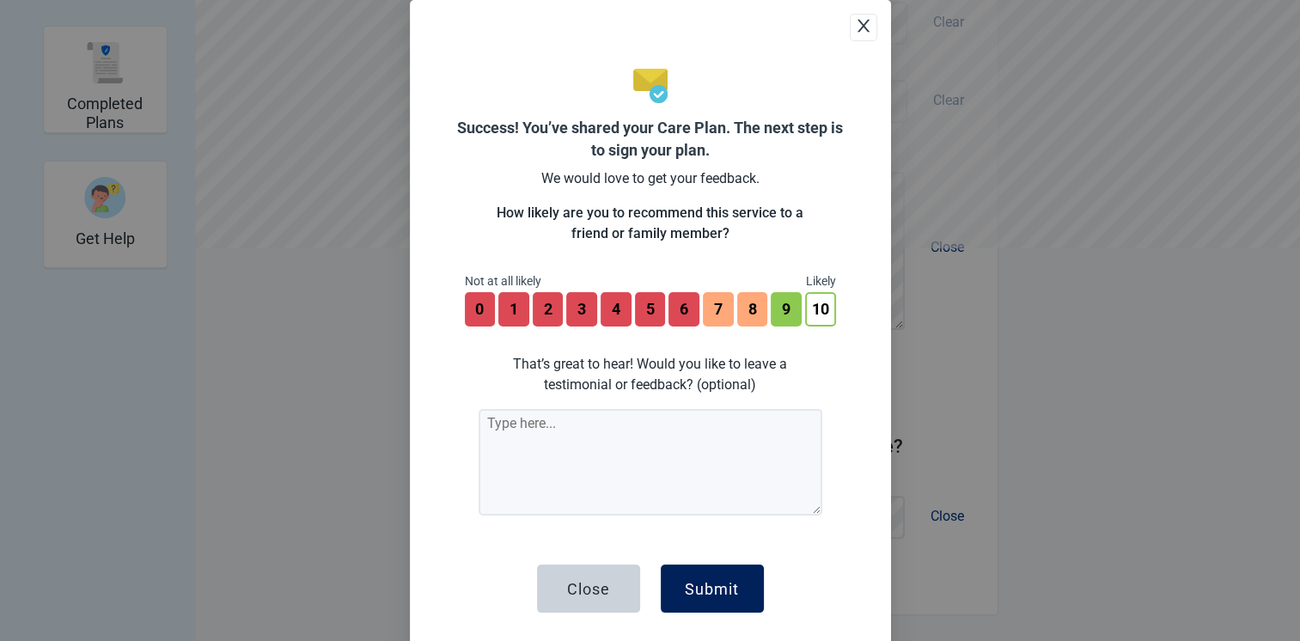
click at [703, 588] on div "Submit" at bounding box center [712, 588] width 54 height 17
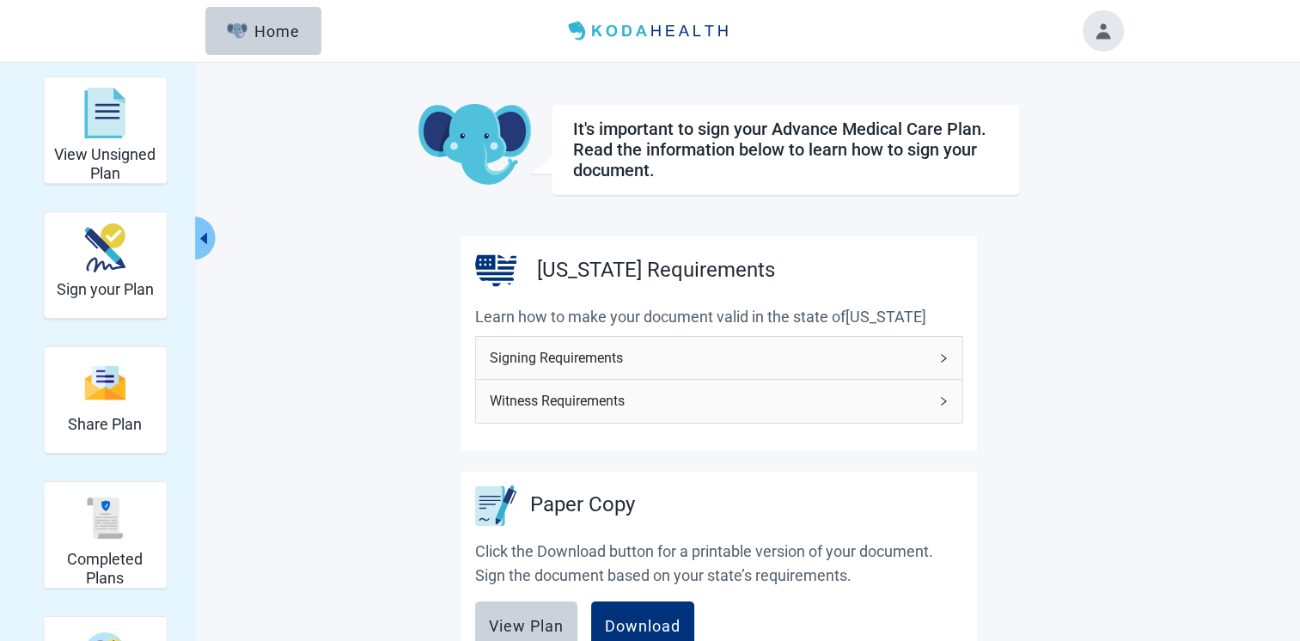
click at [1106, 39] on button "Toggle account menu" at bounding box center [1102, 30] width 41 height 41
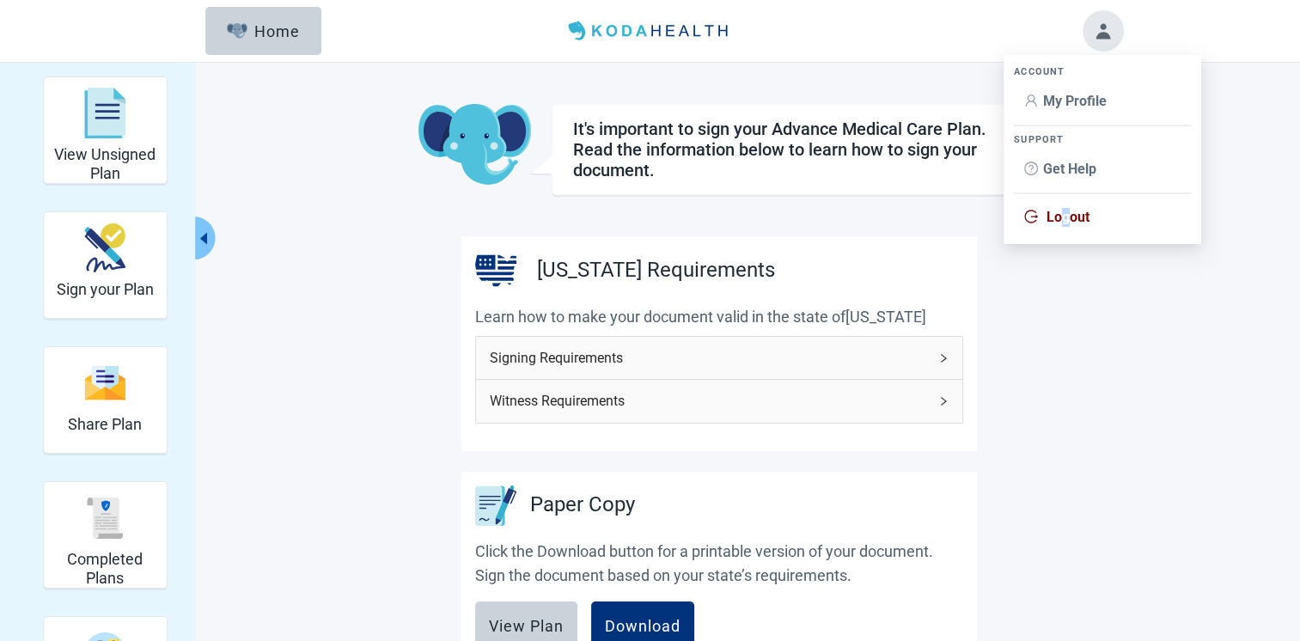
click at [1065, 215] on span "Logout" at bounding box center [1067, 217] width 43 height 16
